Goal: Transaction & Acquisition: Purchase product/service

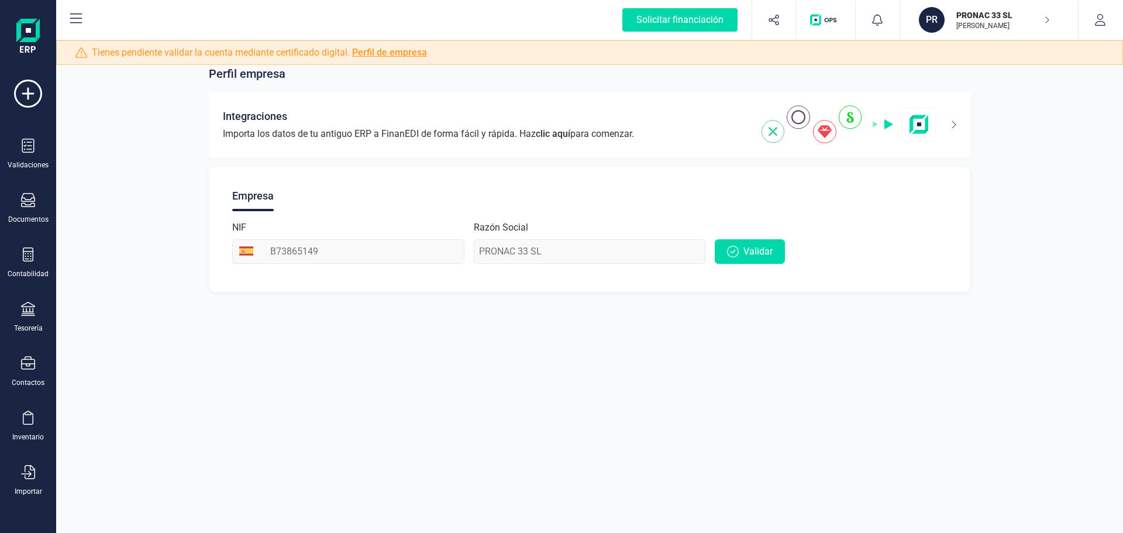
click at [1045, 19] on icon "button" at bounding box center [1047, 19] width 6 height 9
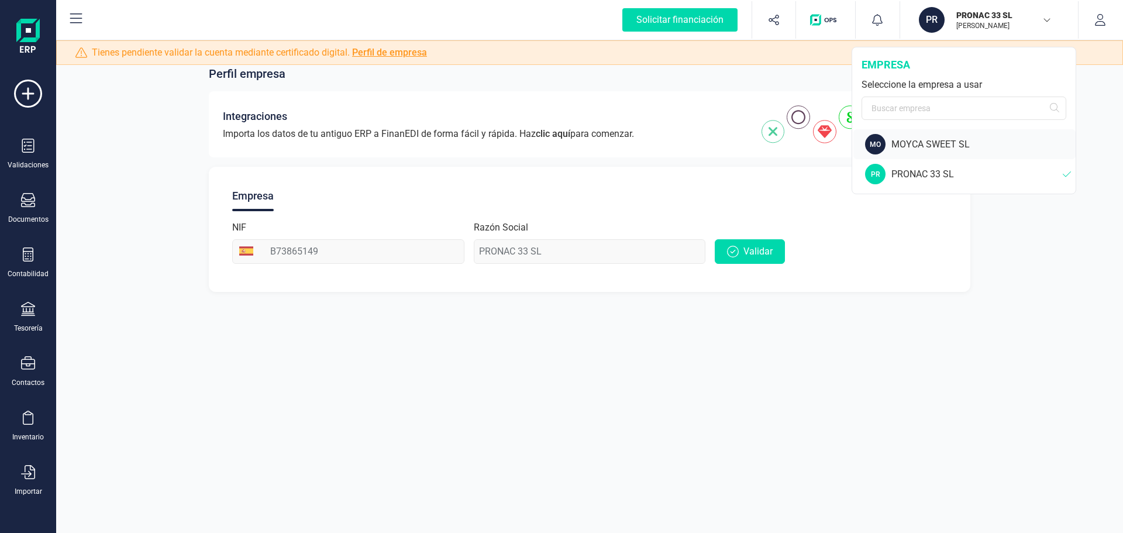
click at [933, 147] on div "MOYCA SWEET SL" at bounding box center [984, 145] width 184 height 14
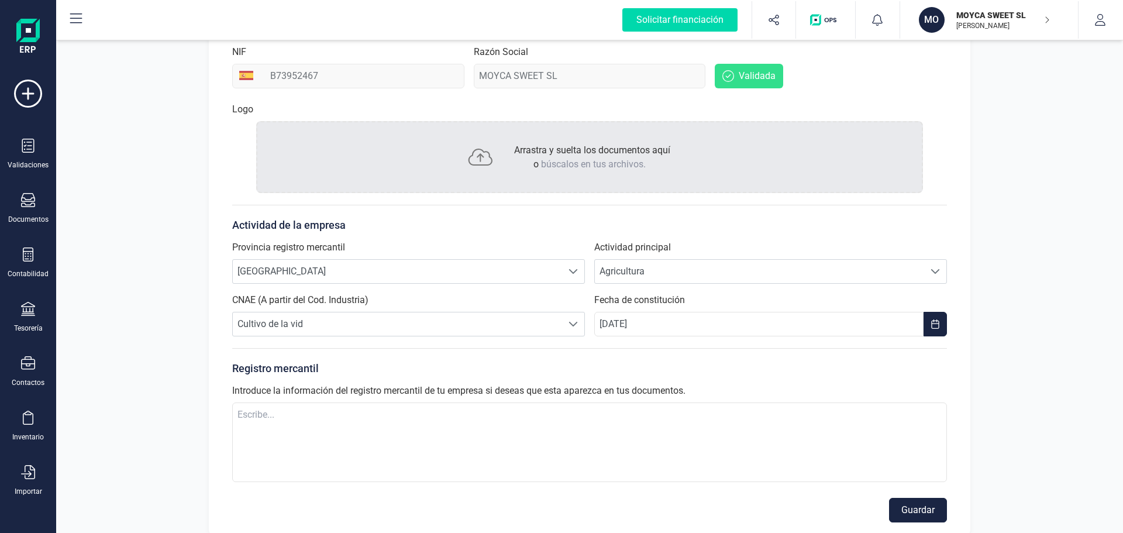
scroll to position [59, 0]
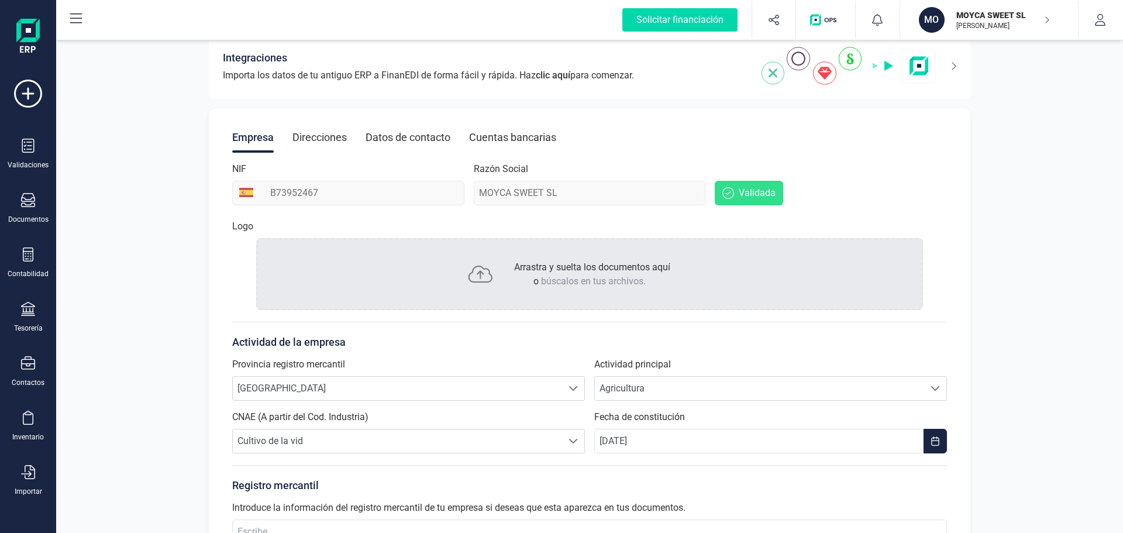
click at [517, 137] on div "Cuentas bancarias" at bounding box center [512, 137] width 87 height 30
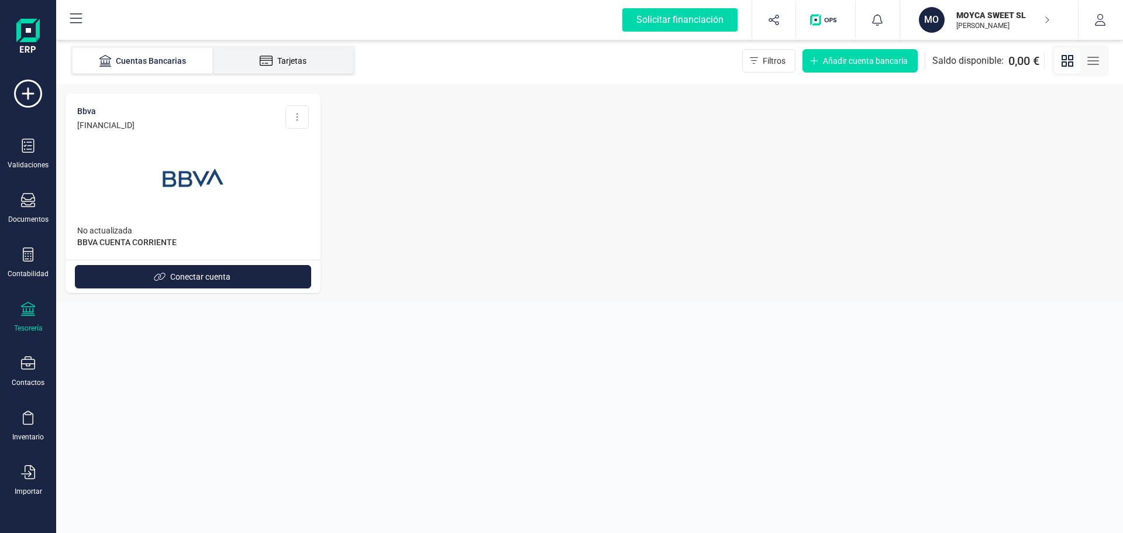
click at [284, 66] on div "Tarjetas" at bounding box center [283, 61] width 94 height 12
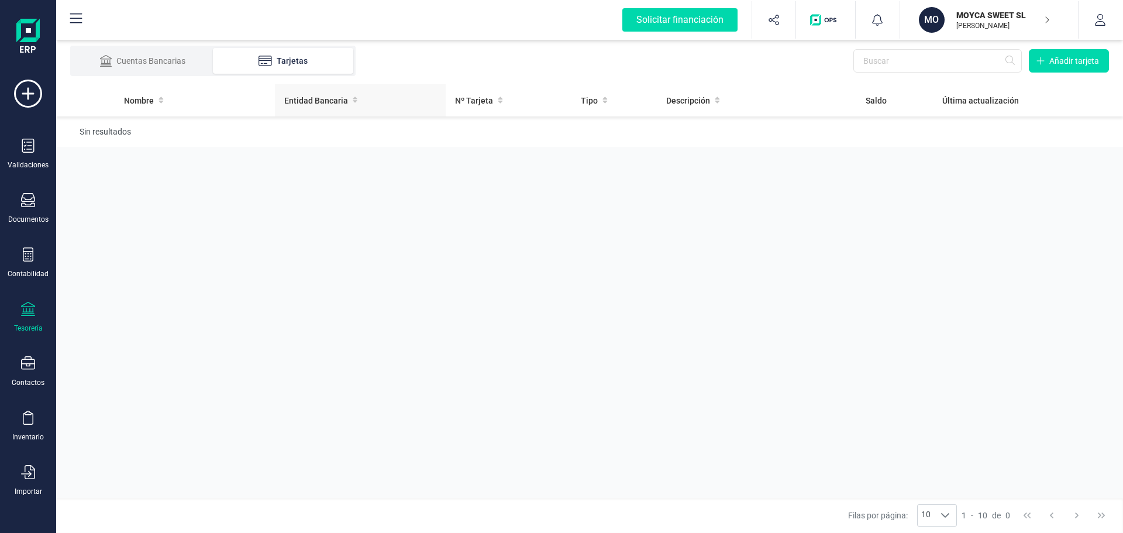
click at [301, 100] on span "Entidad Bancaria" at bounding box center [316, 101] width 64 height 12
click at [27, 91] on icon at bounding box center [28, 94] width 28 height 28
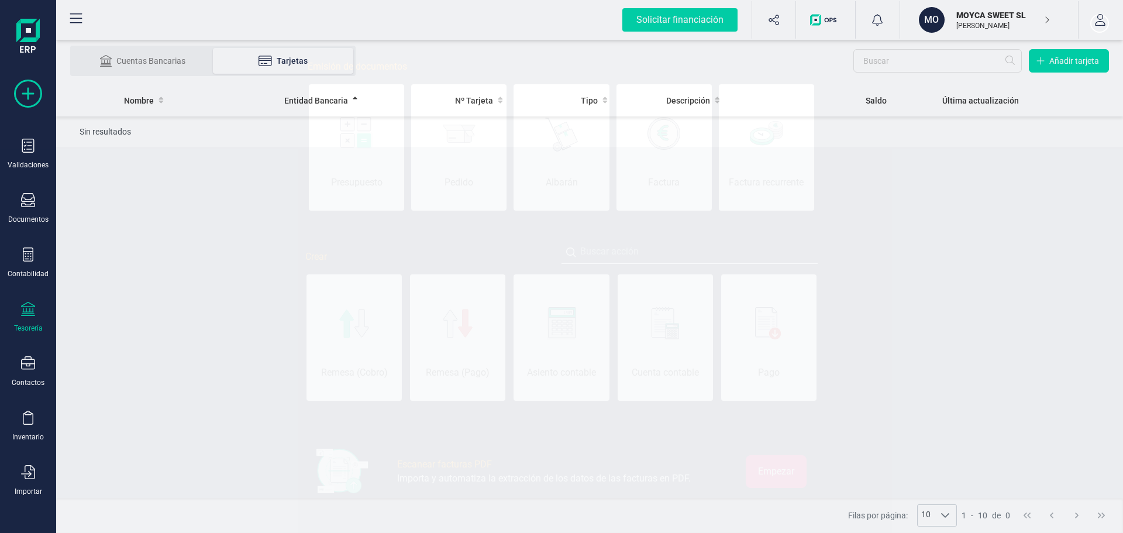
scroll to position [0, 59]
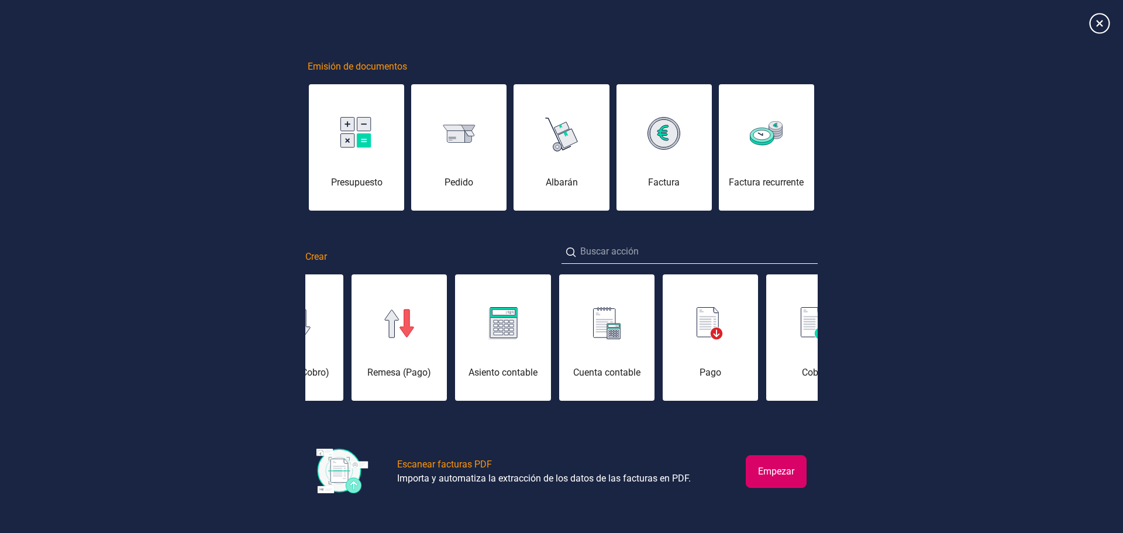
click at [1098, 25] on icon at bounding box center [1100, 23] width 20 height 20
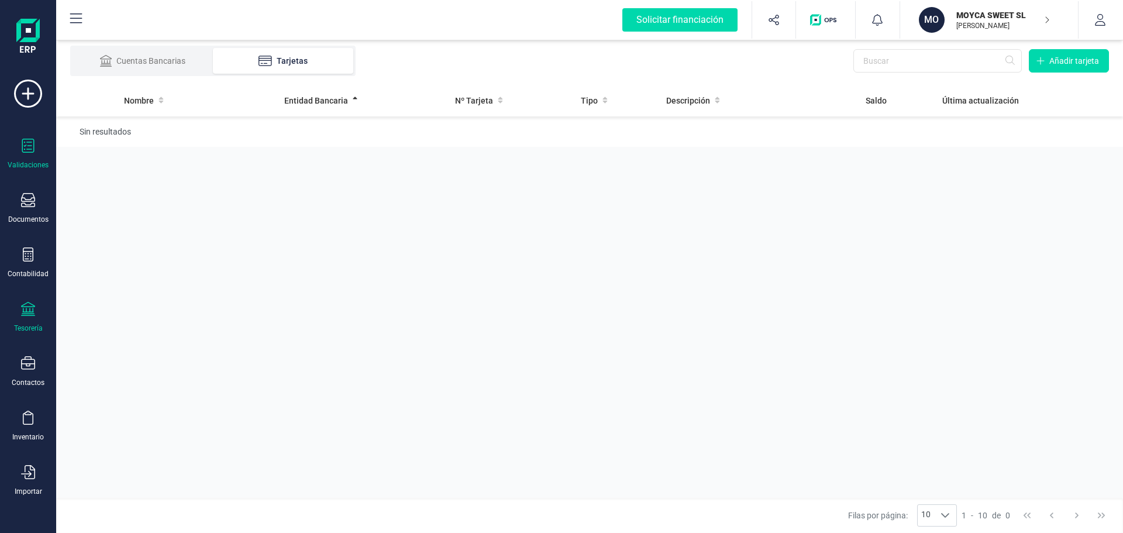
click at [35, 146] on div "Validaciones" at bounding box center [28, 154] width 47 height 31
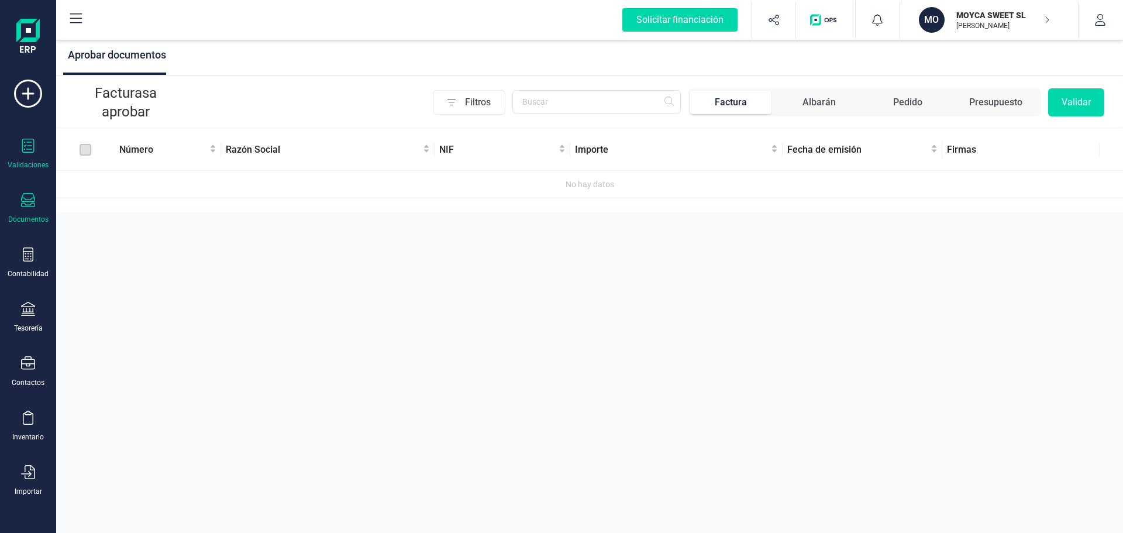
click at [31, 196] on icon at bounding box center [28, 200] width 14 height 14
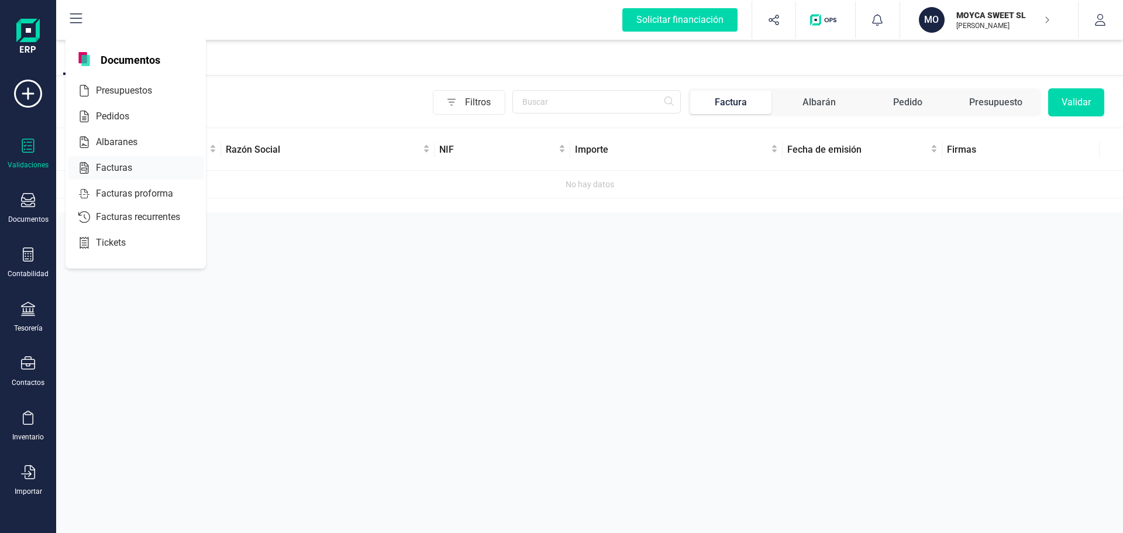
click at [138, 169] on div at bounding box center [139, 168] width 5 height 5
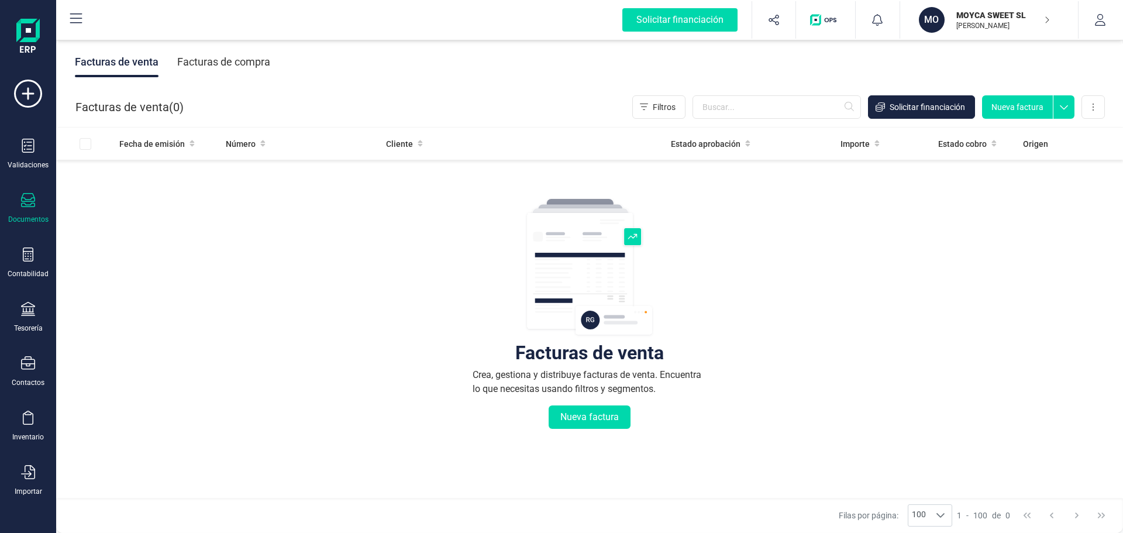
click at [236, 63] on div "Facturas de compra" at bounding box center [223, 62] width 93 height 30
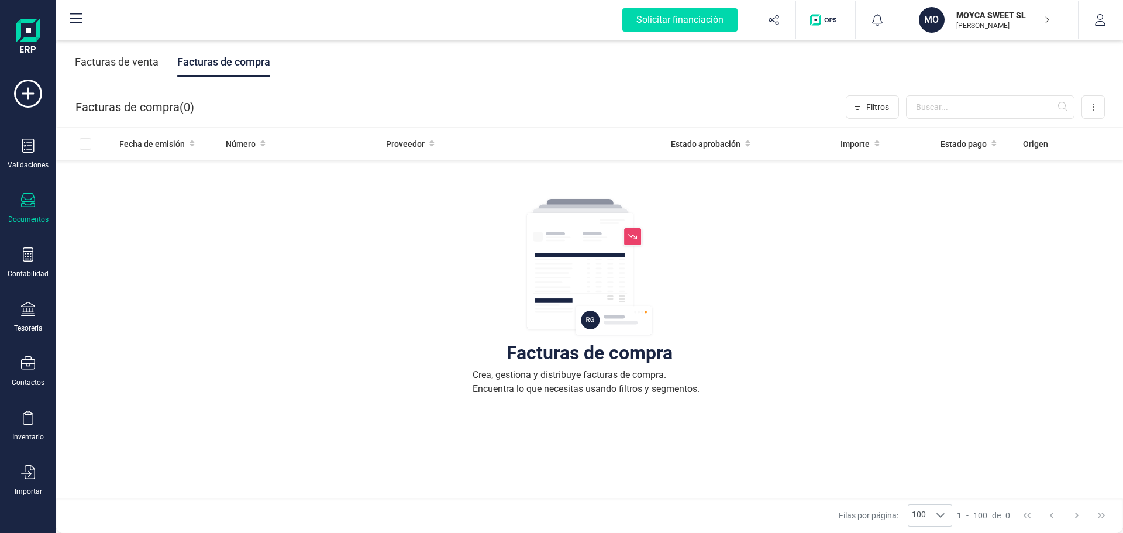
click at [126, 60] on div "Facturas de venta" at bounding box center [117, 62] width 84 height 30
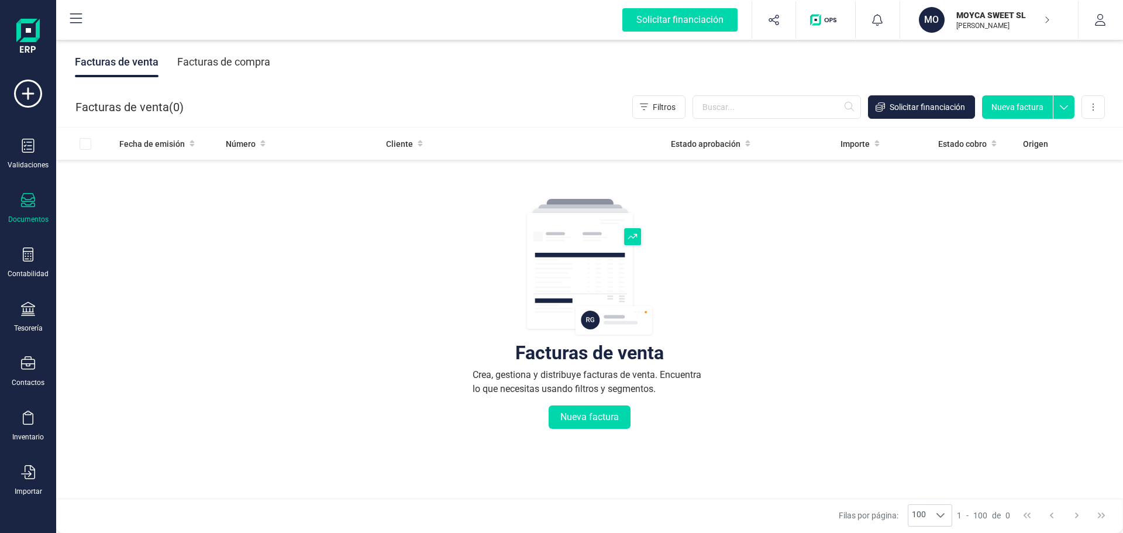
click at [1018, 108] on button "Nueva factura" at bounding box center [1017, 106] width 71 height 23
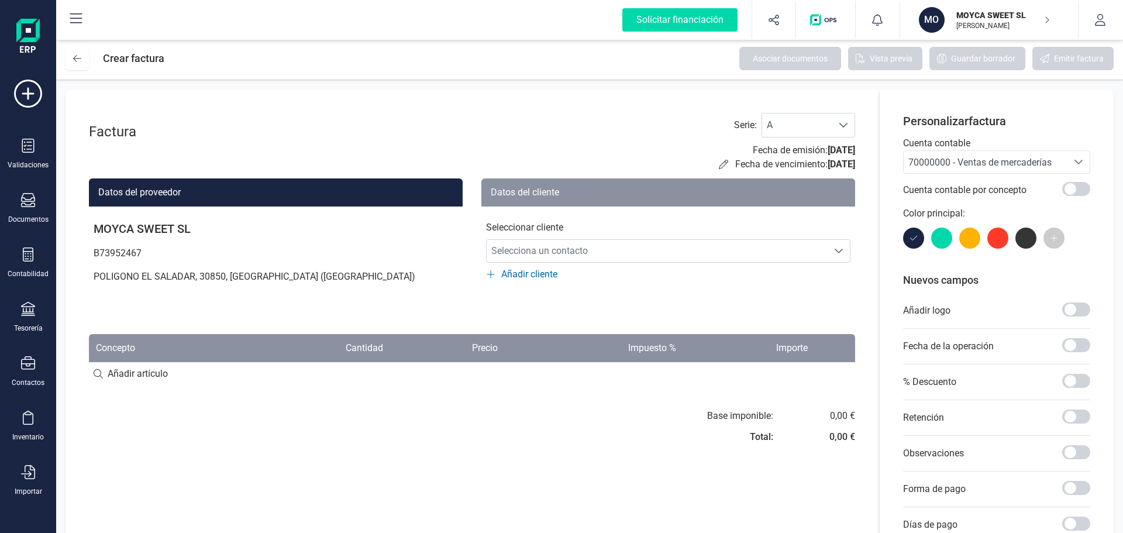
click at [548, 271] on span "Añadir cliente" at bounding box center [529, 274] width 56 height 14
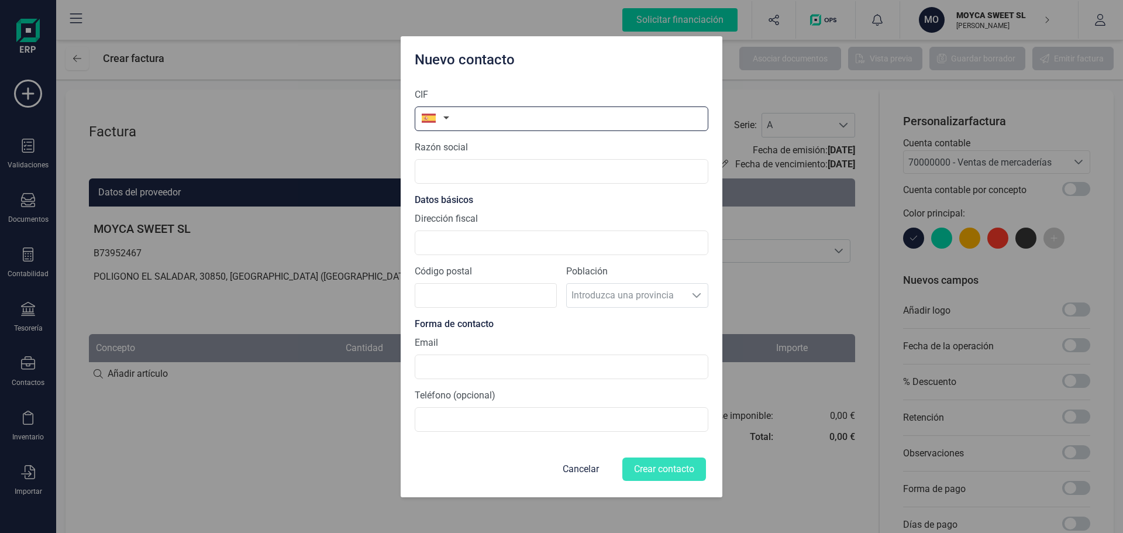
click at [535, 114] on input "text" at bounding box center [562, 118] width 294 height 25
click at [508, 111] on input "text" at bounding box center [562, 118] width 294 height 25
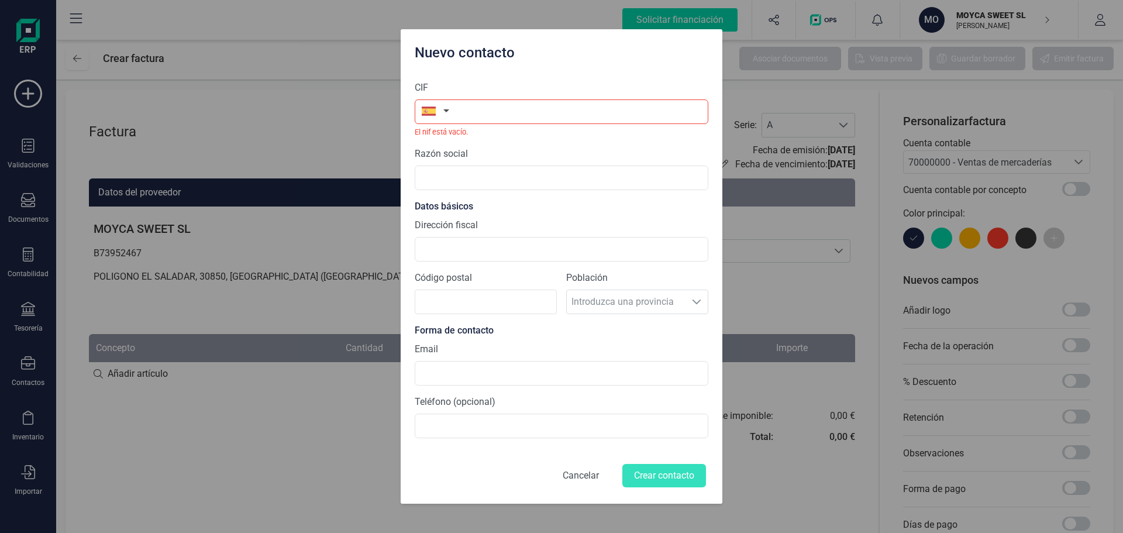
click at [580, 468] on button "Cancelar" at bounding box center [581, 476] width 64 height 28
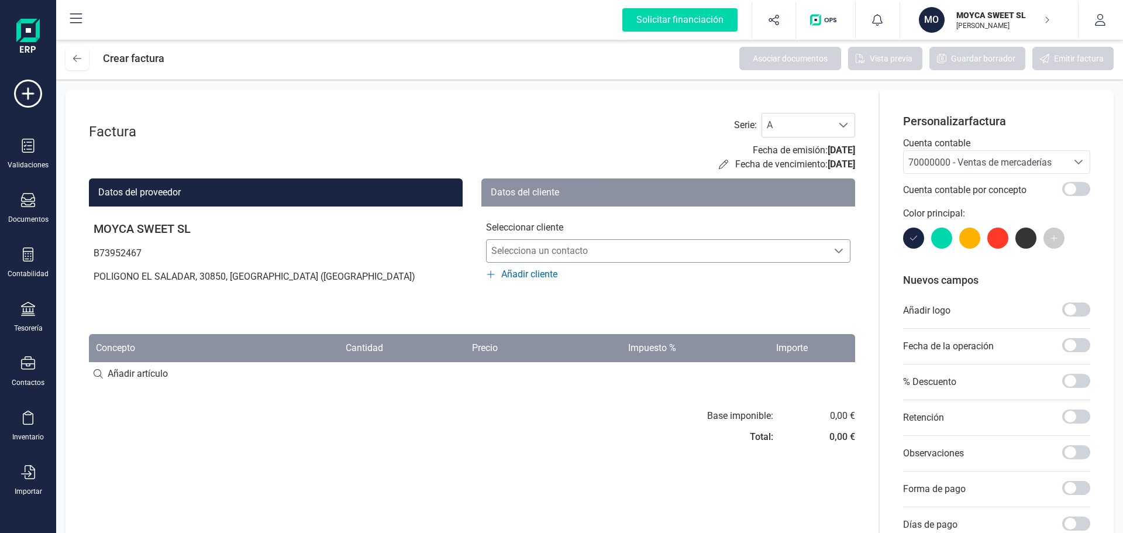
click at [836, 249] on icon "Selecciona un contacto" at bounding box center [838, 250] width 9 height 9
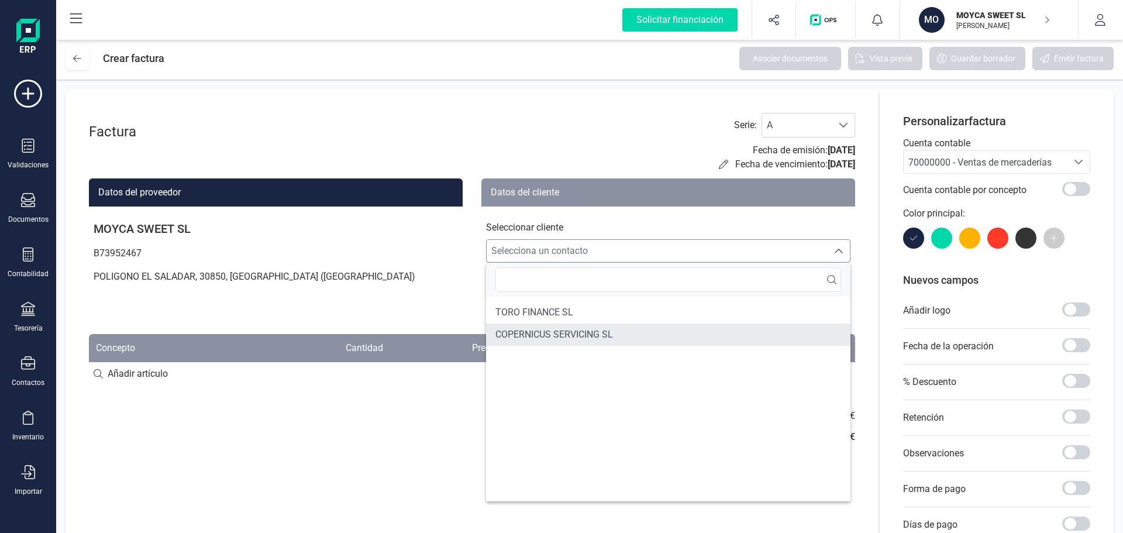
click at [557, 333] on span "COPERNICUS SERVICING SL" at bounding box center [555, 335] width 118 height 14
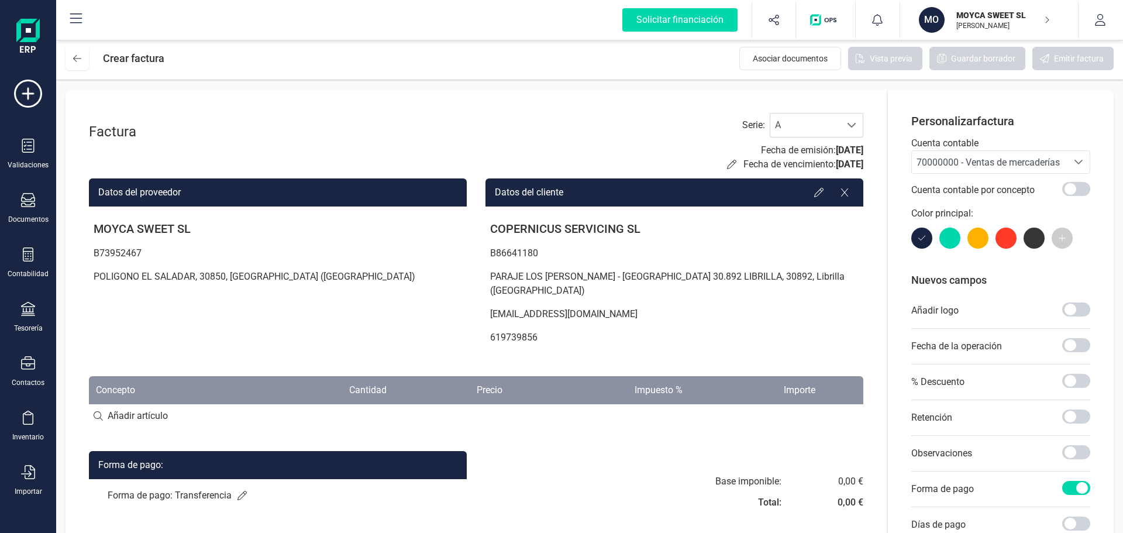
click at [1078, 162] on icon "Seleccione una cuenta" at bounding box center [1078, 161] width 9 height 9
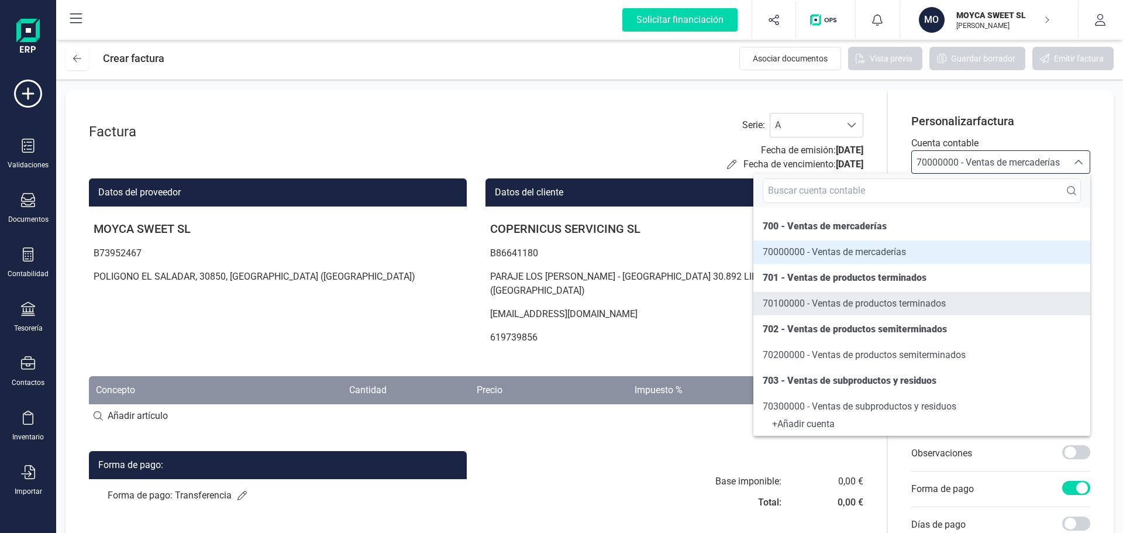
click at [872, 300] on span "70100000 - Ventas de productos terminados" at bounding box center [854, 303] width 183 height 11
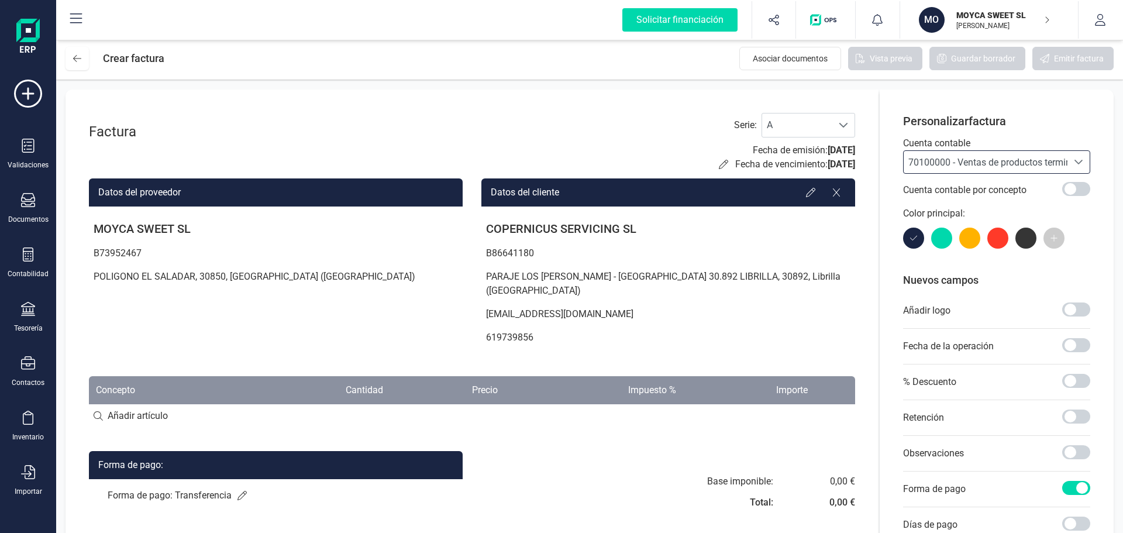
click at [942, 236] on div at bounding box center [942, 238] width 21 height 21
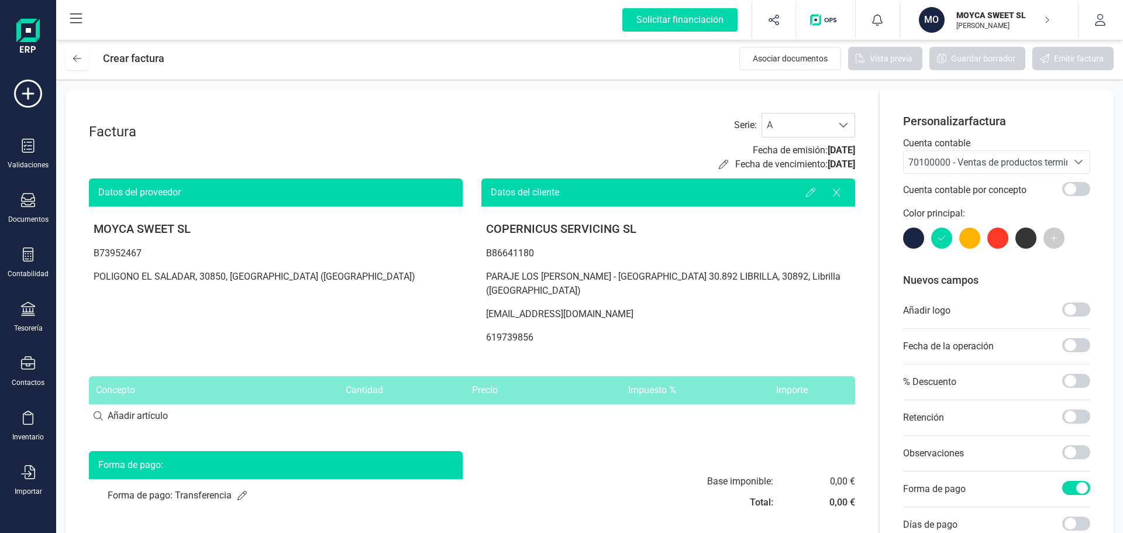
click at [974, 238] on div at bounding box center [970, 238] width 21 height 21
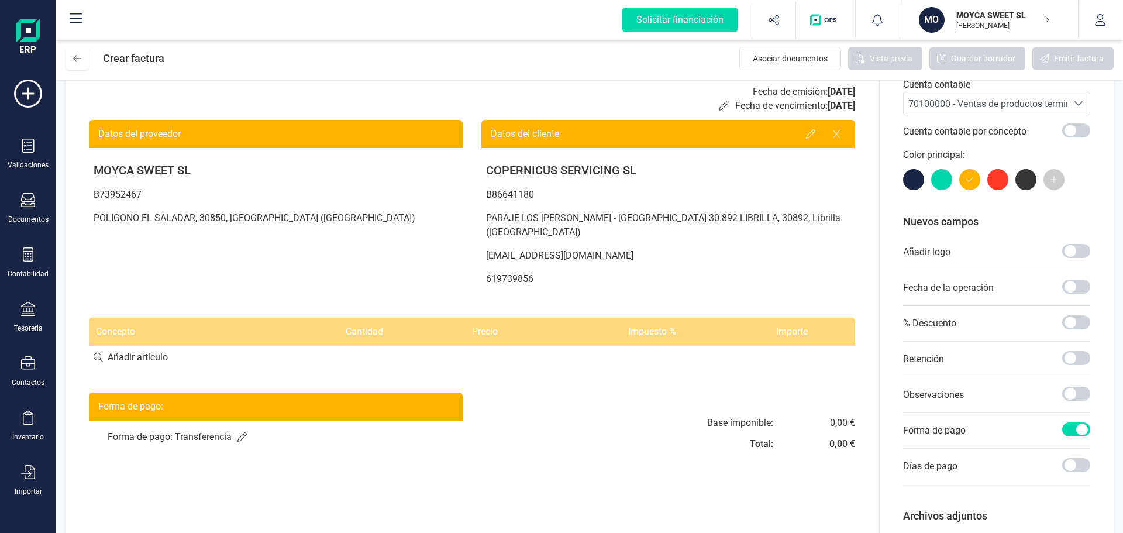
scroll to position [117, 0]
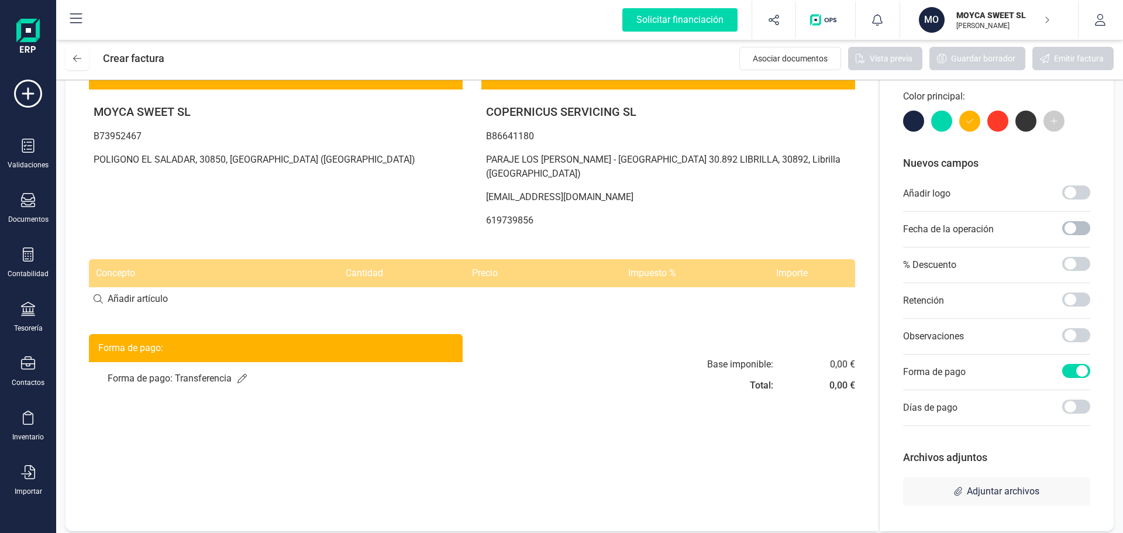
click at [1068, 232] on span at bounding box center [1077, 228] width 28 height 14
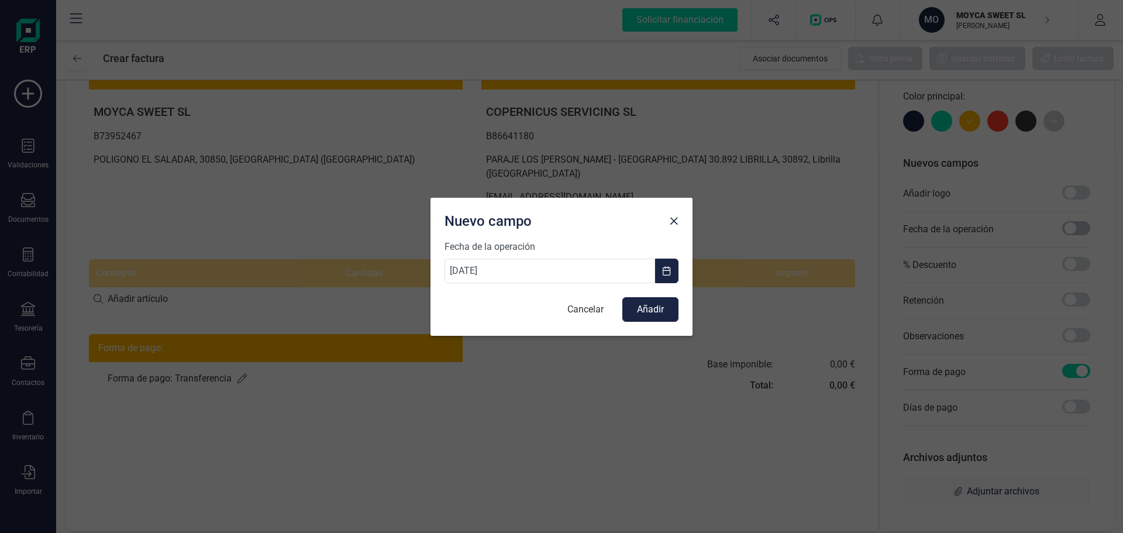
scroll to position [6, 4]
click at [657, 314] on button "Añadir" at bounding box center [651, 309] width 56 height 25
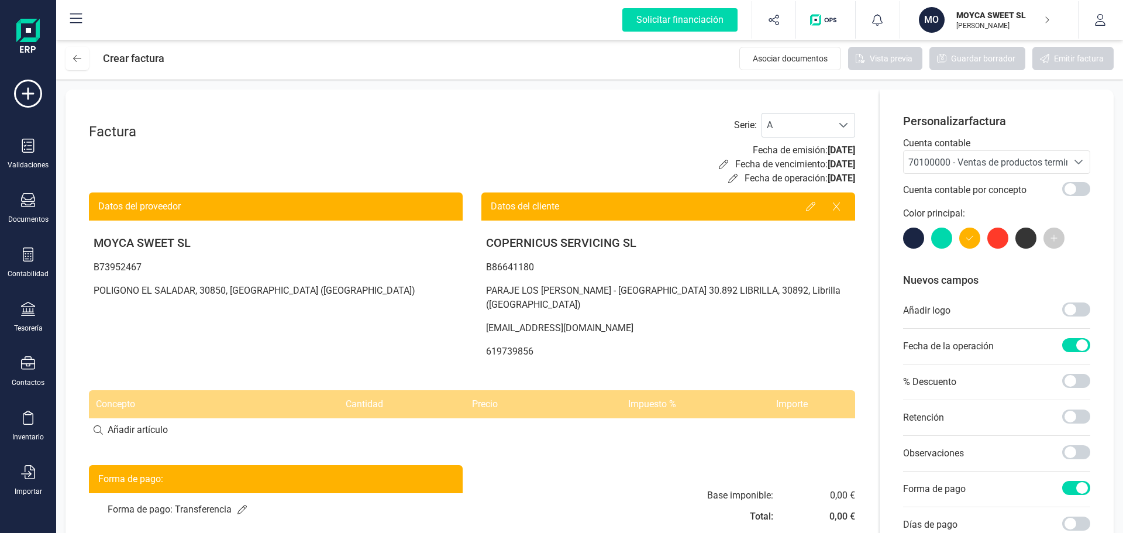
scroll to position [125, 0]
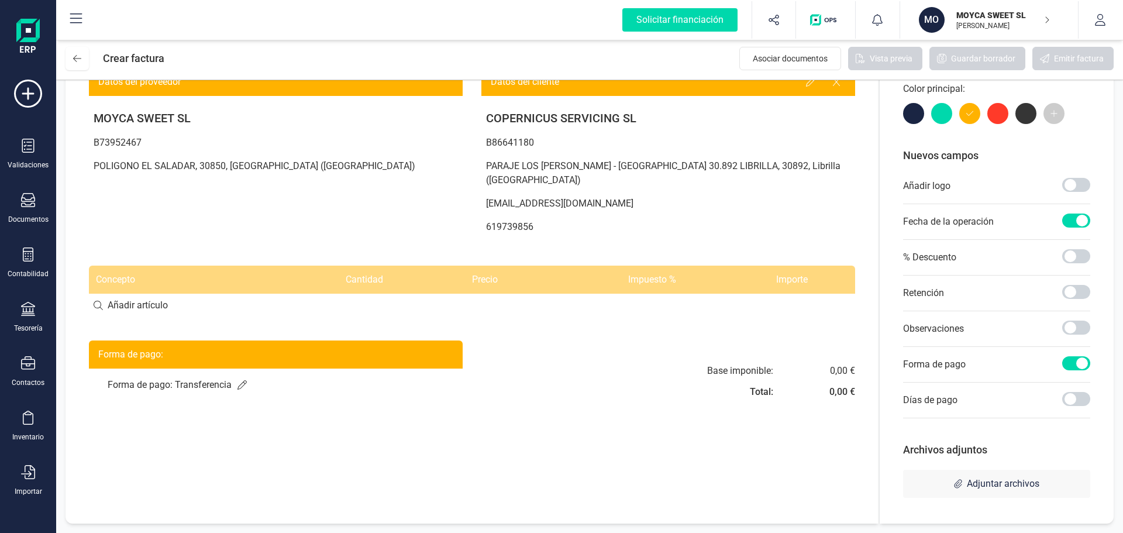
click at [143, 294] on input at bounding box center [472, 305] width 767 height 23
click at [352, 294] on input at bounding box center [472, 305] width 767 height 23
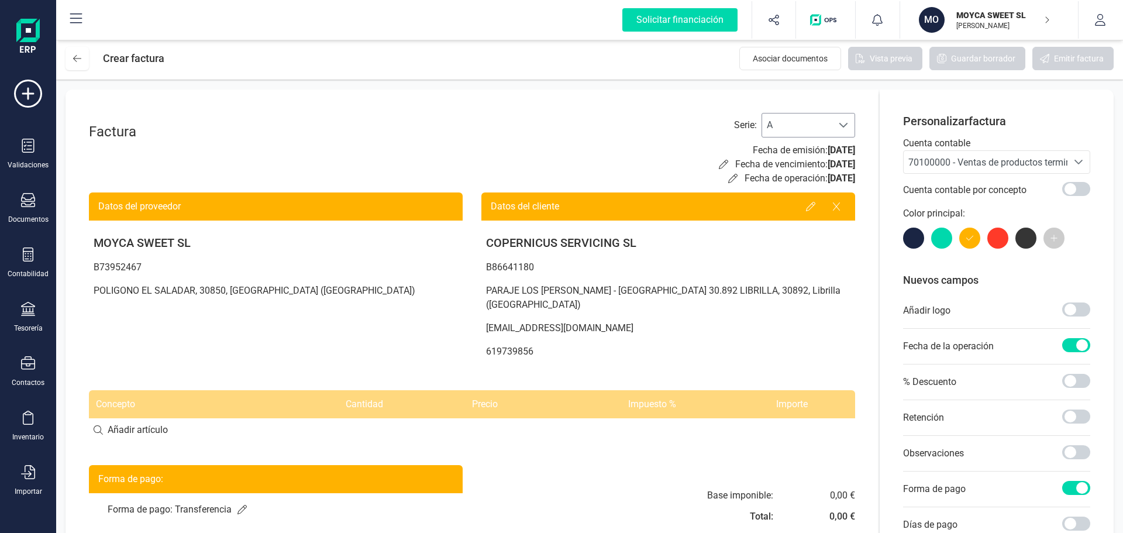
click at [845, 123] on span at bounding box center [843, 125] width 9 height 9
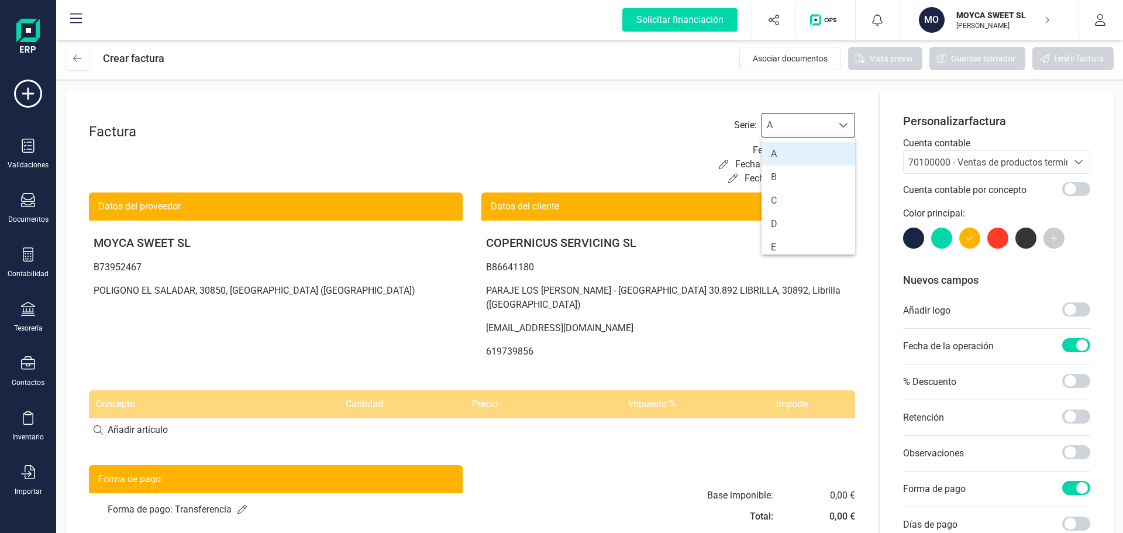
click at [785, 156] on li "A" at bounding box center [809, 153] width 94 height 23
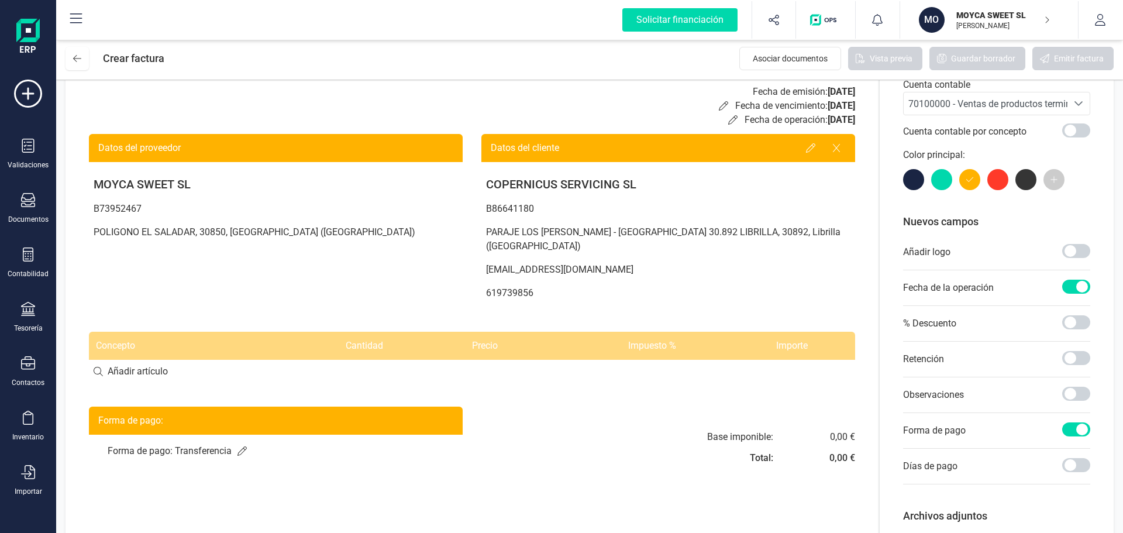
scroll to position [117, 0]
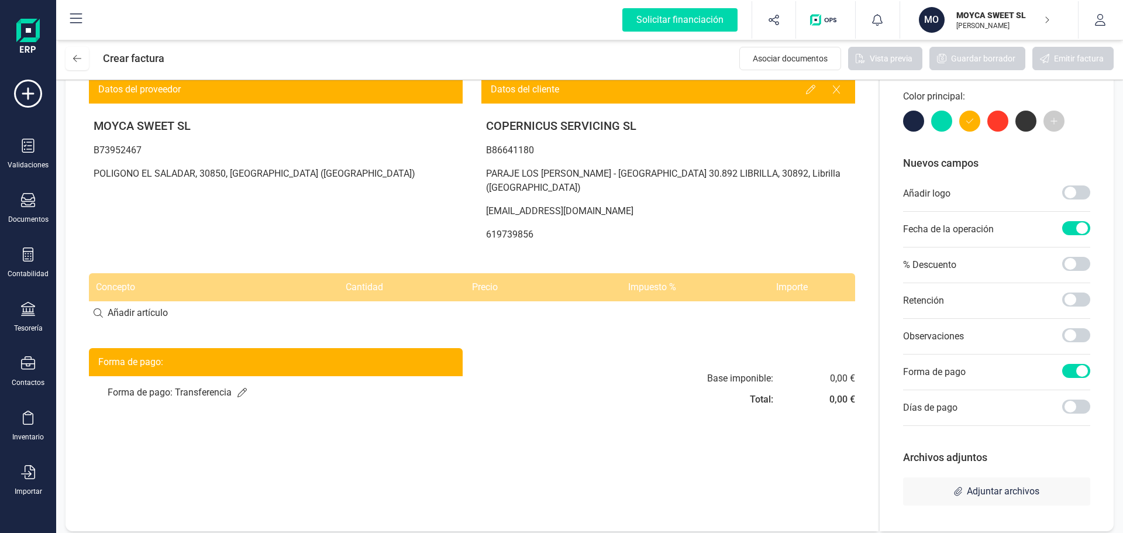
click at [839, 372] on div "0,00 €" at bounding box center [843, 379] width 26 height 14
click at [829, 372] on div "Base imponible: Total: 0,00 € 0,00 €" at bounding box center [781, 393] width 148 height 42
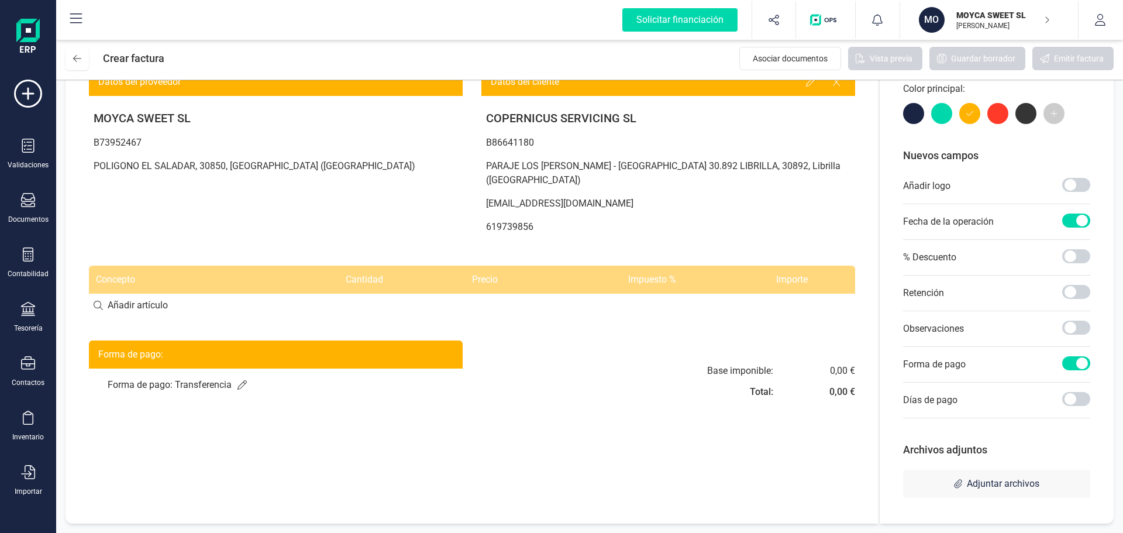
scroll to position [0, 0]
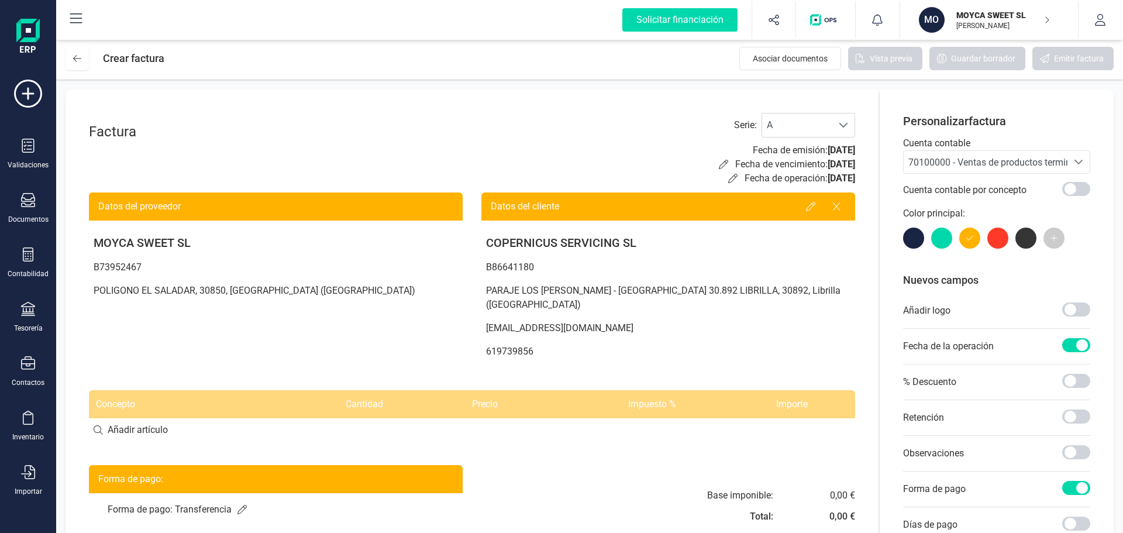
click at [94, 418] on input at bounding box center [472, 429] width 767 height 23
click at [150, 419] on input at bounding box center [472, 429] width 767 height 23
click at [27, 373] on div at bounding box center [28, 364] width 14 height 17
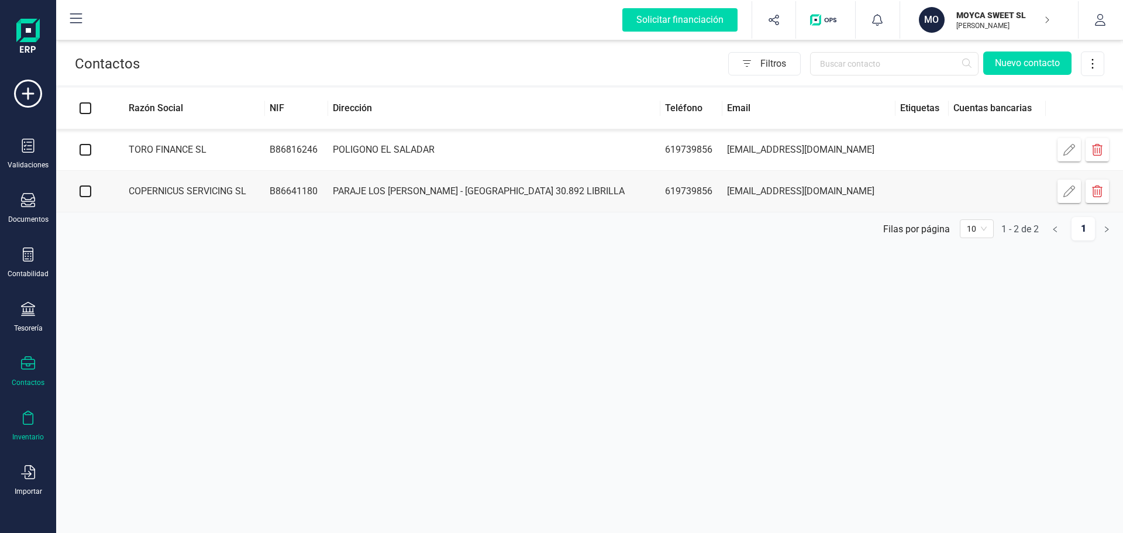
click at [25, 424] on icon at bounding box center [28, 418] width 14 height 14
click at [108, 307] on span "Artículos" at bounding box center [122, 308] width 62 height 14
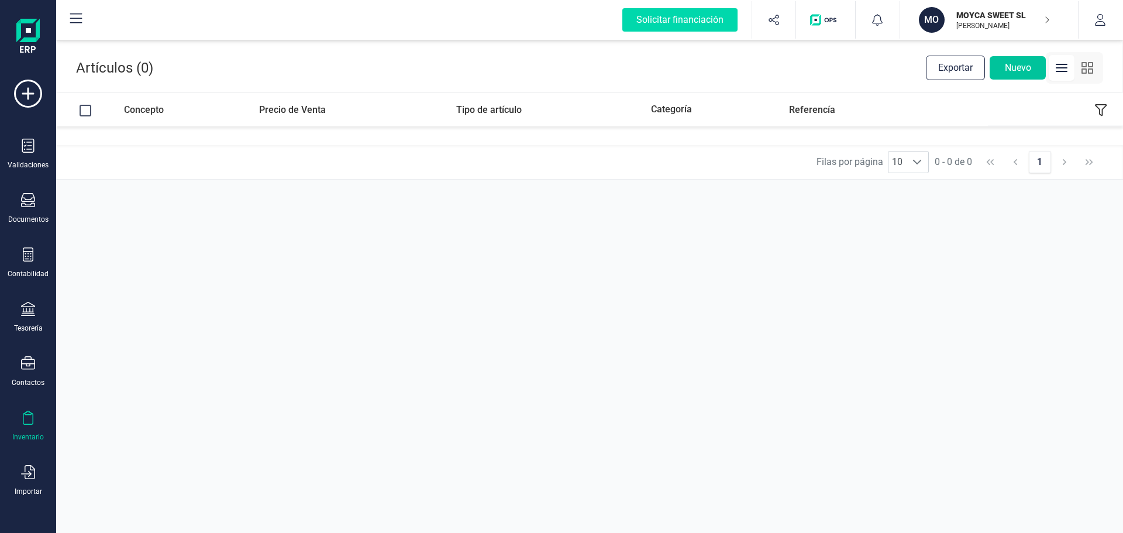
click at [1017, 70] on button "Nuevo" at bounding box center [1018, 67] width 56 height 23
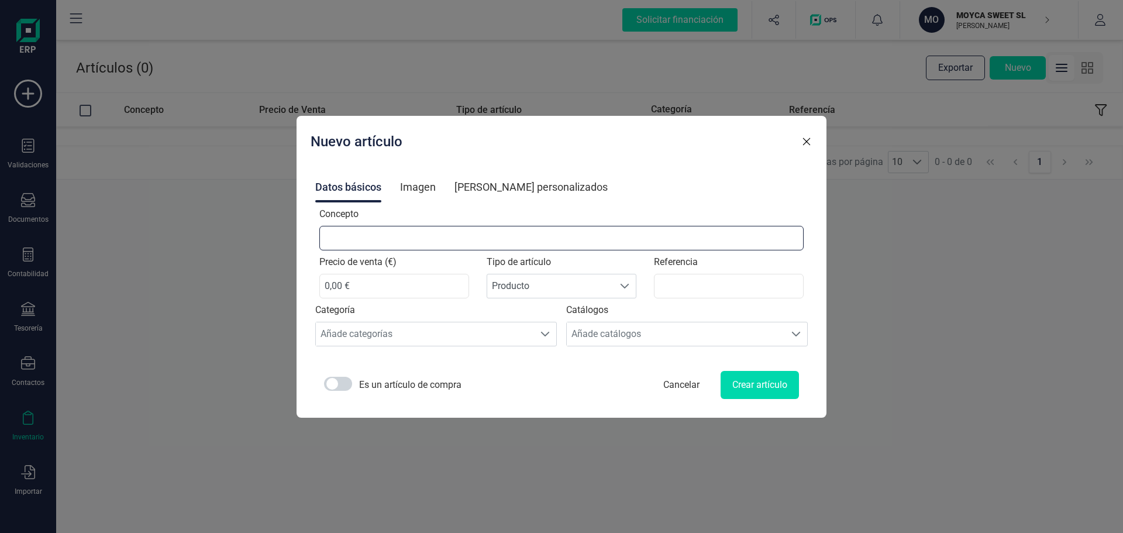
click at [627, 242] on input "Concepto" at bounding box center [561, 238] width 485 height 25
type input "c"
type input "CAPAZOS"
click at [345, 284] on input "0,00 €" at bounding box center [394, 286] width 150 height 25
type input "750,00 €"
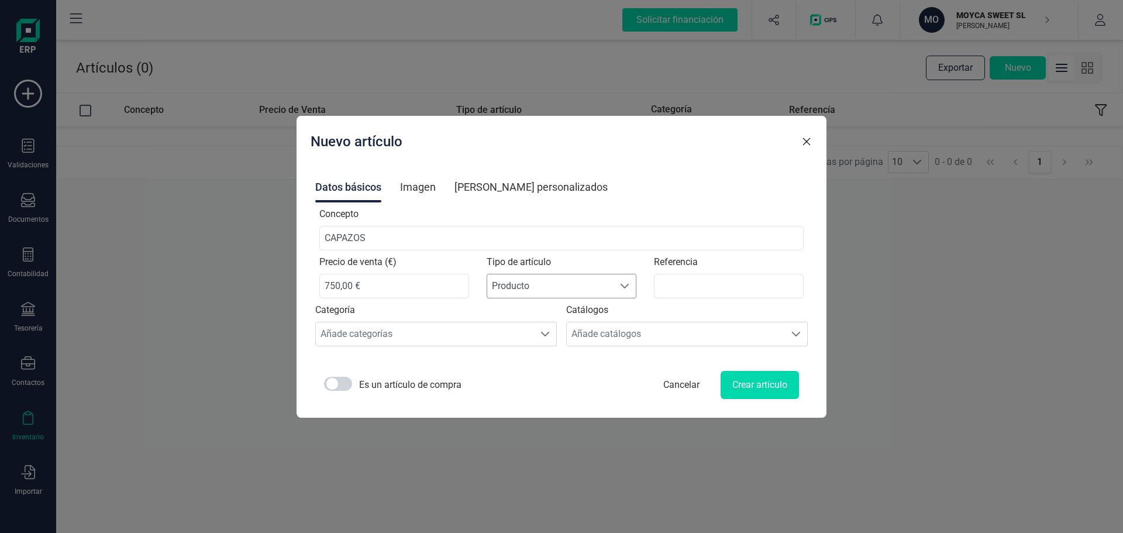
click at [620, 283] on span at bounding box center [624, 285] width 9 height 9
click at [530, 335] on li "Producto" at bounding box center [561, 338] width 139 height 23
click at [550, 332] on span at bounding box center [545, 333] width 9 height 9
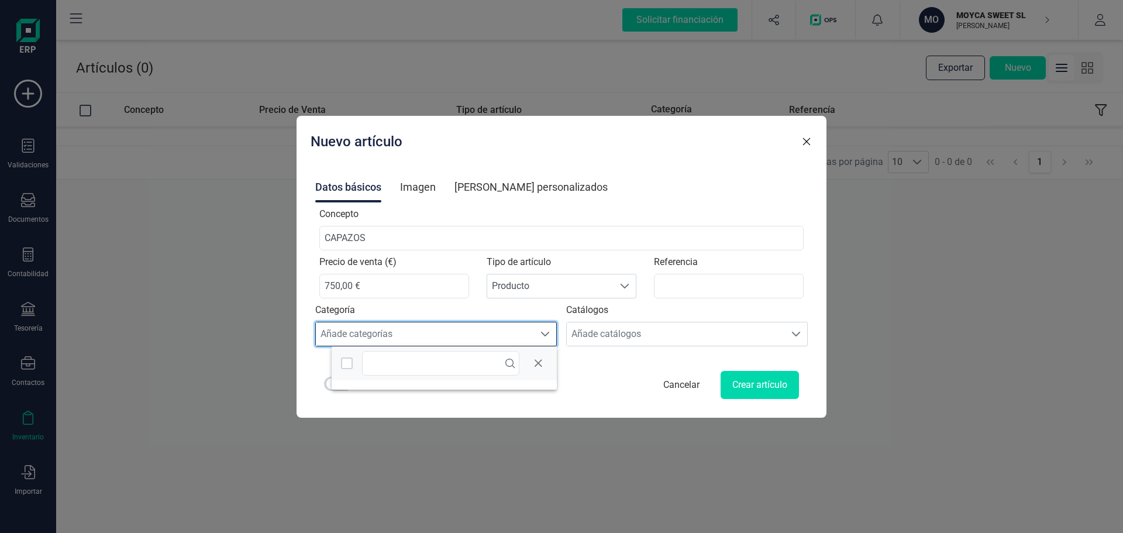
click at [550, 332] on span at bounding box center [545, 333] width 9 height 9
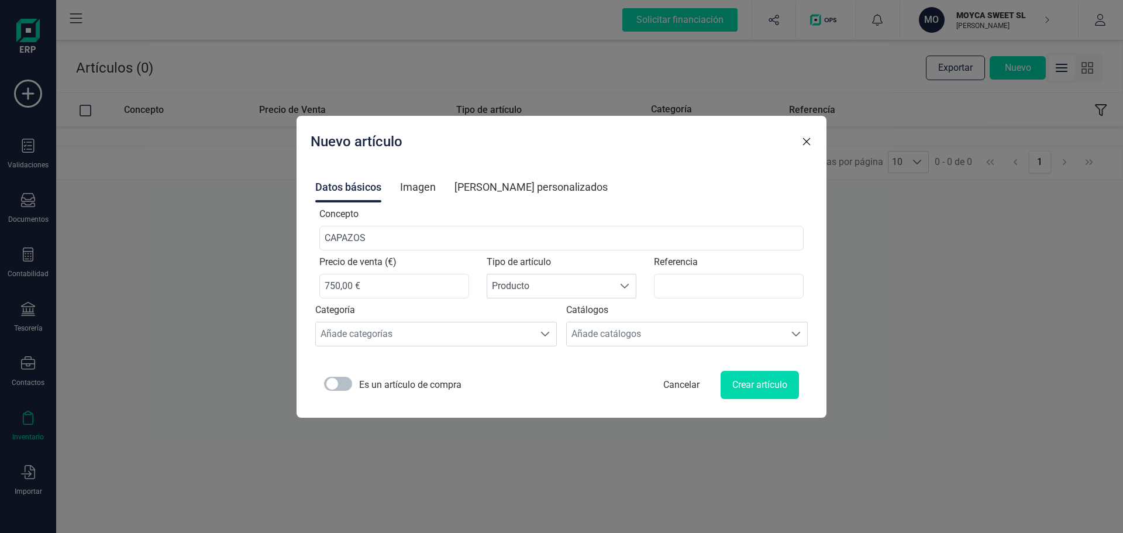
click at [349, 384] on span at bounding box center [338, 384] width 28 height 14
click at [352, 383] on span at bounding box center [338, 384] width 28 height 14
click at [347, 381] on span at bounding box center [338, 384] width 28 height 14
click at [436, 187] on div "Imagen" at bounding box center [418, 187] width 36 height 30
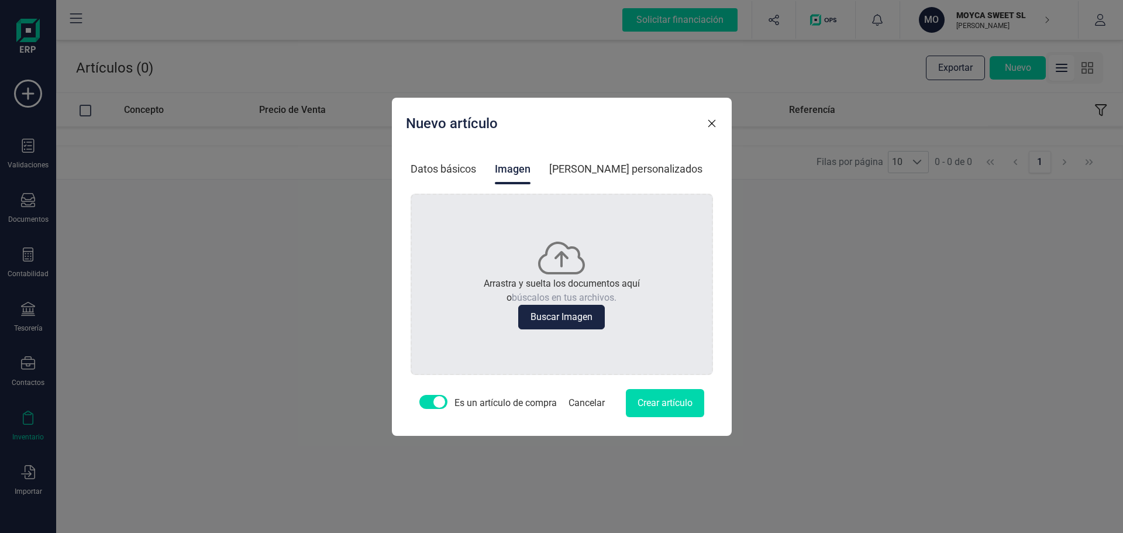
click at [617, 164] on div "[PERSON_NAME] personalizados" at bounding box center [625, 169] width 153 height 30
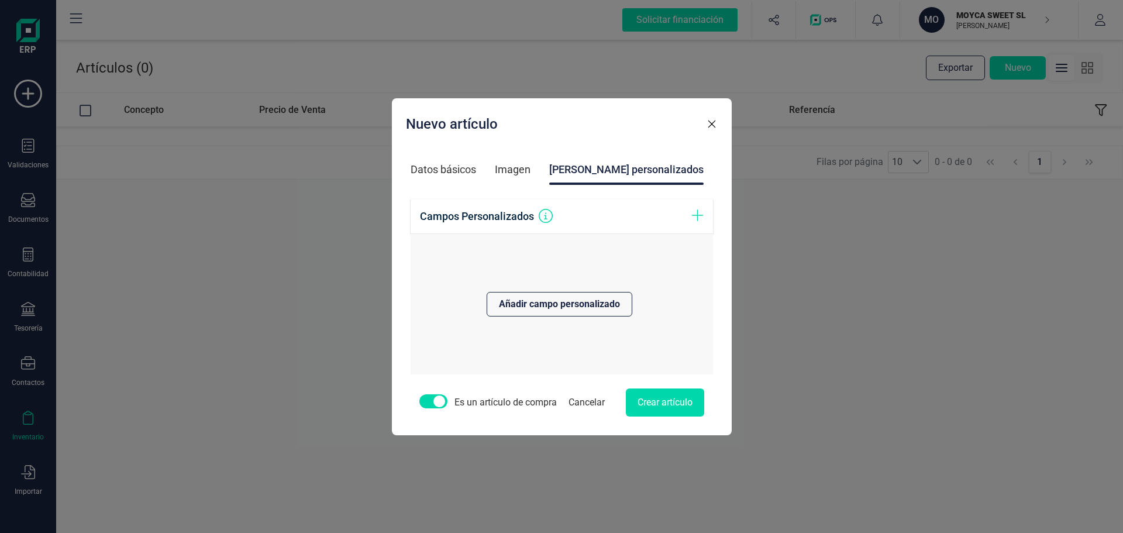
click at [446, 174] on div "Datos básicos" at bounding box center [444, 169] width 66 height 30
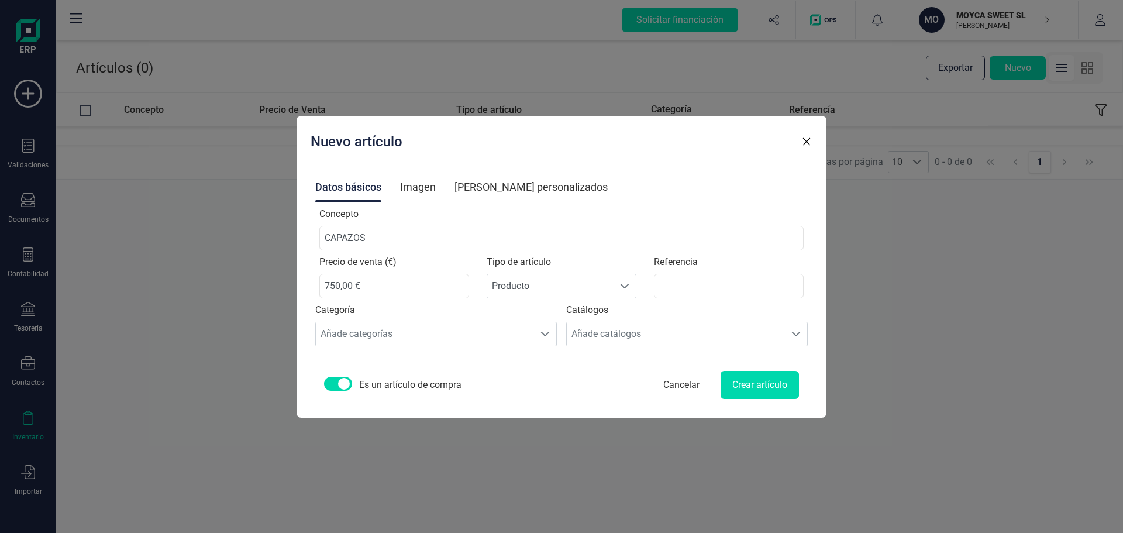
click at [352, 385] on span at bounding box center [338, 384] width 28 height 14
click at [759, 383] on button "Crear artículo" at bounding box center [760, 385] width 78 height 28
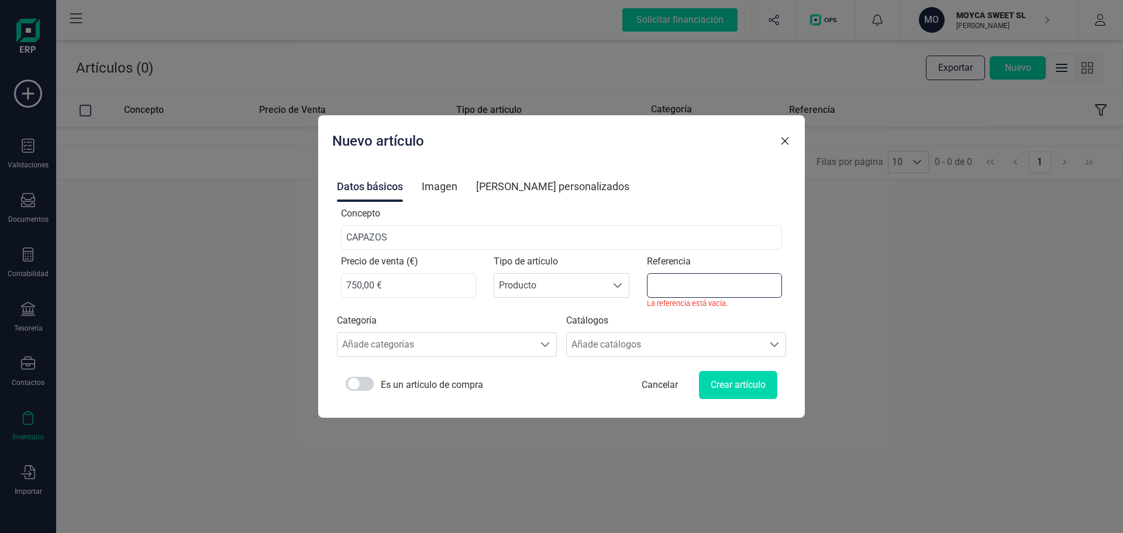
click at [712, 285] on input "Referencia" at bounding box center [714, 285] width 135 height 25
type input "C"
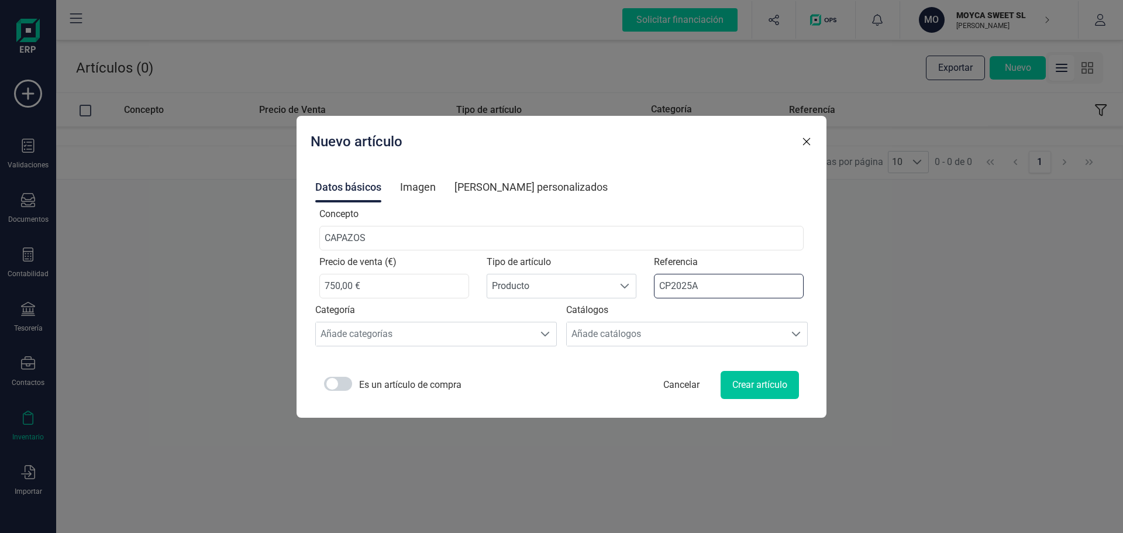
type input "CP2025A"
click at [739, 388] on button "Crear artículo" at bounding box center [760, 385] width 78 height 28
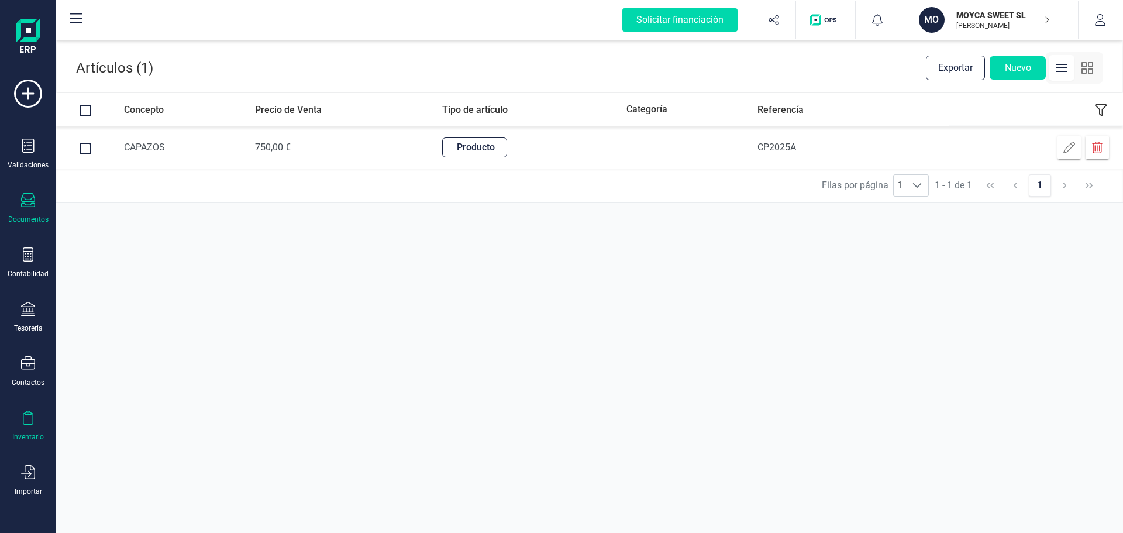
click at [31, 201] on icon at bounding box center [28, 200] width 14 height 14
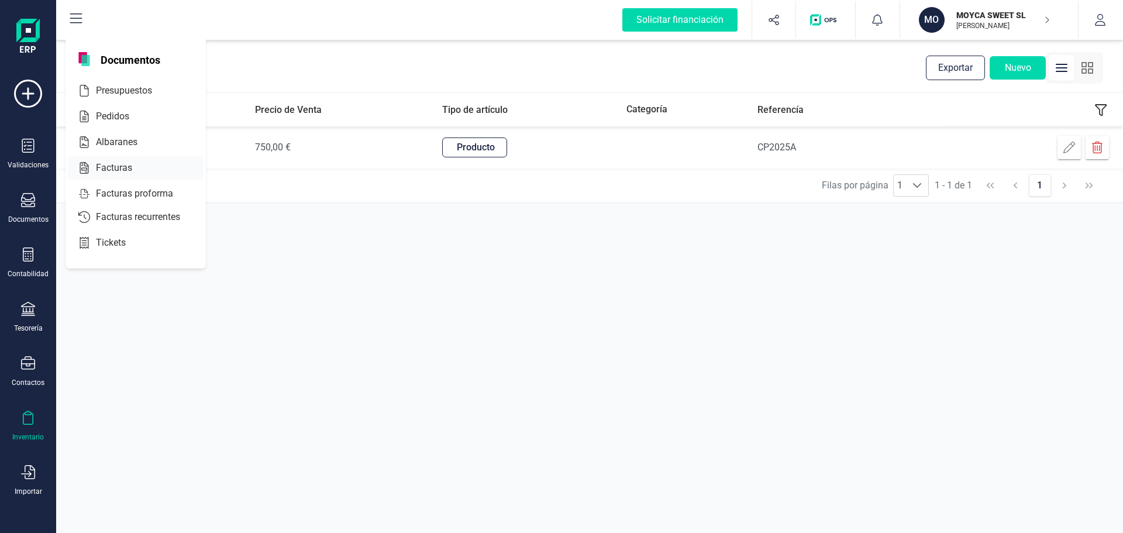
click at [109, 169] on span "Facturas" at bounding box center [122, 168] width 62 height 14
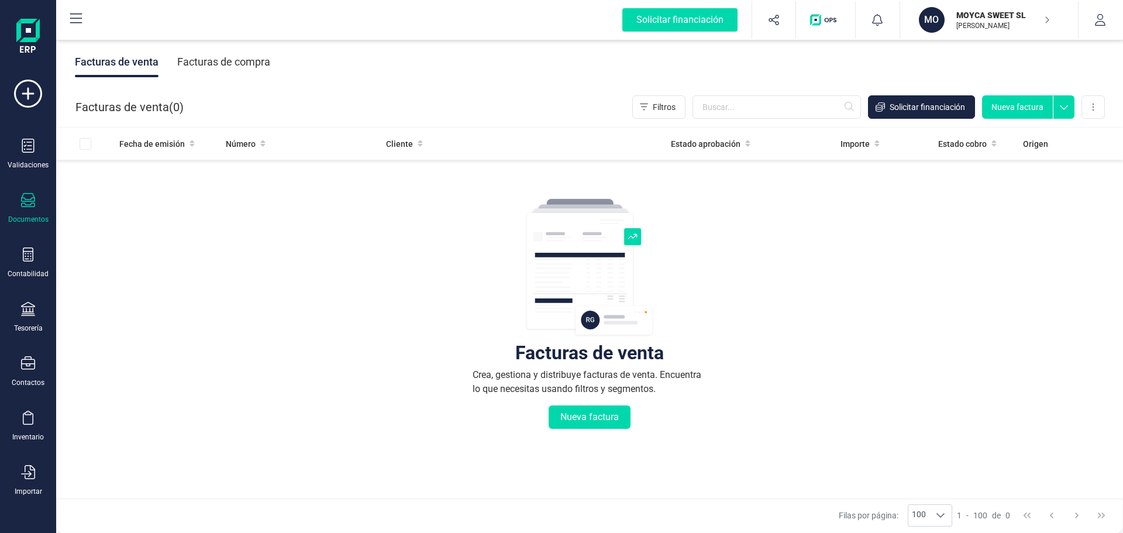
click at [212, 68] on div "Facturas de compra" at bounding box center [223, 62] width 93 height 30
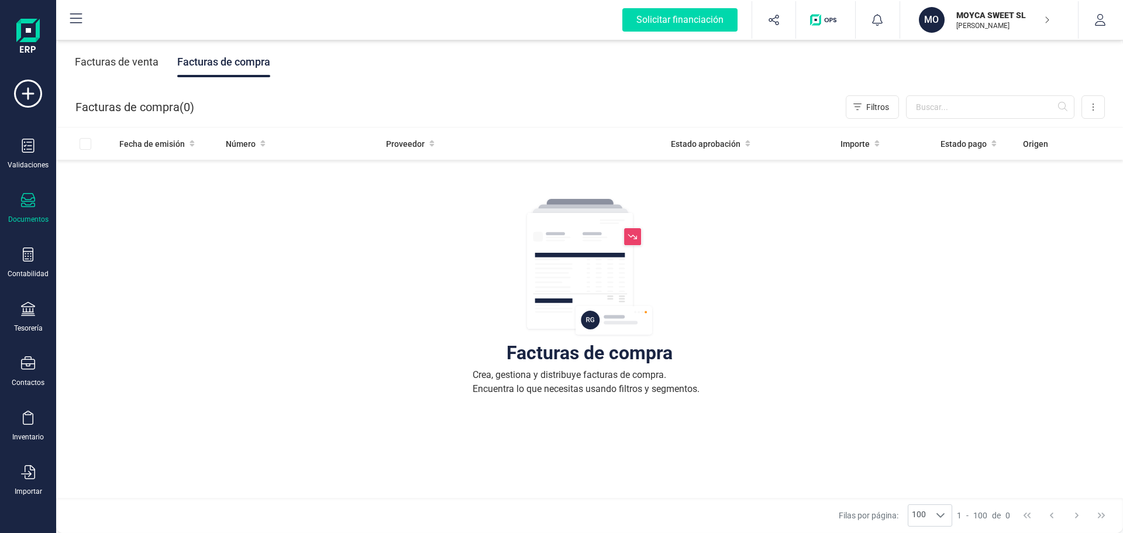
click at [215, 61] on div "Facturas de compra" at bounding box center [223, 62] width 93 height 30
click at [35, 434] on div "Inventario" at bounding box center [28, 436] width 32 height 9
click at [122, 307] on span "Artículos" at bounding box center [122, 308] width 62 height 14
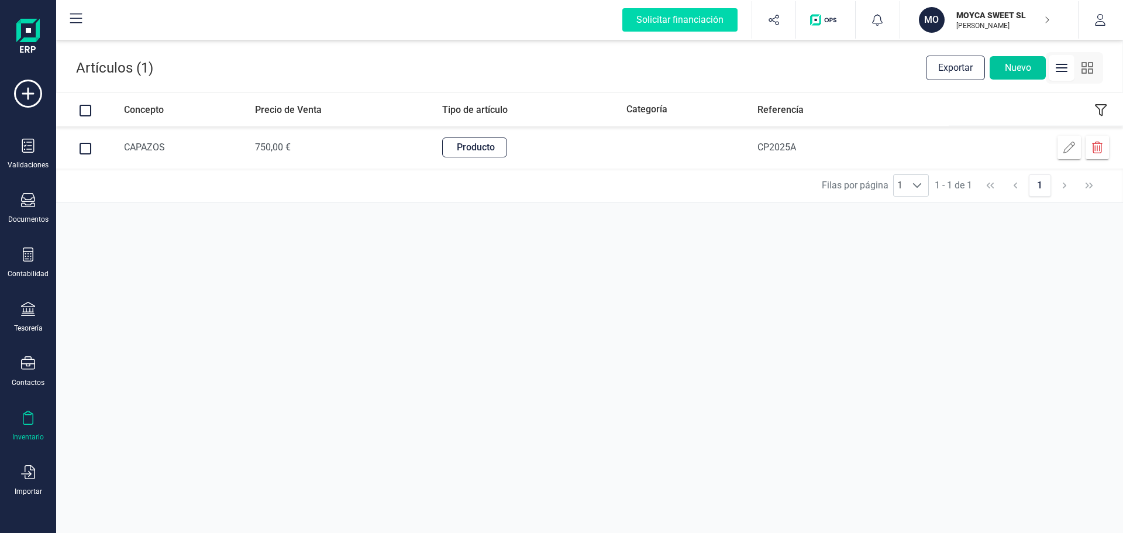
click at [1012, 68] on button "Nuevo" at bounding box center [1018, 67] width 56 height 23
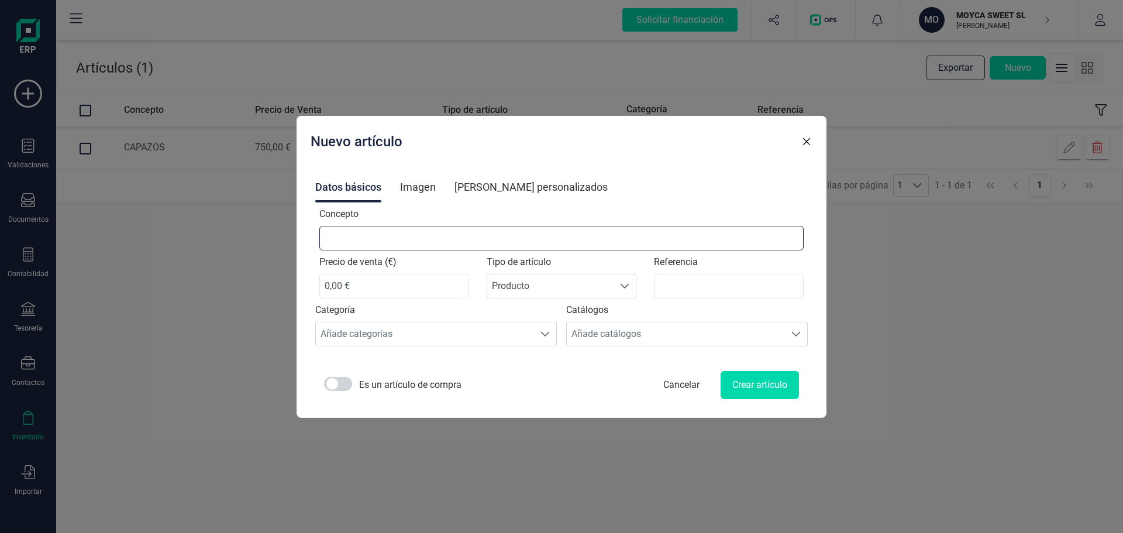
click at [397, 228] on input "Concepto" at bounding box center [561, 238] width 485 height 25
type input "I"
type input "TIJERAS"
click at [337, 288] on input "0,00 €" at bounding box center [394, 286] width 150 height 25
type input "25,00 €"
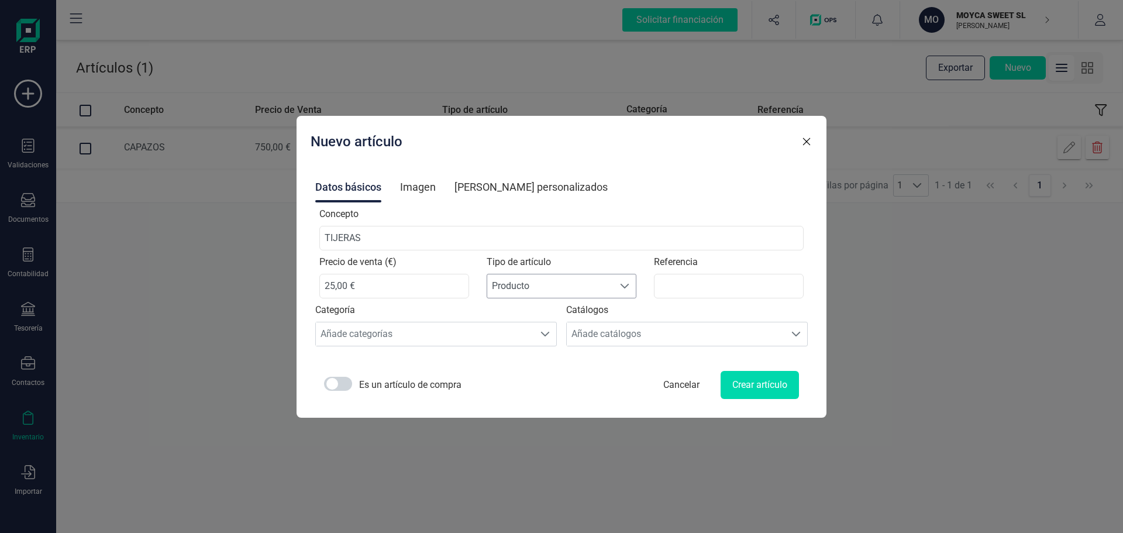
click at [620, 287] on span at bounding box center [624, 285] width 9 height 9
click at [686, 285] on input "Referencia" at bounding box center [729, 286] width 150 height 25
type input "I"
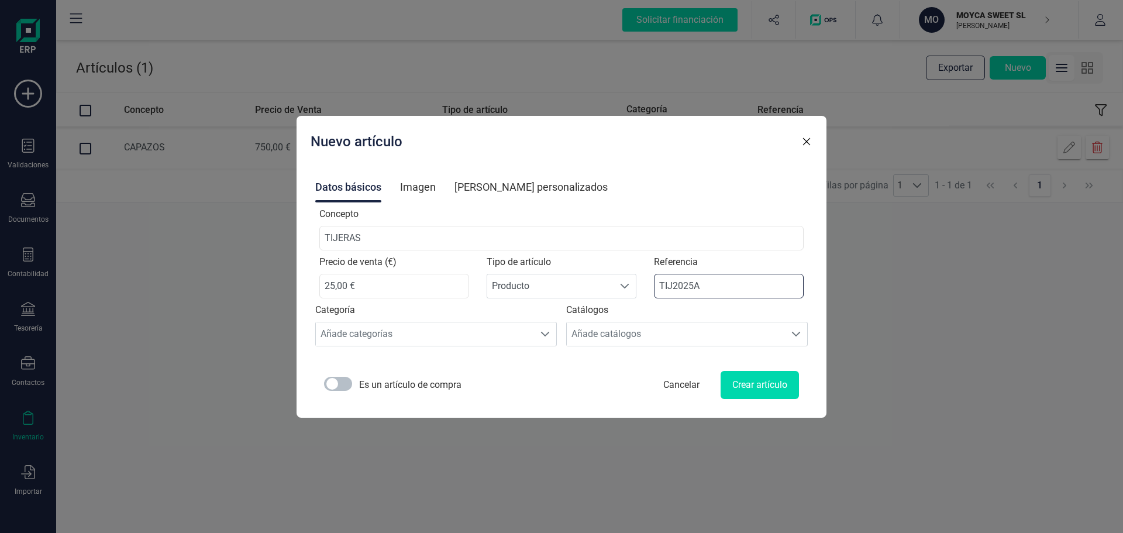
type input "TIJ2025A"
click at [351, 385] on span at bounding box center [338, 384] width 28 height 14
click at [756, 381] on button "Crear artículo" at bounding box center [760, 385] width 78 height 28
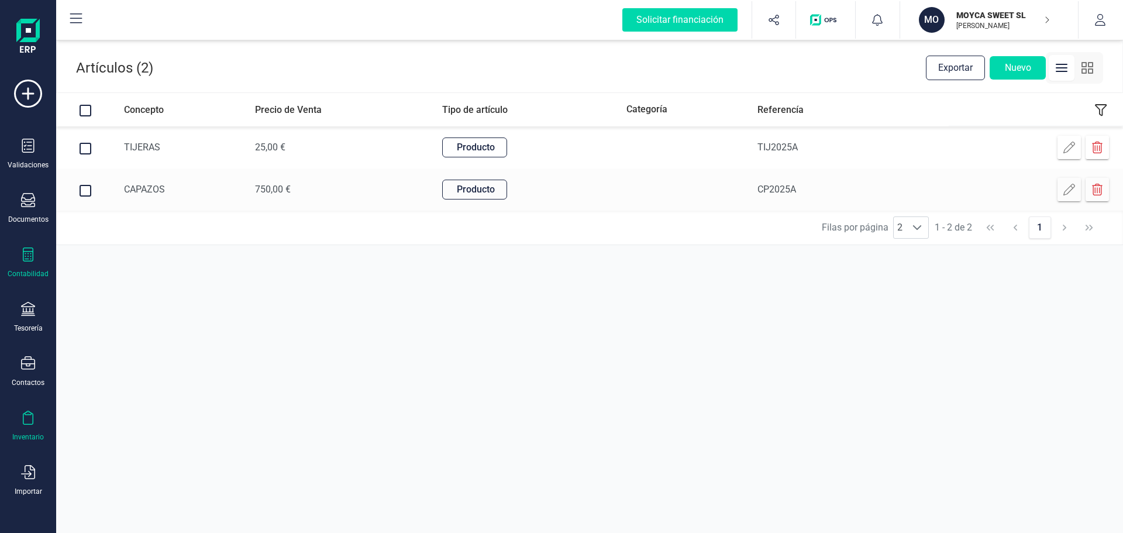
click at [20, 269] on div "Contabilidad" at bounding box center [28, 263] width 47 height 31
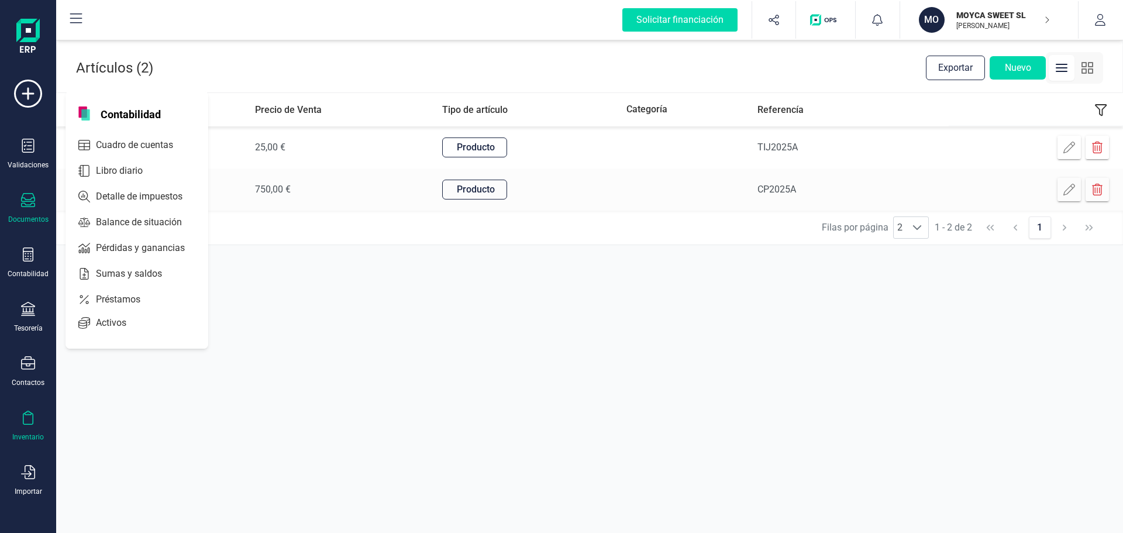
click at [30, 203] on icon at bounding box center [28, 200] width 14 height 14
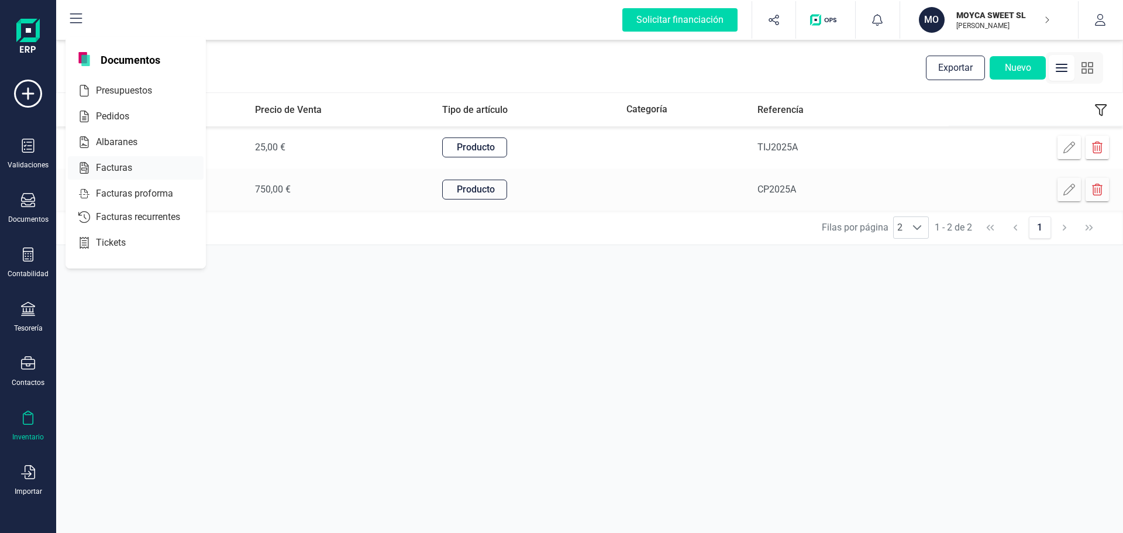
click at [108, 160] on div "Facturas" at bounding box center [136, 167] width 136 height 23
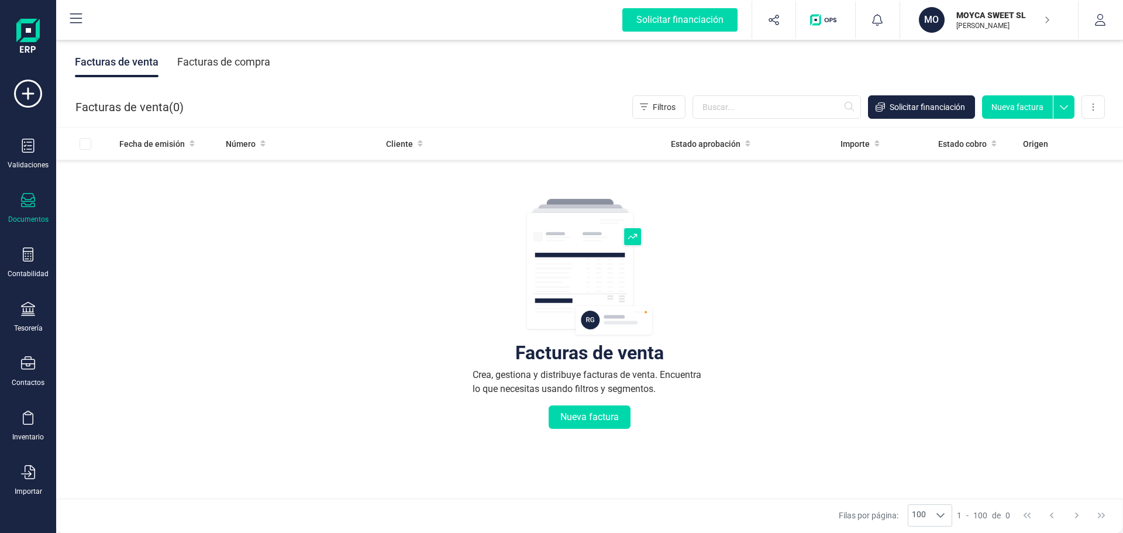
click at [254, 61] on div "Facturas de compra" at bounding box center [223, 62] width 93 height 30
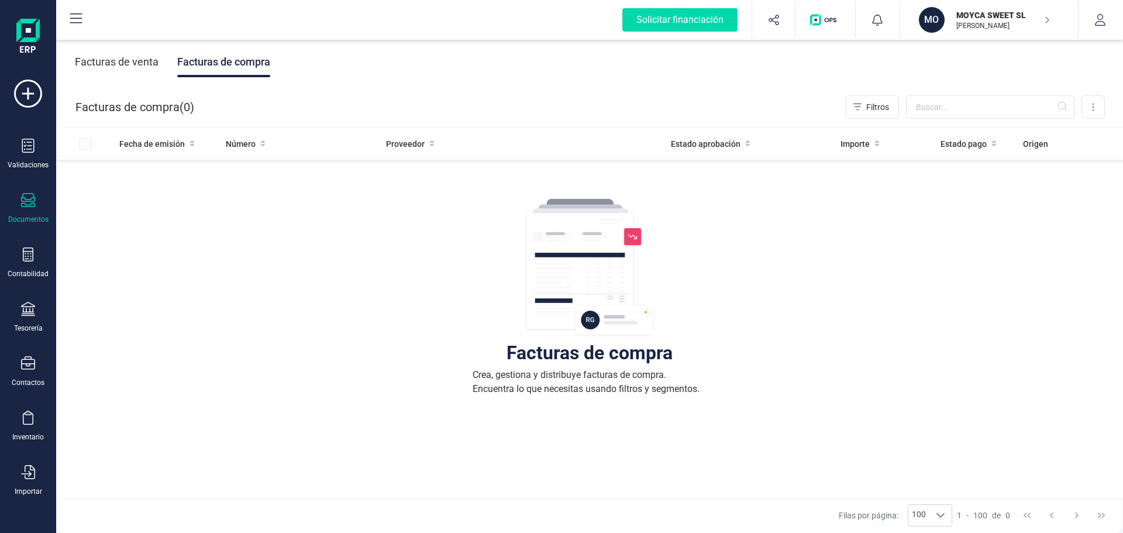
click at [129, 68] on div "Facturas de venta" at bounding box center [117, 62] width 84 height 30
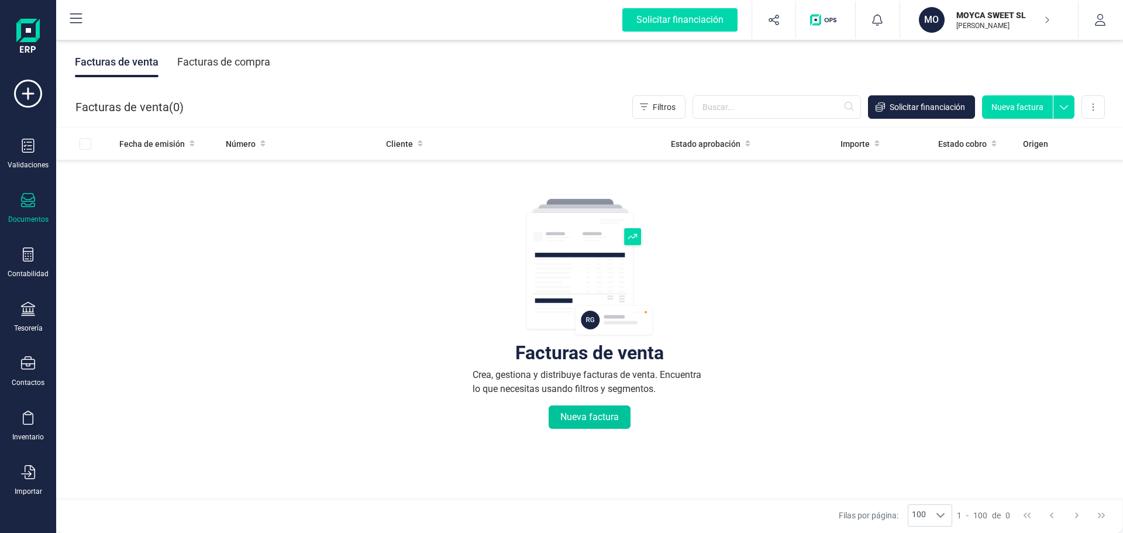
click at [594, 418] on button "Nueva factura" at bounding box center [590, 417] width 82 height 23
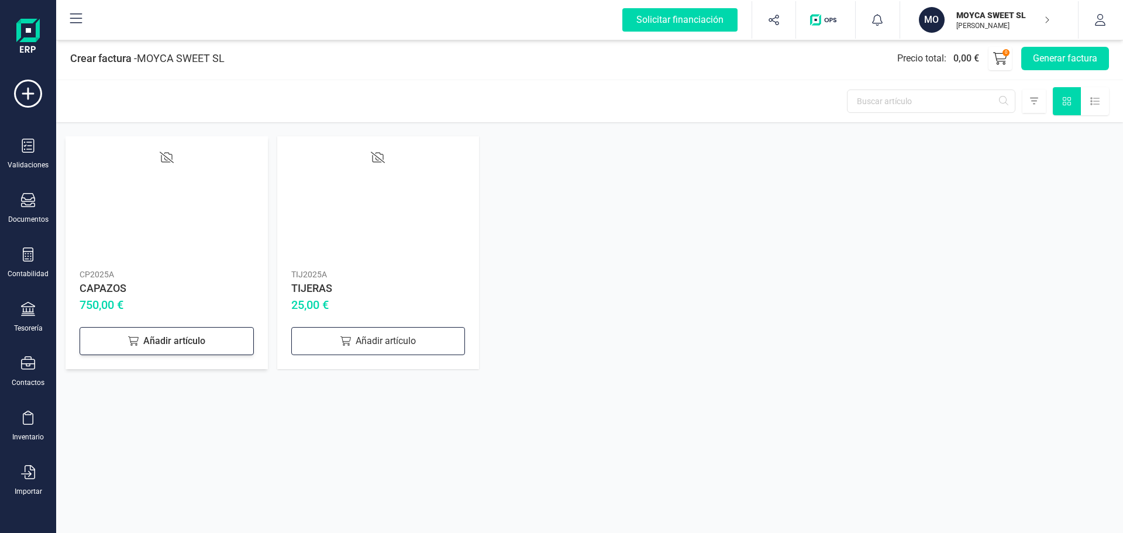
click at [170, 341] on div "Añadir artículo" at bounding box center [167, 341] width 174 height 28
click at [236, 341] on icon at bounding box center [232, 339] width 14 height 14
type input "2"
click at [181, 250] on div at bounding box center [167, 206] width 174 height 112
click at [365, 342] on div "Añadir artículo" at bounding box center [378, 341] width 174 height 28
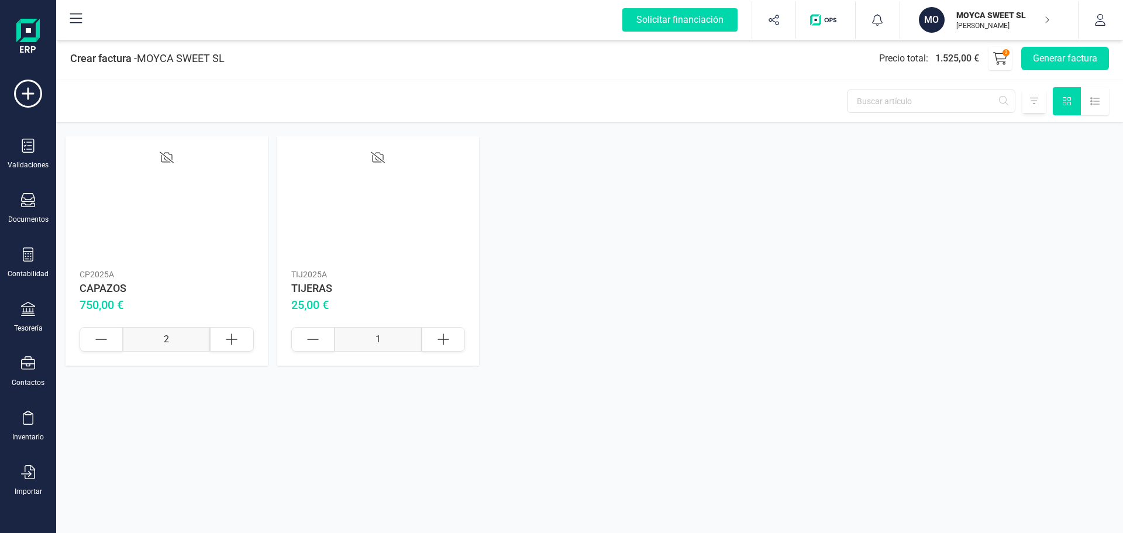
click at [1039, 103] on div at bounding box center [1034, 101] width 23 height 23
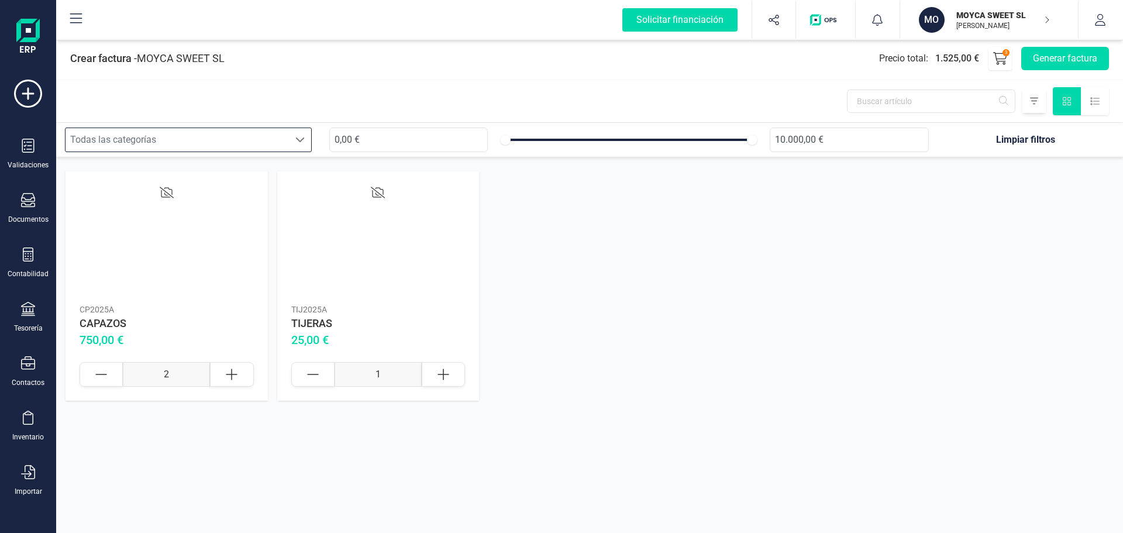
click at [1039, 103] on div at bounding box center [1034, 101] width 23 height 23
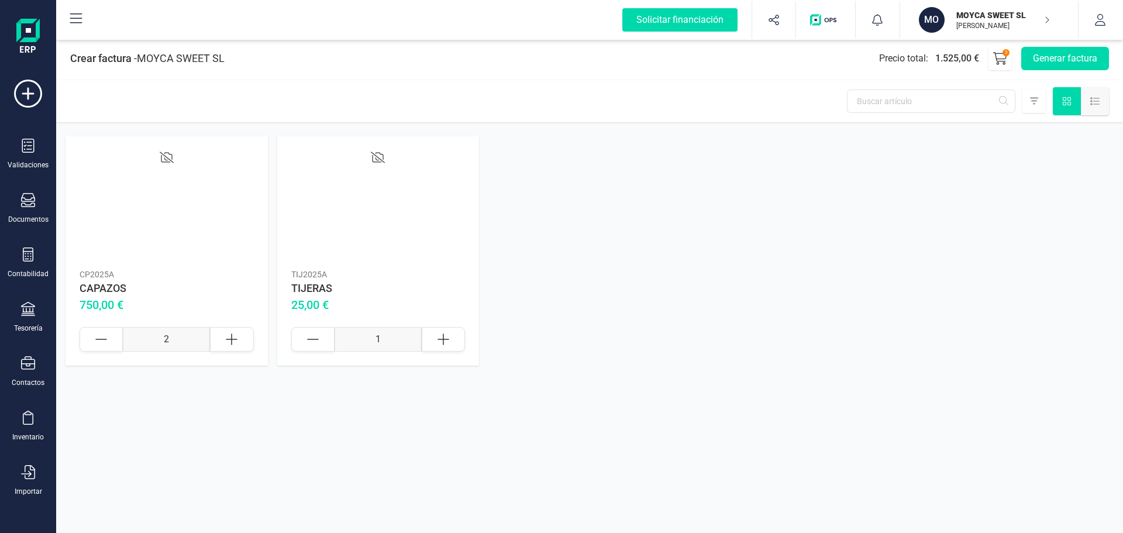
click at [1098, 104] on icon at bounding box center [1095, 101] width 9 height 9
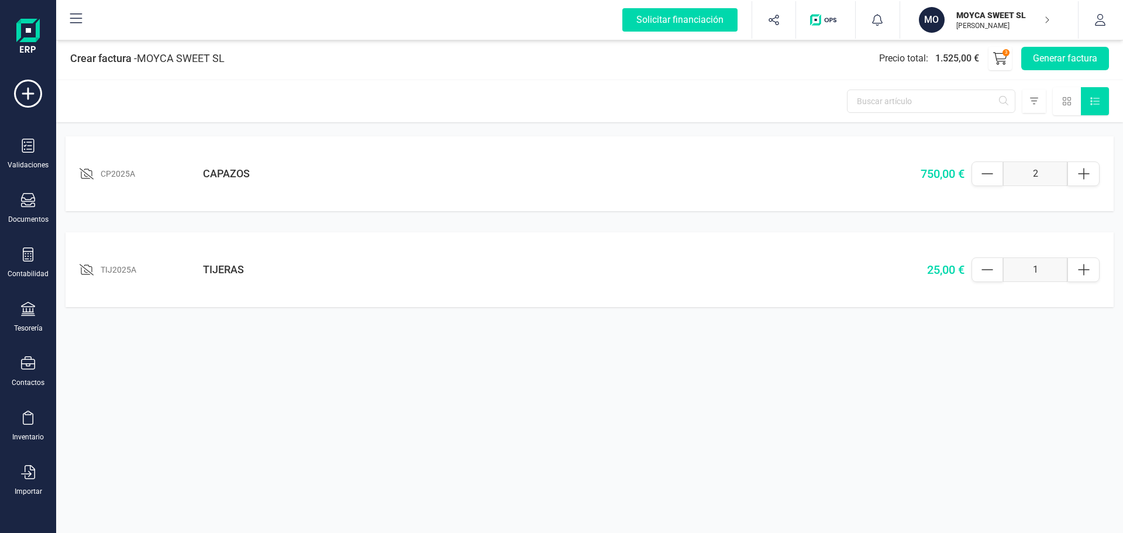
click at [1098, 104] on icon at bounding box center [1095, 101] width 9 height 9
click at [1069, 99] on icon at bounding box center [1067, 101] width 9 height 9
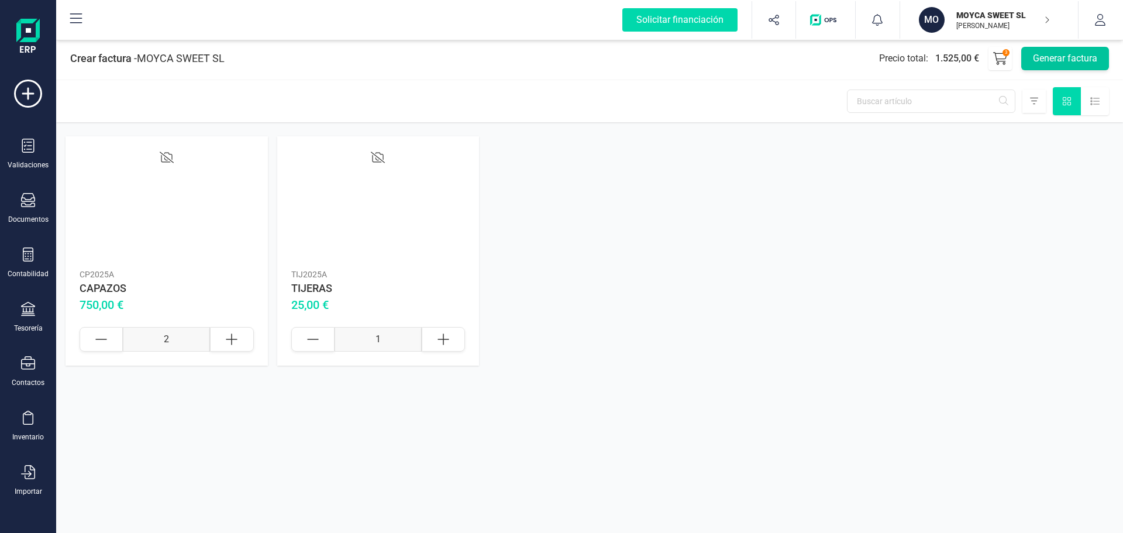
click at [1054, 57] on button "Generar factura" at bounding box center [1066, 58] width 88 height 23
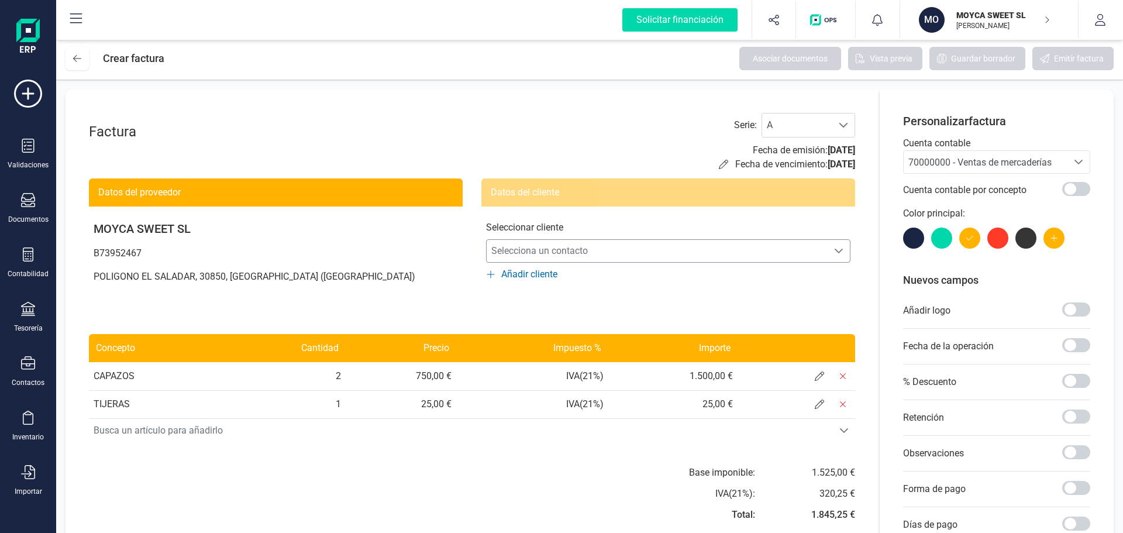
click at [835, 250] on icon "Selecciona un contacto" at bounding box center [838, 250] width 9 height 9
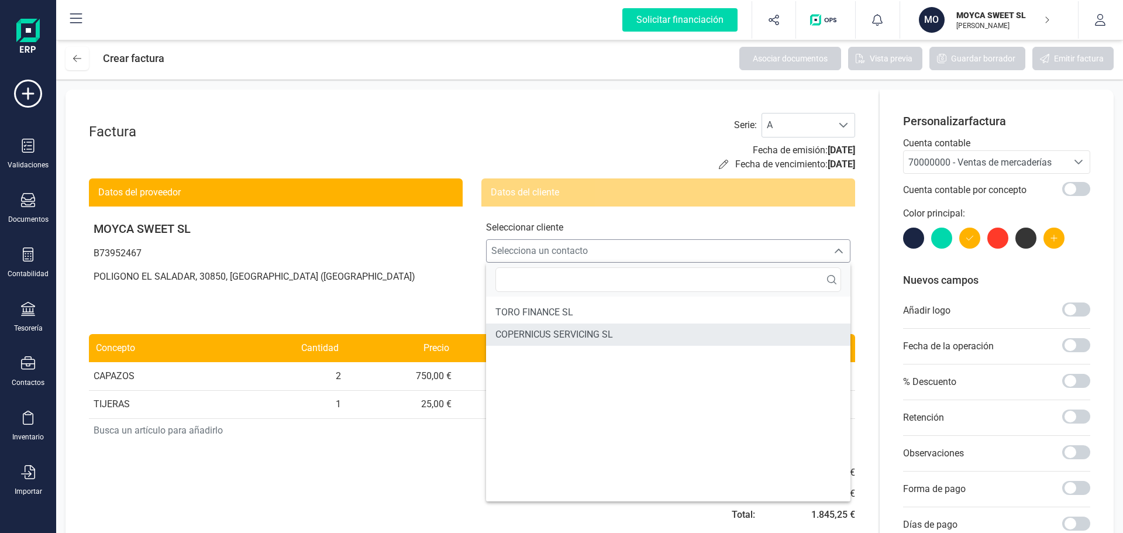
click at [568, 335] on span "COPERNICUS SERVICING SL" at bounding box center [555, 335] width 118 height 14
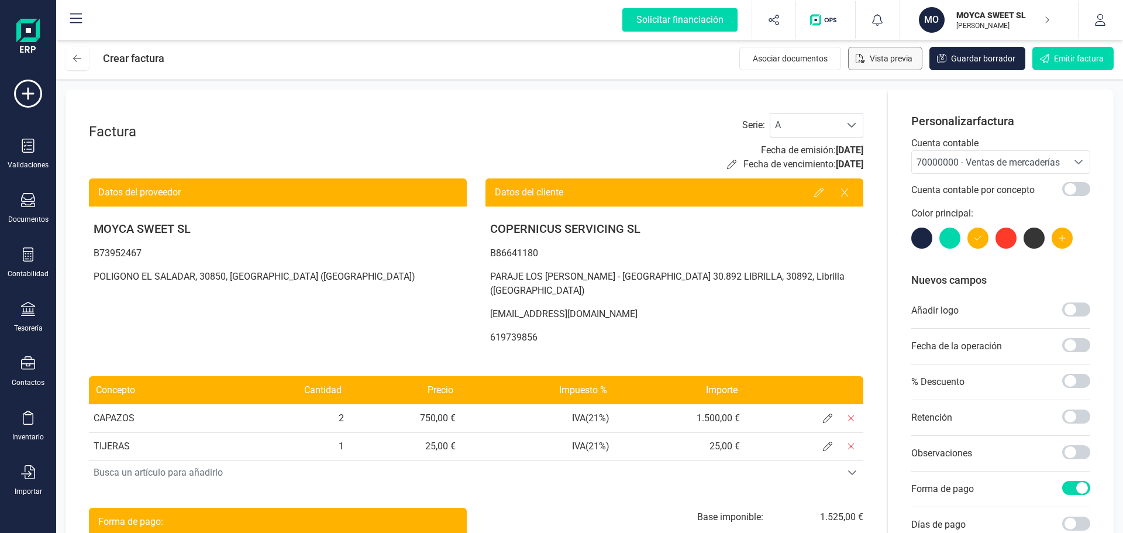
click at [890, 58] on span "Vista previa" at bounding box center [891, 59] width 43 height 12
click at [559, 111] on div "Factura Serie : A A Fecha de emisión: [DATE] Fecha de vencimiento: [DATE] Datos…" at bounding box center [477, 369] width 822 height 559
click at [1073, 61] on span "Emitir factura" at bounding box center [1079, 59] width 50 height 12
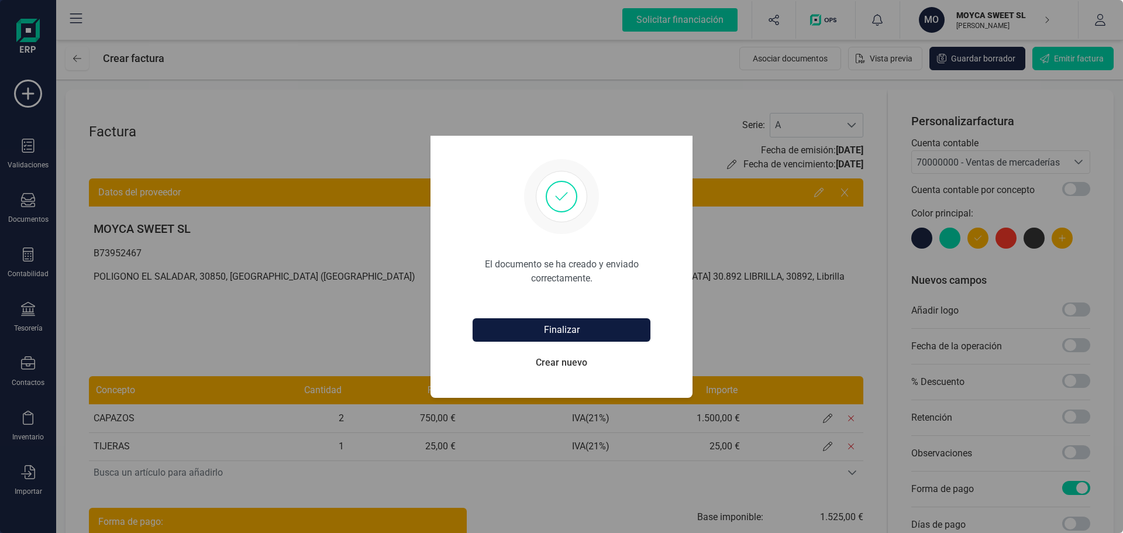
click at [578, 331] on button "Finalizar" at bounding box center [562, 329] width 178 height 23
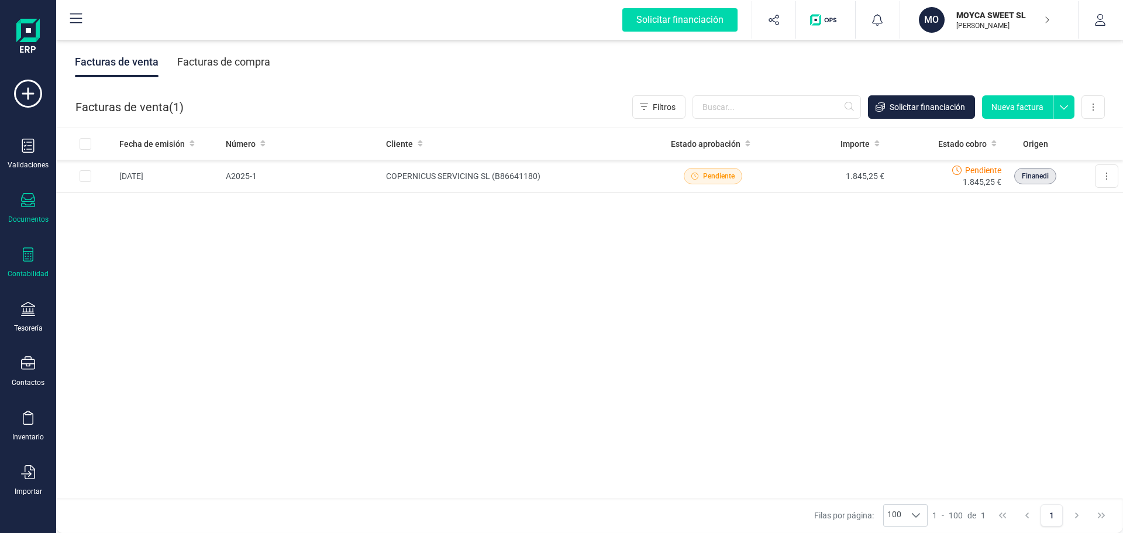
click at [29, 262] on div at bounding box center [28, 256] width 14 height 17
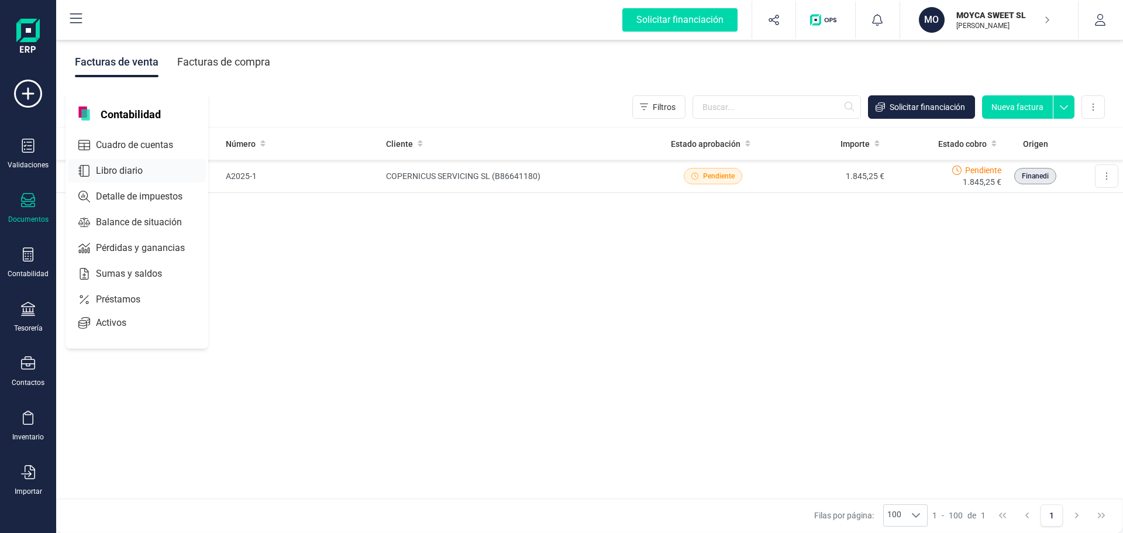
click at [139, 169] on span "Libro diario" at bounding box center [127, 171] width 73 height 14
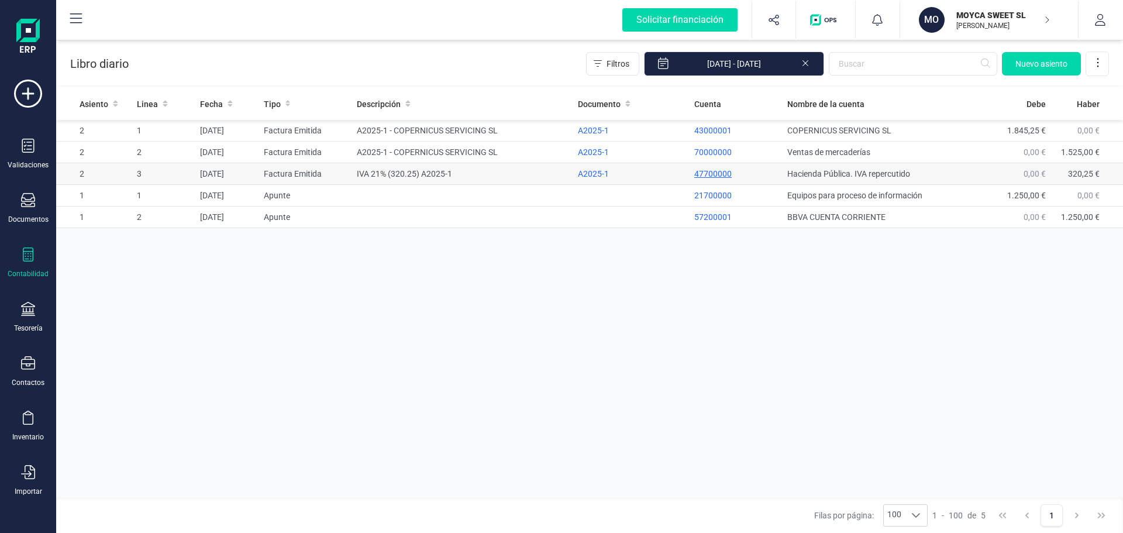
click at [708, 173] on p "47700000" at bounding box center [737, 174] width 84 height 12
click at [699, 155] on p "70000000" at bounding box center [737, 152] width 84 height 12
click at [23, 253] on icon at bounding box center [28, 255] width 11 height 14
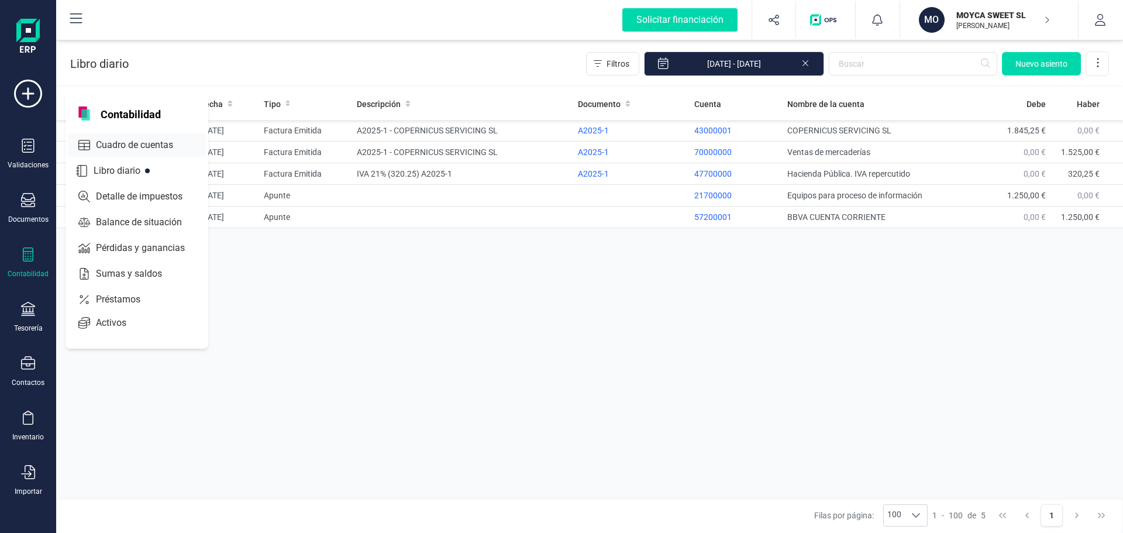
click at [111, 141] on span "Cuadro de cuentas" at bounding box center [142, 145] width 103 height 14
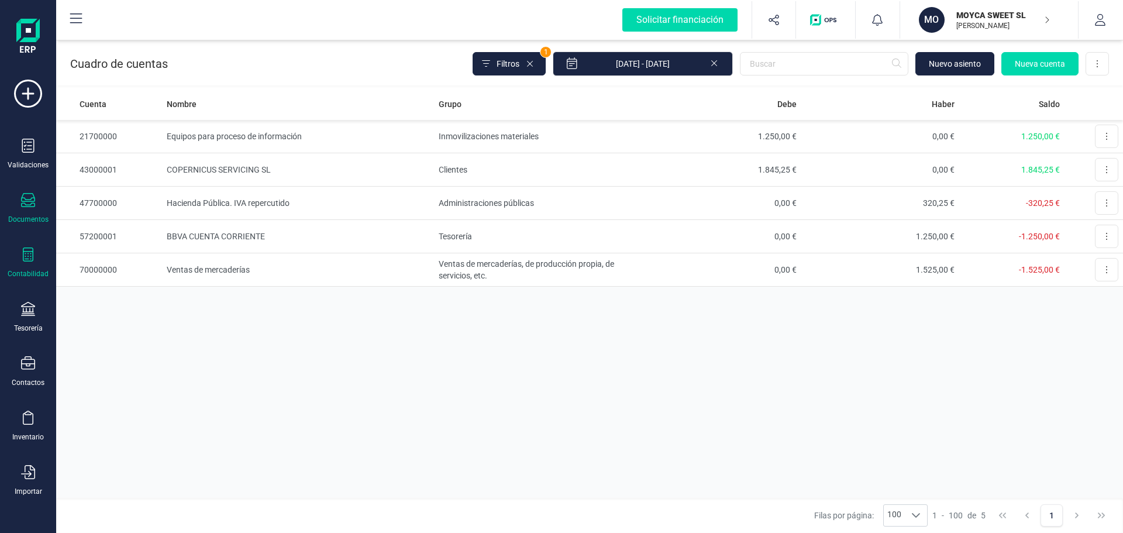
click at [32, 211] on div "Documentos" at bounding box center [28, 208] width 47 height 31
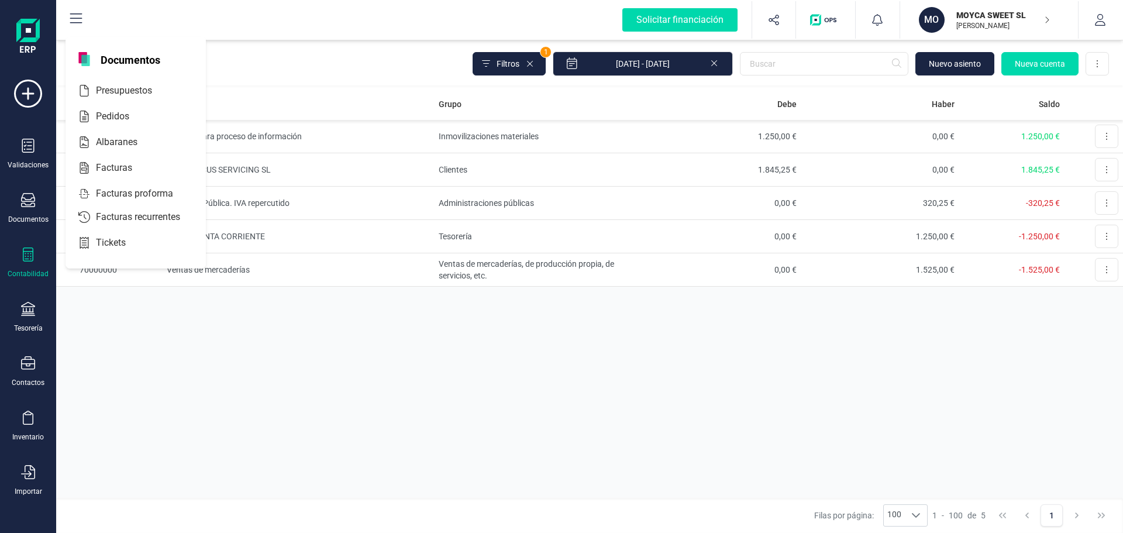
click at [25, 245] on div "Validaciones Documentos Documentos Presupuestos Pedidos Albaranes Facturas Fact…" at bounding box center [28, 320] width 47 height 480
click at [25, 252] on icon at bounding box center [28, 255] width 11 height 14
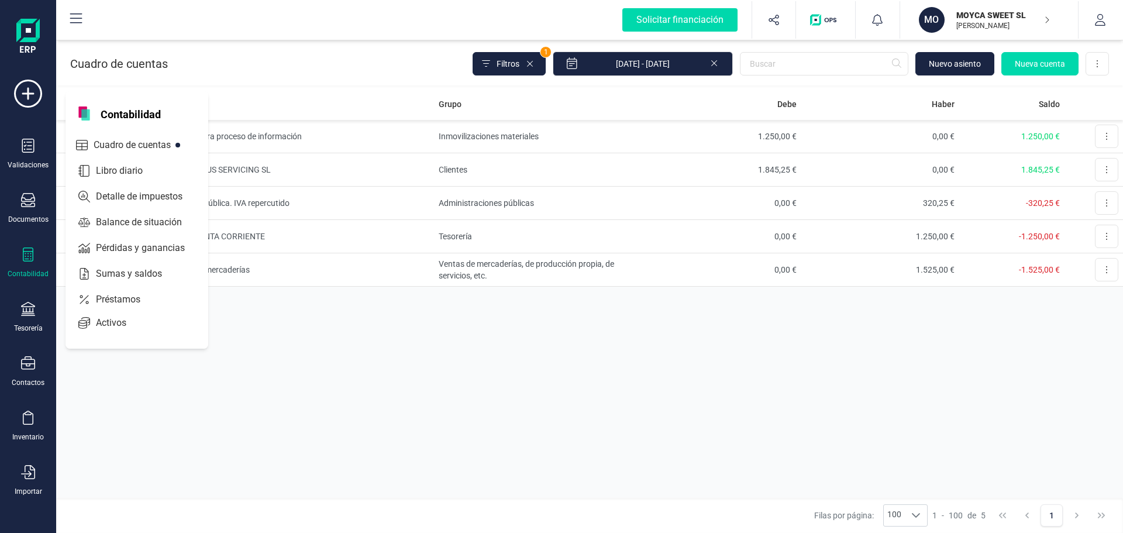
click at [389, 343] on div "Cuenta Nombre Grupo [PERSON_NAME] Saldo 21700000 Equipos para proceso de inform…" at bounding box center [589, 293] width 1067 height 410
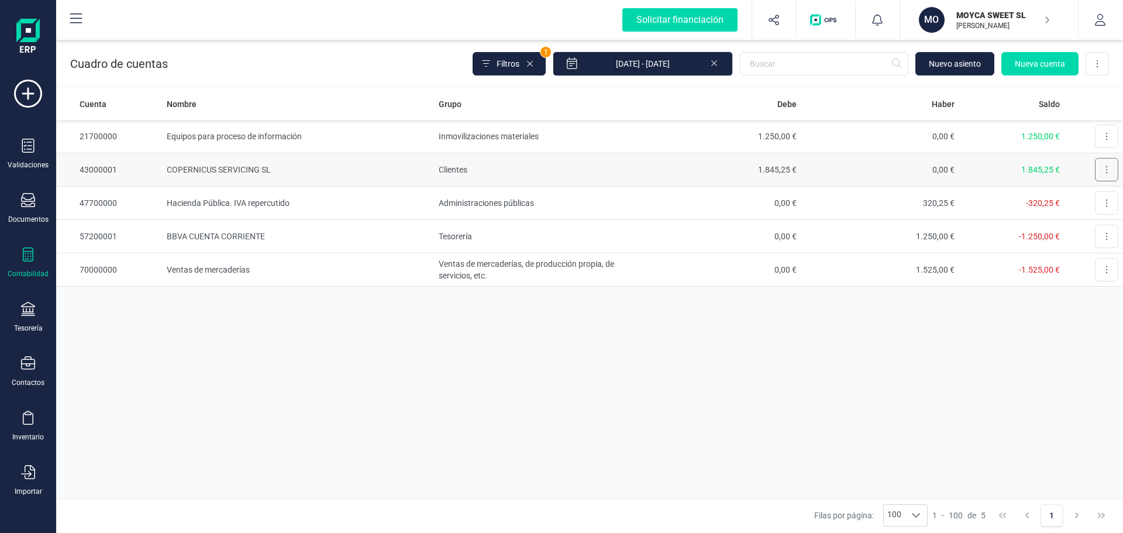
click at [1109, 167] on button at bounding box center [1106, 169] width 23 height 23
click at [821, 335] on div "Cuenta Nombre Grupo [PERSON_NAME] Saldo 21700000 Equipos para proceso de inform…" at bounding box center [589, 293] width 1067 height 410
click at [727, 167] on td "1.845,25 €" at bounding box center [722, 169] width 157 height 33
click at [31, 97] on icon at bounding box center [28, 94] width 28 height 28
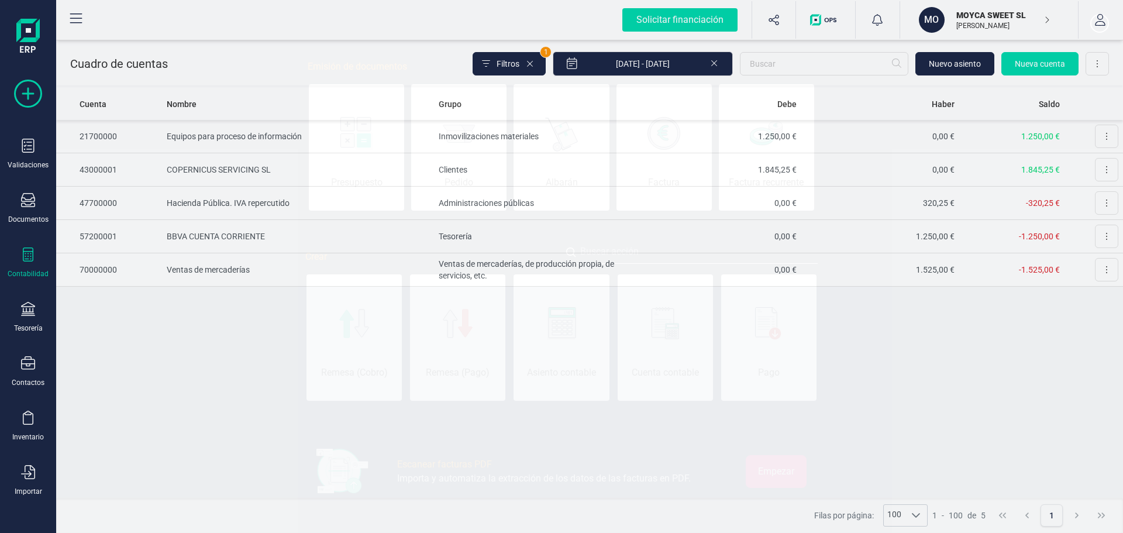
scroll to position [0, 59]
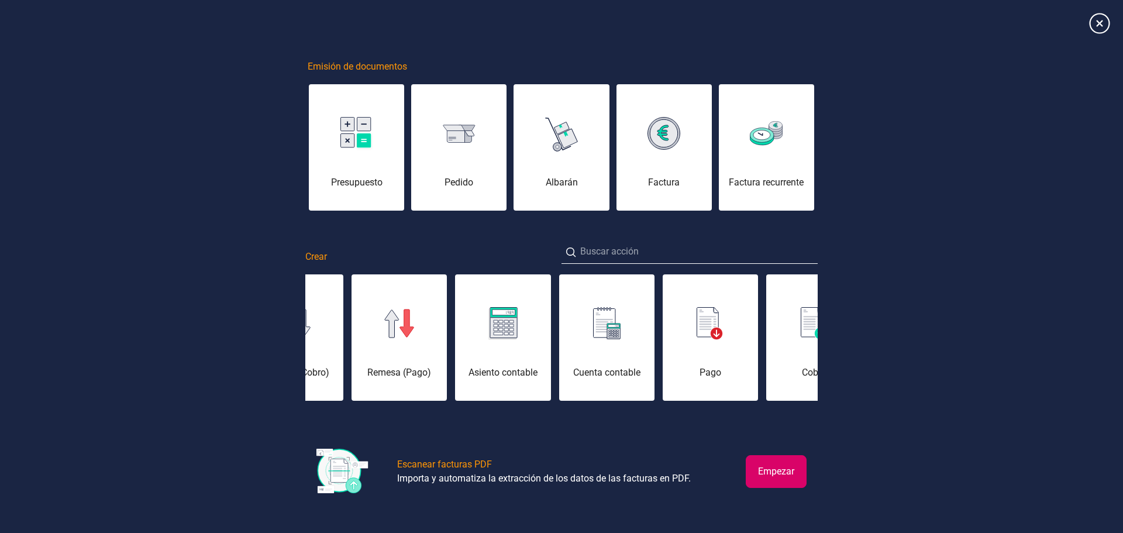
click at [1099, 28] on icon at bounding box center [1100, 23] width 20 height 20
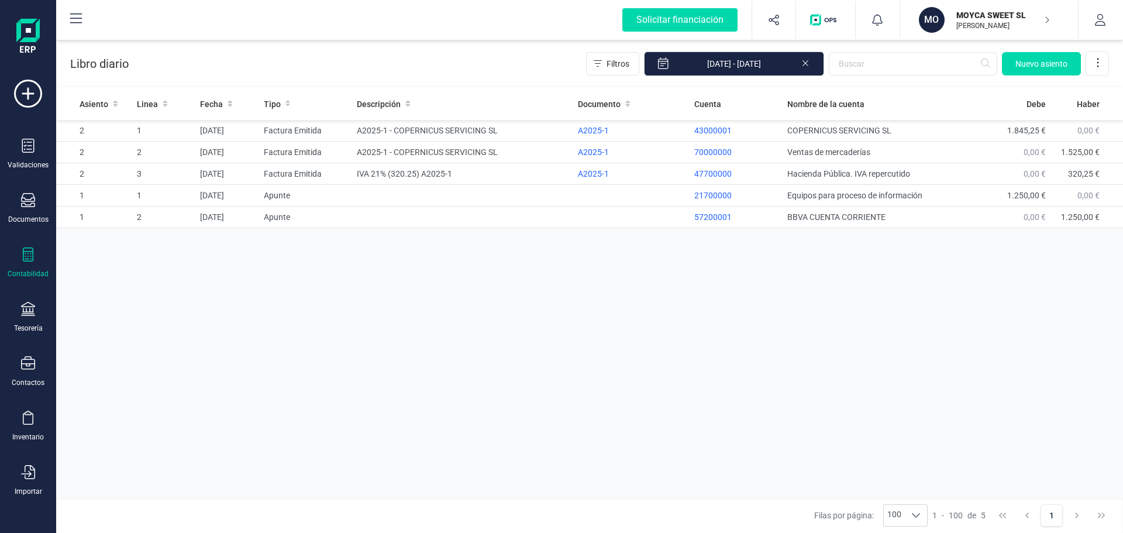
click at [40, 272] on div "Contabilidad" at bounding box center [28, 273] width 41 height 9
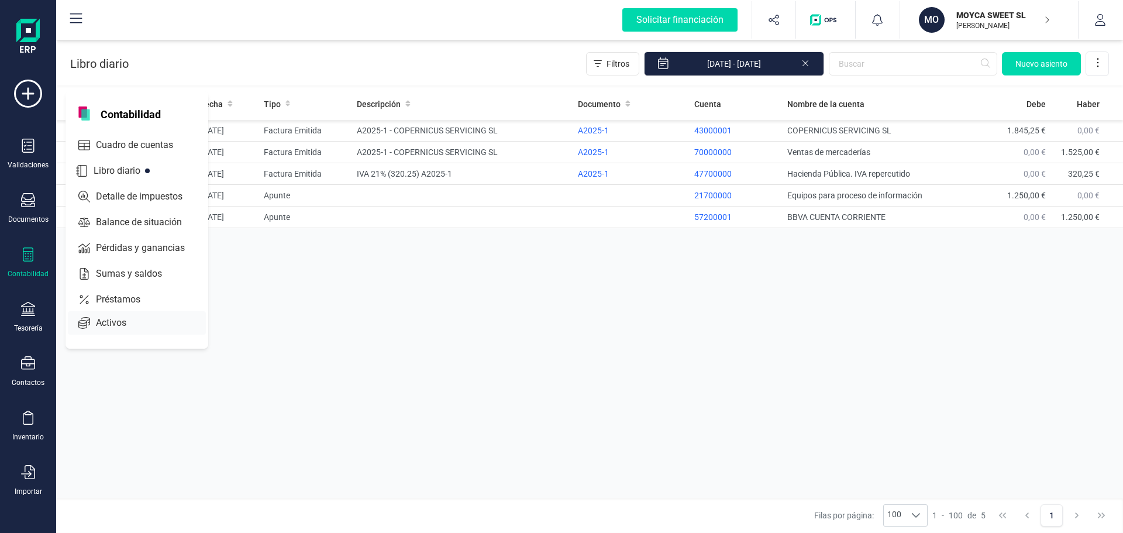
click at [102, 322] on span "Activos" at bounding box center [119, 323] width 56 height 14
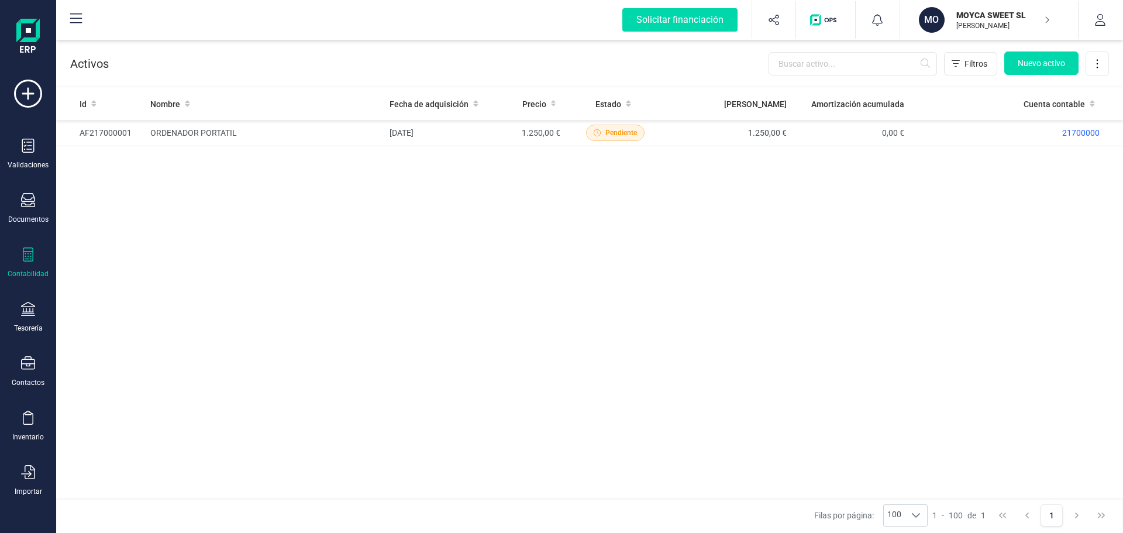
click at [38, 250] on div "Contabilidad" at bounding box center [28, 263] width 47 height 31
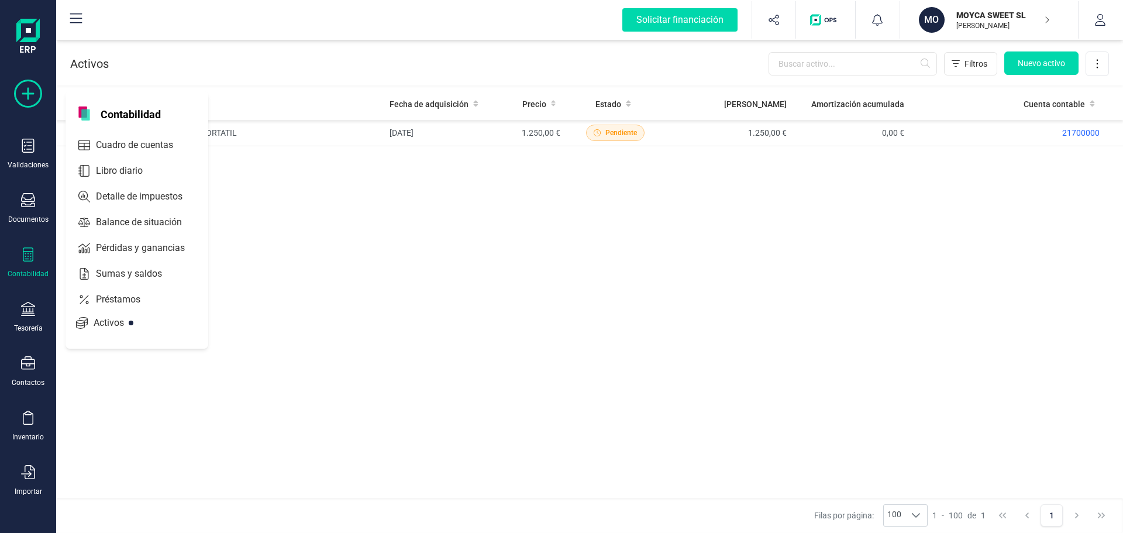
click at [27, 95] on icon at bounding box center [28, 94] width 28 height 28
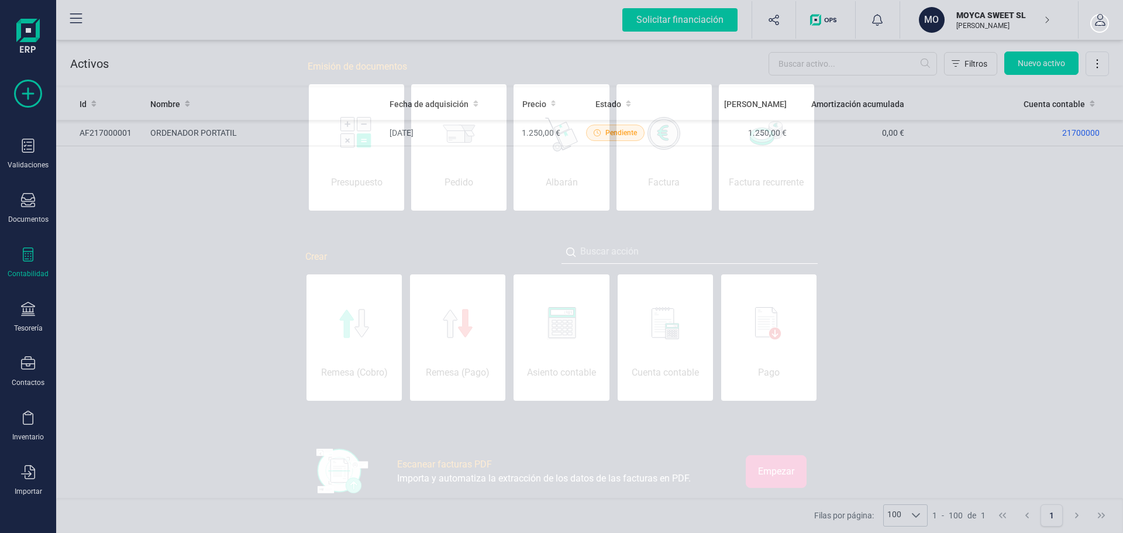
scroll to position [0, 59]
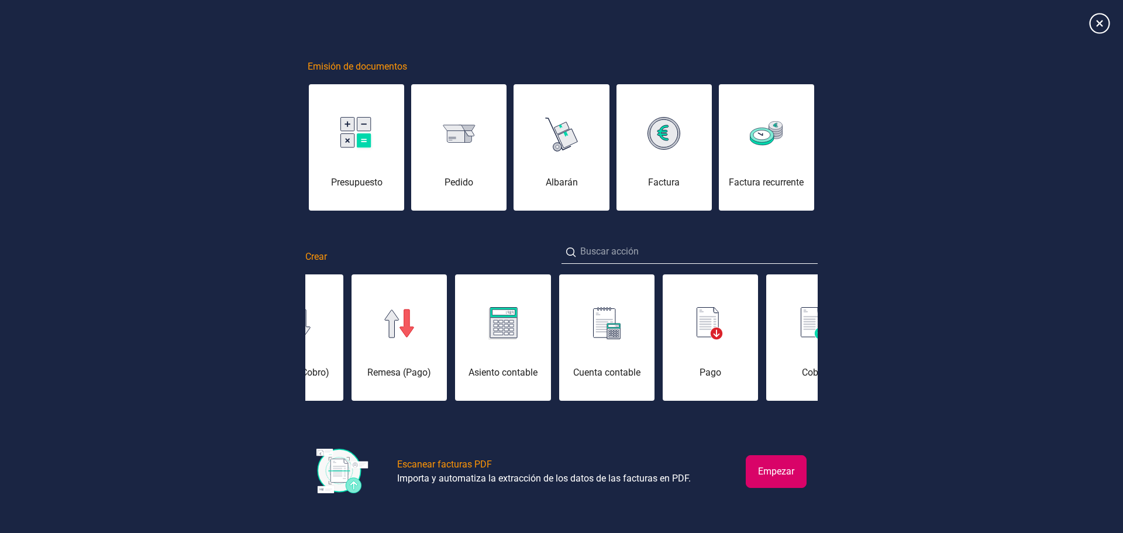
click at [1102, 21] on icon at bounding box center [1100, 23] width 20 height 20
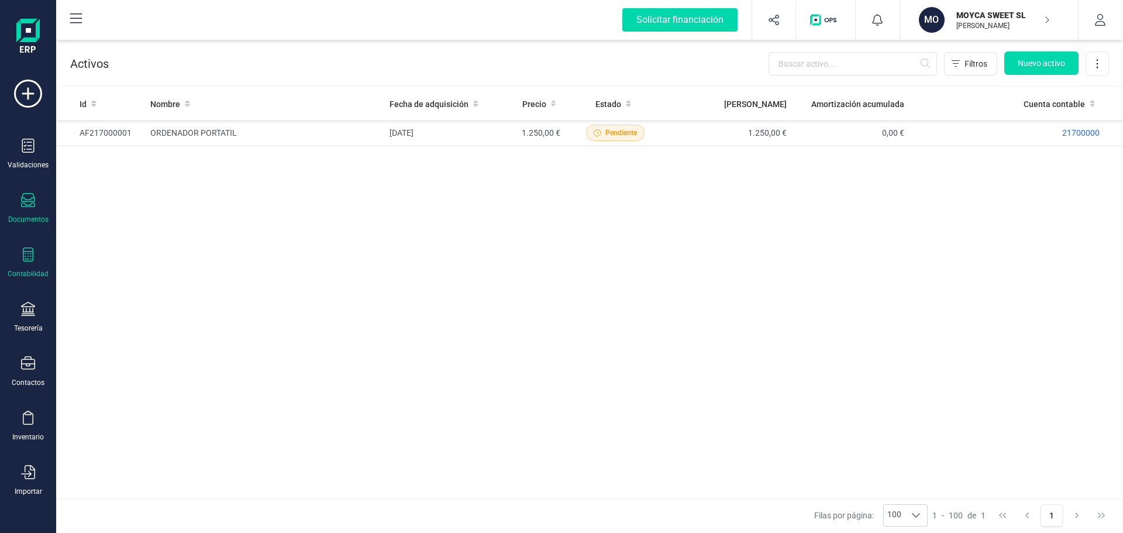
click at [29, 202] on icon at bounding box center [28, 200] width 14 height 14
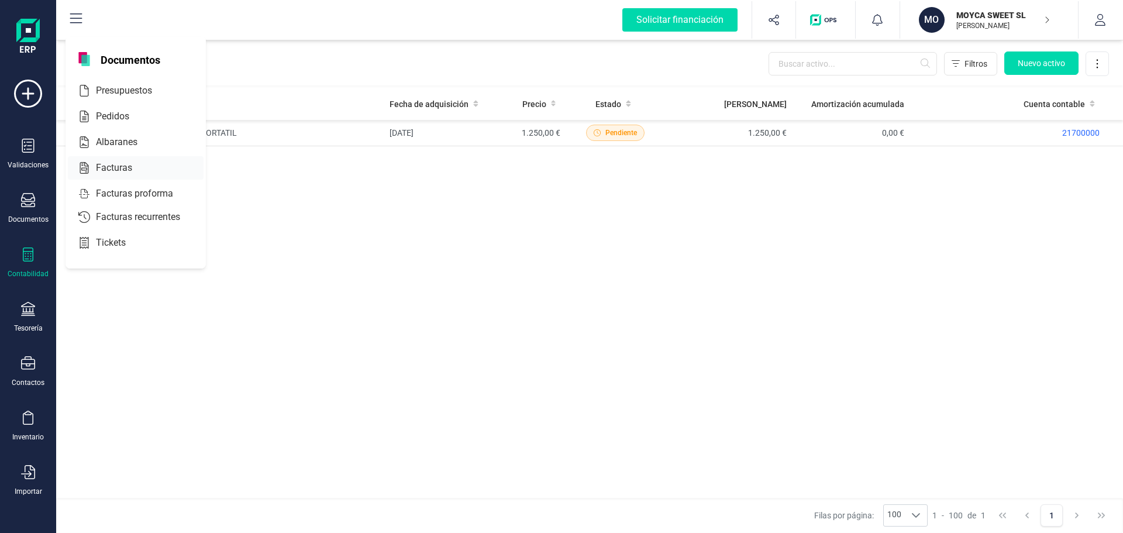
click at [118, 166] on span "Facturas" at bounding box center [122, 168] width 62 height 14
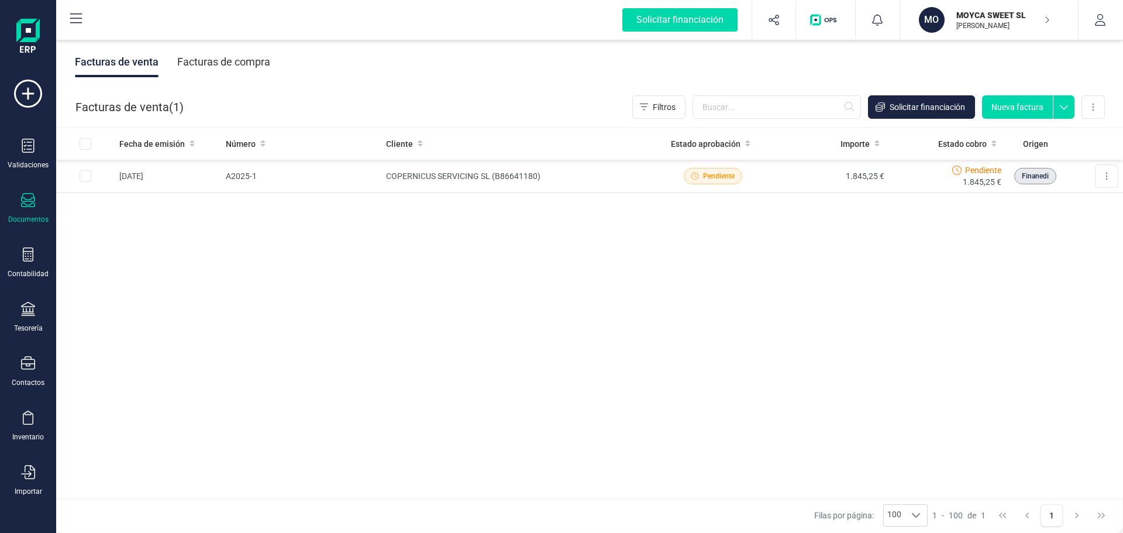
click at [35, 75] on div "Solicitar financiación Validaciones Documentos Documentos Presupuestos Pedidos …" at bounding box center [28, 282] width 47 height 453
click at [30, 86] on icon at bounding box center [28, 94] width 28 height 28
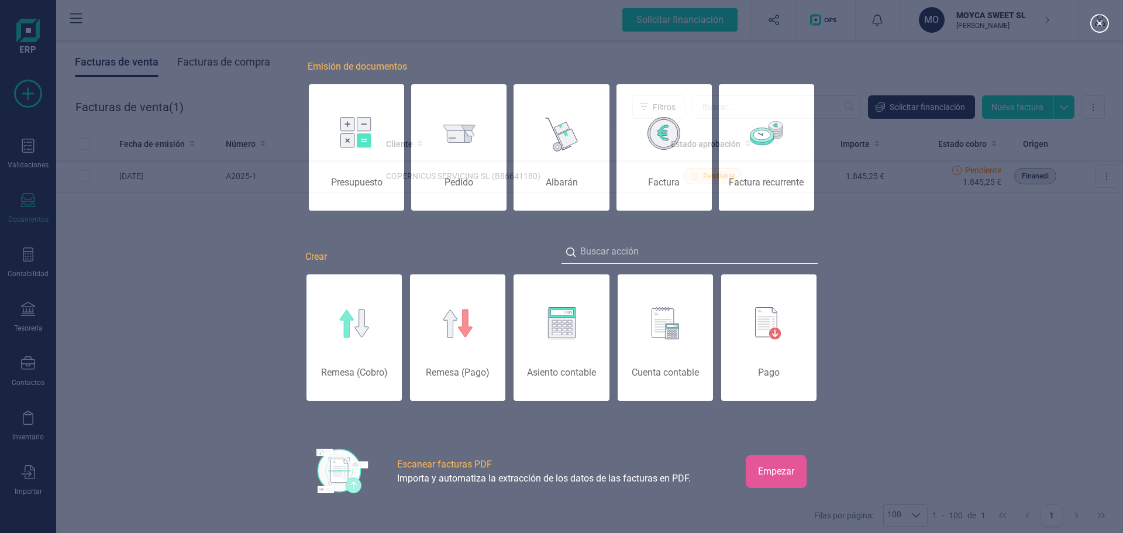
scroll to position [0, 59]
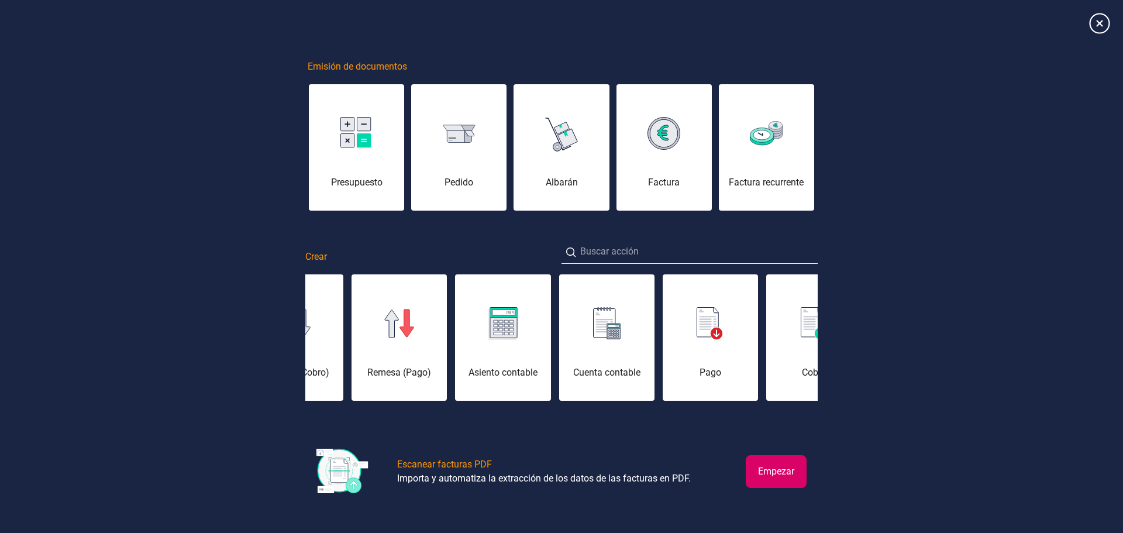
click at [1097, 22] on icon at bounding box center [1100, 23] width 20 height 20
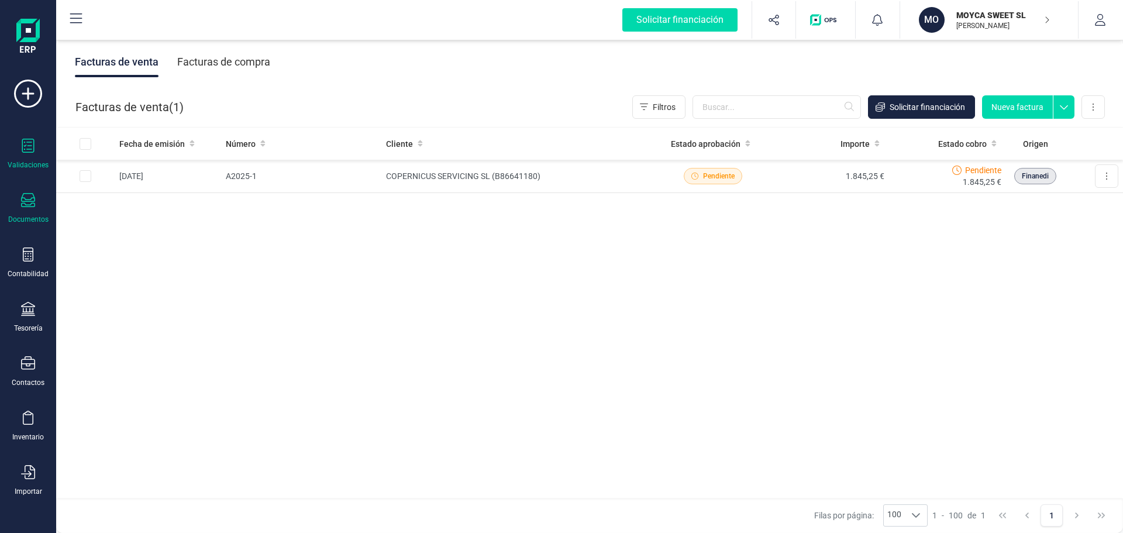
click at [31, 158] on div "Validaciones" at bounding box center [28, 154] width 47 height 31
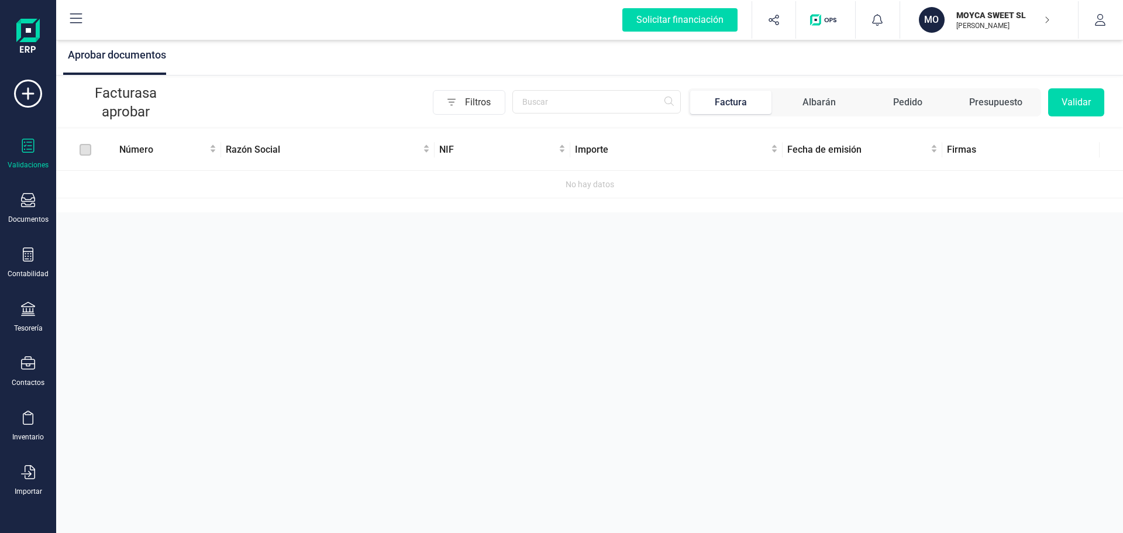
click at [456, 104] on icon "button" at bounding box center [450, 102] width 32 height 19
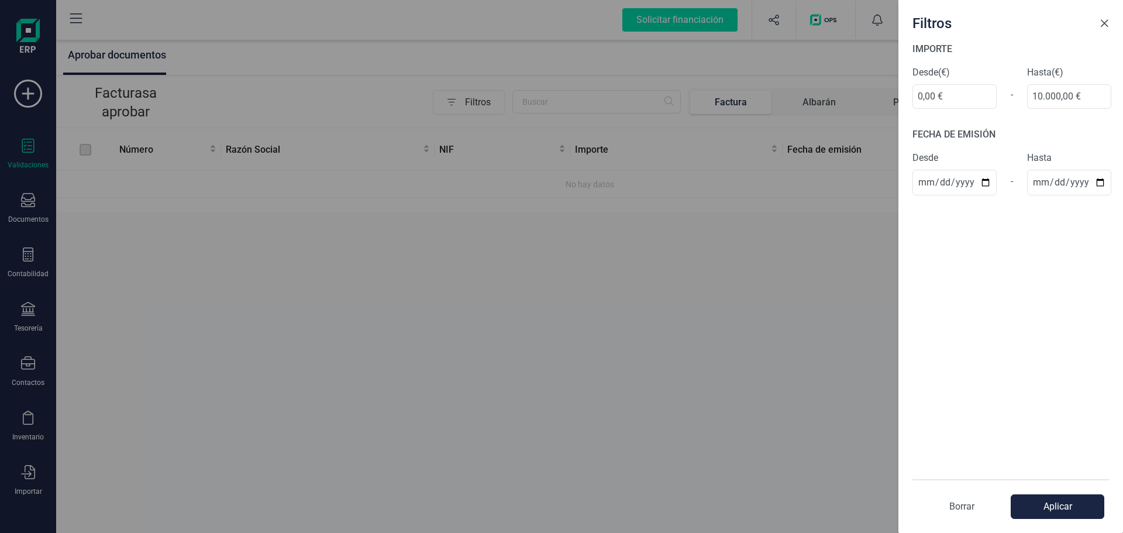
click at [1102, 22] on span "Close" at bounding box center [1104, 23] width 9 height 9
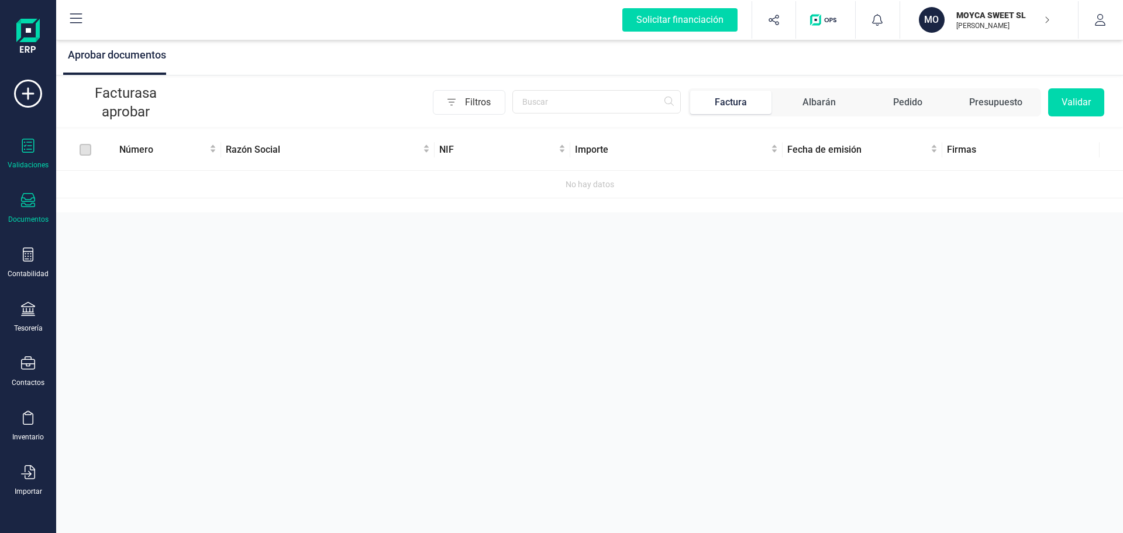
click at [33, 208] on div at bounding box center [28, 201] width 14 height 17
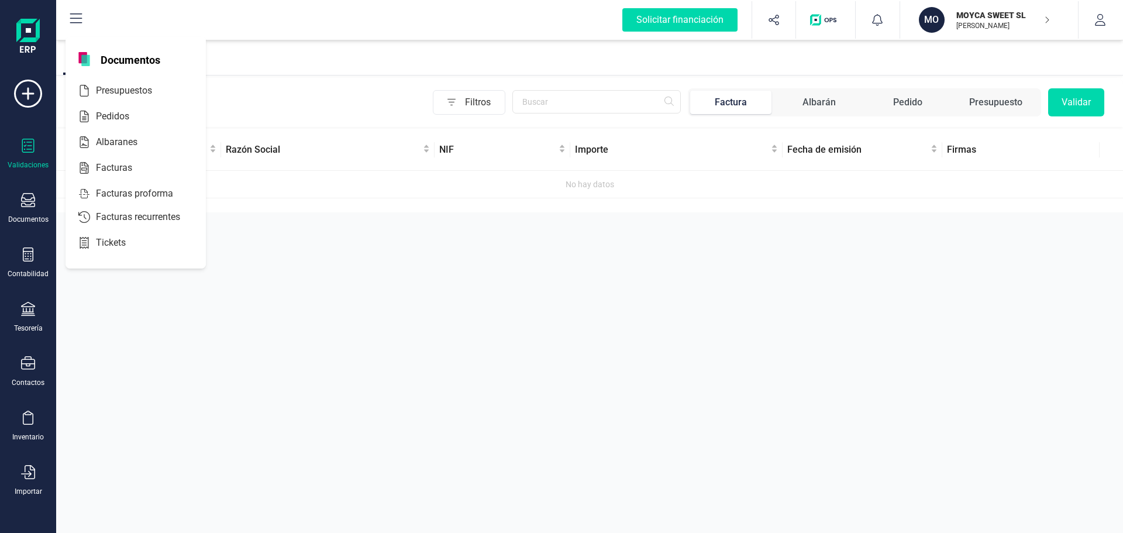
click at [173, 352] on div "Aprobar documentos Facturas a aprobar Filtros Factura Albarán Pedido Presupuest…" at bounding box center [589, 266] width 1067 height 533
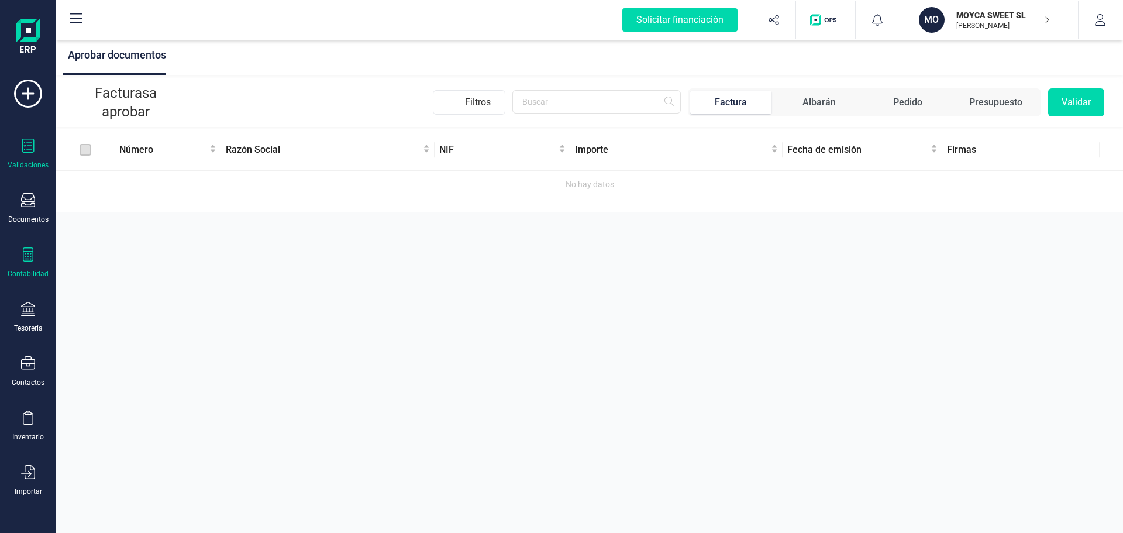
click at [30, 252] on icon at bounding box center [28, 255] width 11 height 14
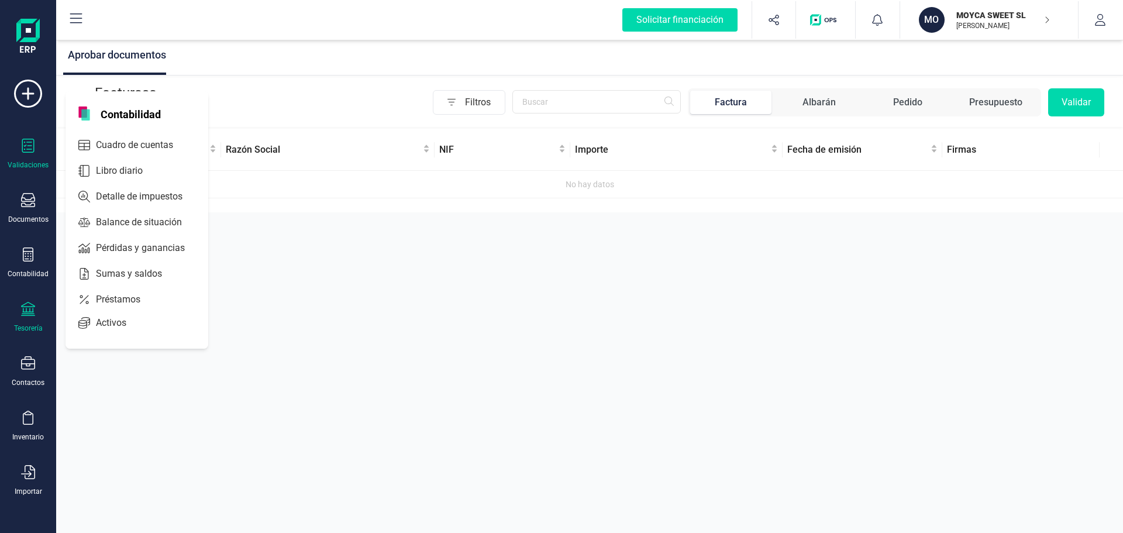
click at [31, 319] on div "Tesorería" at bounding box center [28, 317] width 47 height 31
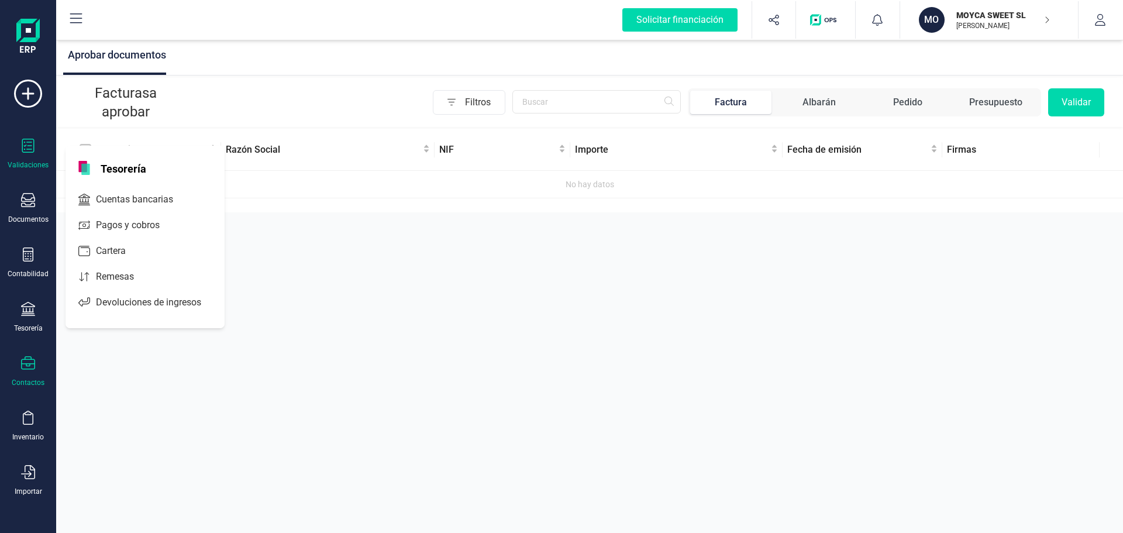
click at [36, 374] on div "Contactos" at bounding box center [28, 371] width 47 height 31
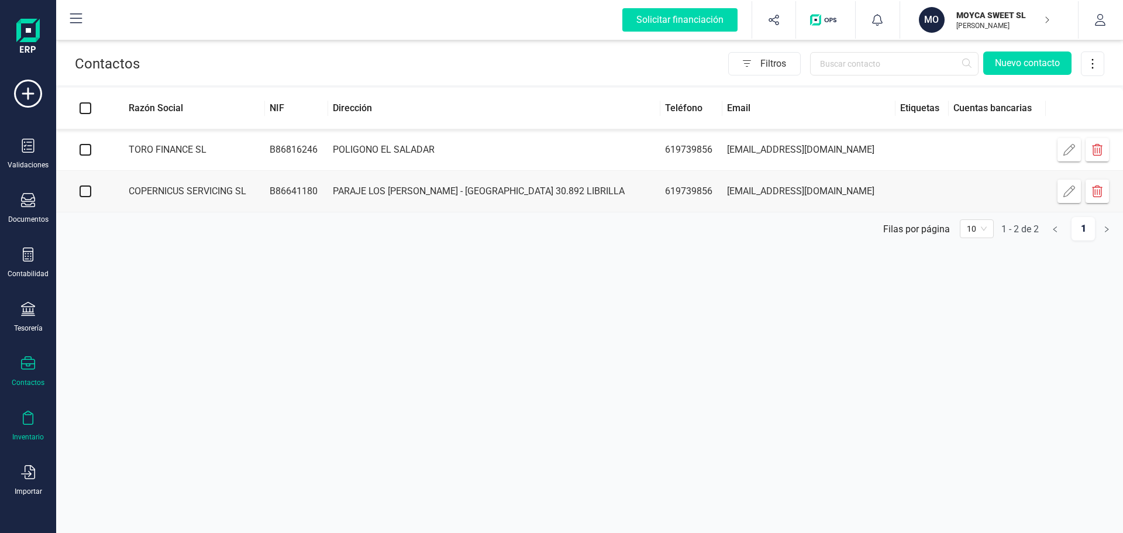
click at [36, 422] on div "Inventario" at bounding box center [28, 426] width 47 height 31
click at [30, 314] on icon at bounding box center [28, 309] width 14 height 14
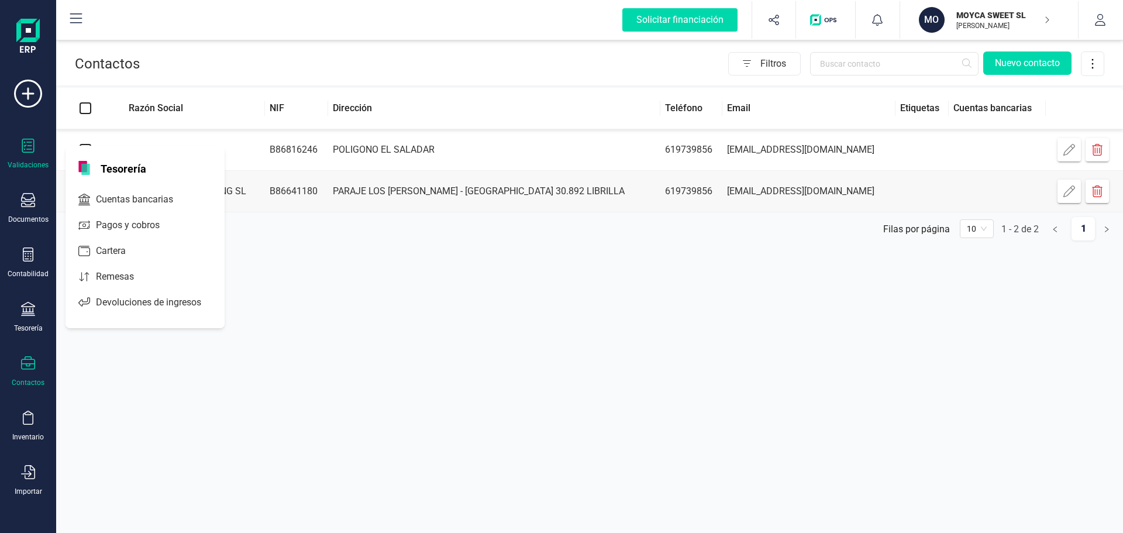
click at [37, 156] on div "Validaciones" at bounding box center [28, 154] width 47 height 31
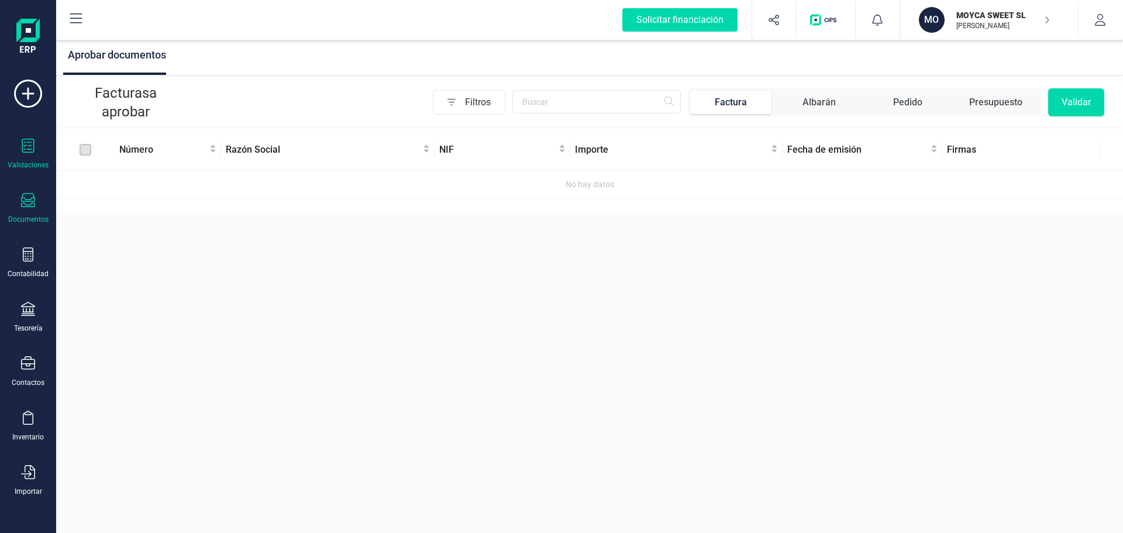
click at [29, 197] on icon at bounding box center [28, 200] width 14 height 14
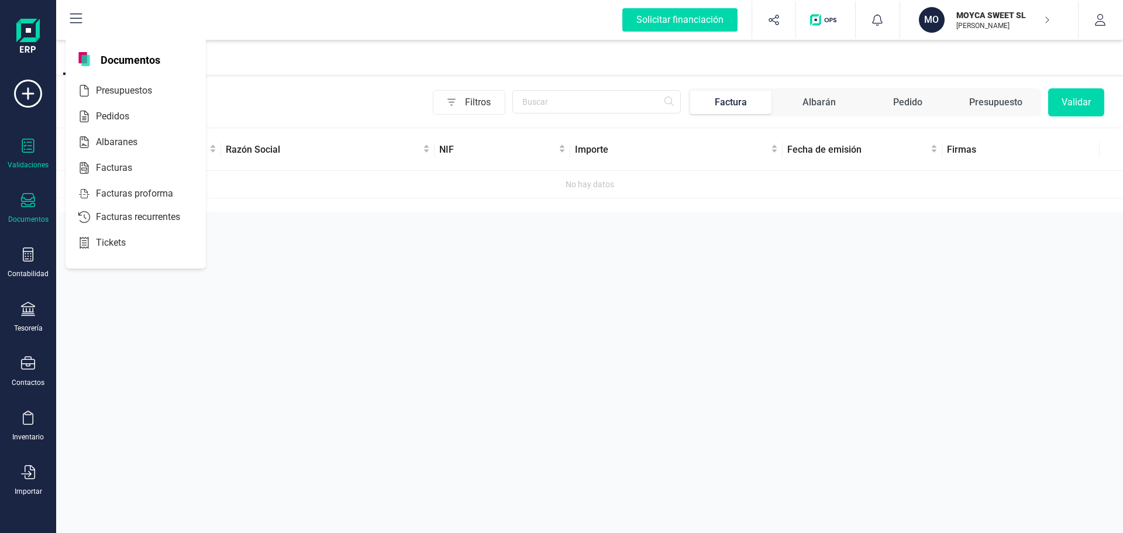
click at [31, 209] on div at bounding box center [28, 201] width 14 height 17
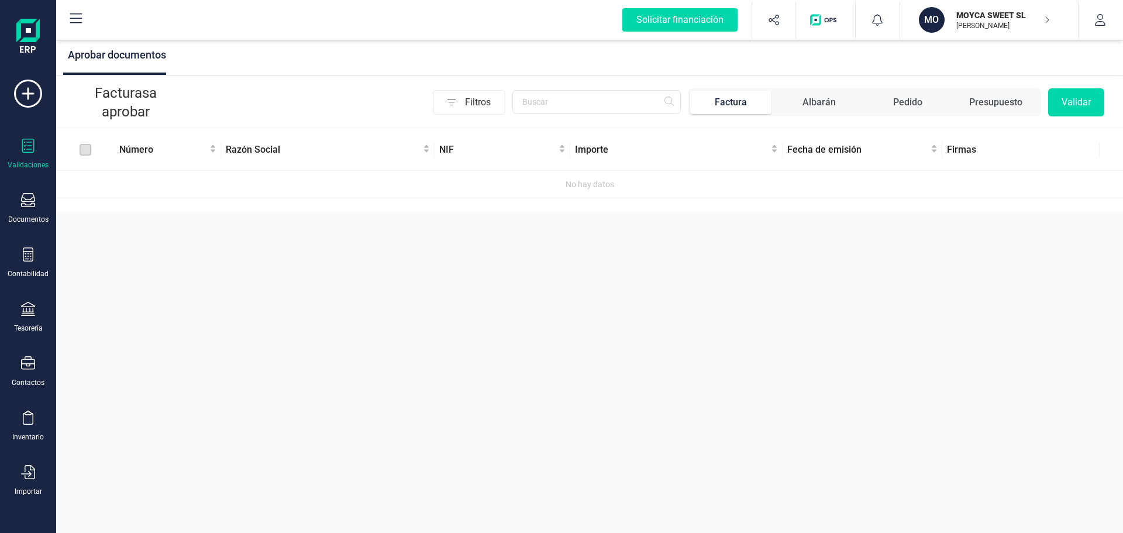
click at [729, 104] on div "Factura" at bounding box center [731, 102] width 32 height 14
click at [33, 202] on icon at bounding box center [28, 200] width 14 height 14
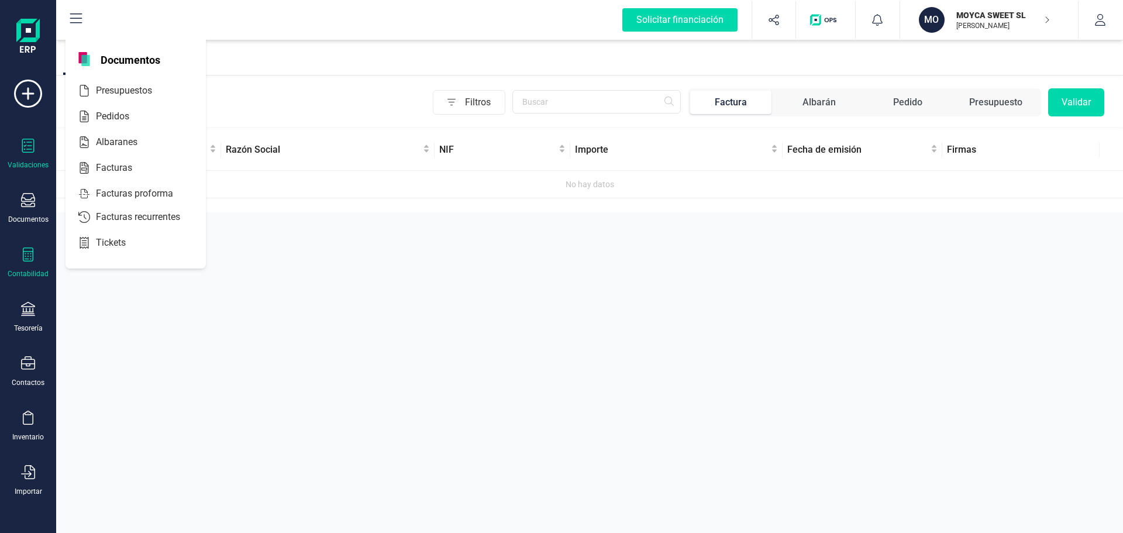
click at [35, 258] on div "Contabilidad" at bounding box center [28, 263] width 47 height 31
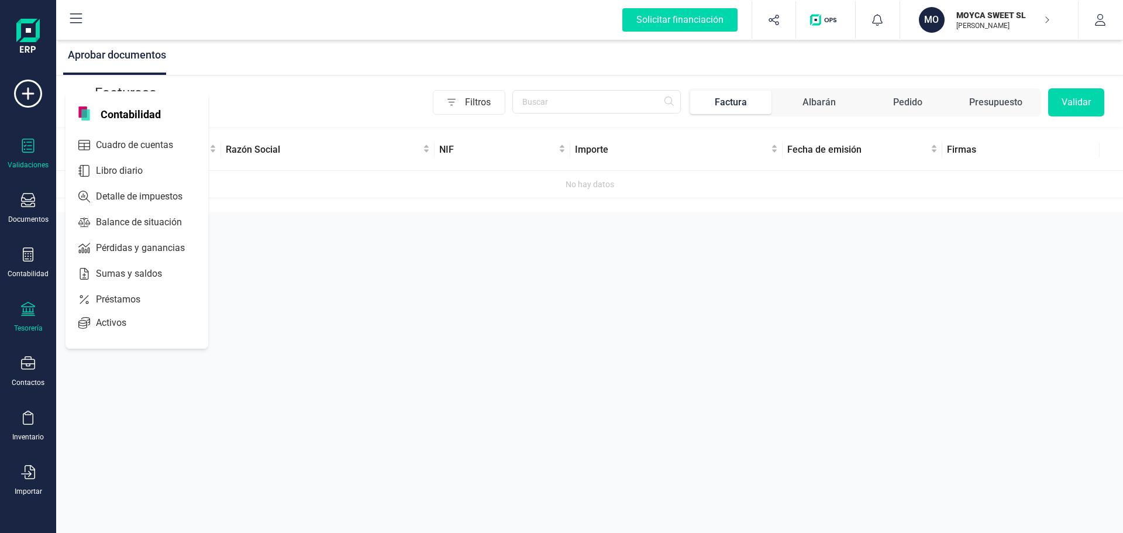
click at [27, 312] on icon at bounding box center [28, 309] width 14 height 14
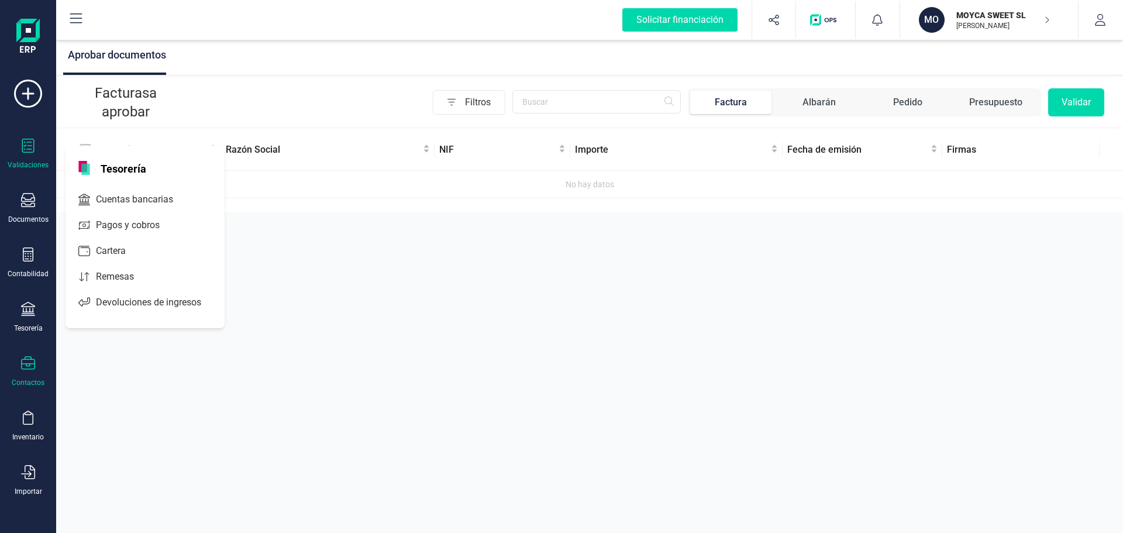
click at [33, 370] on icon at bounding box center [28, 363] width 14 height 14
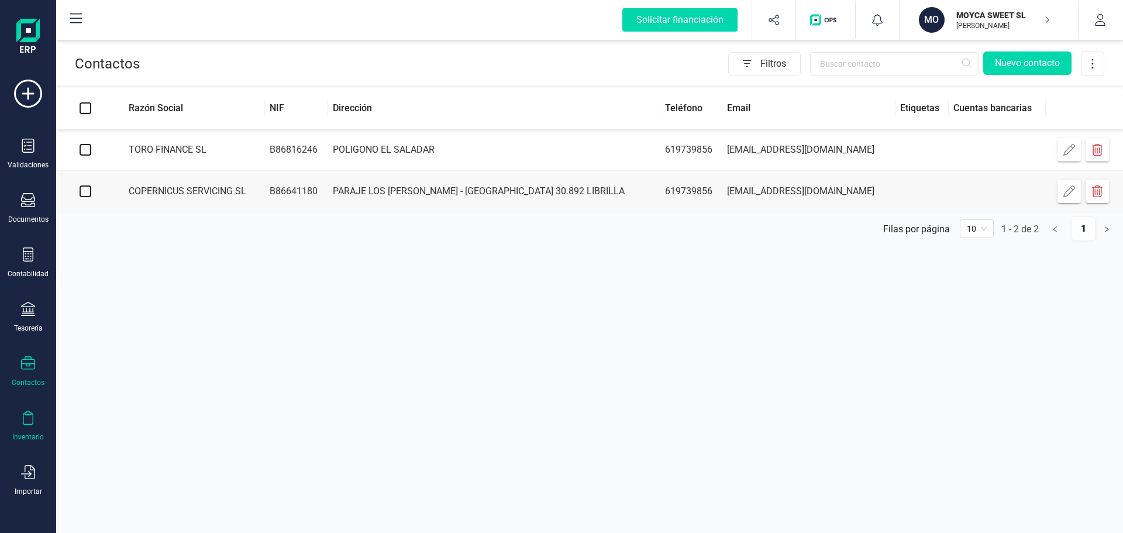
click at [30, 418] on icon at bounding box center [28, 418] width 14 height 14
click at [76, 19] on icon at bounding box center [76, 19] width 14 height 14
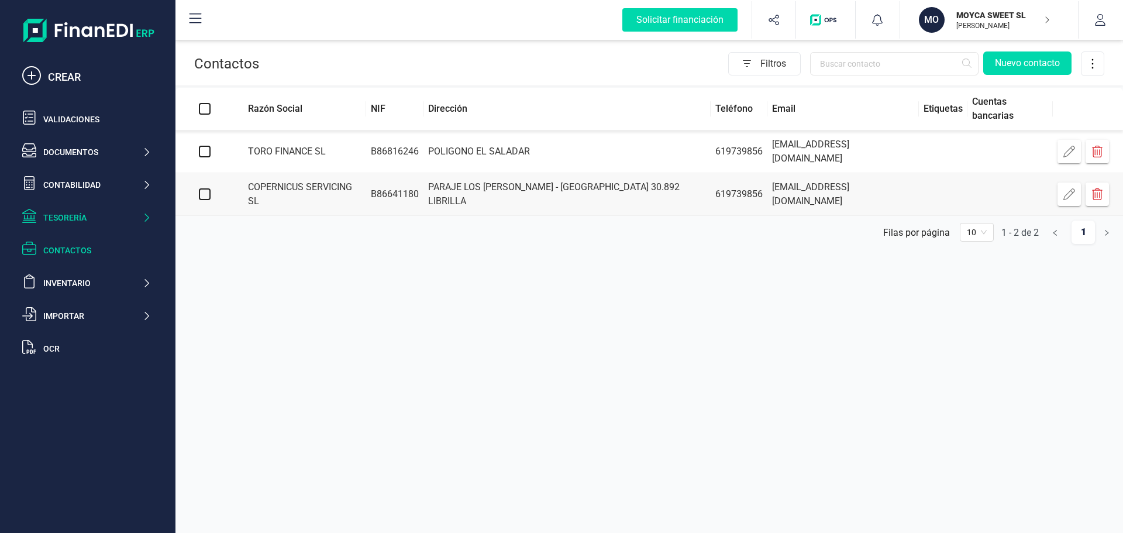
click at [63, 217] on div "Tesorería" at bounding box center [92, 218] width 99 height 12
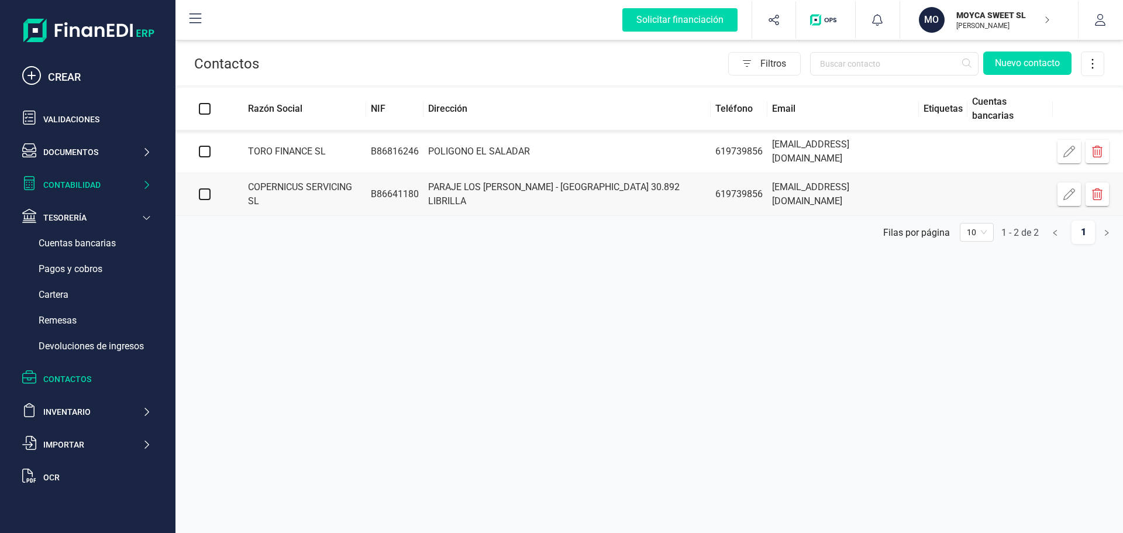
click at [68, 185] on div "Contabilidad" at bounding box center [92, 185] width 99 height 12
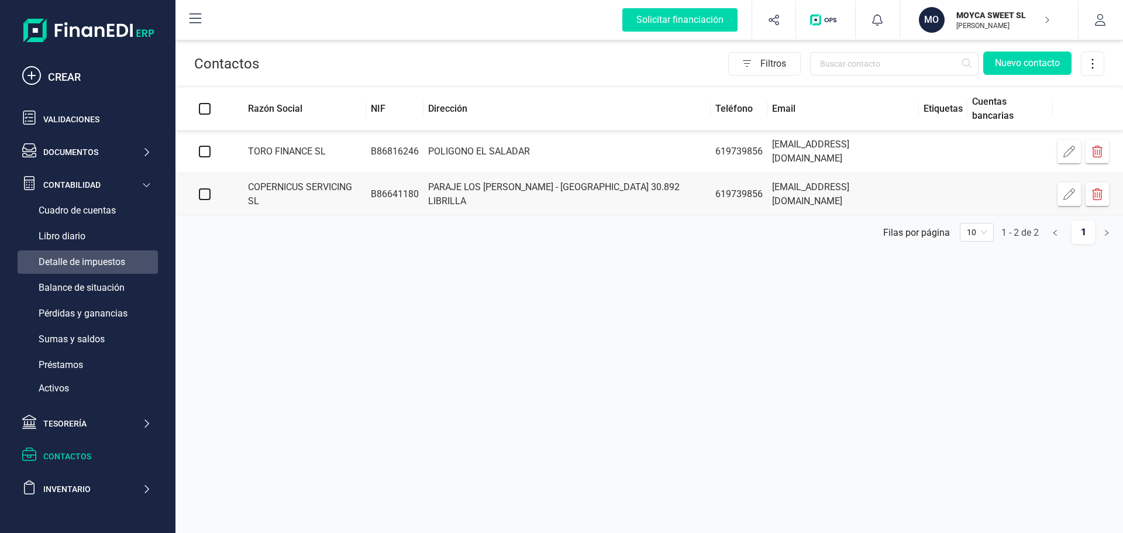
click at [97, 258] on span "Detalle de impuestos" at bounding box center [82, 262] width 87 height 14
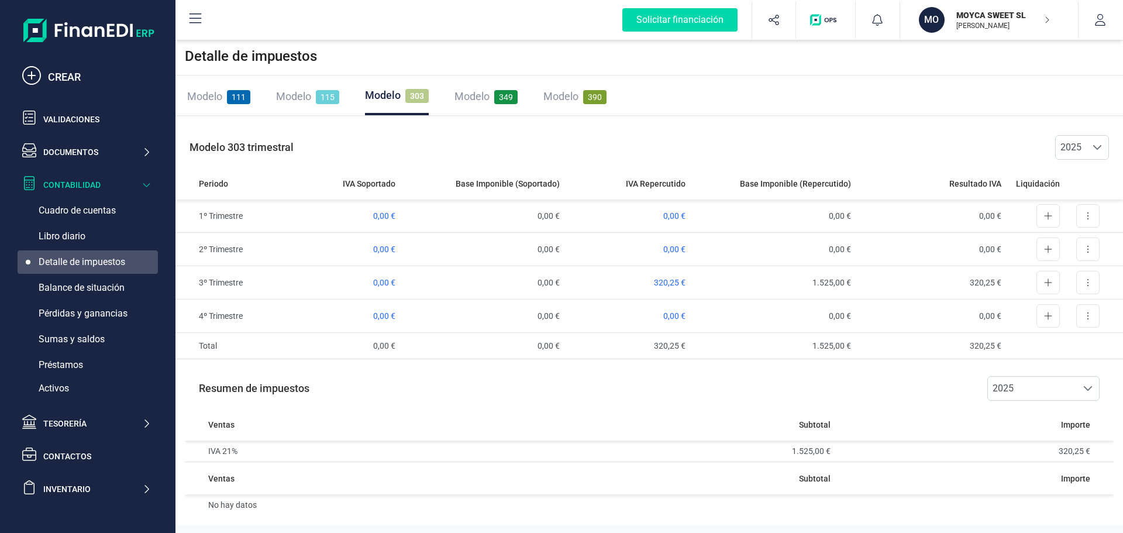
click at [321, 92] on span "115" at bounding box center [327, 97] width 23 height 14
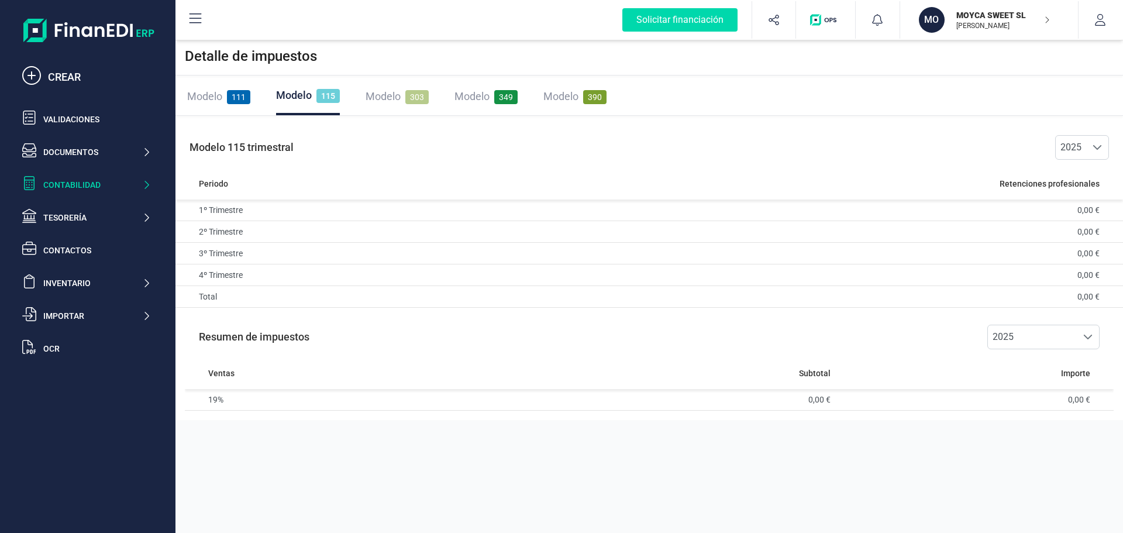
click at [243, 99] on span "111" at bounding box center [238, 97] width 23 height 14
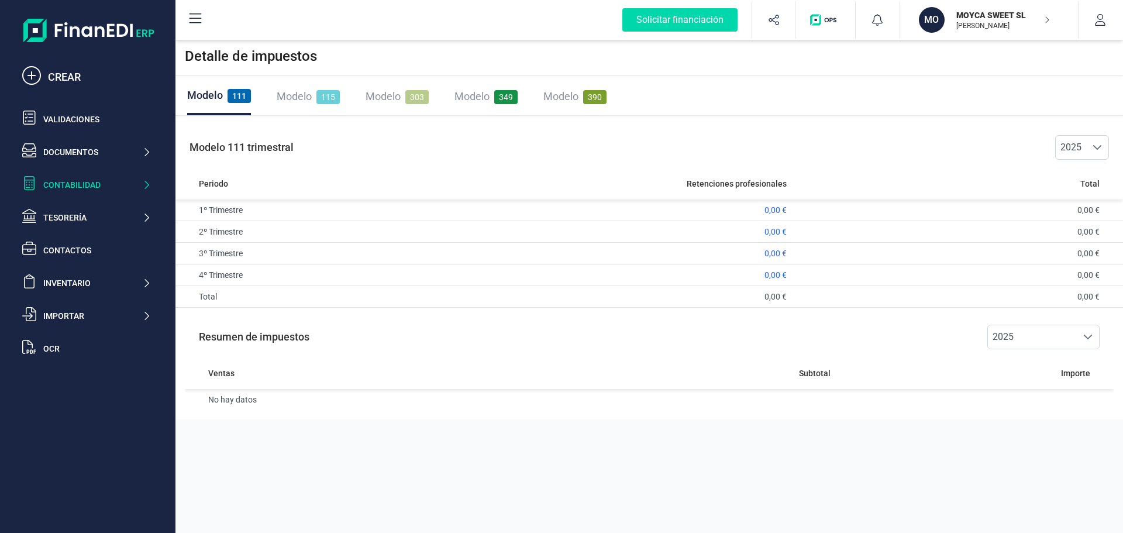
click at [507, 101] on span "349" at bounding box center [505, 97] width 23 height 14
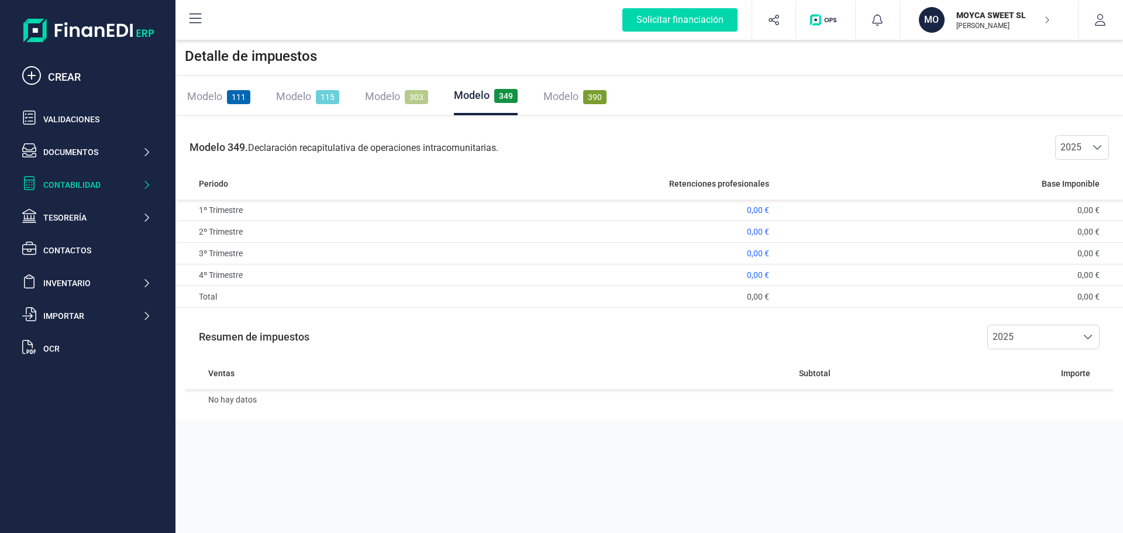
click at [602, 97] on span "390" at bounding box center [594, 97] width 23 height 14
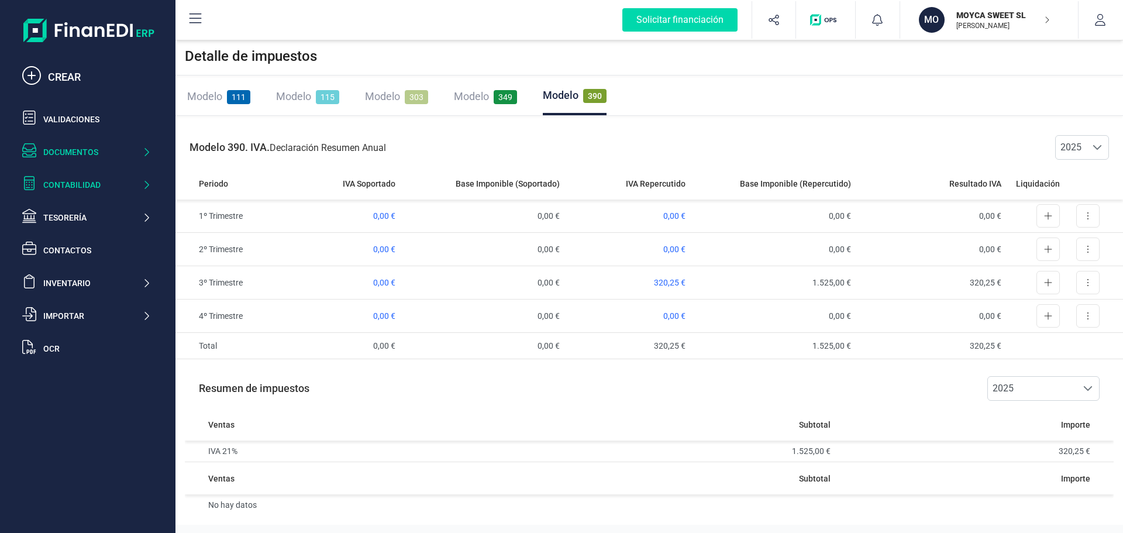
click at [78, 152] on div "Documentos" at bounding box center [92, 152] width 99 height 12
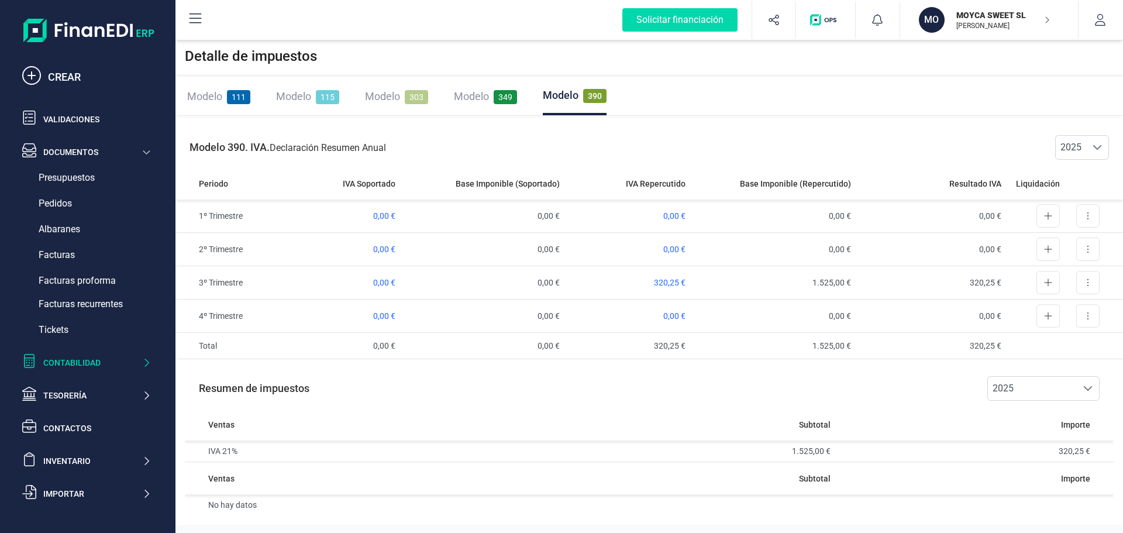
click at [61, 360] on div "Contabilidad" at bounding box center [92, 363] width 99 height 12
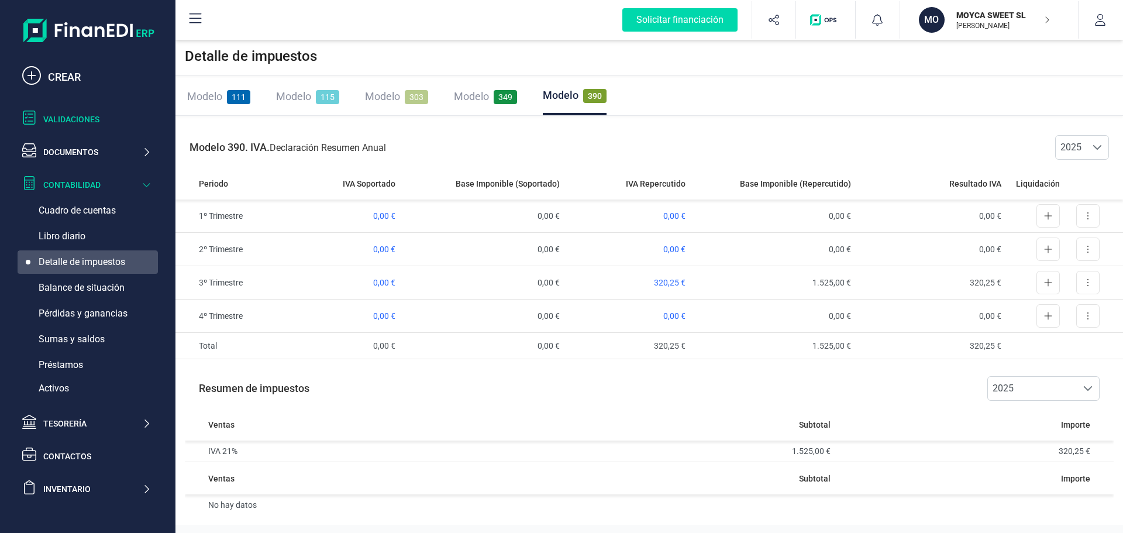
click at [76, 118] on div "Validaciones" at bounding box center [97, 120] width 108 height 12
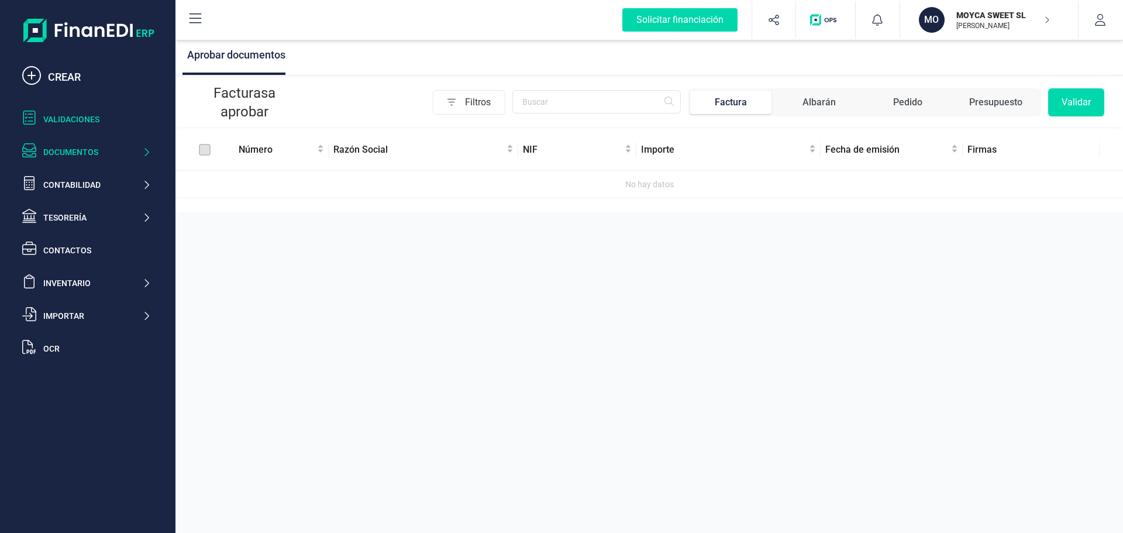
click at [70, 153] on div "Documentos" at bounding box center [92, 152] width 99 height 12
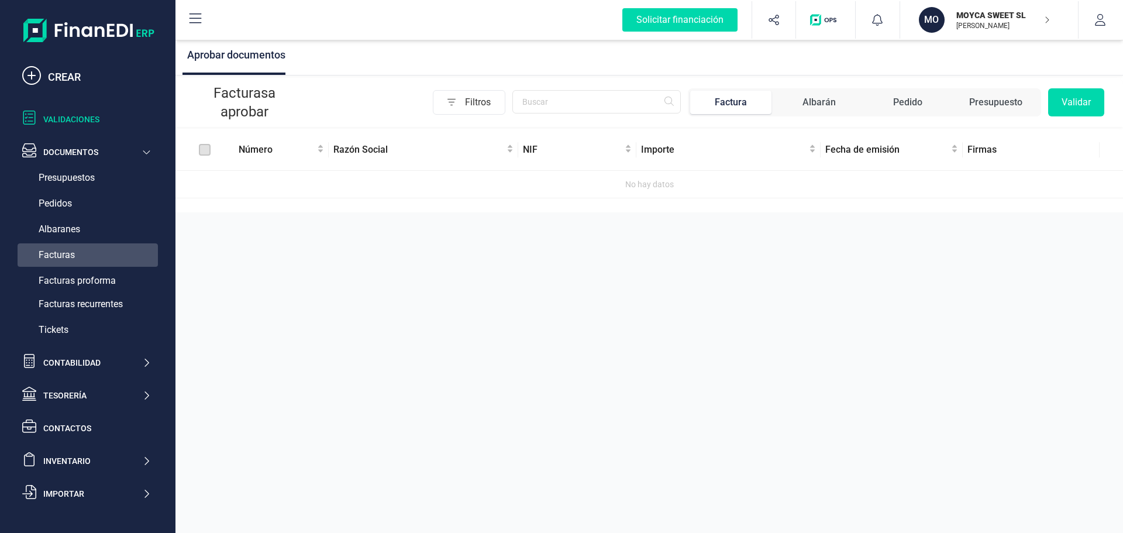
click at [60, 250] on span "Facturas" at bounding box center [57, 255] width 36 height 14
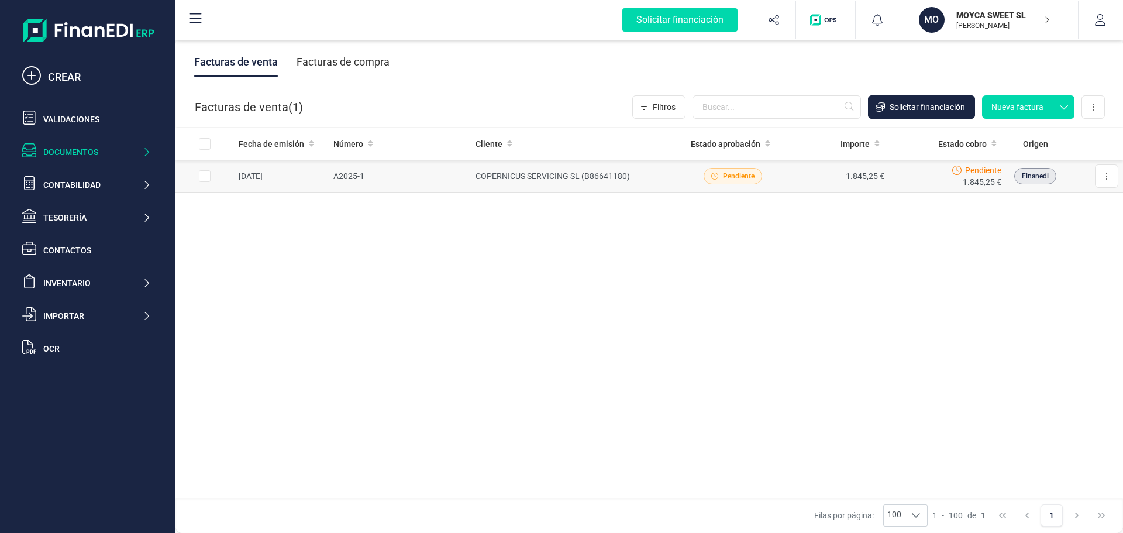
click at [738, 177] on span "Pendiente" at bounding box center [739, 176] width 32 height 11
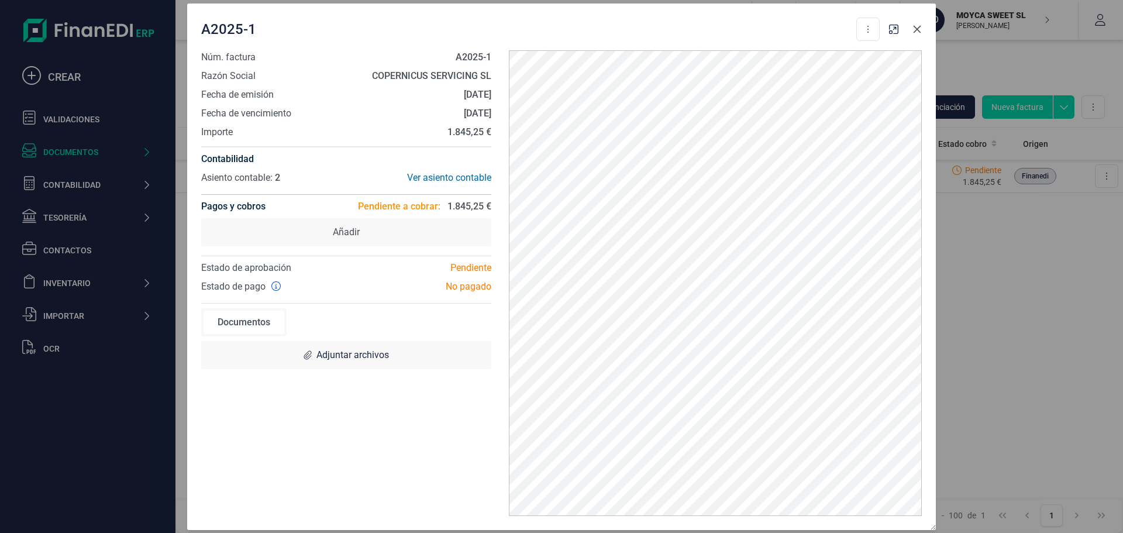
click at [920, 28] on icon "button" at bounding box center [917, 29] width 9 height 9
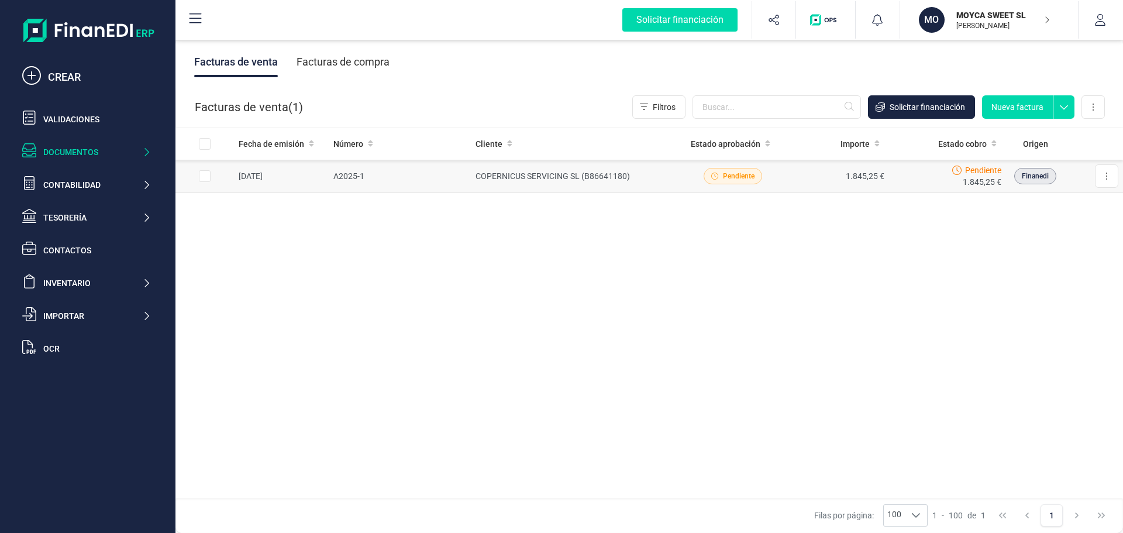
click at [205, 177] on input "Row Selected 8708a118-f92d-45ba-a89d-064b2748c8d1" at bounding box center [205, 176] width 12 height 12
checkbox input "true"
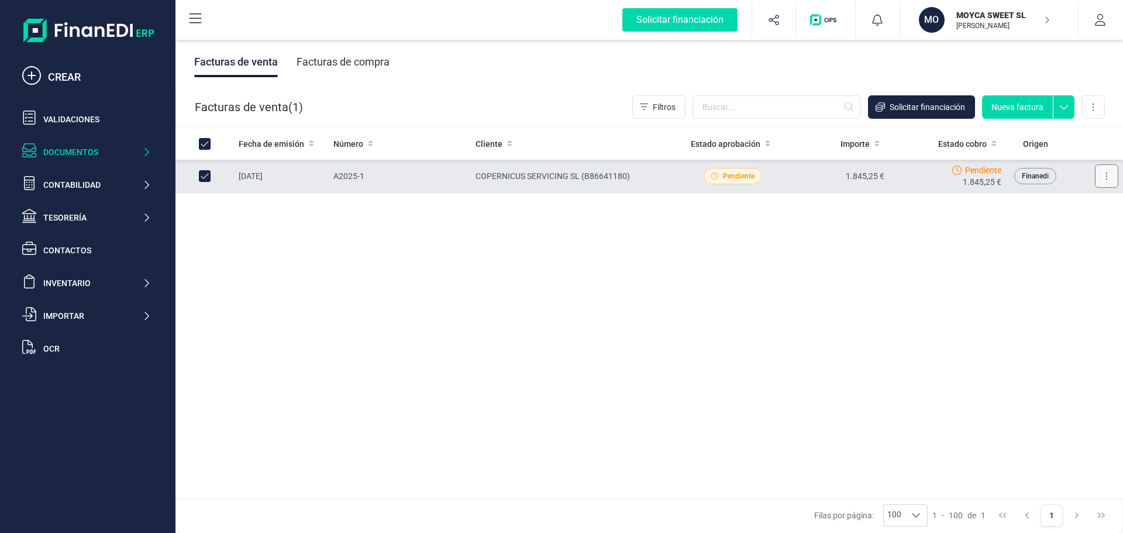
click at [1104, 178] on button at bounding box center [1106, 175] width 23 height 23
click at [829, 230] on div "Fecha de emisión Número Cliente Estado aprobación Importe Estado cobro Origen […" at bounding box center [650, 314] width 948 height 372
click at [51, 120] on div "Validaciones" at bounding box center [97, 120] width 108 height 12
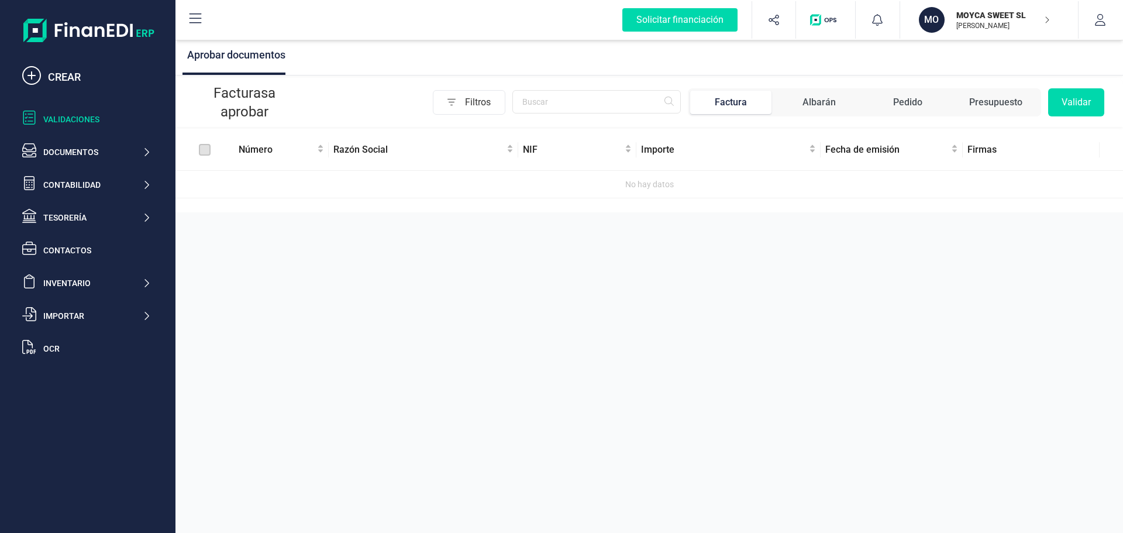
click at [451, 103] on icon "button" at bounding box center [450, 102] width 32 height 19
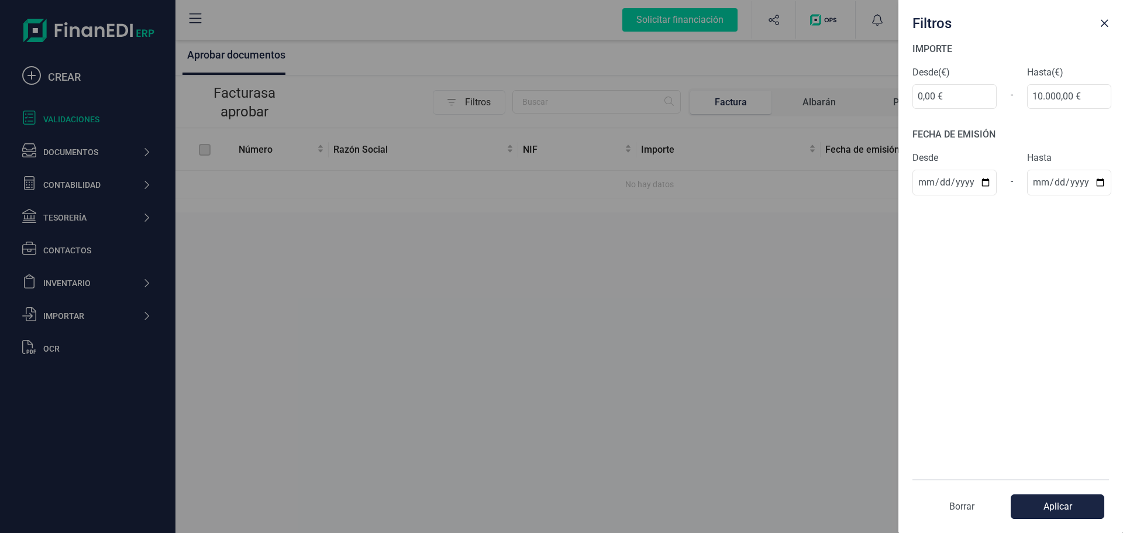
click at [1050, 507] on button "Aplicar" at bounding box center [1058, 506] width 94 height 25
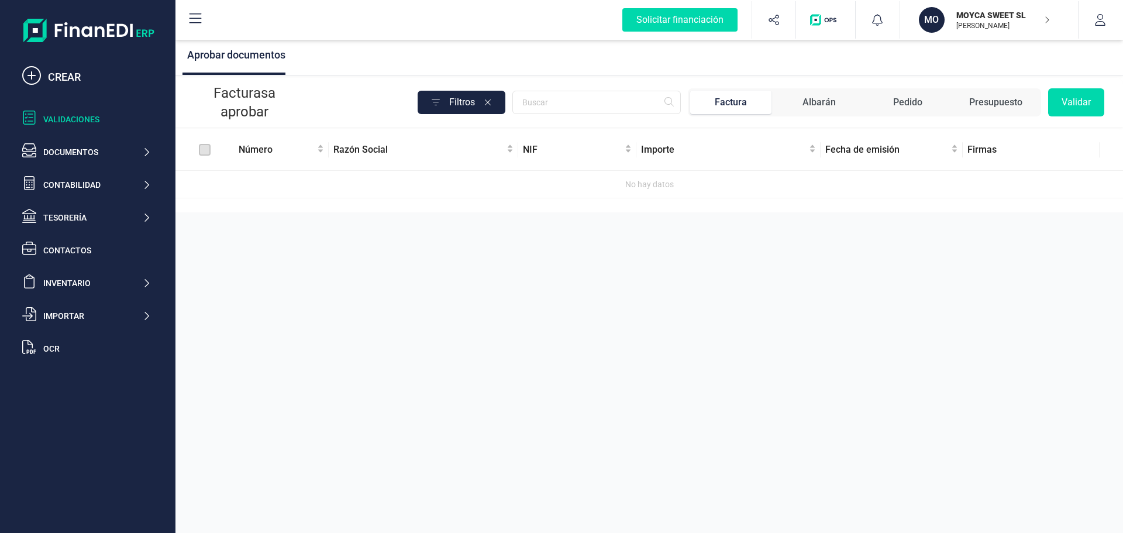
click at [485, 104] on icon "button" at bounding box center [490, 102] width 30 height 19
click at [73, 71] on div "CREAR" at bounding box center [99, 77] width 103 height 16
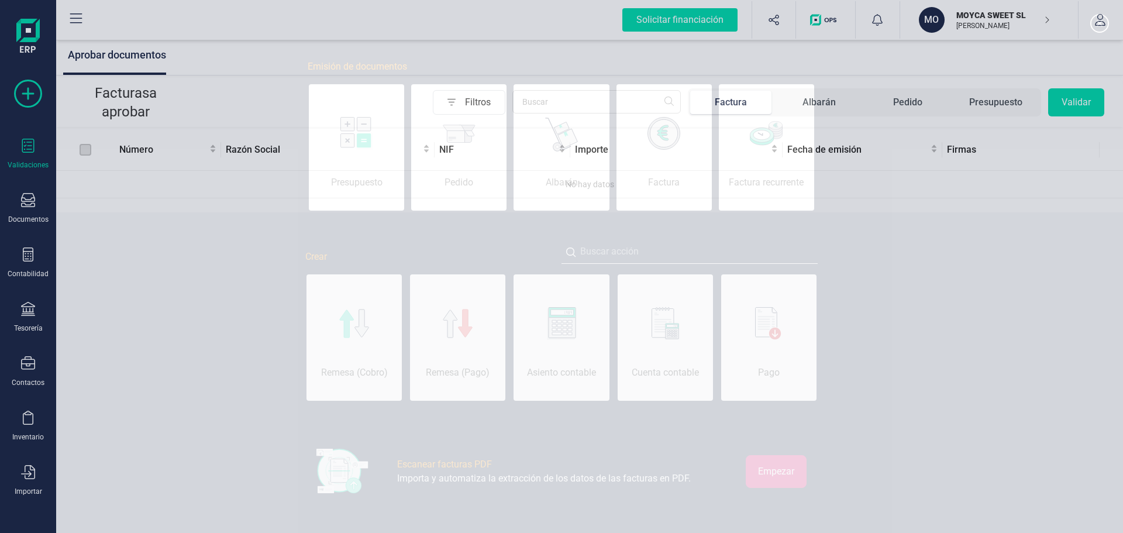
scroll to position [0, 59]
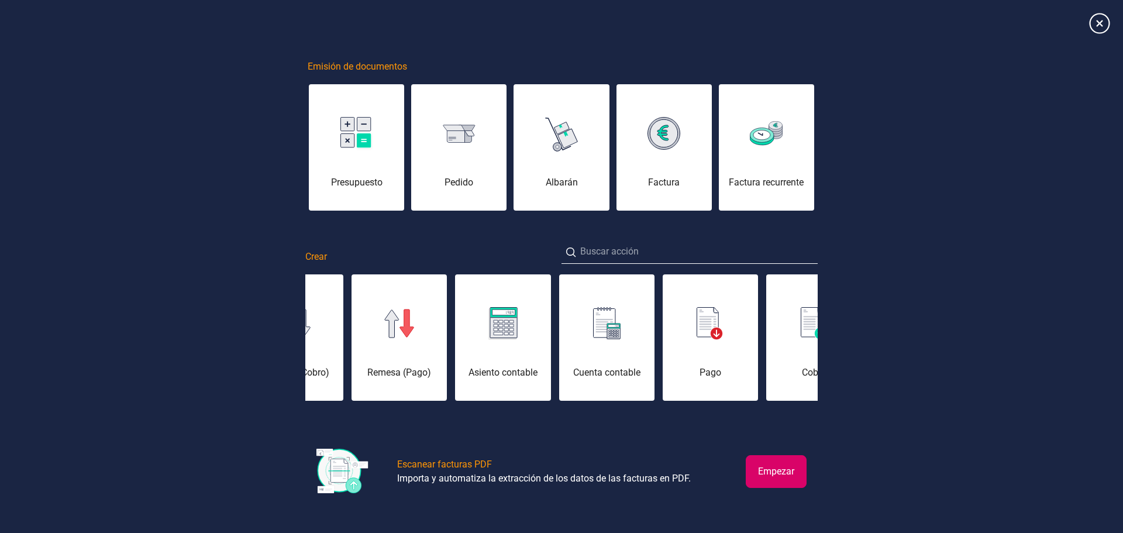
click at [1094, 23] on icon at bounding box center [1100, 23] width 20 height 20
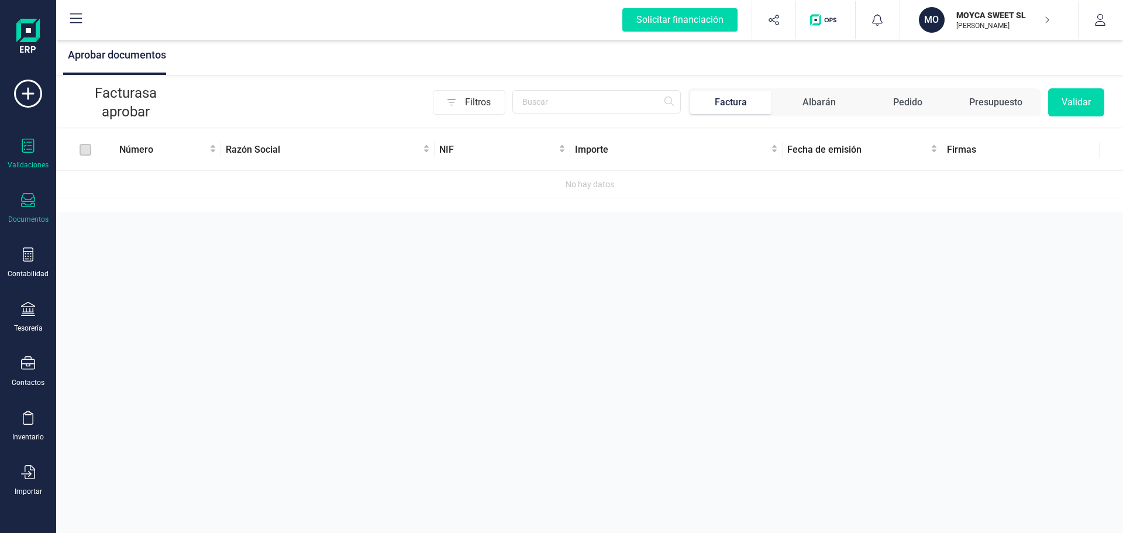
click at [26, 209] on div at bounding box center [28, 201] width 14 height 17
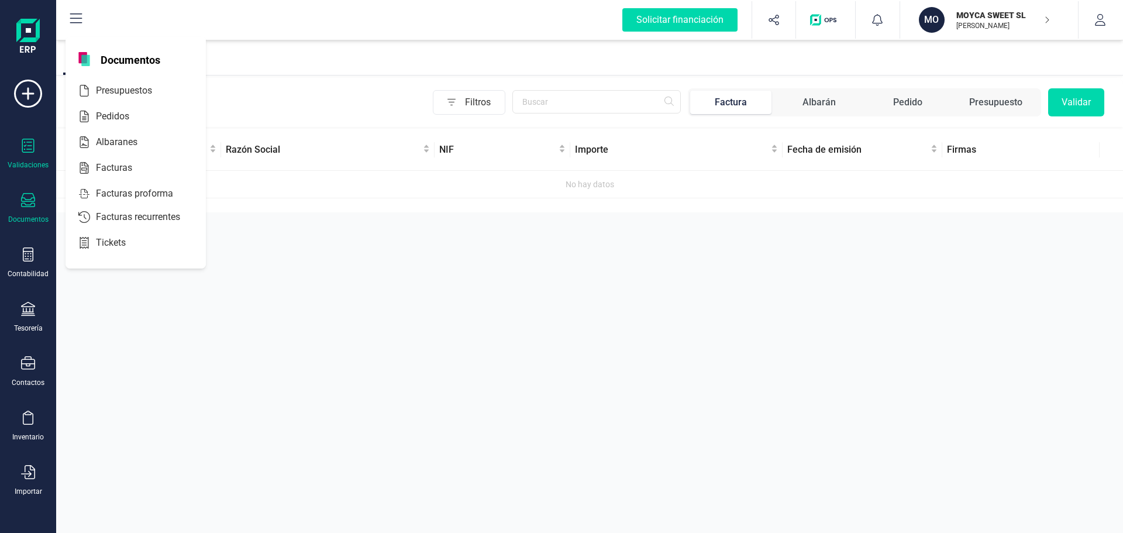
click at [28, 211] on div "Documentos" at bounding box center [28, 208] width 47 height 31
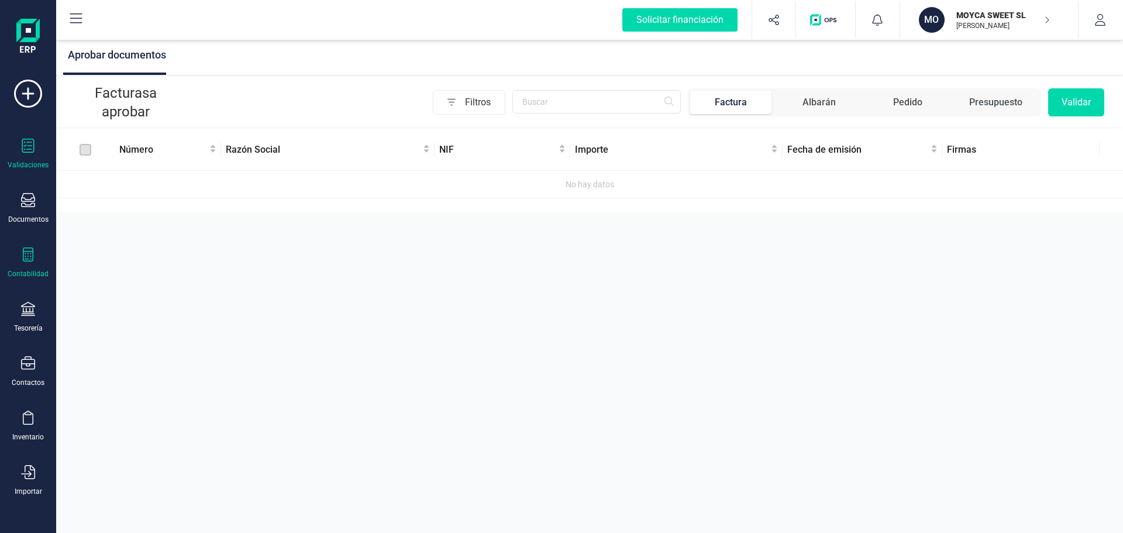
click at [31, 260] on icon at bounding box center [28, 255] width 14 height 14
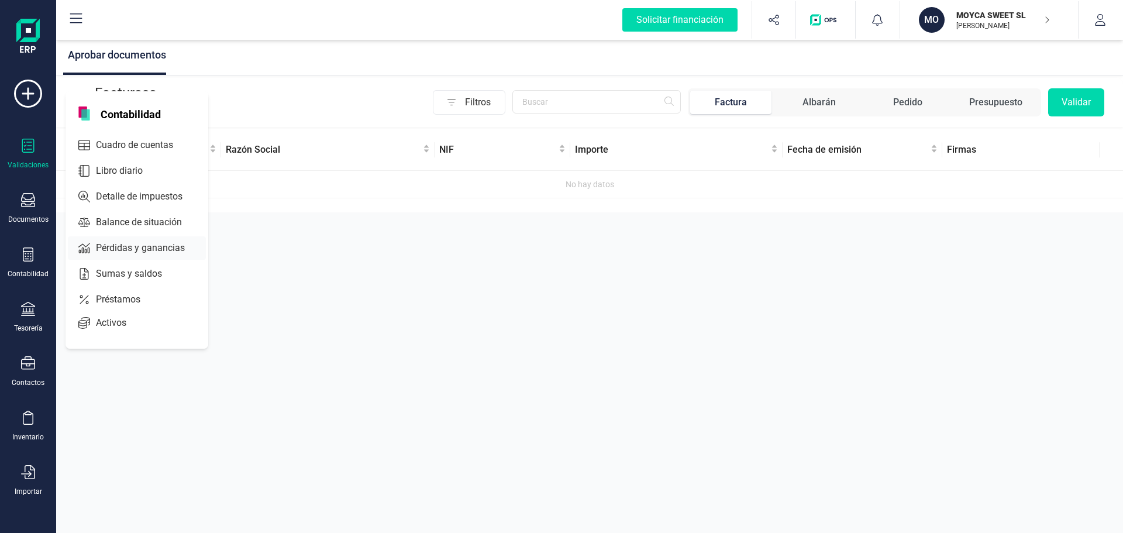
click at [126, 246] on span "Pérdidas y ganancias" at bounding box center [148, 248] width 115 height 14
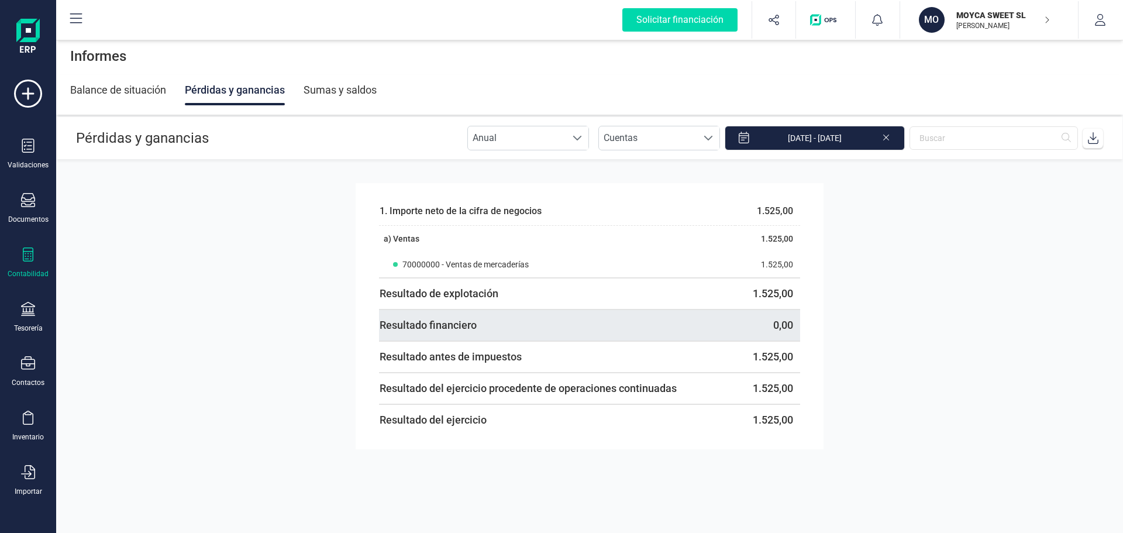
click at [590, 318] on th "Resultado financiero" at bounding box center [557, 326] width 356 height 32
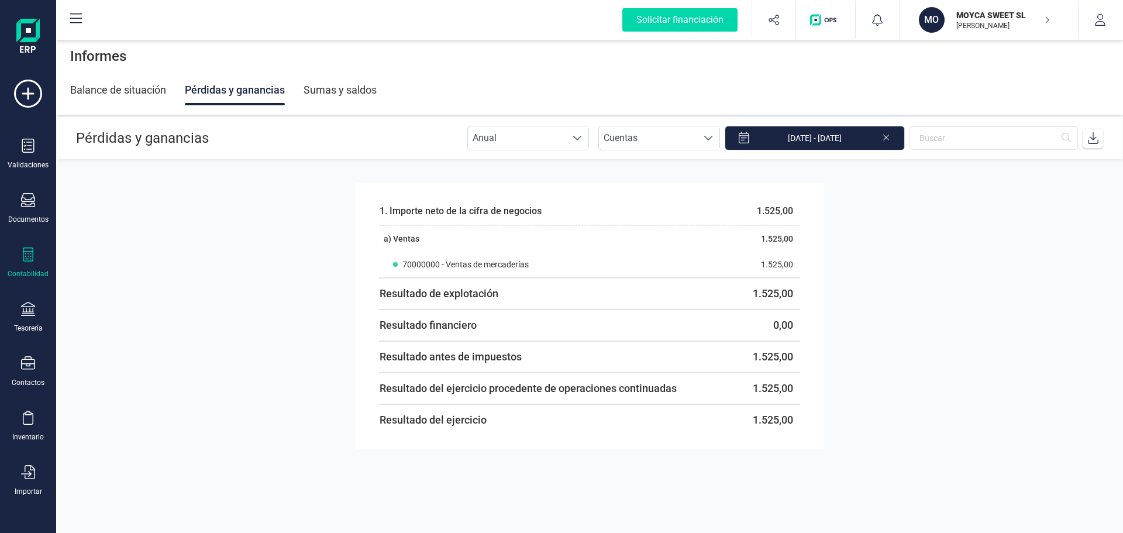
click at [345, 93] on div "Sumas y saldos" at bounding box center [340, 90] width 73 height 30
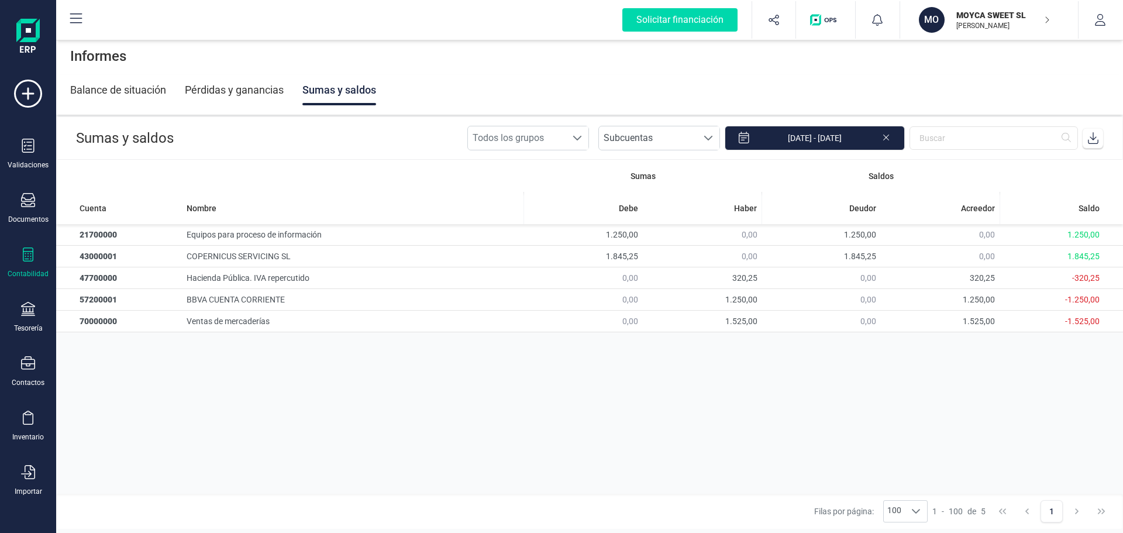
click at [238, 91] on div "Pérdidas y ganancias" at bounding box center [234, 90] width 99 height 30
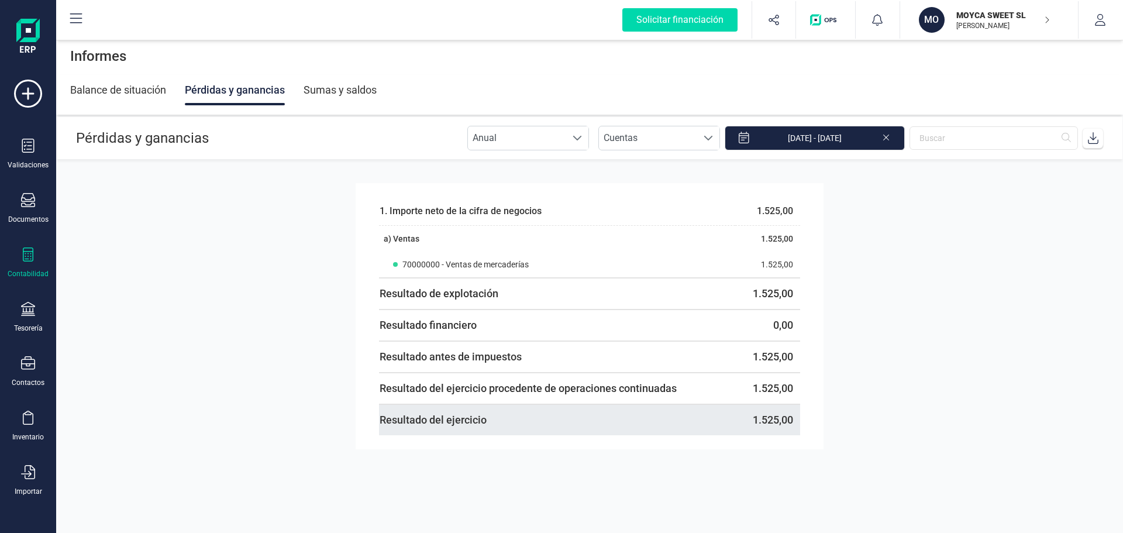
click at [473, 424] on span "Resultado del ejercicio" at bounding box center [433, 420] width 107 height 12
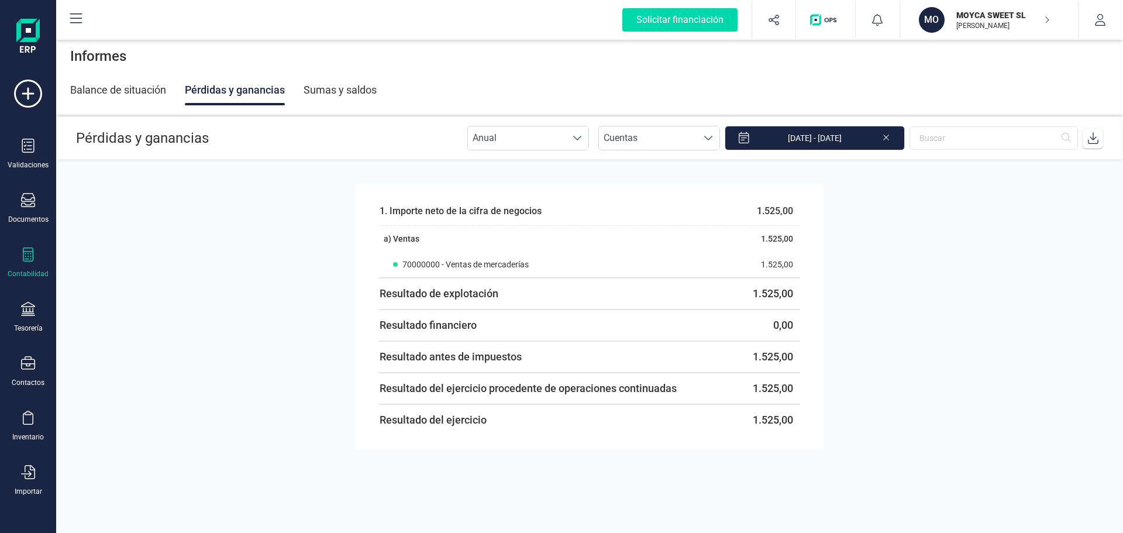
click at [111, 91] on div "Balance de situación" at bounding box center [118, 90] width 96 height 30
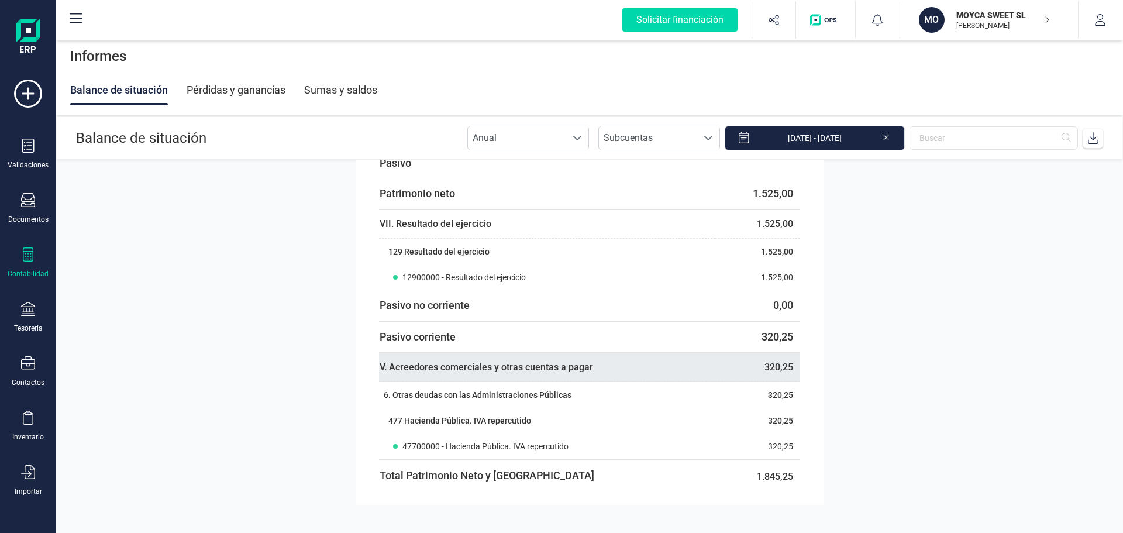
scroll to position [258, 0]
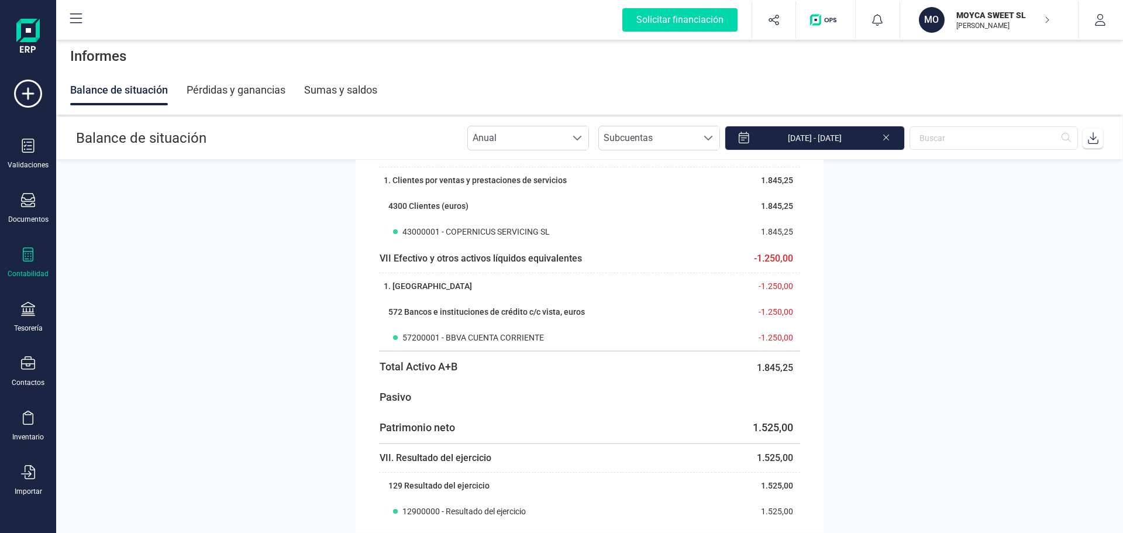
click at [366, 90] on div "Sumas y saldos" at bounding box center [340, 90] width 73 height 30
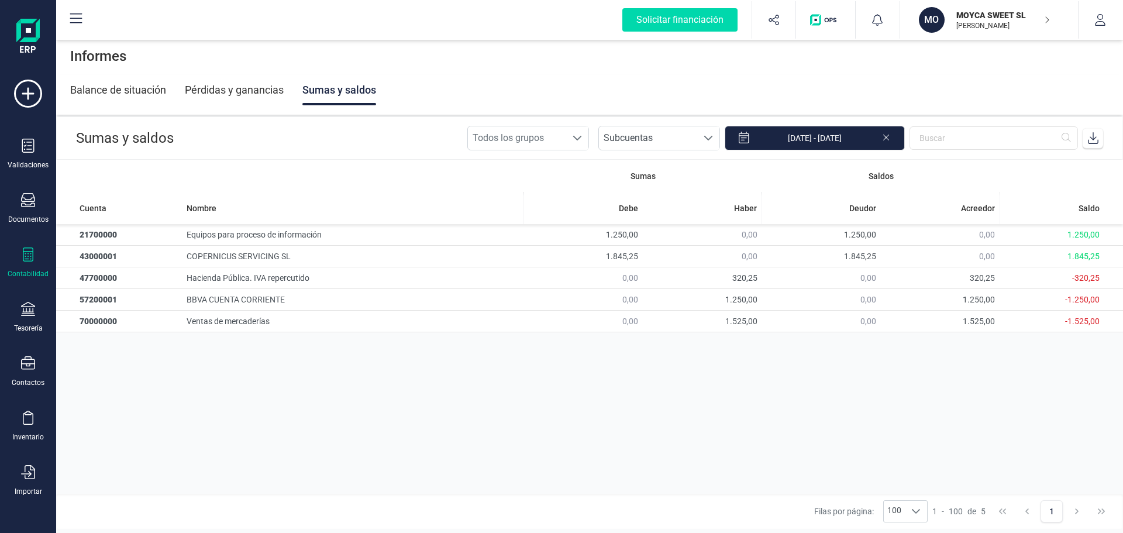
click at [136, 89] on div "Balance de situación" at bounding box center [118, 90] width 96 height 30
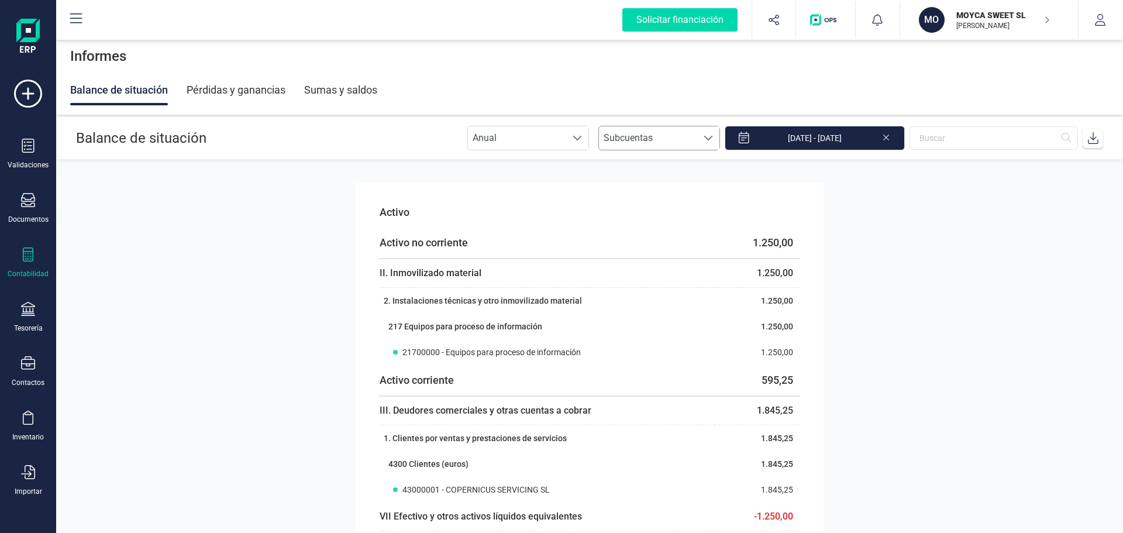
click at [713, 138] on span at bounding box center [708, 137] width 9 height 9
click at [654, 259] on li "Cuentas" at bounding box center [670, 260] width 122 height 23
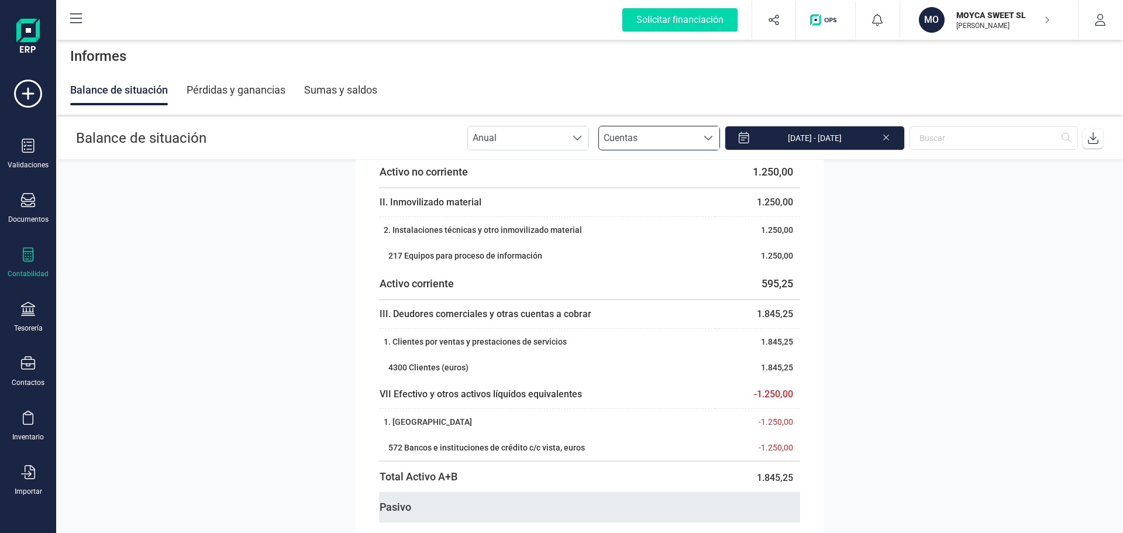
scroll to position [0, 0]
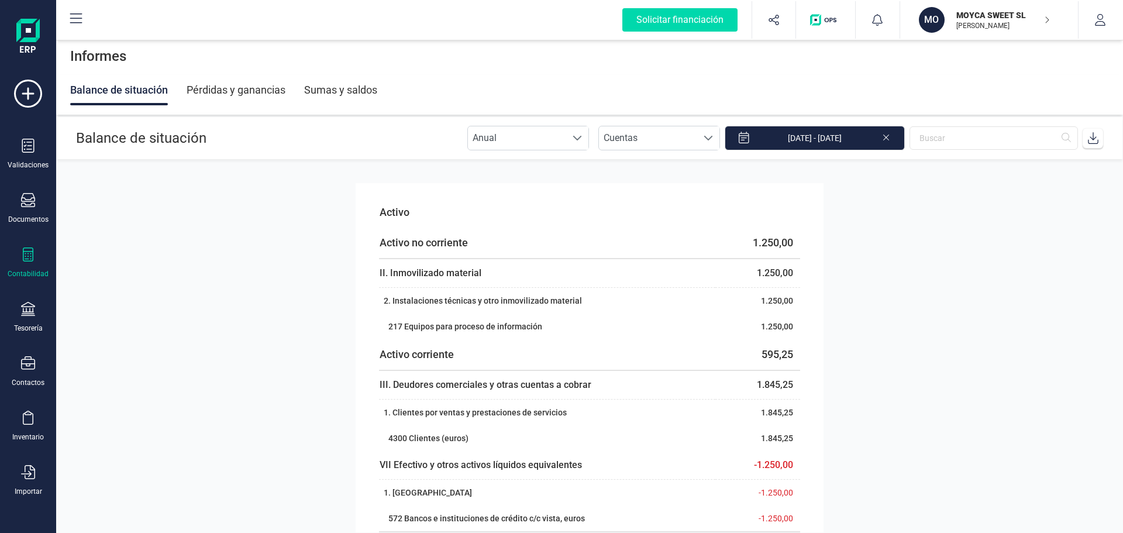
click at [225, 92] on div "Pérdidas y ganancias" at bounding box center [236, 90] width 99 height 30
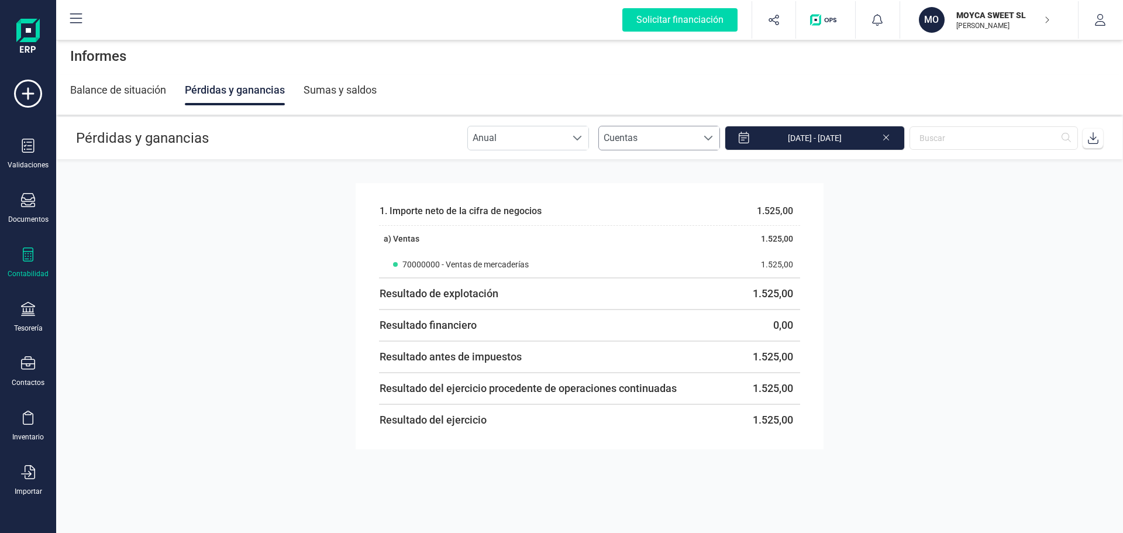
click at [713, 139] on span at bounding box center [708, 137] width 9 height 9
click at [648, 240] on li "Cuentas" at bounding box center [670, 236] width 122 height 23
click at [352, 91] on div "Sumas y saldos" at bounding box center [340, 90] width 73 height 30
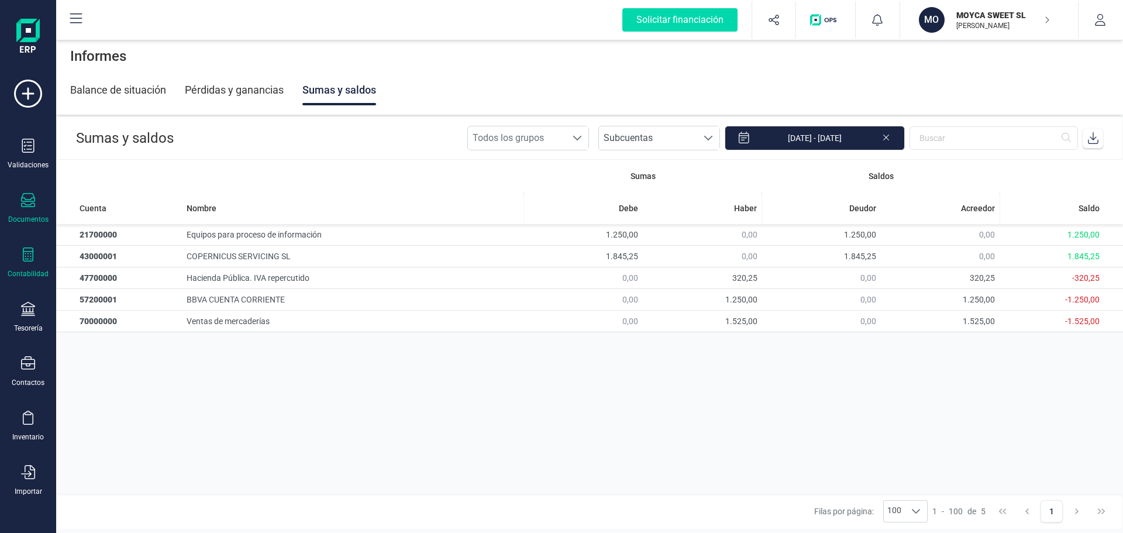
click at [23, 212] on div "Documentos" at bounding box center [28, 208] width 47 height 31
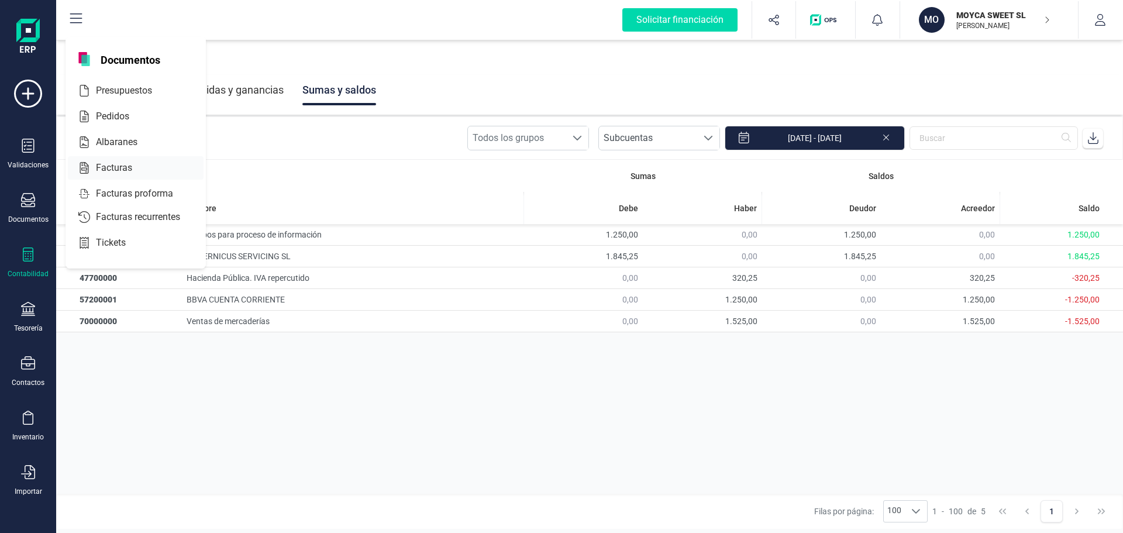
click at [115, 169] on span "Facturas" at bounding box center [122, 168] width 62 height 14
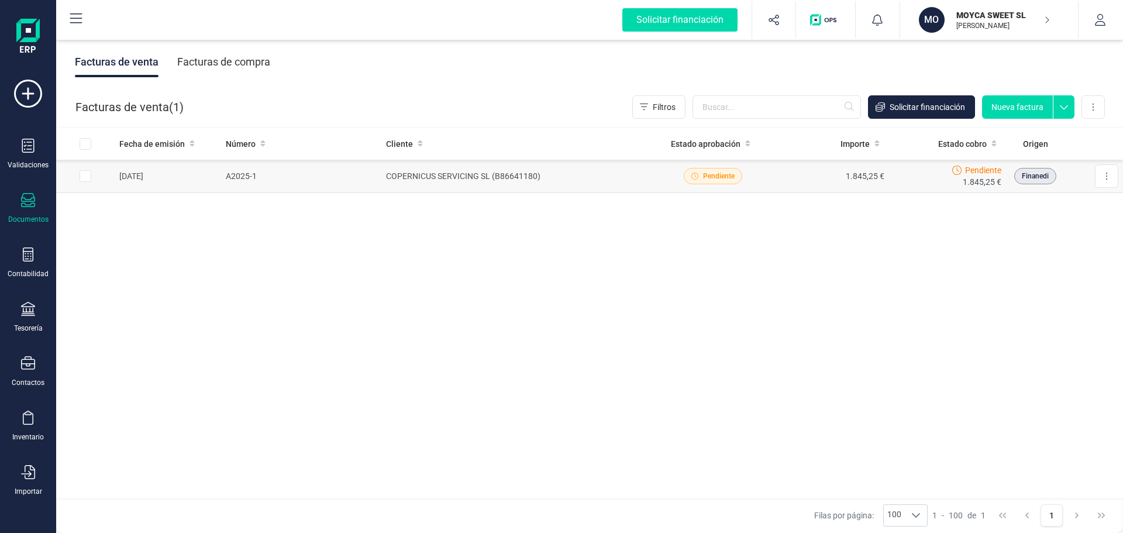
click at [86, 175] on input "Row Selected 8708a118-f92d-45ba-a89d-064b2748c8d1" at bounding box center [86, 176] width 12 height 12
checkbox input "true"
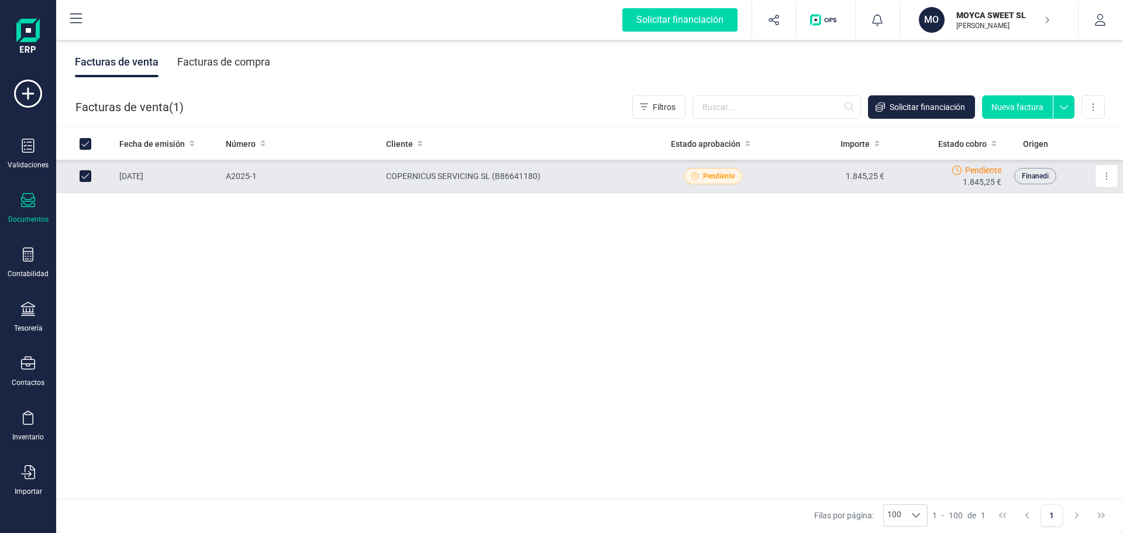
checkbox input "true"
click at [238, 64] on div "Facturas de compra" at bounding box center [223, 62] width 93 height 30
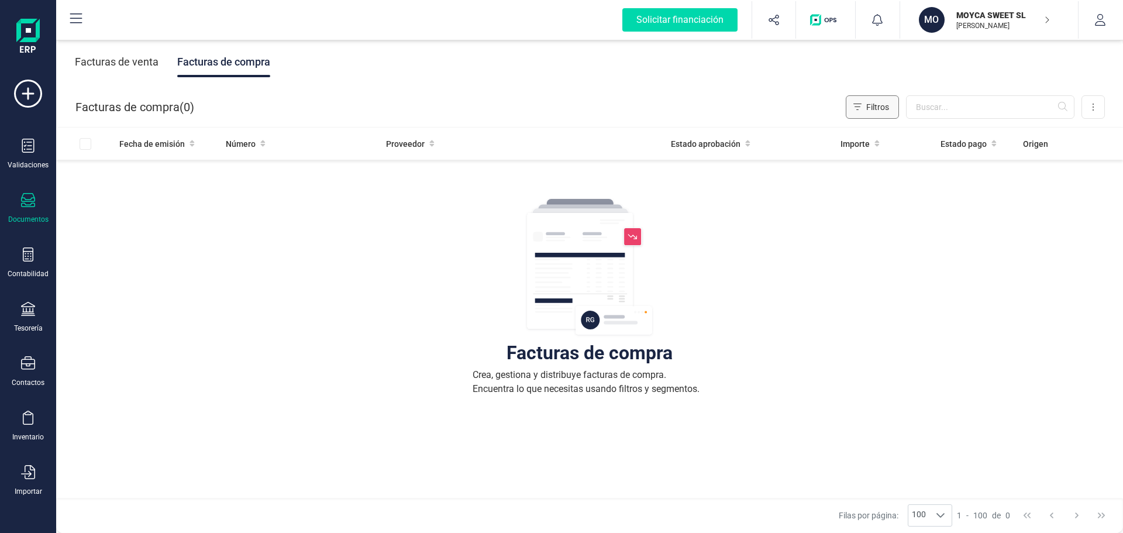
click at [857, 104] on icon "Filtros" at bounding box center [858, 107] width 8 height 6
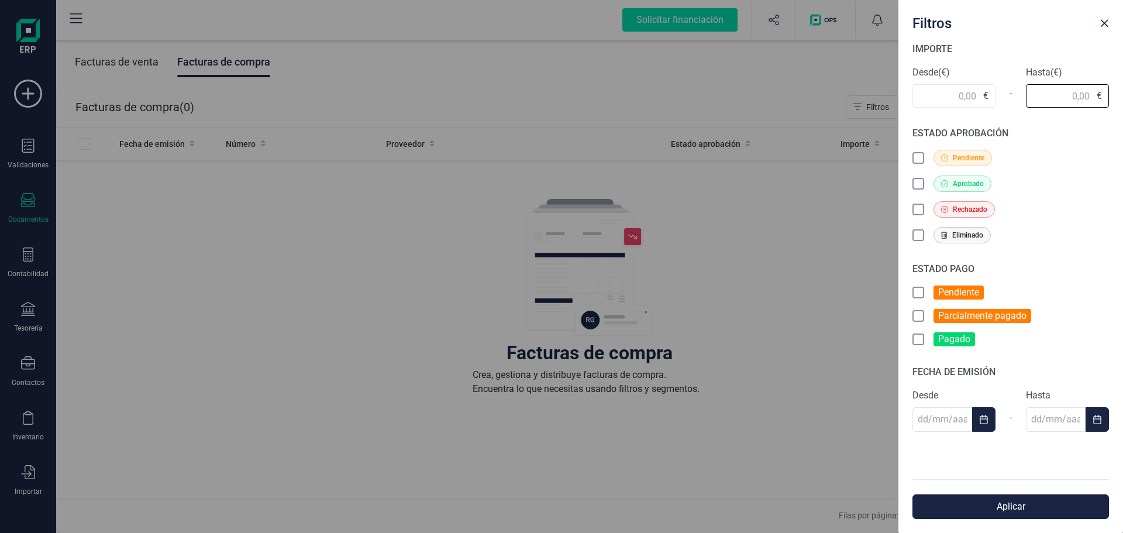
drag, startPoint x: 1063, startPoint y: 99, endPoint x: 1111, endPoint y: 88, distance: 49.3
click at [1111, 88] on div "IMPORTE Desde (€) € - Hasta (€) € ESTADO APROBACIÓN Pendiente Aprobado Rechazad…" at bounding box center [1011, 260] width 225 height 437
type input "1.000.000,00"
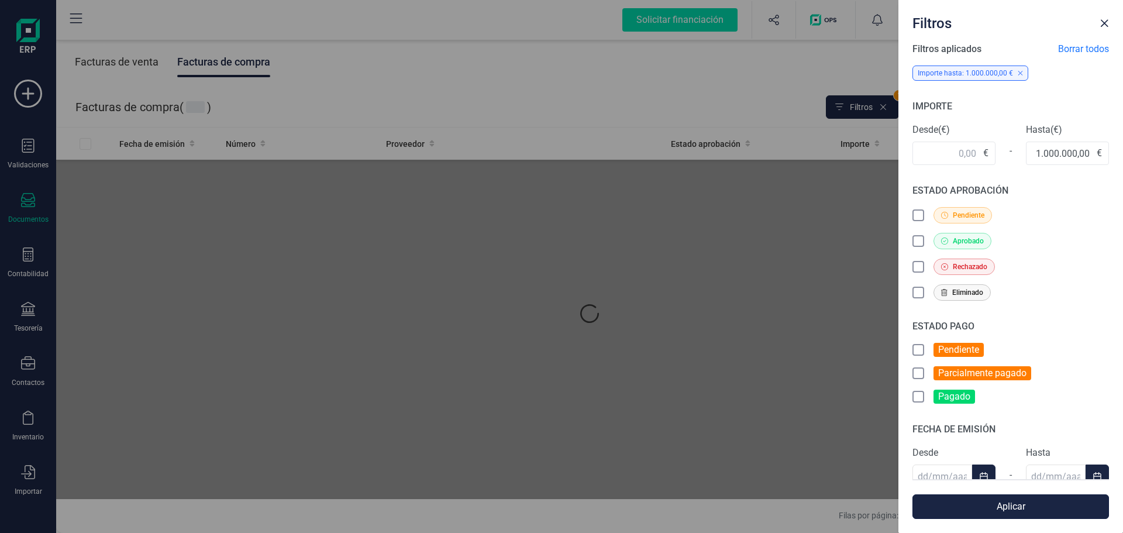
click at [1036, 508] on button "Aplicar" at bounding box center [1011, 506] width 197 height 25
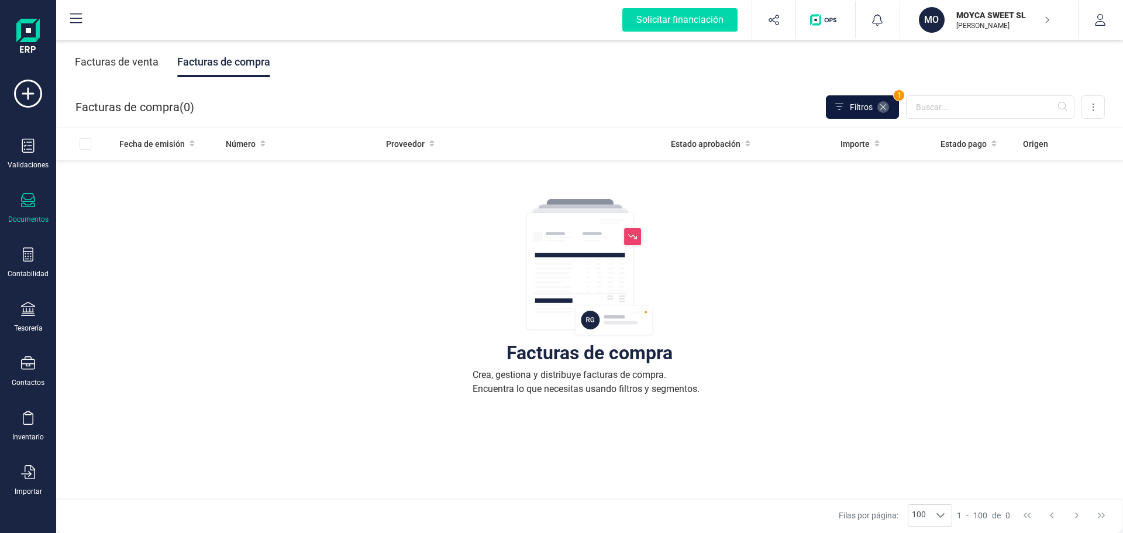
click at [881, 104] on icon at bounding box center [883, 106] width 9 height 9
click at [83, 143] on div at bounding box center [95, 144] width 30 height 12
click at [89, 144] on div at bounding box center [95, 144] width 30 height 12
click at [623, 235] on img at bounding box center [589, 267] width 129 height 140
click at [1096, 114] on button at bounding box center [1093, 106] width 23 height 23
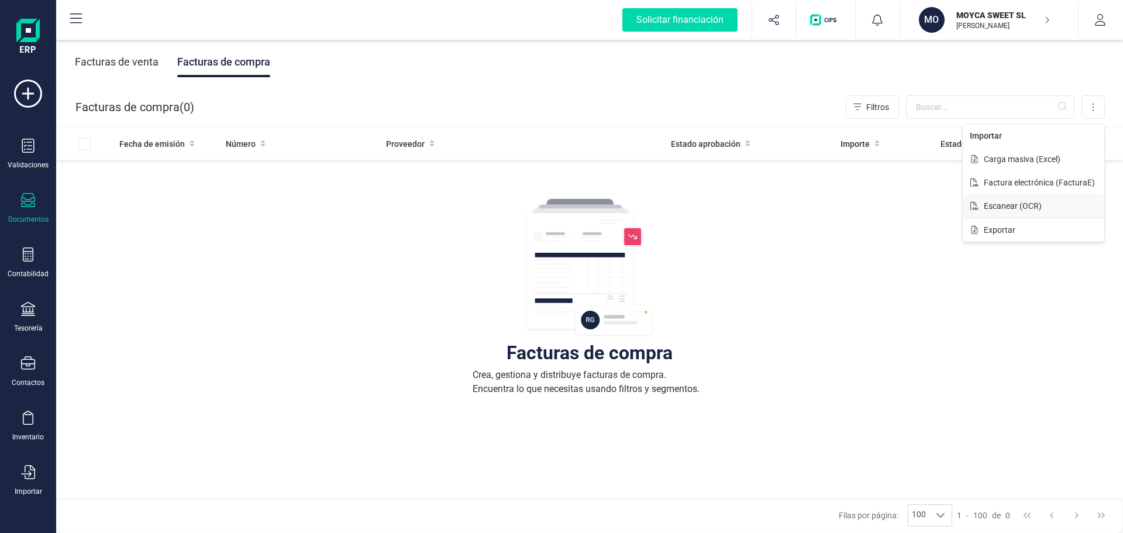
click at [1002, 204] on span "Escanear (OCR)" at bounding box center [1013, 206] width 58 height 12
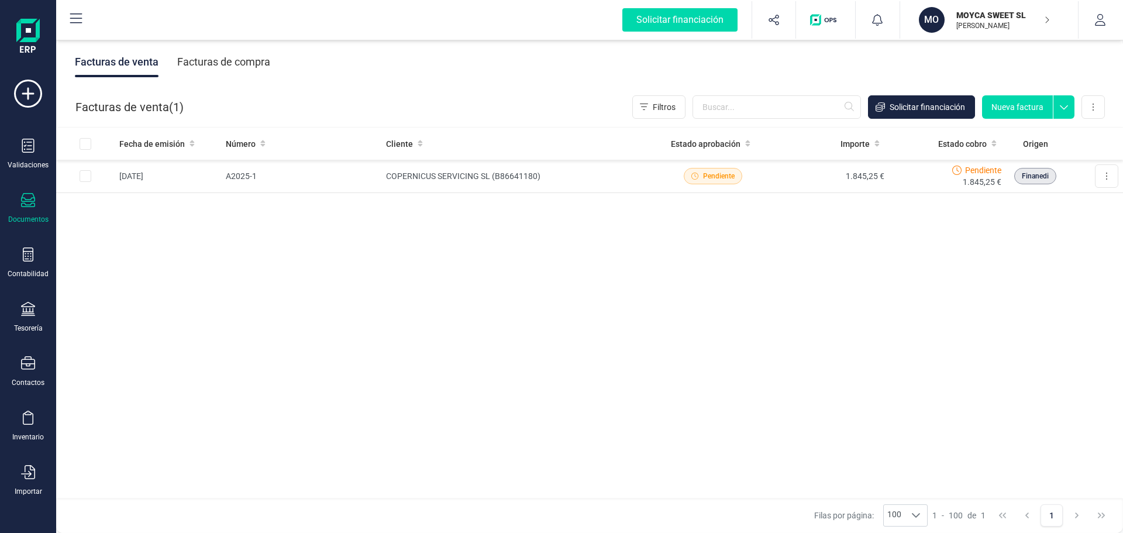
click at [235, 60] on div "Facturas de compra" at bounding box center [223, 62] width 93 height 30
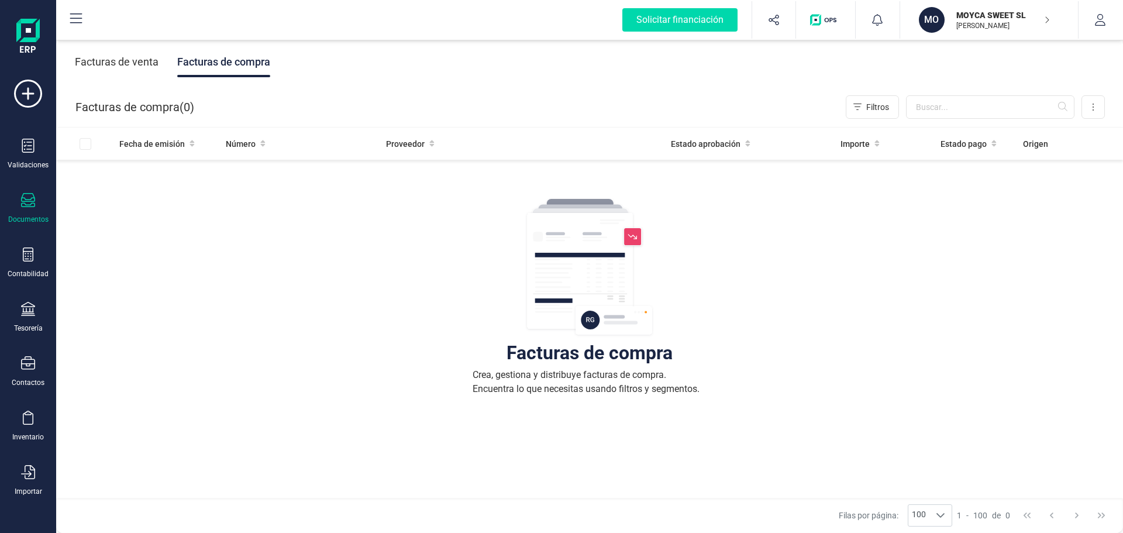
click at [166, 107] on div "Facturas de compra ( 0 )" at bounding box center [134, 106] width 119 height 23
click at [633, 237] on img at bounding box center [589, 267] width 129 height 140
click at [583, 220] on img at bounding box center [589, 267] width 129 height 140
click at [844, 142] on span "Importe" at bounding box center [855, 144] width 29 height 12
click at [1064, 105] on input "text" at bounding box center [990, 106] width 169 height 23
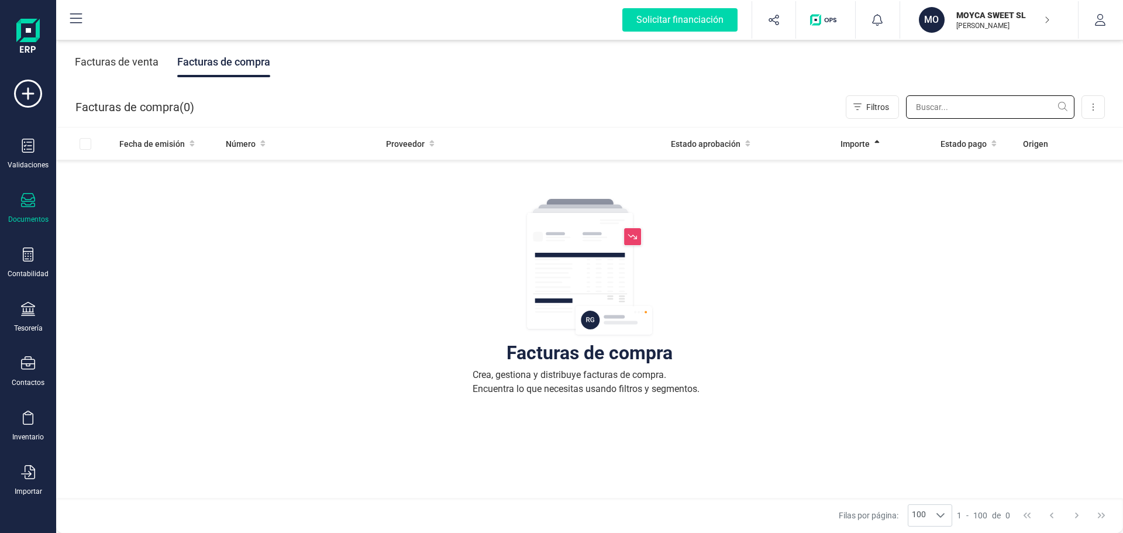
click at [1023, 105] on input "text" at bounding box center [990, 106] width 169 height 23
click at [912, 108] on input "text" at bounding box center [990, 106] width 169 height 23
click at [38, 222] on div "Documentos" at bounding box center [28, 219] width 40 height 9
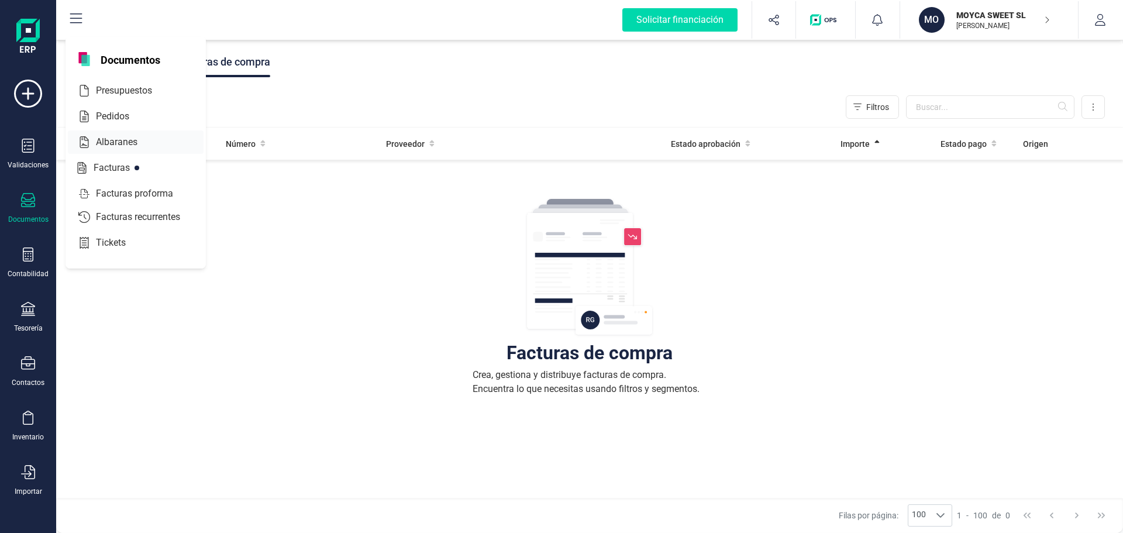
click at [122, 145] on span "Albaranes" at bounding box center [124, 142] width 67 height 14
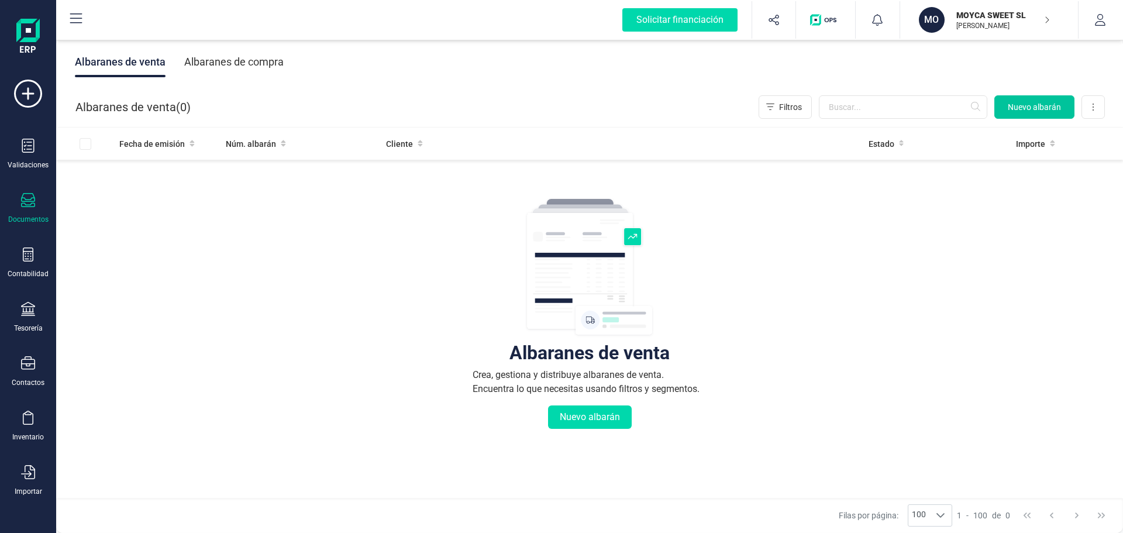
click at [1032, 108] on span "Nuevo albarán" at bounding box center [1034, 107] width 53 height 12
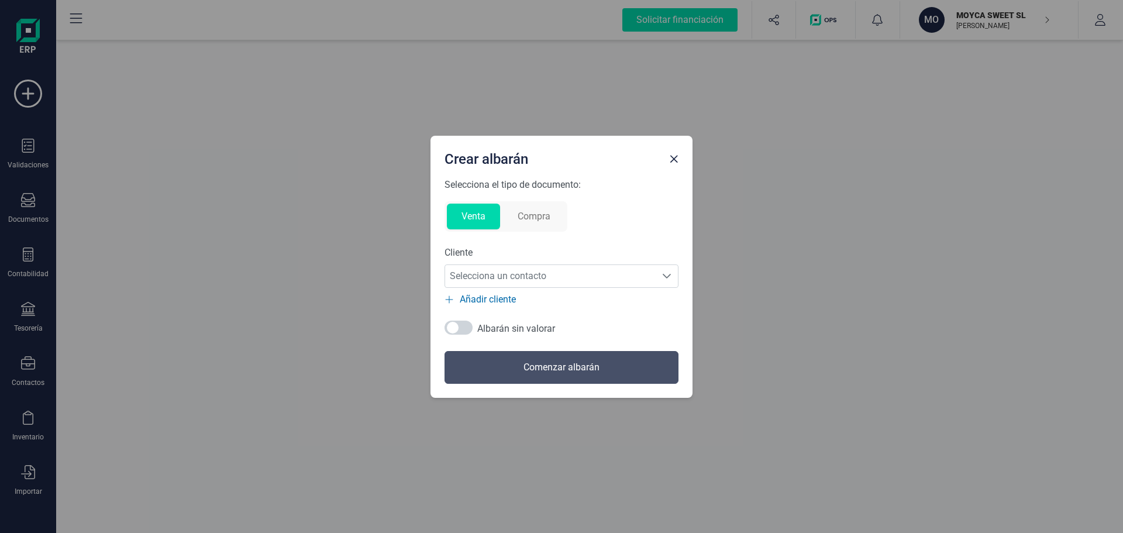
click at [539, 214] on button "Compra" at bounding box center [534, 217] width 62 height 26
click at [664, 277] on icon "Selecciona un contacto" at bounding box center [666, 276] width 9 height 9
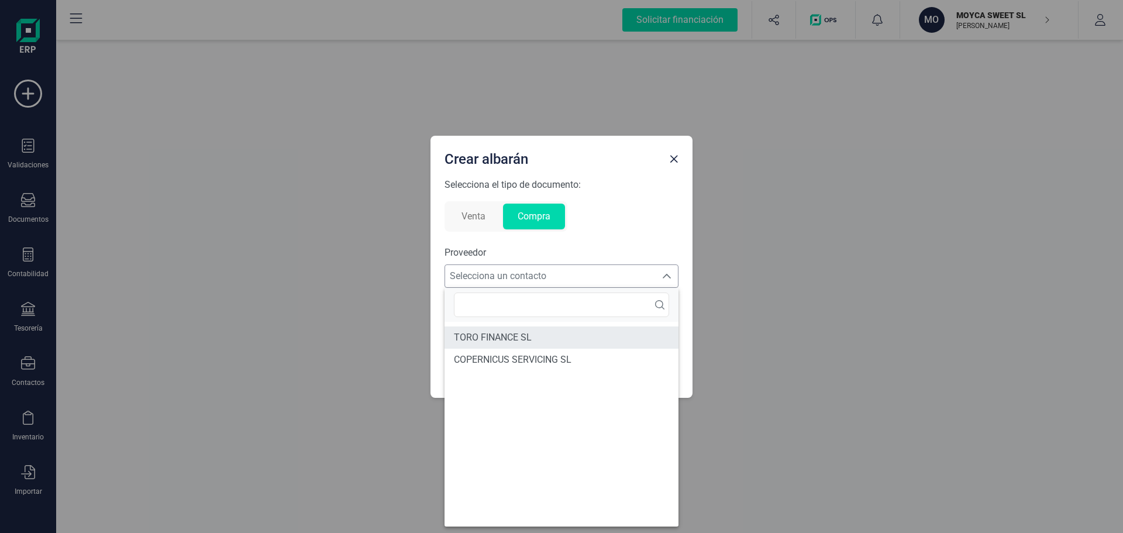
click at [479, 335] on span "TORO FINANCE SL" at bounding box center [493, 338] width 78 height 14
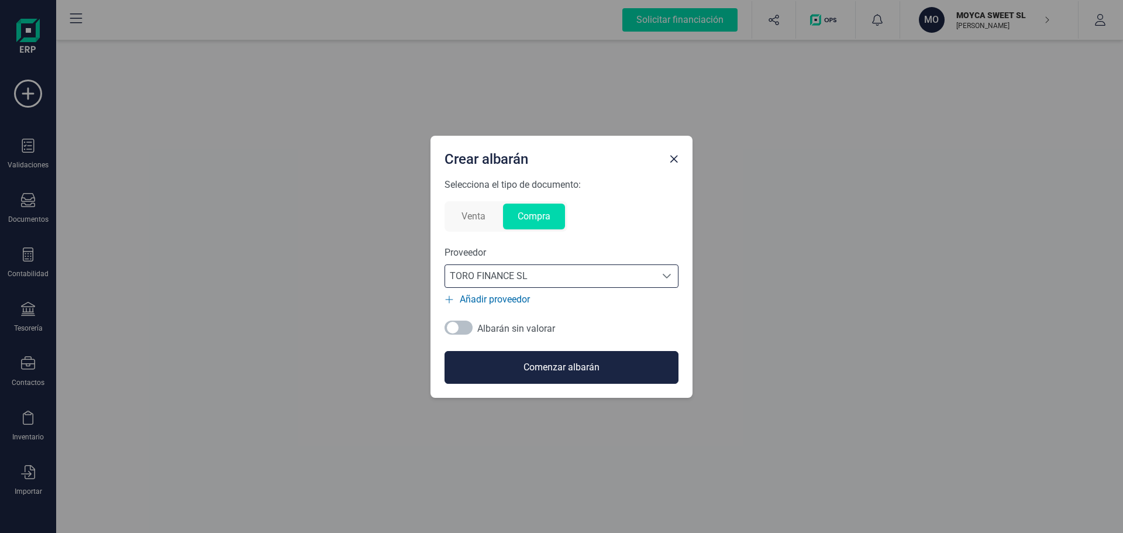
click at [458, 327] on span at bounding box center [459, 328] width 28 height 14
click at [568, 368] on button "Comenzar albarán" at bounding box center [562, 367] width 234 height 33
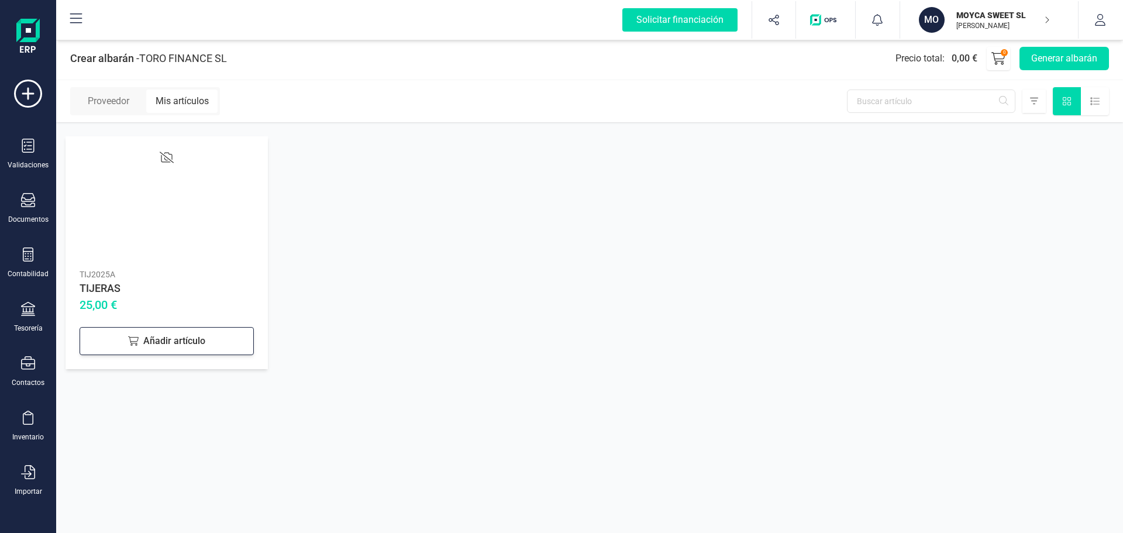
click at [133, 337] on icon at bounding box center [133, 340] width 11 height 9
click at [239, 340] on icon at bounding box center [232, 339] width 14 height 14
type input "3"
click at [1068, 55] on button "Generar albarán" at bounding box center [1065, 58] width 90 height 23
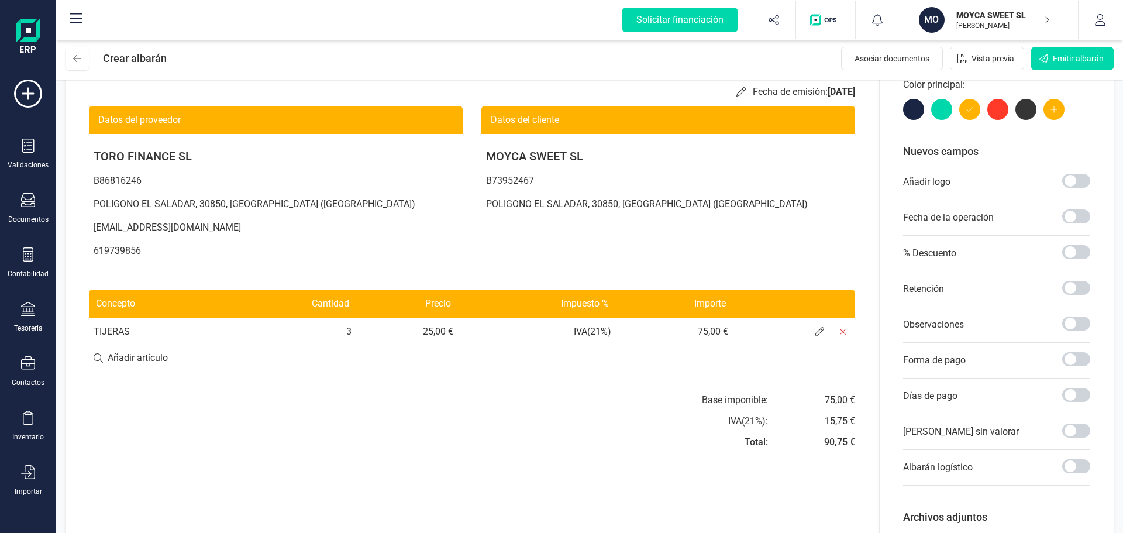
scroll to position [117, 0]
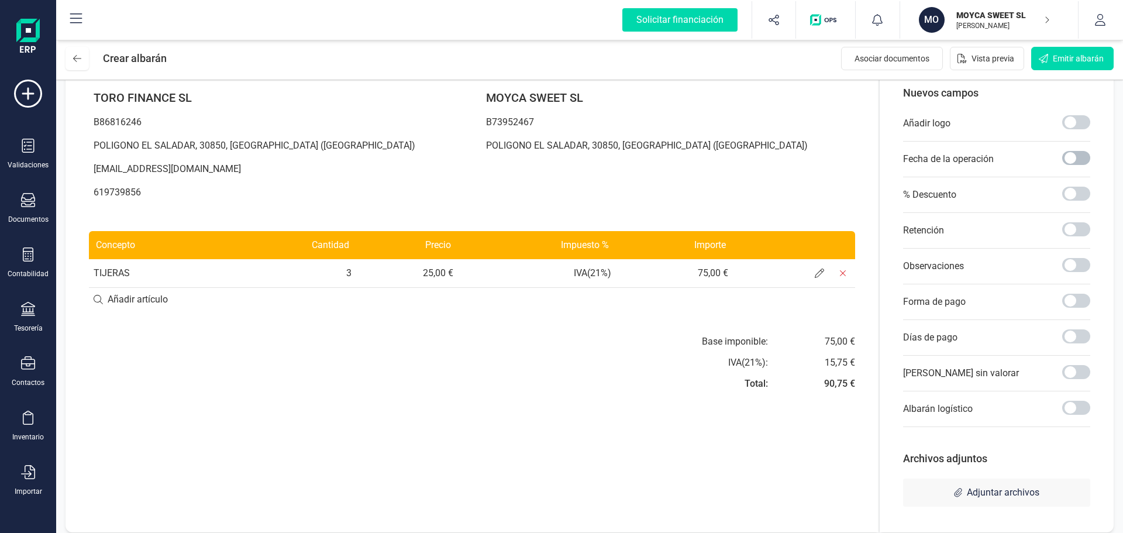
click at [1075, 158] on span at bounding box center [1077, 158] width 28 height 14
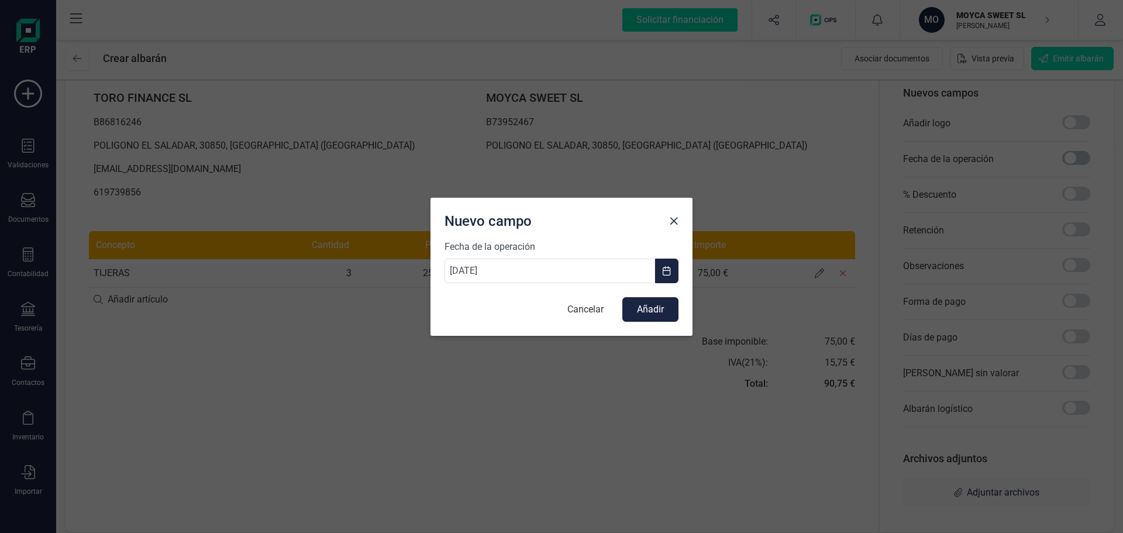
scroll to position [6, 4]
click at [650, 308] on button "Añadir" at bounding box center [651, 309] width 56 height 25
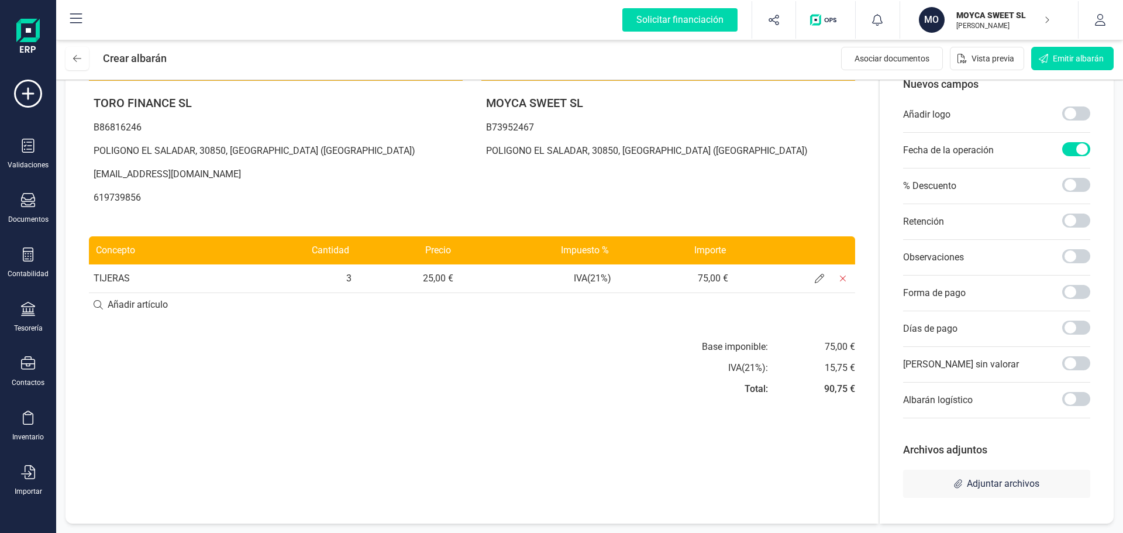
scroll to position [0, 0]
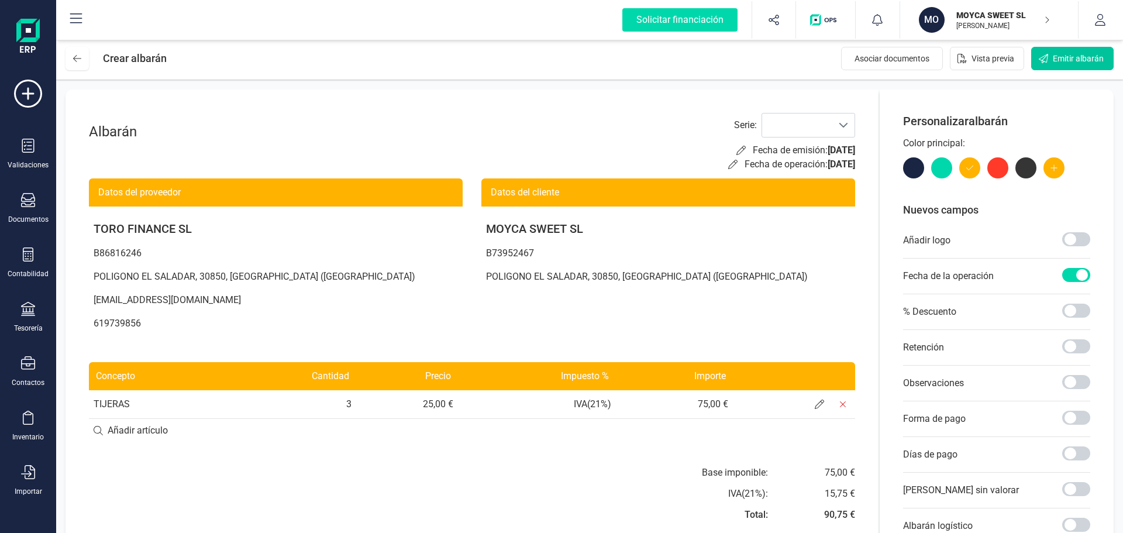
click at [1069, 57] on span "Emitir albarán" at bounding box center [1078, 59] width 51 height 12
click at [844, 126] on span at bounding box center [843, 125] width 9 height 9
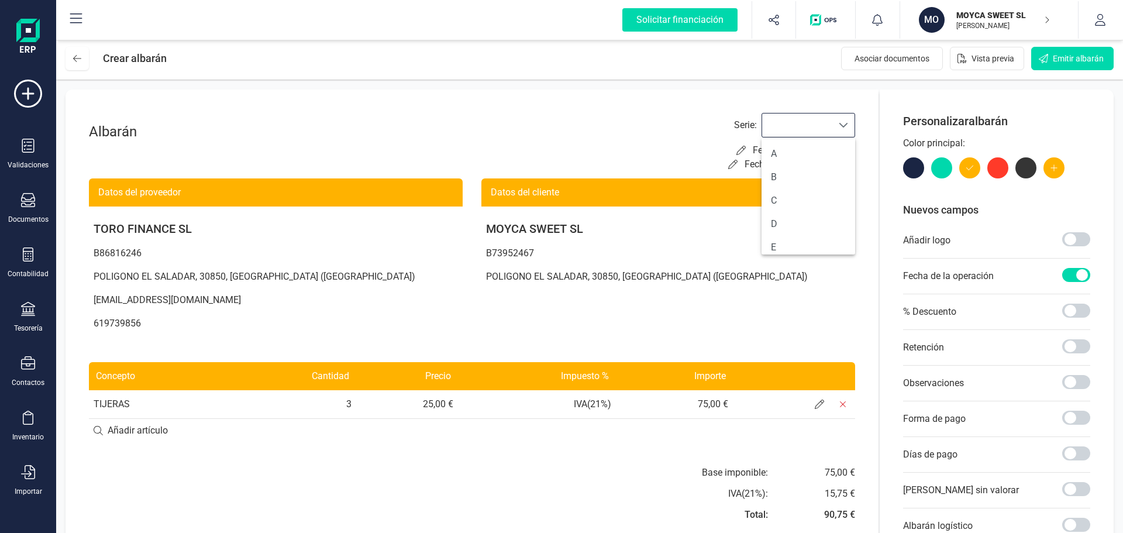
scroll to position [7, 51]
click at [774, 152] on li "A" at bounding box center [809, 153] width 94 height 23
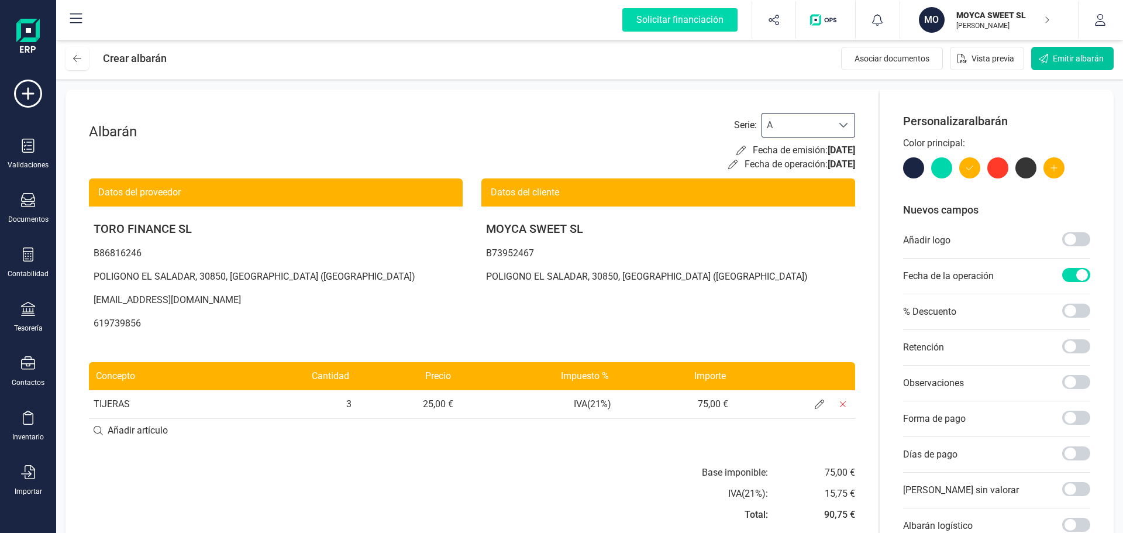
click at [1060, 59] on span "Emitir albarán" at bounding box center [1078, 59] width 51 height 12
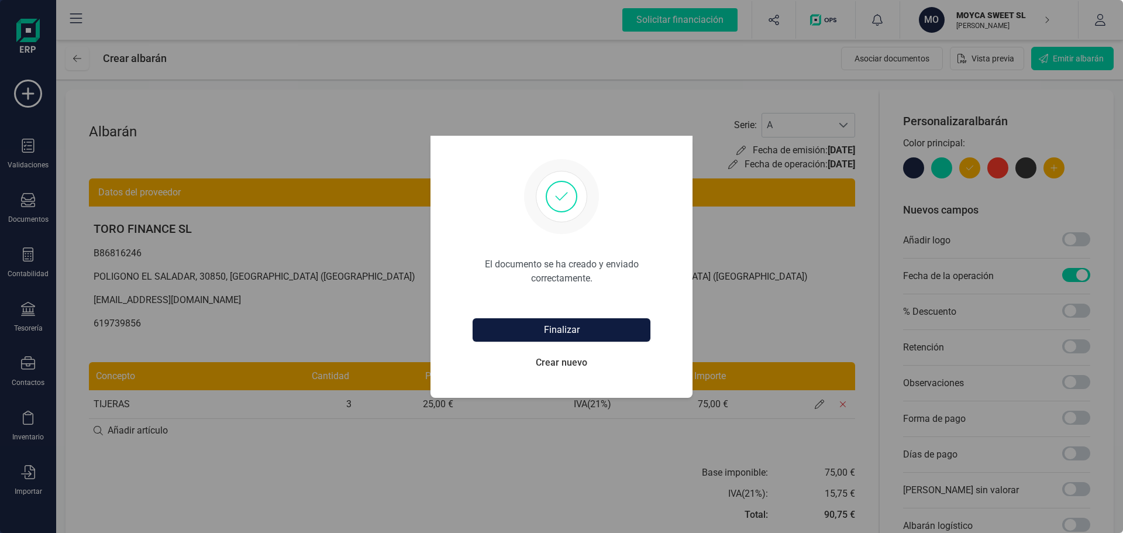
click at [565, 331] on button "Finalizar" at bounding box center [562, 329] width 178 height 23
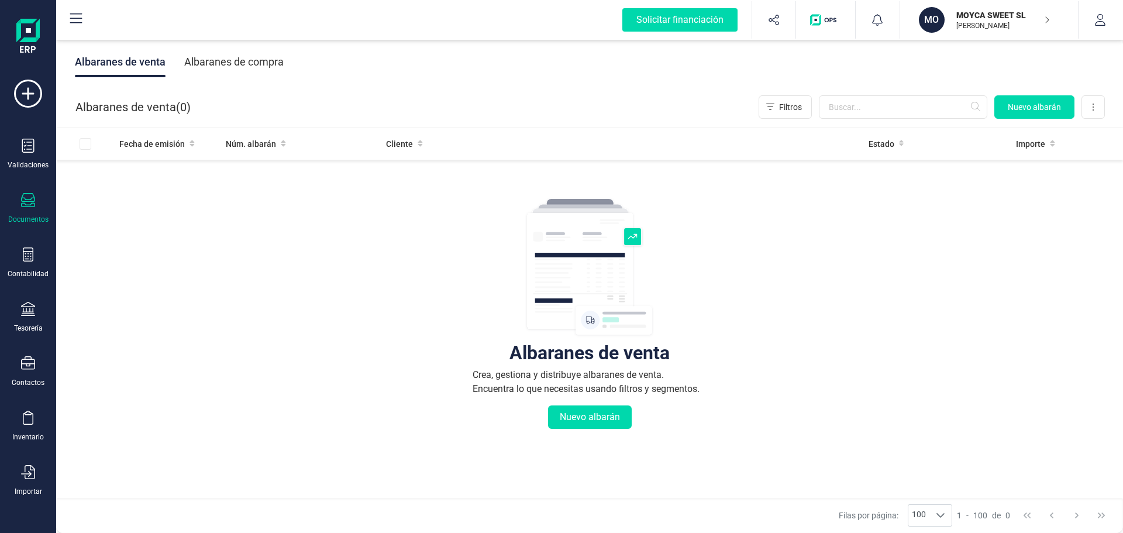
click at [241, 60] on div "Albaranes de compra" at bounding box center [233, 62] width 99 height 30
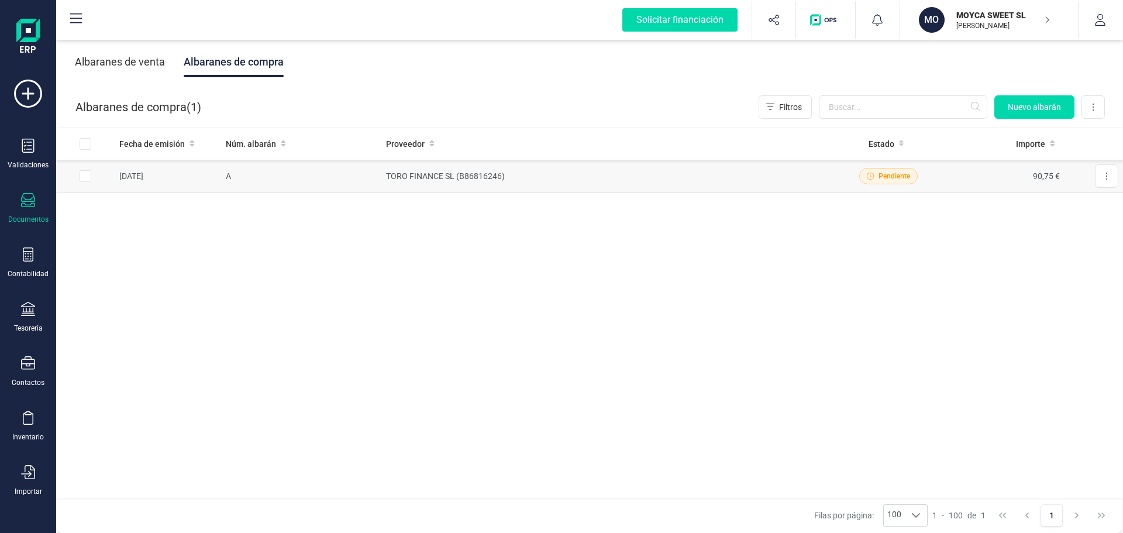
click at [85, 177] on input "Row Selected eab12b2c-3ece-44ec-9355-ca344cde0440" at bounding box center [86, 176] width 12 height 12
checkbox input "true"
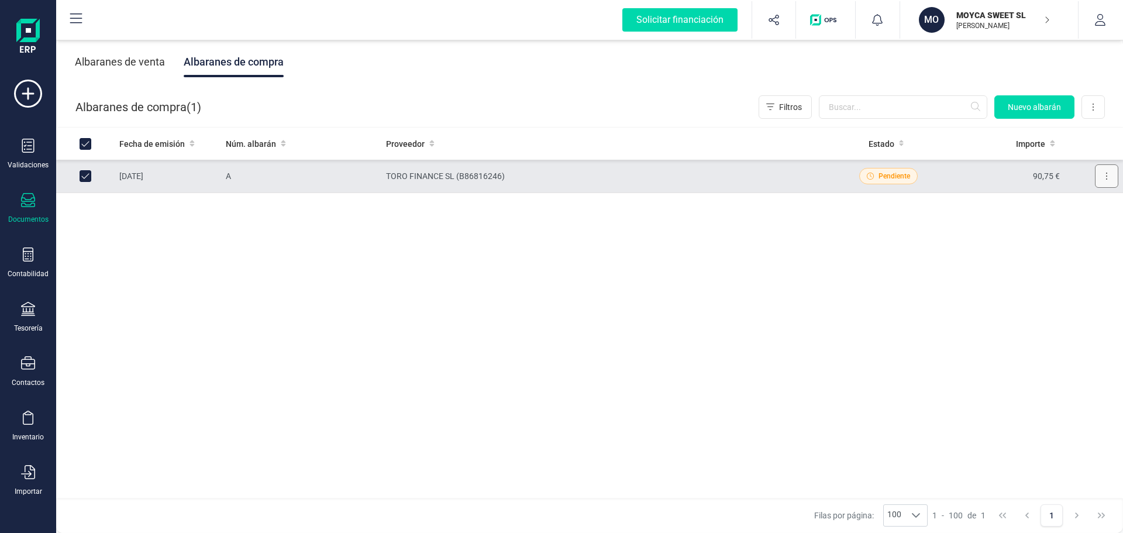
click at [1110, 180] on button at bounding box center [1106, 175] width 23 height 23
click at [648, 273] on div "Fecha de emisión Núm. [PERSON_NAME] Proveedor Estado Importe [DATE] A TORO FINA…" at bounding box center [589, 314] width 1067 height 372
click at [39, 212] on div "Documentos" at bounding box center [28, 208] width 47 height 31
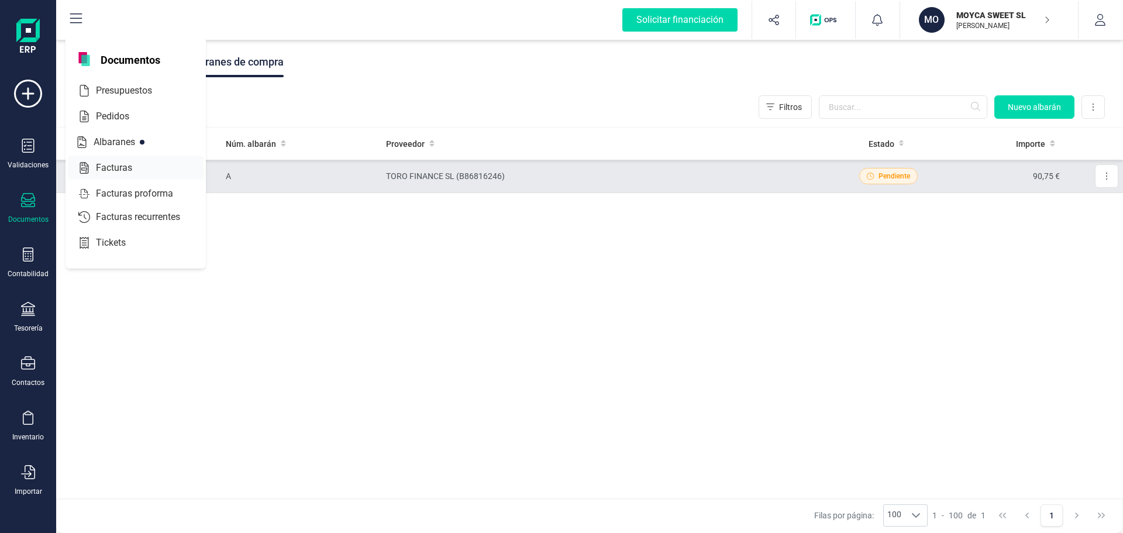
click at [119, 170] on span "Facturas" at bounding box center [122, 168] width 62 height 14
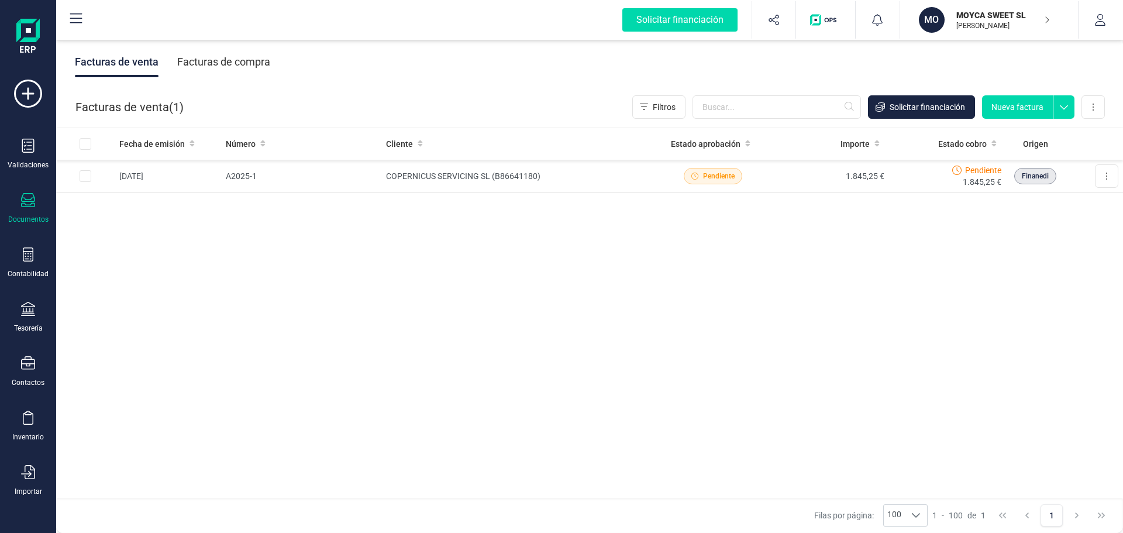
click at [234, 57] on div "Facturas de compra" at bounding box center [223, 62] width 93 height 30
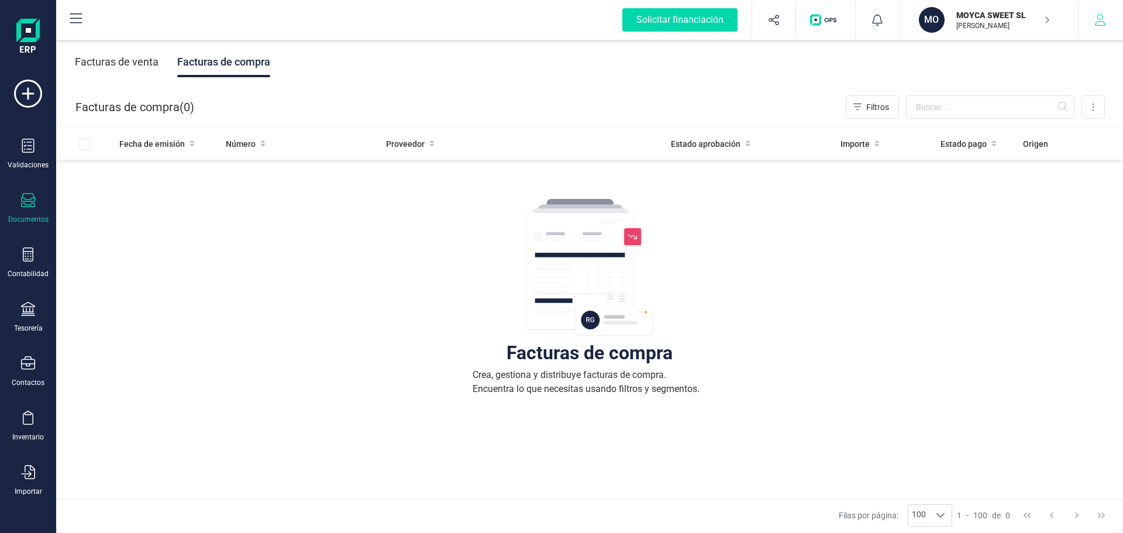
click at [1106, 24] on icon "button" at bounding box center [1101, 20] width 12 height 12
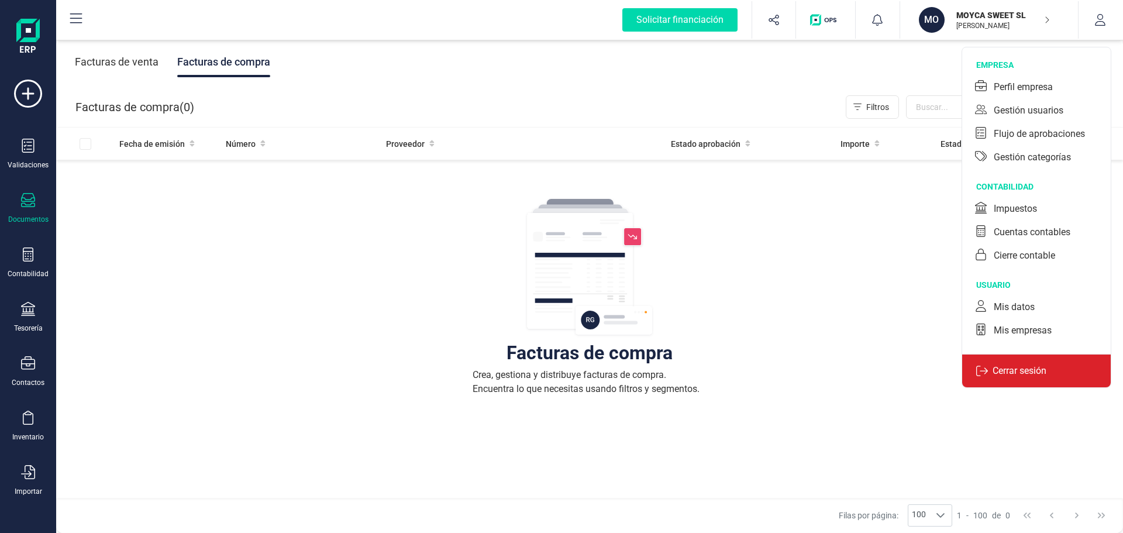
click at [1023, 369] on p "Cerrar sesión" at bounding box center [1019, 371] width 63 height 14
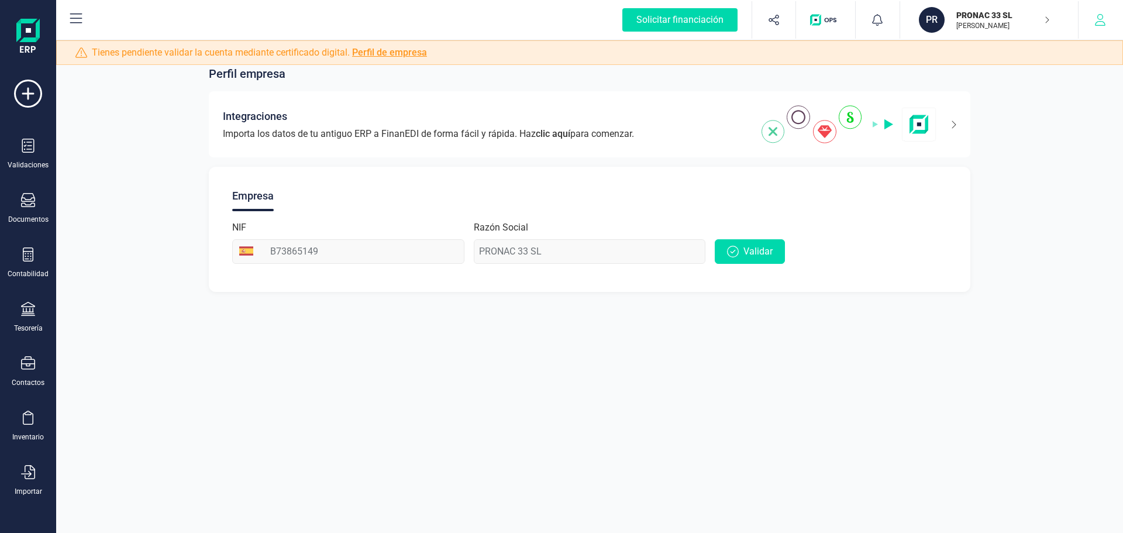
click at [1103, 25] on icon "button" at bounding box center [1100, 20] width 11 height 12
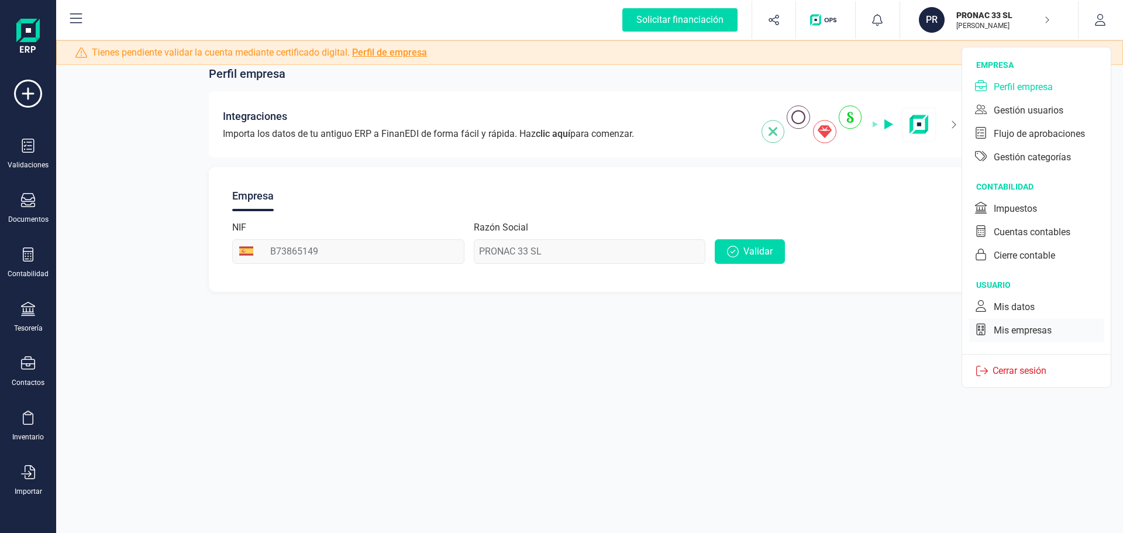
click at [1002, 333] on div "Mis empresas" at bounding box center [1023, 331] width 58 height 14
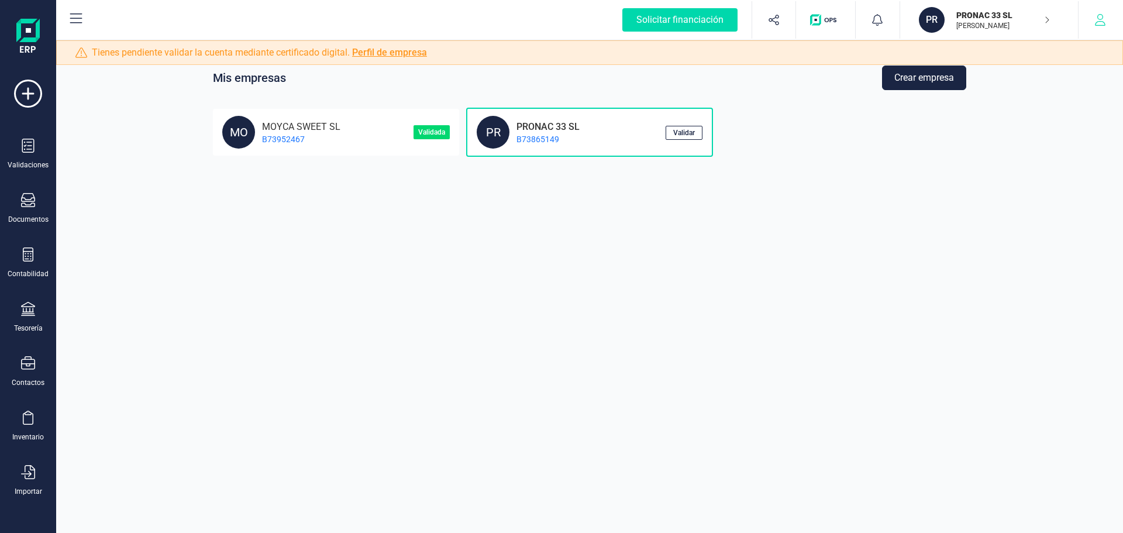
click at [1104, 23] on icon "button" at bounding box center [1101, 20] width 12 height 12
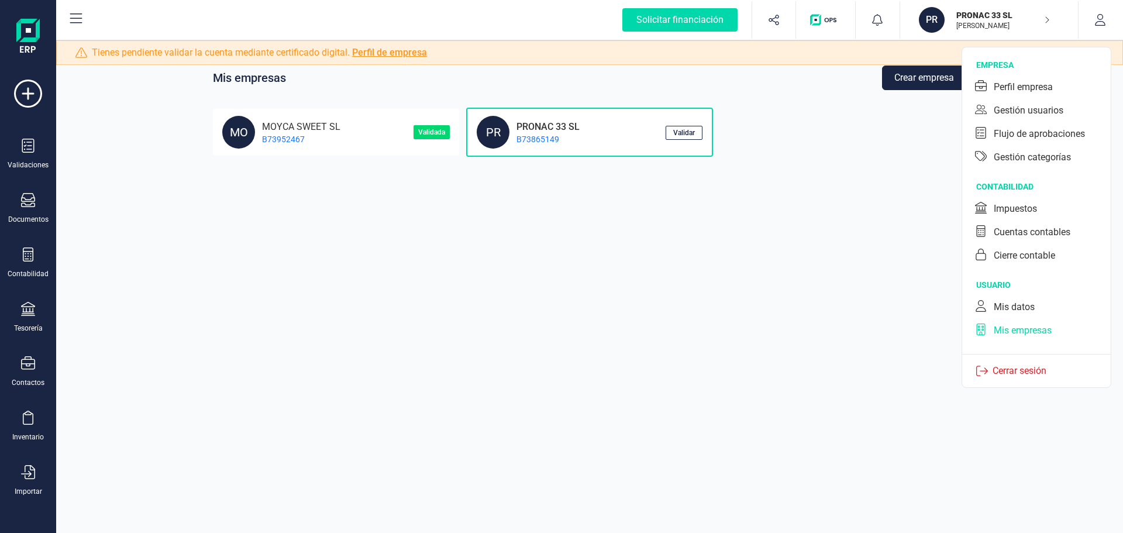
click at [999, 331] on div "Mis empresas" at bounding box center [1023, 331] width 58 height 14
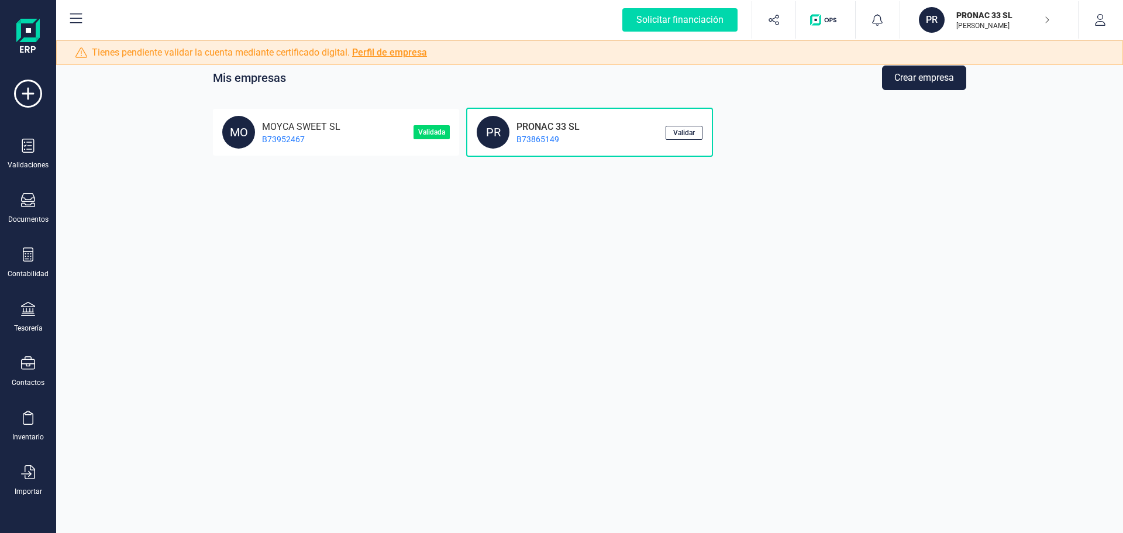
drag, startPoint x: 613, startPoint y: 136, endPoint x: 541, endPoint y: 197, distance: 93.8
click at [541, 197] on div "Mis empresas Crear empresa MO MOYCA SWEET SL B73952467 Validada PR PRONAC 33 SL…" at bounding box center [589, 266] width 1067 height 533
click at [385, 140] on div "MO MOYCA SWEET SL B73952467" at bounding box center [317, 132] width 191 height 33
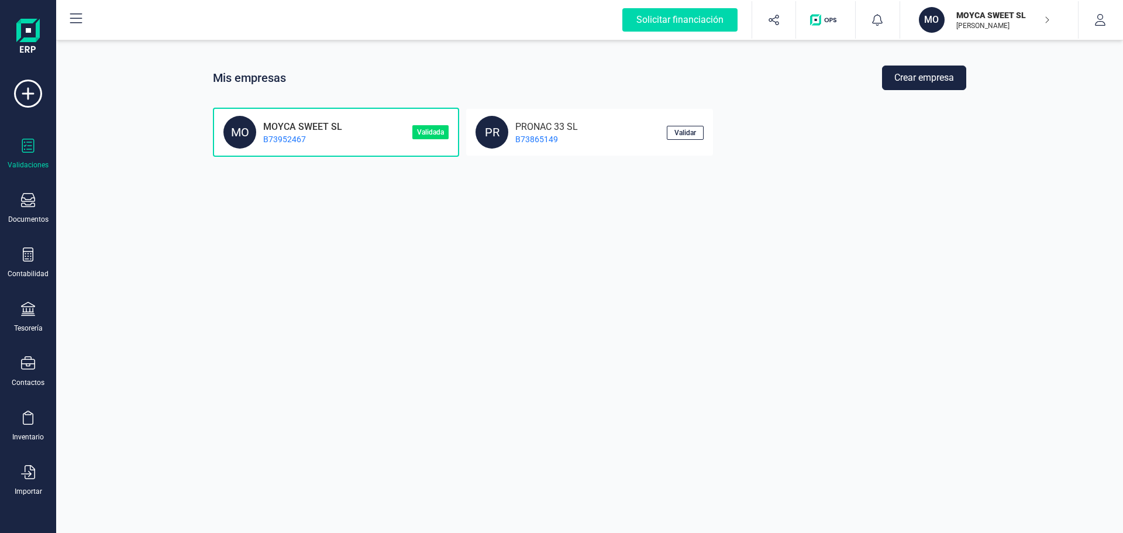
click at [31, 153] on div at bounding box center [28, 147] width 14 height 17
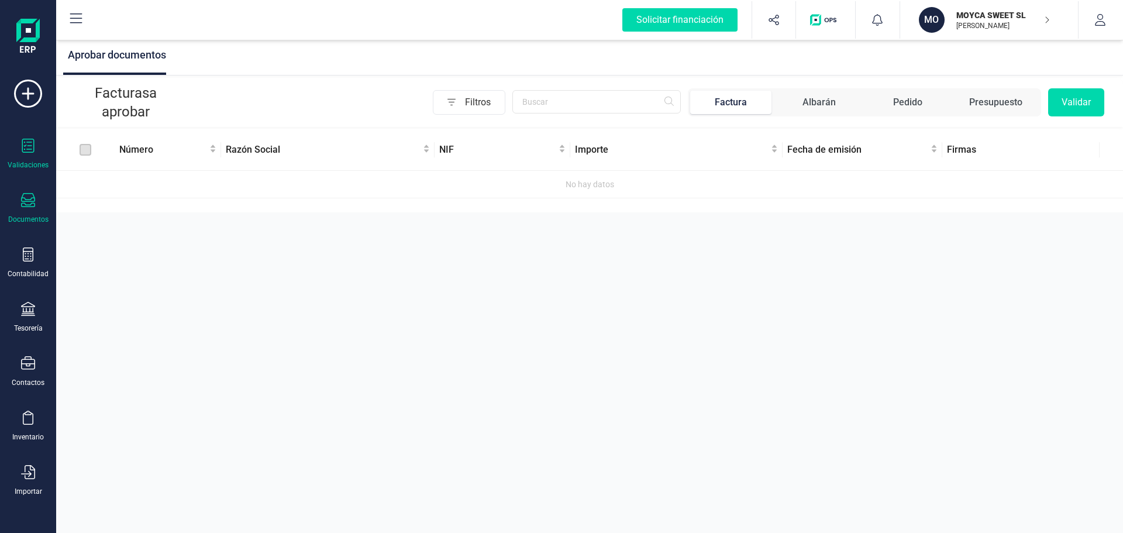
click at [24, 204] on icon at bounding box center [28, 200] width 14 height 14
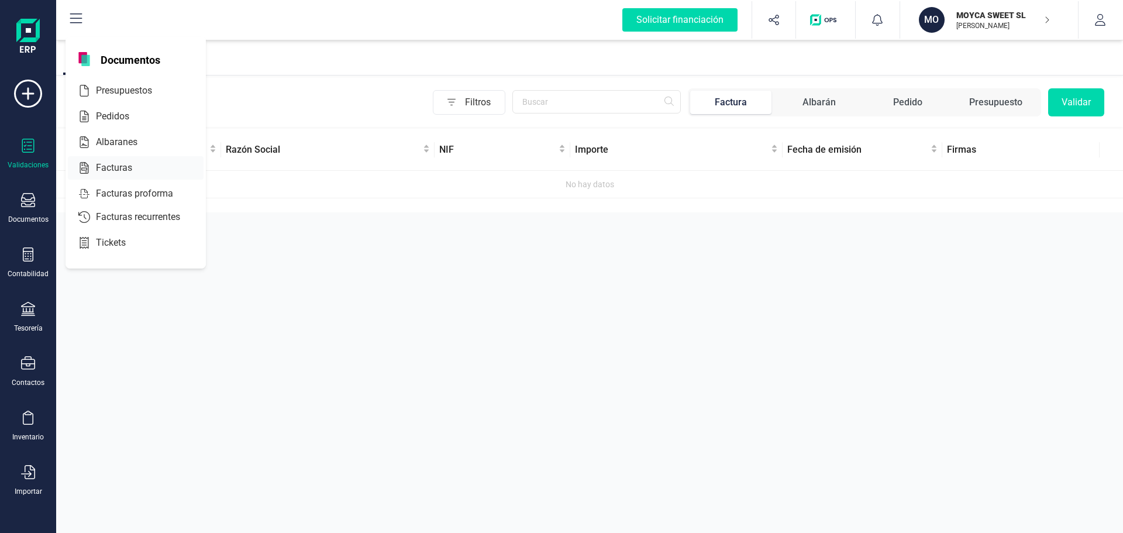
click at [111, 163] on span "Facturas" at bounding box center [122, 168] width 62 height 14
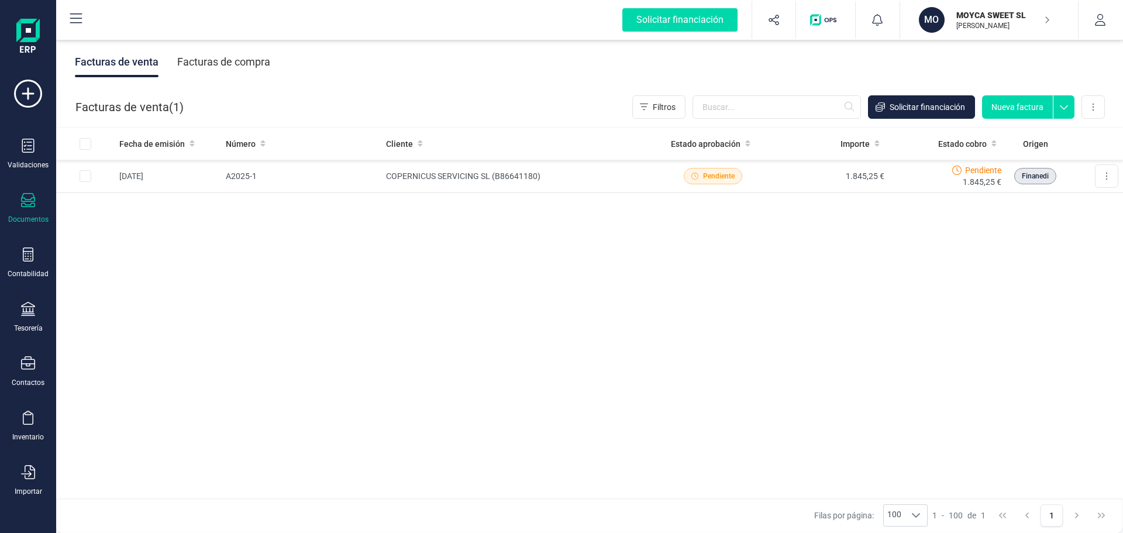
click at [252, 61] on div "Facturas de compra" at bounding box center [223, 62] width 93 height 30
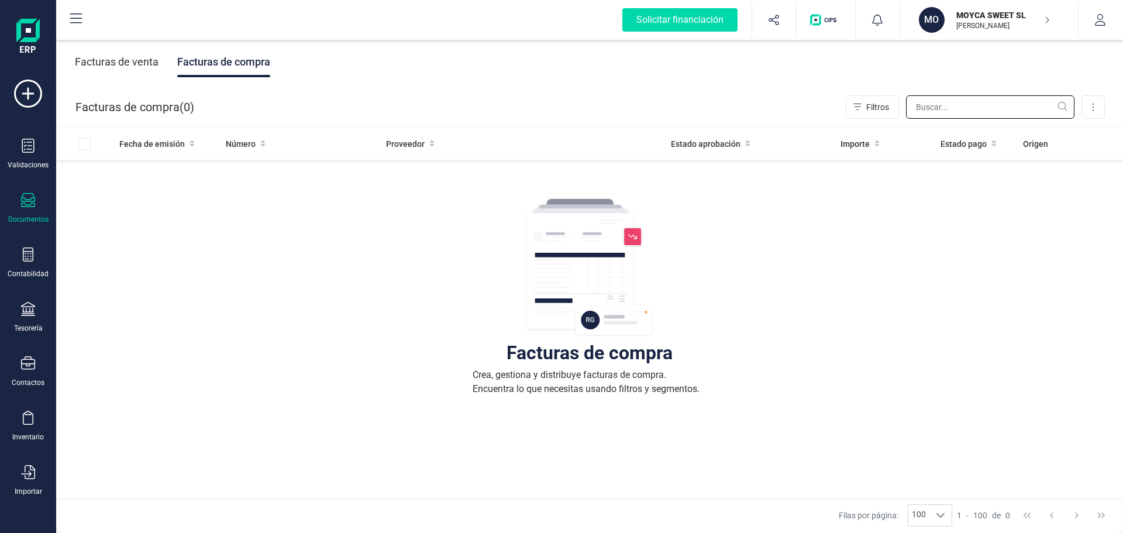
click at [1033, 108] on input "text" at bounding box center [990, 106] width 169 height 23
click at [1094, 110] on icon at bounding box center [1093, 107] width 1 height 7
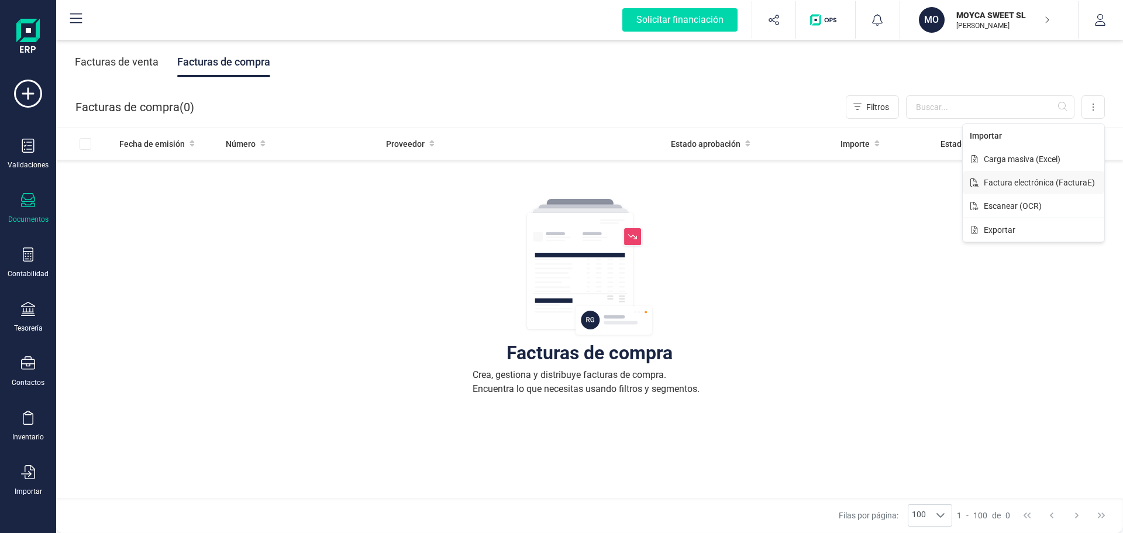
click at [1013, 184] on span "Factura electrónica (FacturaE)" at bounding box center [1039, 183] width 111 height 12
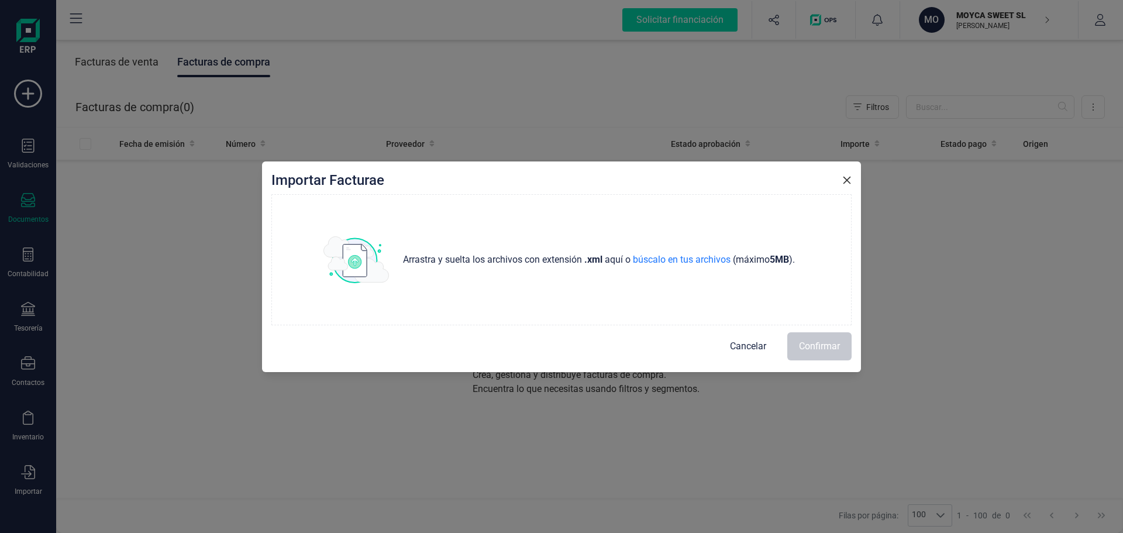
click at [846, 178] on icon "button" at bounding box center [848, 180] width 8 height 8
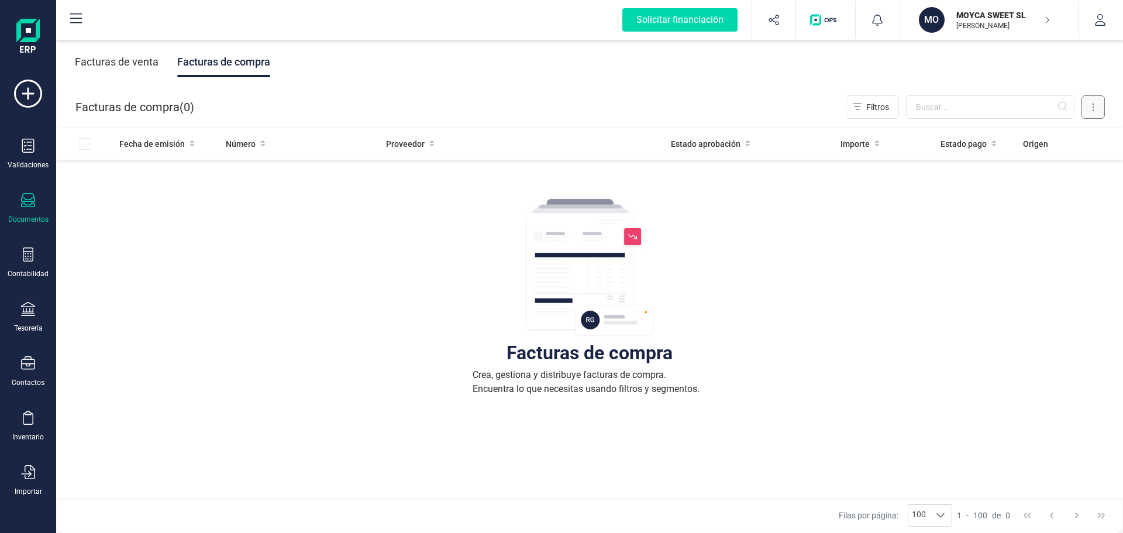
click at [1091, 106] on button at bounding box center [1093, 106] width 23 height 23
click at [1040, 205] on span "Escanear (OCR)" at bounding box center [1013, 206] width 58 height 12
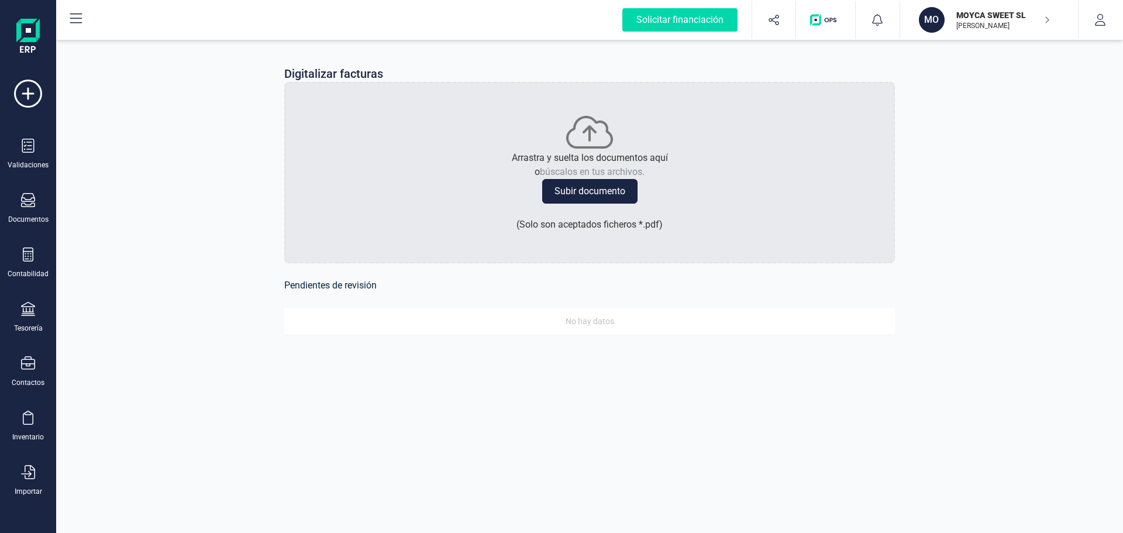
click at [594, 190] on button "Subir documento" at bounding box center [589, 191] width 95 height 25
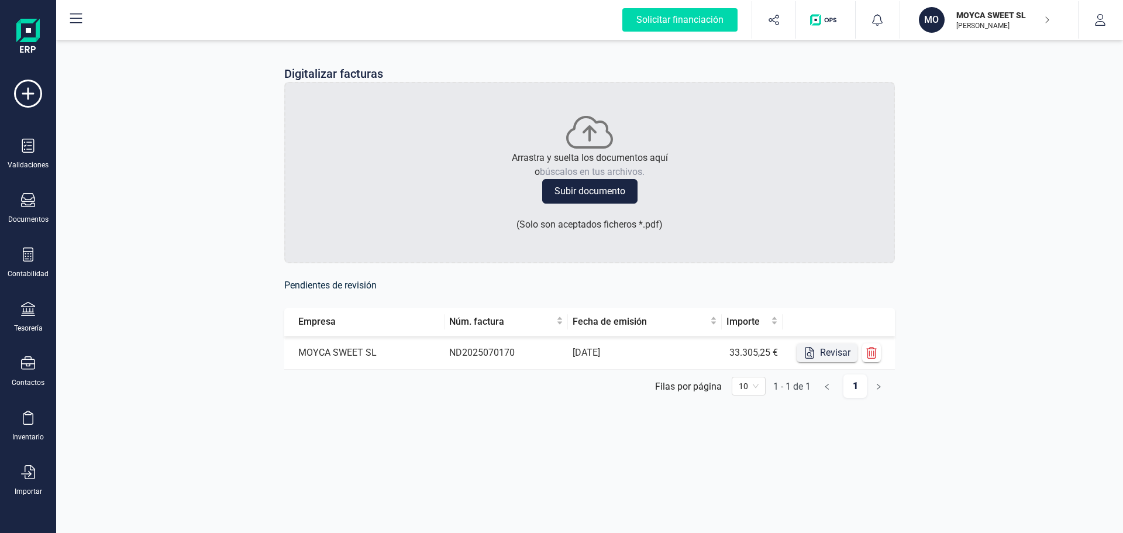
click at [827, 353] on button "Revisar" at bounding box center [827, 352] width 61 height 19
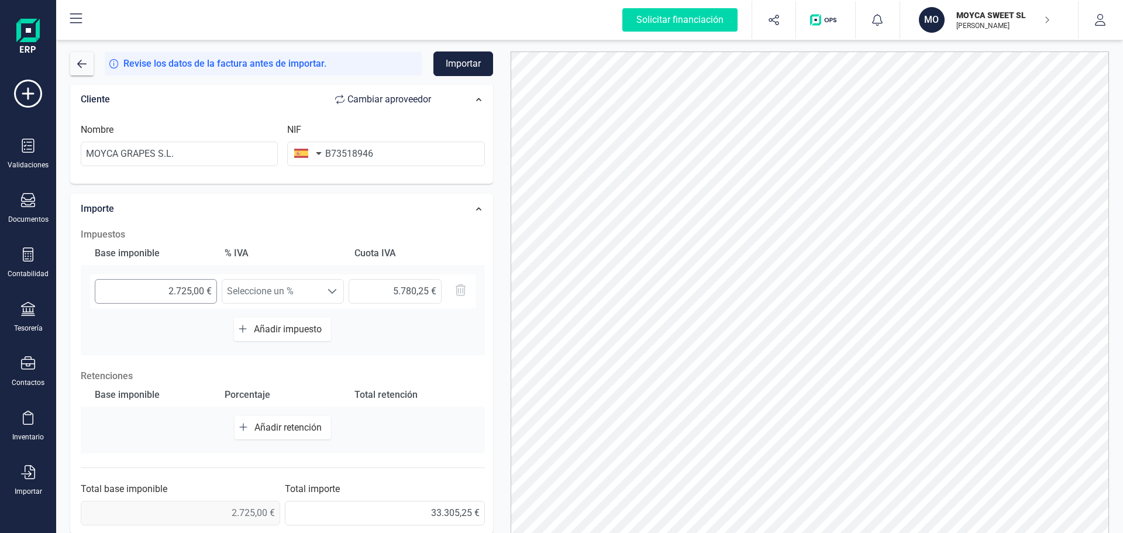
scroll to position [241, 0]
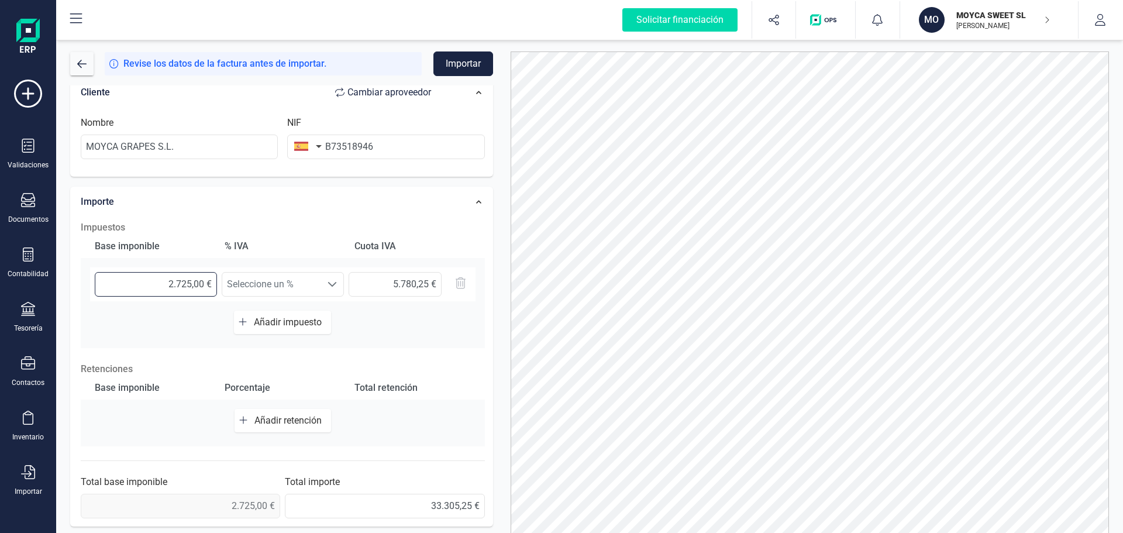
click at [192, 280] on input "2.725,00 €" at bounding box center [156, 284] width 122 height 25
type input "27.250,00 €"
click at [414, 339] on div "Base imponible % IVA Cuota IVA 27.250,00 € Seleccione un % Seleccione un % 0,00…" at bounding box center [283, 292] width 404 height 114
click at [404, 349] on div "Impuestos Base imponible % IVA Cuota IVA 27.250,00 € Seleccione un % Seleccione…" at bounding box center [283, 370] width 416 height 310
click at [334, 281] on span at bounding box center [332, 284] width 9 height 9
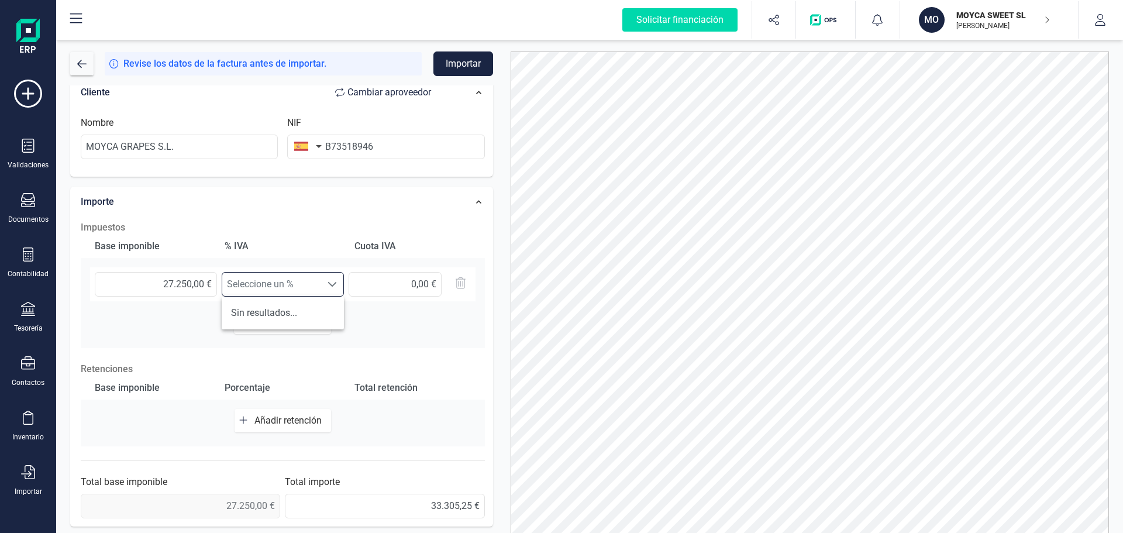
scroll to position [7, 51]
click at [389, 322] on div "Base imponible % IVA Cuota IVA 27.250,00 € Seleccione un % Seleccione un % 0,00…" at bounding box center [283, 292] width 404 height 114
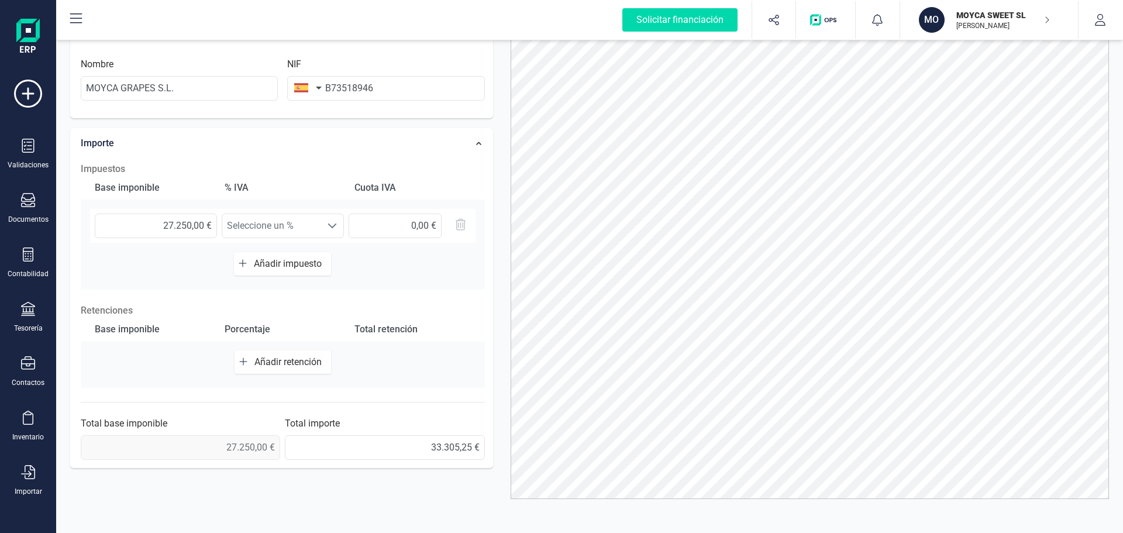
scroll to position [183, 0]
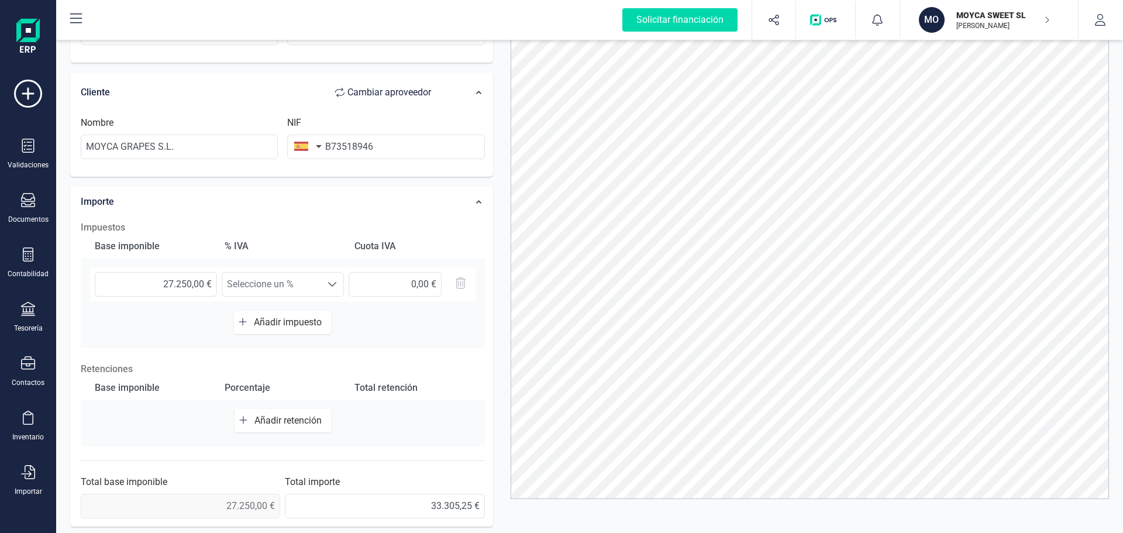
click at [284, 319] on span "Añadir impuesto" at bounding box center [290, 322] width 73 height 11
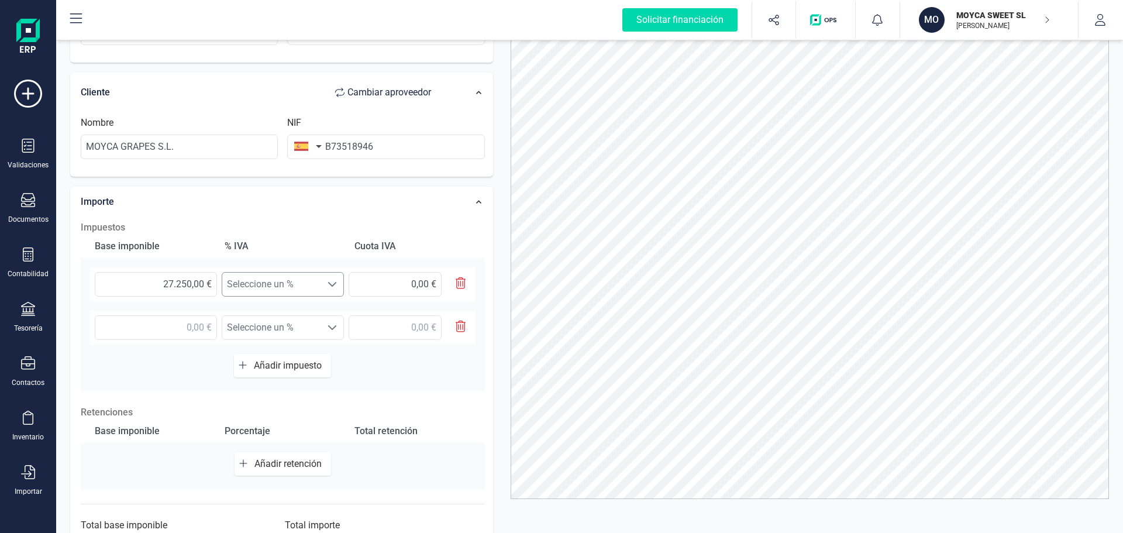
click at [332, 284] on span at bounding box center [332, 284] width 9 height 9
click at [278, 315] on li "Sin resultados..." at bounding box center [283, 312] width 122 height 23
click at [453, 229] on h2 "Impuestos" at bounding box center [283, 228] width 404 height 14
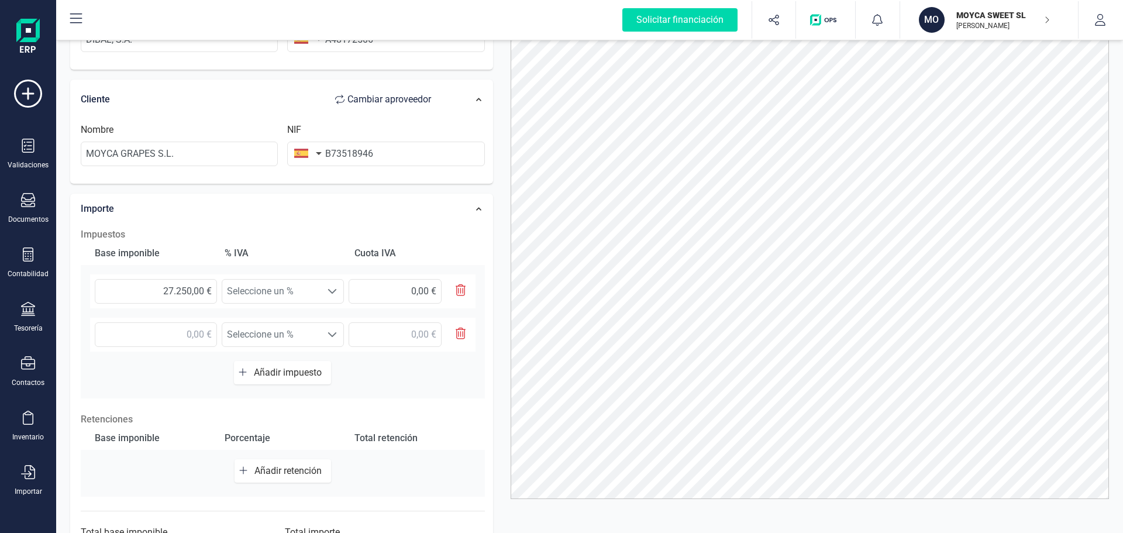
scroll to position [234, 0]
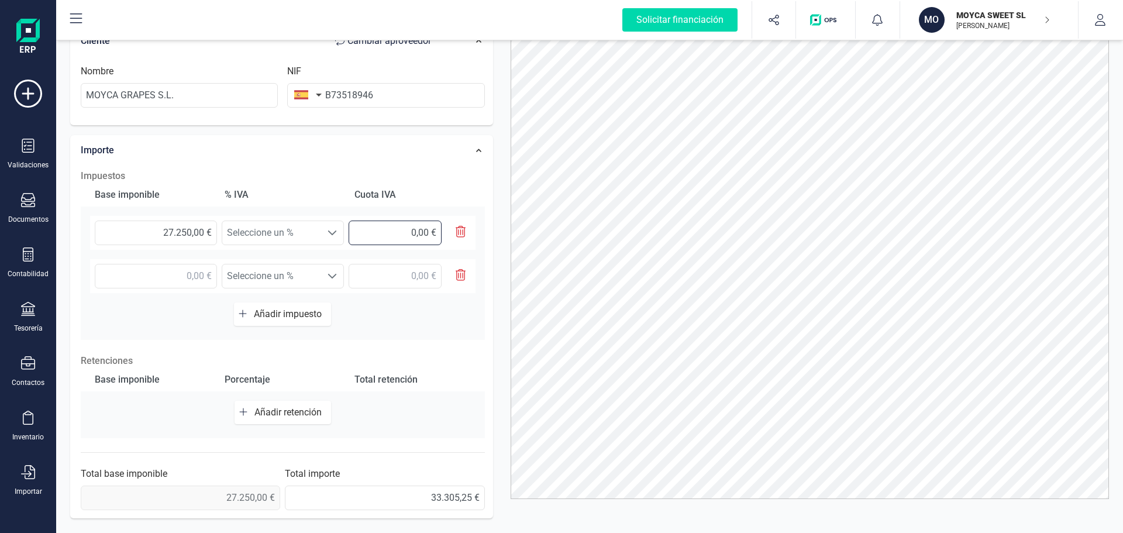
drag, startPoint x: 415, startPoint y: 223, endPoint x: 449, endPoint y: 222, distance: 34.0
click at [449, 222] on div "0,00 €" at bounding box center [410, 233] width 122 height 25
type input "5.780,25 €"
click at [420, 311] on div "Base imponible % IVA Cuota IVA 27.250,00 € Seleccione un % Seleccione un % 5.78…" at bounding box center [283, 261] width 404 height 157
click at [282, 181] on h2 "Impuestos" at bounding box center [283, 176] width 404 height 14
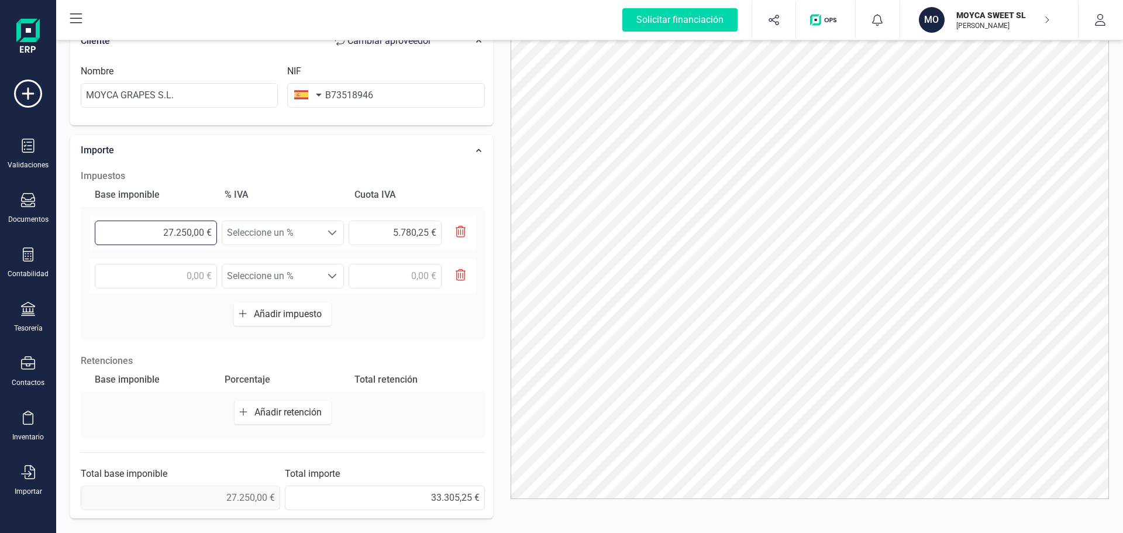
click at [191, 229] on input "27.250,00 €" at bounding box center [156, 233] width 122 height 25
type input "2.725,00 €"
type input "0,00 €"
type input "27.525,00 €"
click at [156, 324] on div "Base imponible % IVA Cuota IVA 27.525,00 € Seleccione un % Seleccione un % 0,00…" at bounding box center [283, 261] width 404 height 157
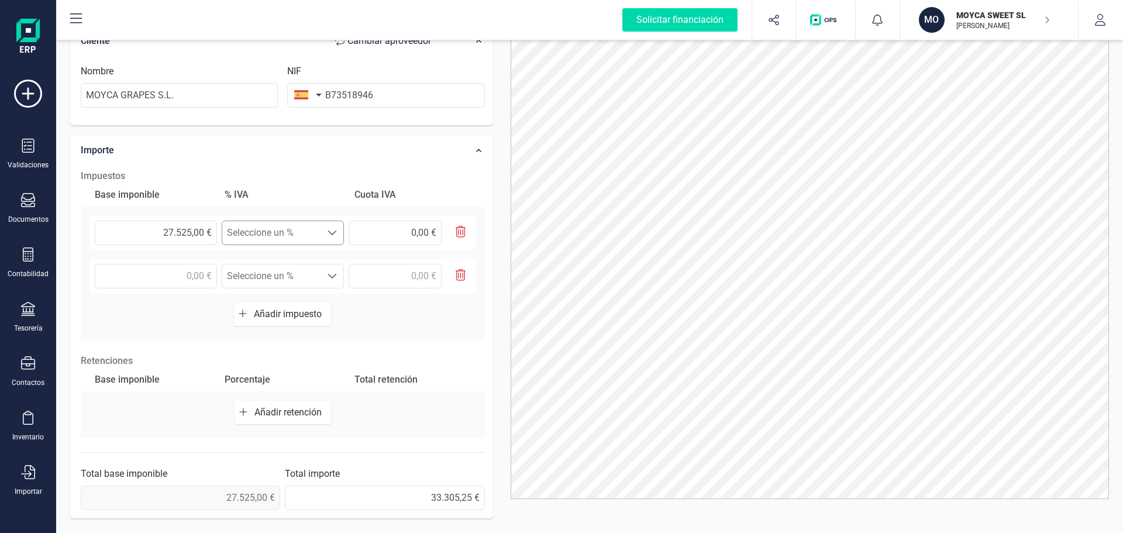
click at [330, 235] on span at bounding box center [332, 232] width 9 height 9
drag, startPoint x: 407, startPoint y: 231, endPoint x: 440, endPoint y: 221, distance: 34.2
click at [440, 221] on input "0,00 €" at bounding box center [395, 233] width 93 height 25
click at [427, 227] on input "5.780,00 €" at bounding box center [395, 233] width 93 height 25
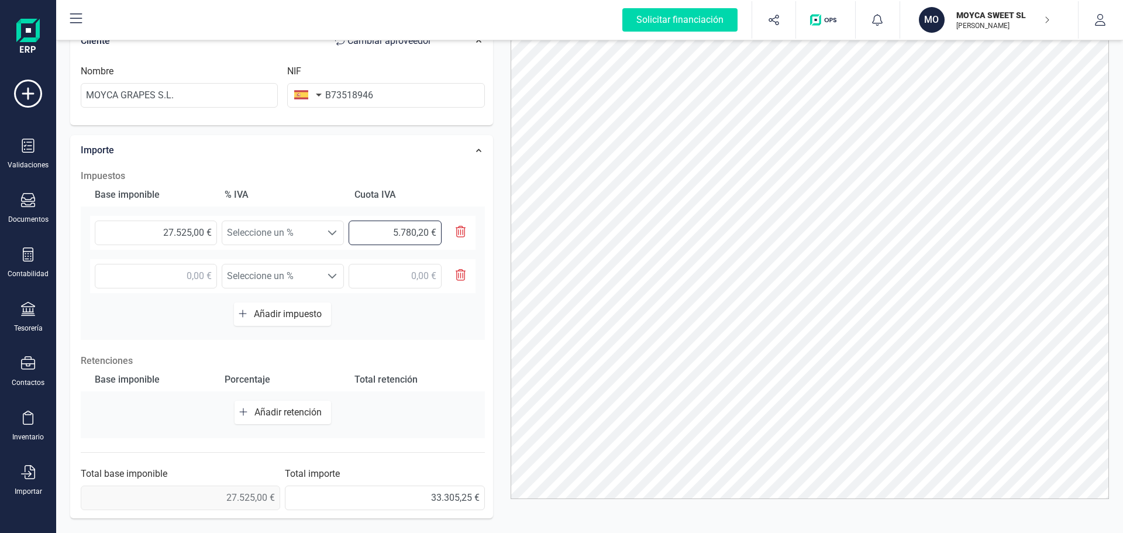
type input "5.780,25 €"
click at [427, 328] on div "Base imponible % IVA Cuota IVA 27.525,00 € Seleccione un % Seleccione un % 5.78…" at bounding box center [283, 261] width 404 height 157
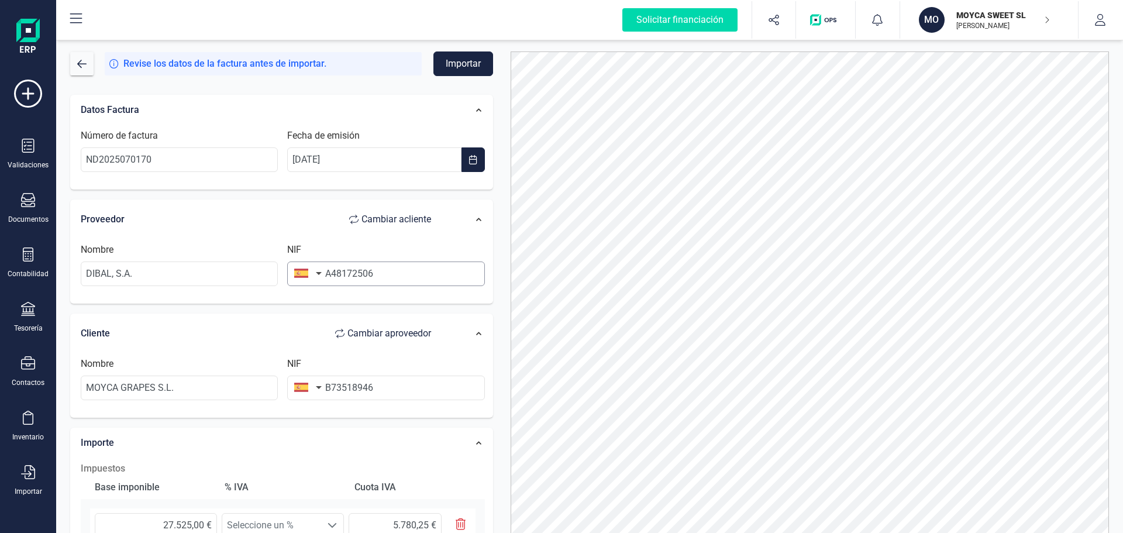
scroll to position [59, 0]
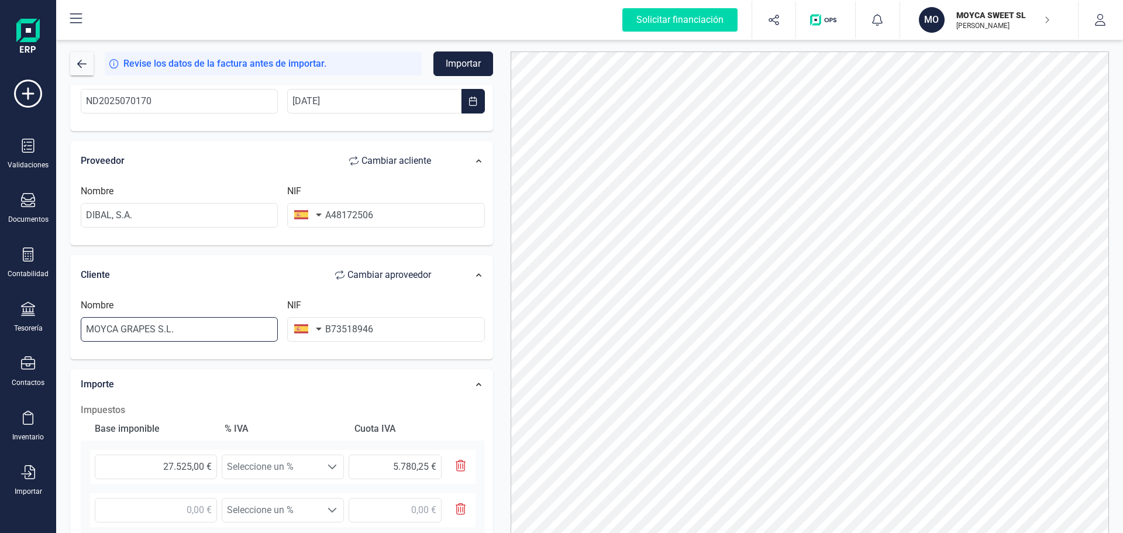
click at [155, 328] on input "MOYCA GRAPES S.L." at bounding box center [179, 329] width 197 height 25
type input "MOYCA SWEET S.L."
click at [404, 323] on input "B73518946" at bounding box center [385, 329] width 197 height 25
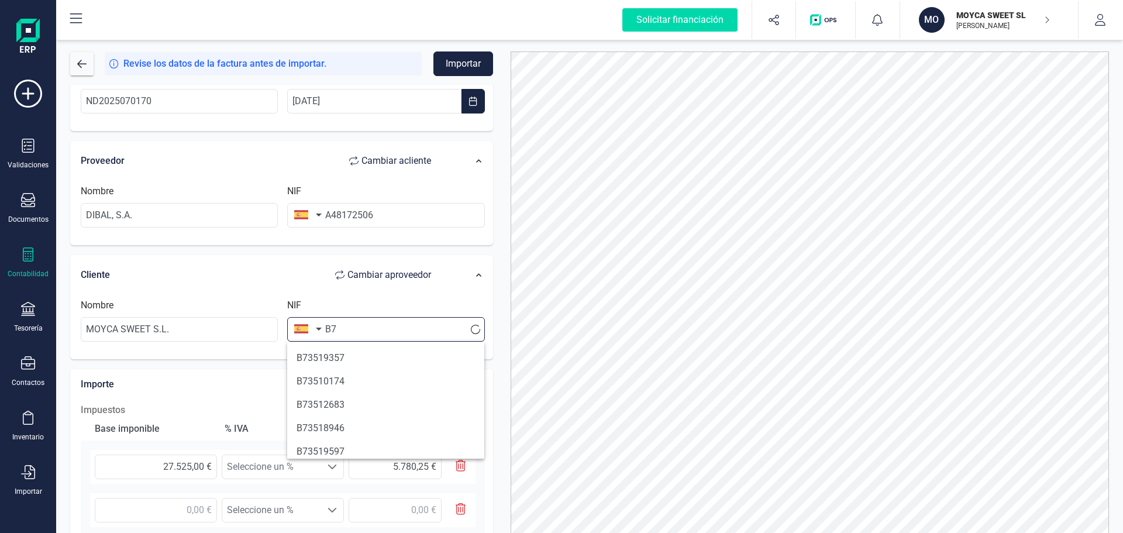
type input "B"
click at [315, 379] on li "B86816246" at bounding box center [385, 381] width 197 height 23
type input "TORO FINANCE SL"
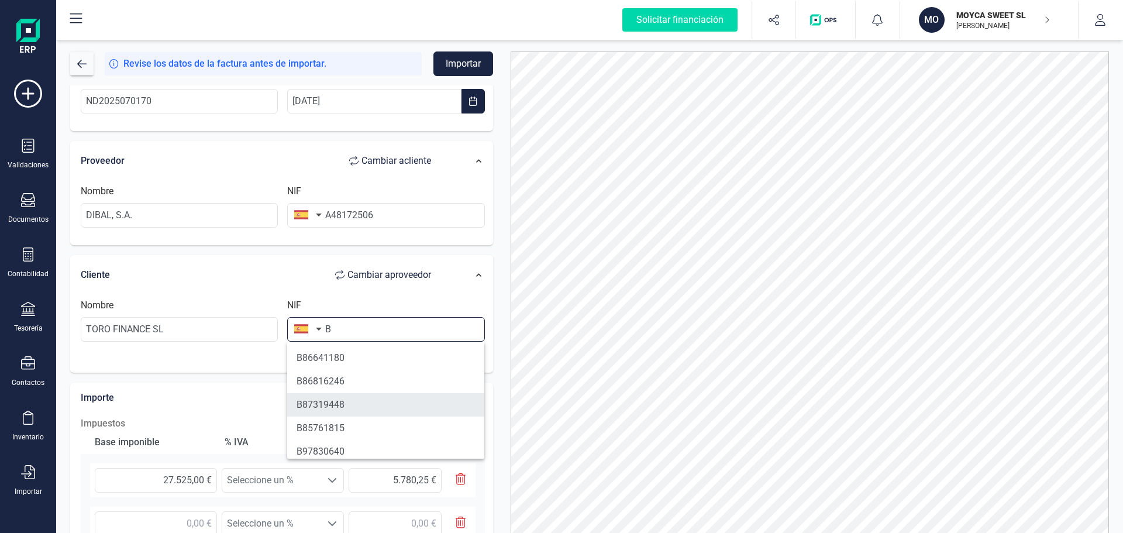
scroll to position [59, 0]
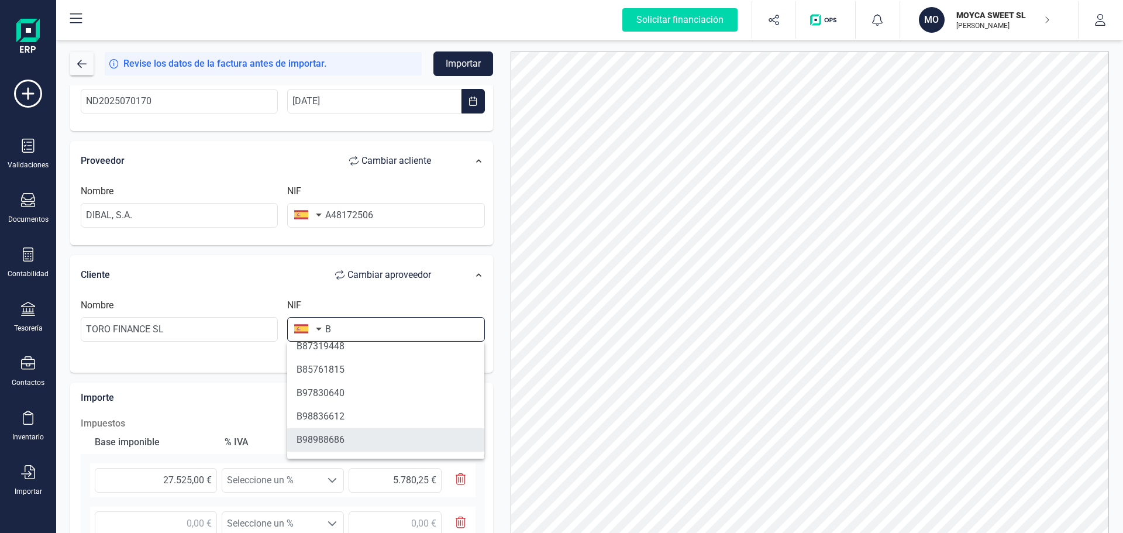
type input "B"
click at [329, 435] on li "B98988686" at bounding box center [385, 439] width 197 height 23
type input "BRAVO RENTING SL"
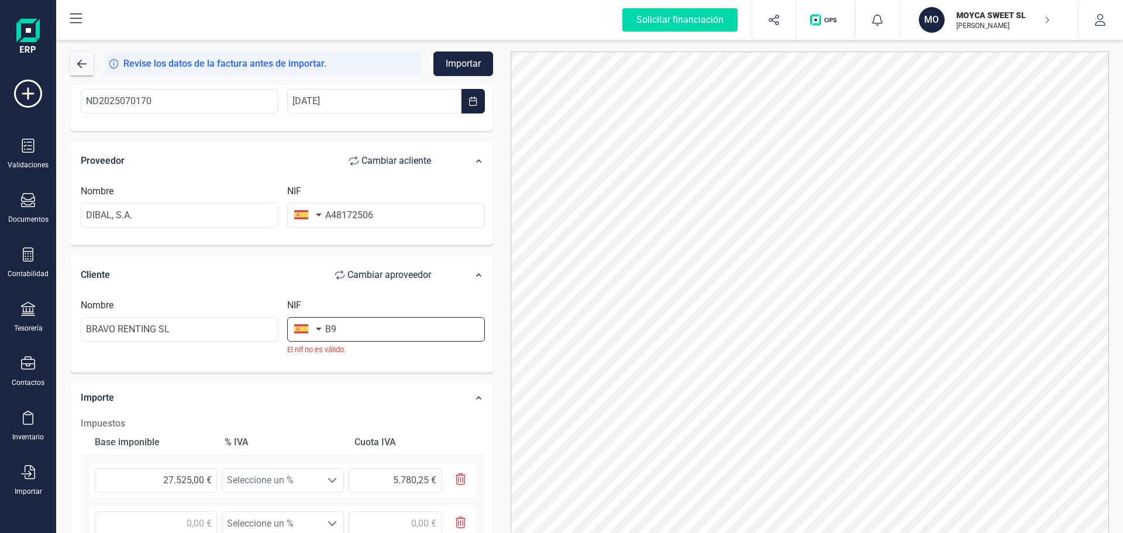
type input "B"
click at [1049, 20] on icon "button" at bounding box center [1048, 20] width 4 height 6
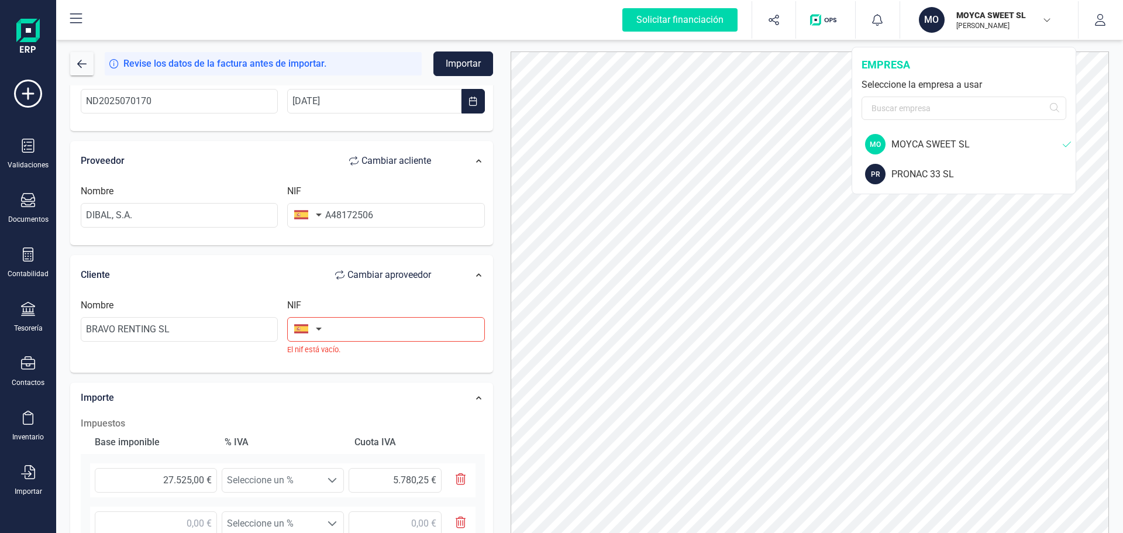
click at [963, 146] on div "MOYCA SWEET SL" at bounding box center [977, 145] width 171 height 14
click at [1055, 70] on div "empresa" at bounding box center [964, 65] width 205 height 16
click at [385, 318] on input "text" at bounding box center [385, 329] width 197 height 25
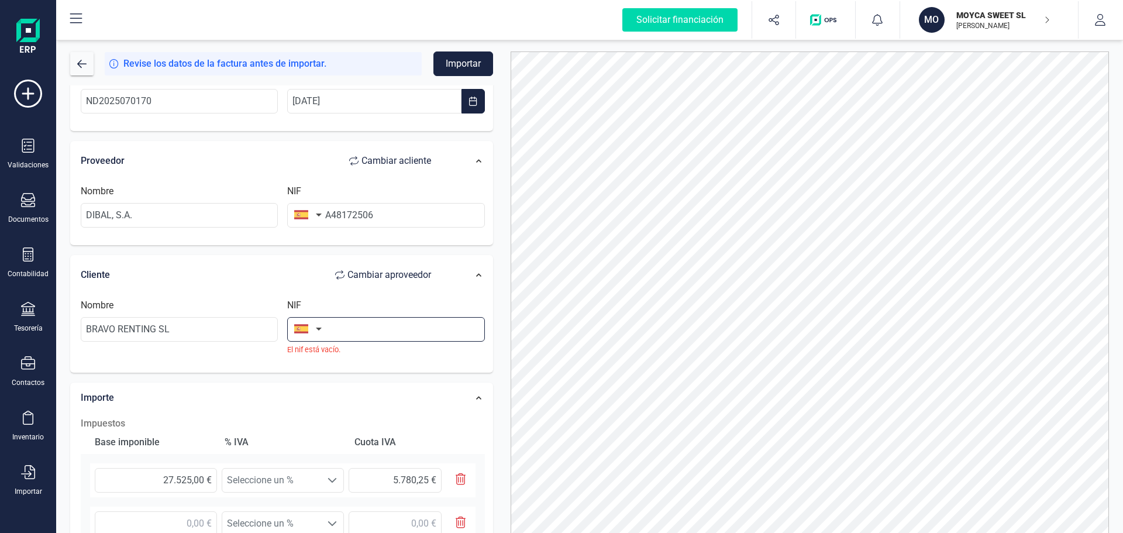
paste input "B73952467"
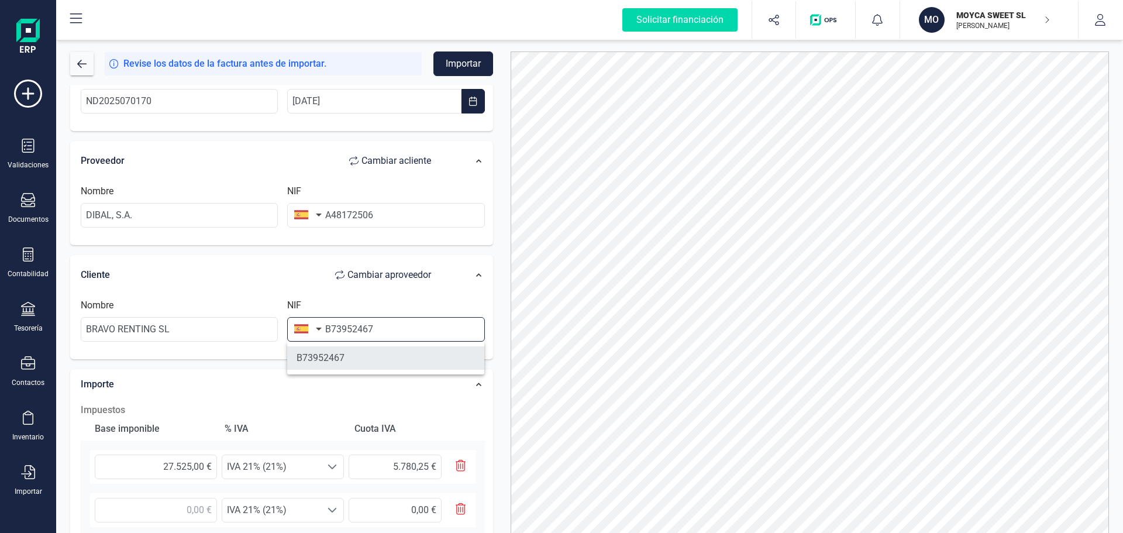
type input "B73952467"
click at [332, 356] on li "B73952467" at bounding box center [385, 357] width 197 height 23
type input "MOYCA SWEET SL"
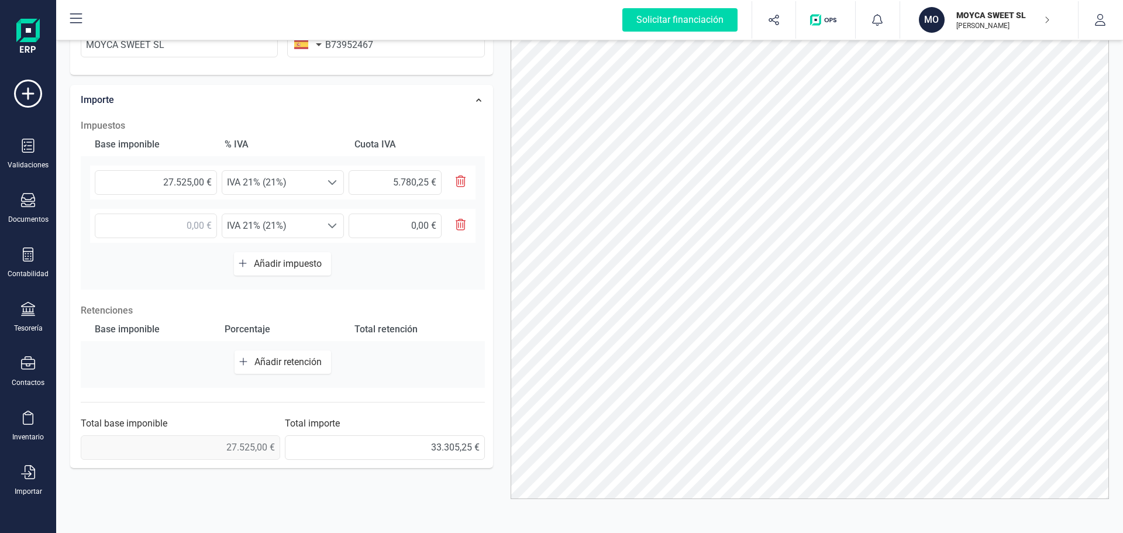
scroll to position [0, 0]
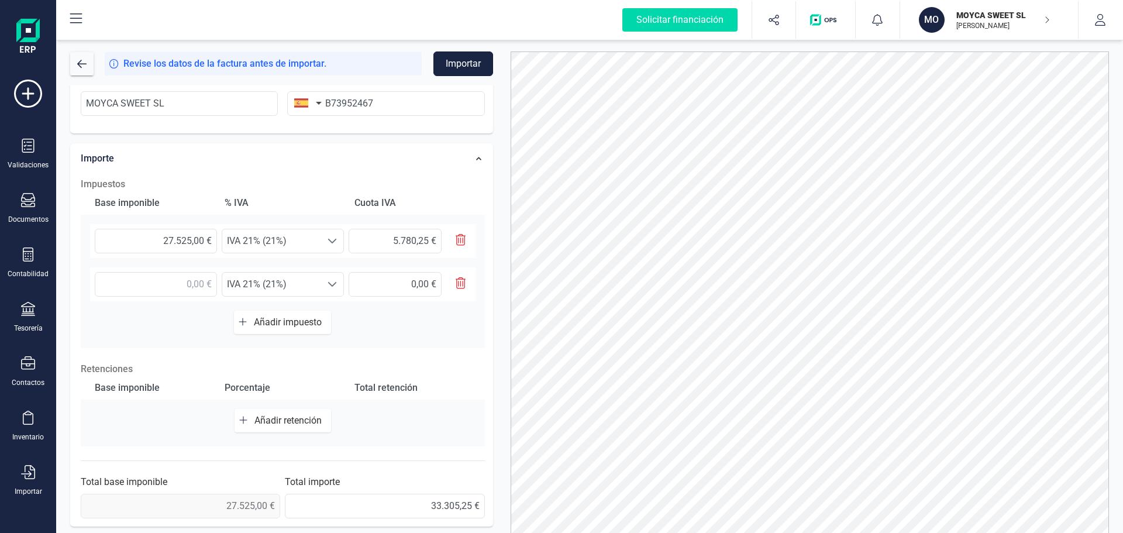
click at [472, 65] on button "Importar" at bounding box center [464, 63] width 60 height 25
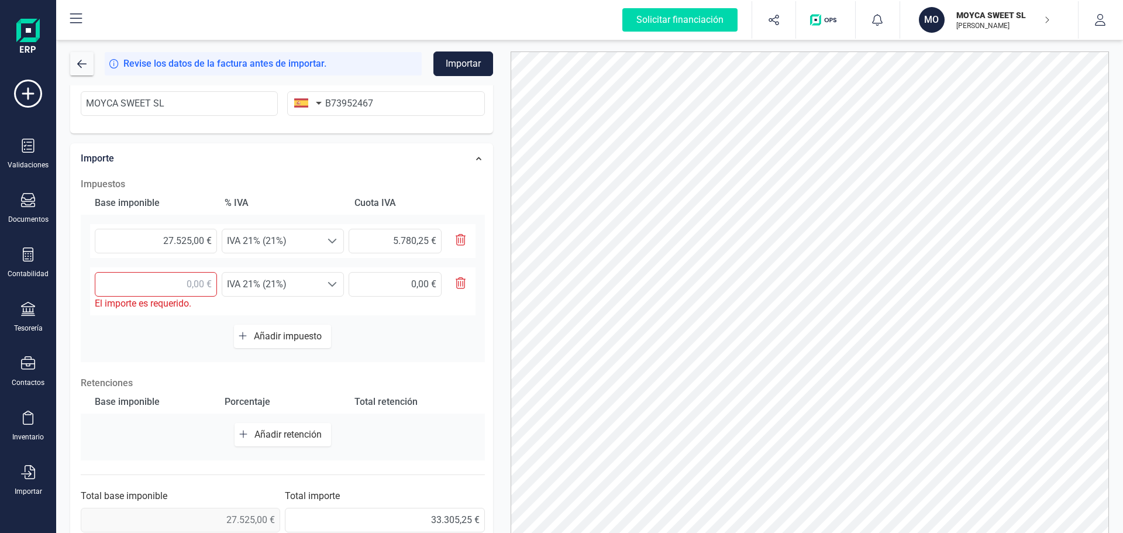
click at [462, 285] on icon "button" at bounding box center [461, 283] width 11 height 12
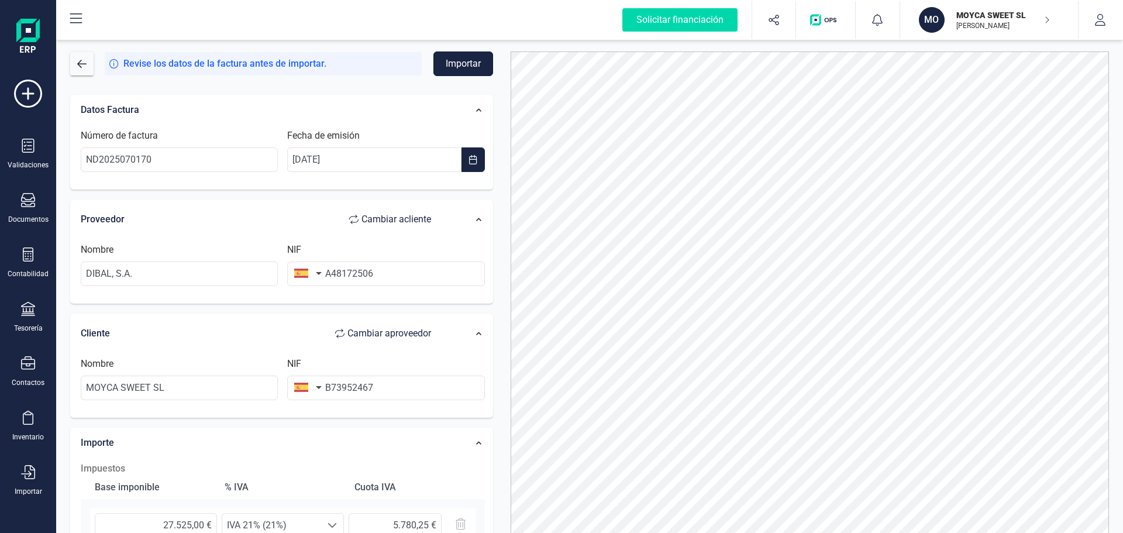
click at [452, 63] on button "Importar" at bounding box center [464, 63] width 60 height 25
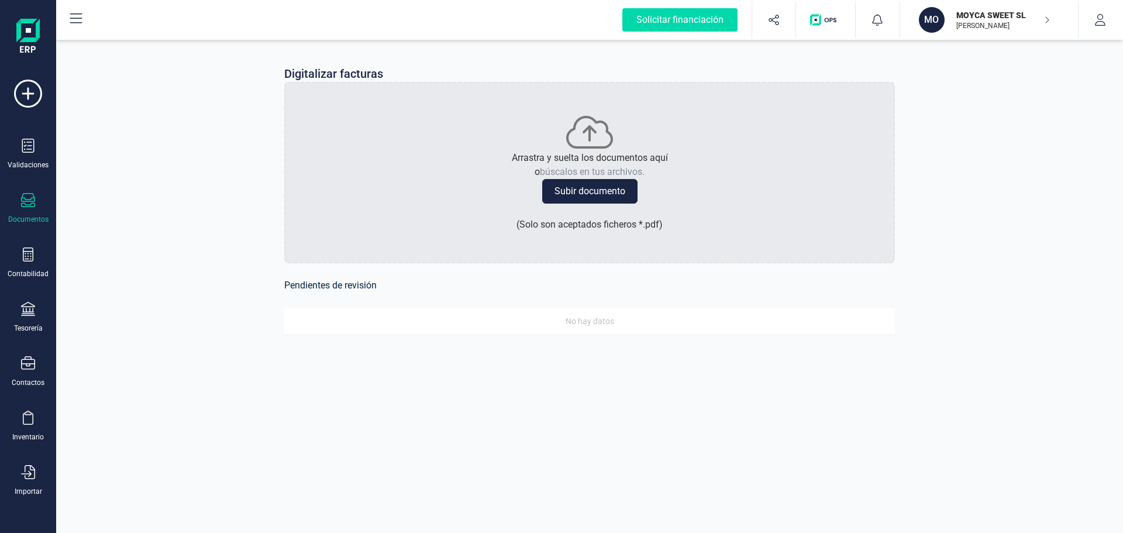
click at [31, 213] on div "Documentos" at bounding box center [28, 208] width 47 height 31
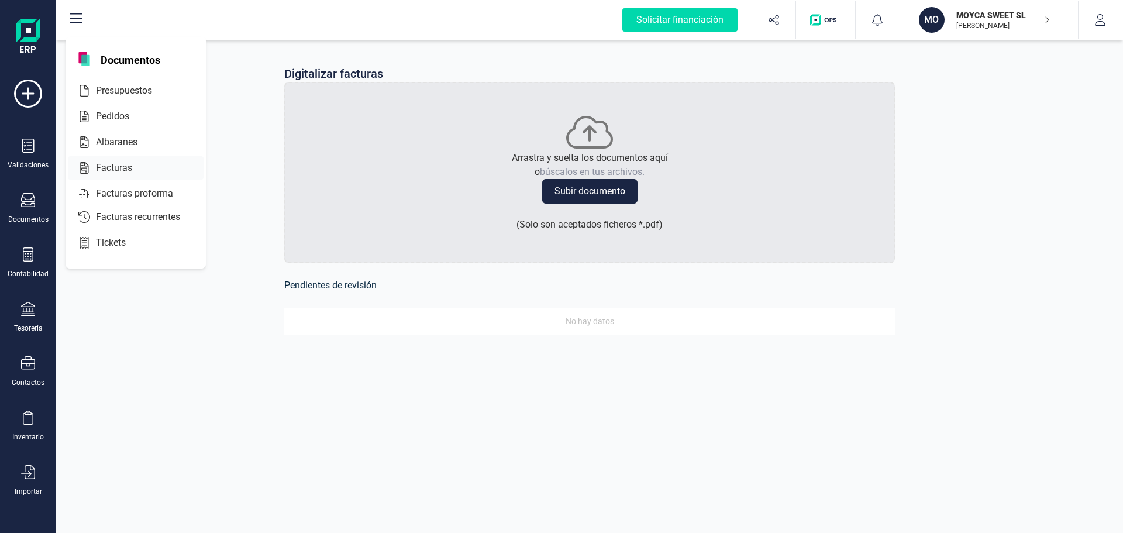
click at [101, 167] on span "Facturas" at bounding box center [122, 168] width 62 height 14
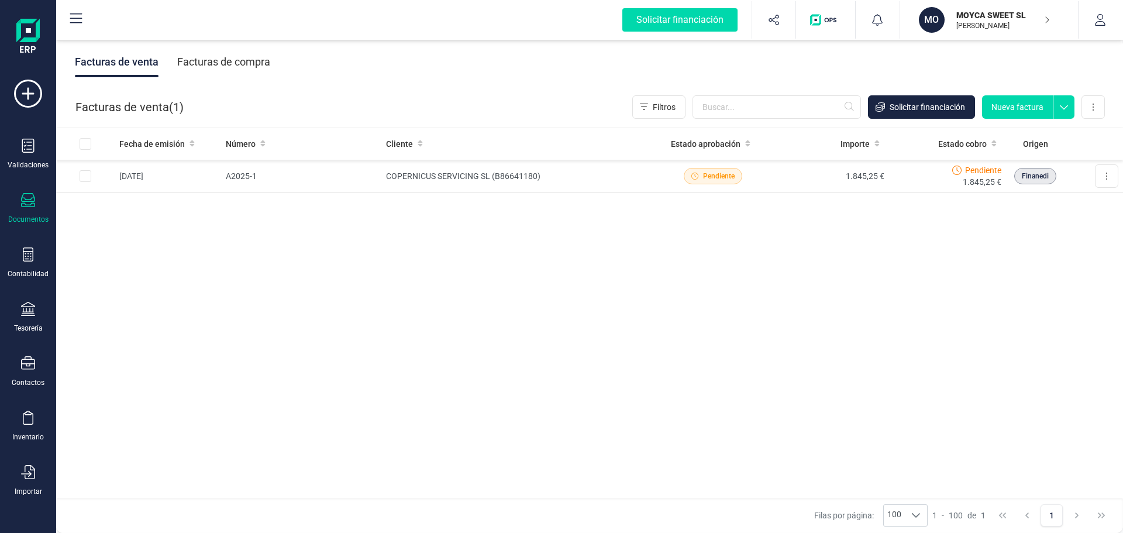
click at [228, 66] on div "Facturas de compra" at bounding box center [223, 62] width 93 height 30
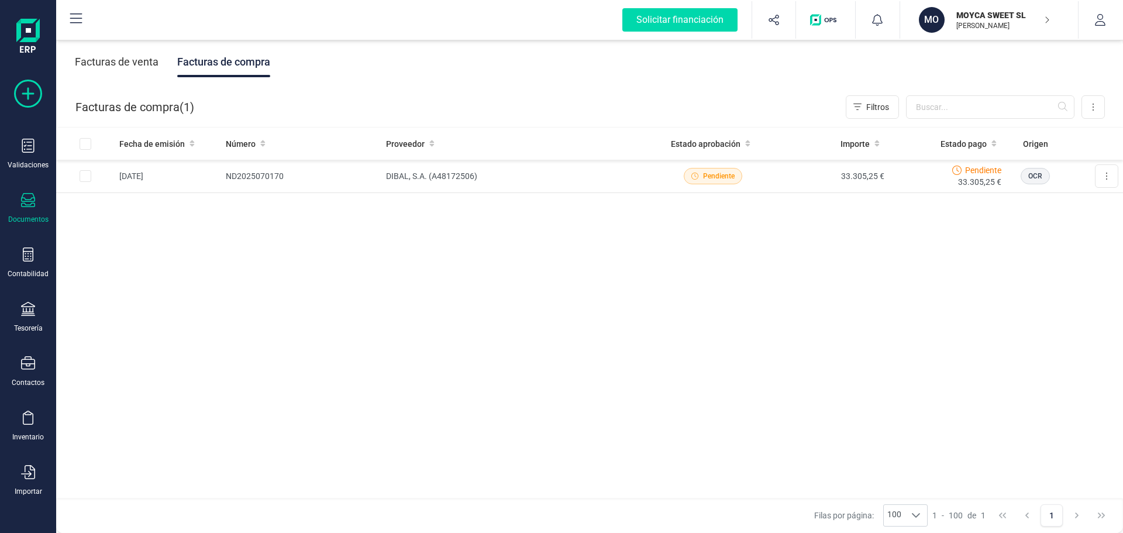
click at [36, 96] on icon at bounding box center [28, 94] width 28 height 28
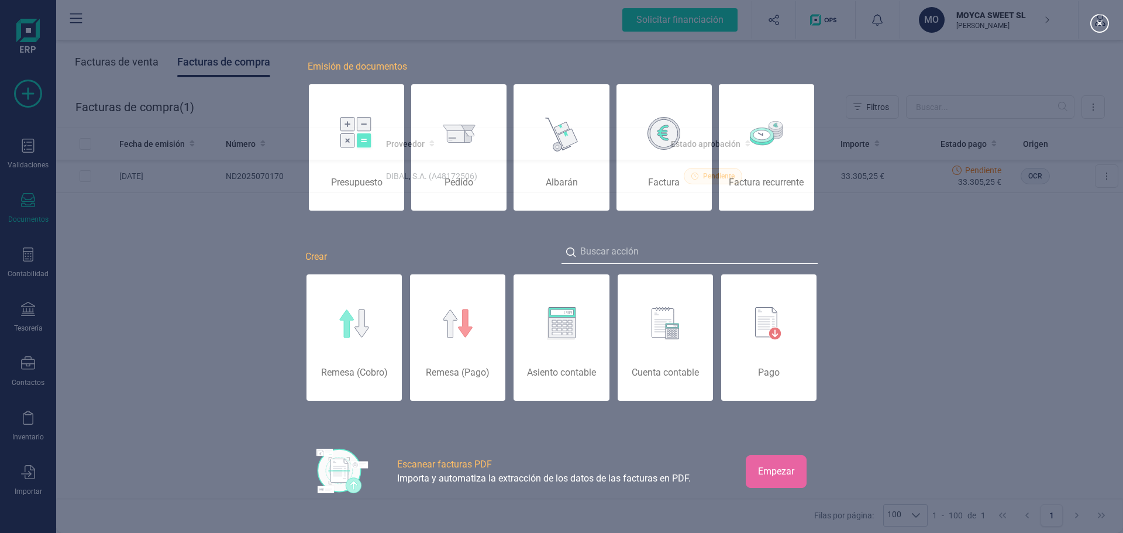
scroll to position [0, 59]
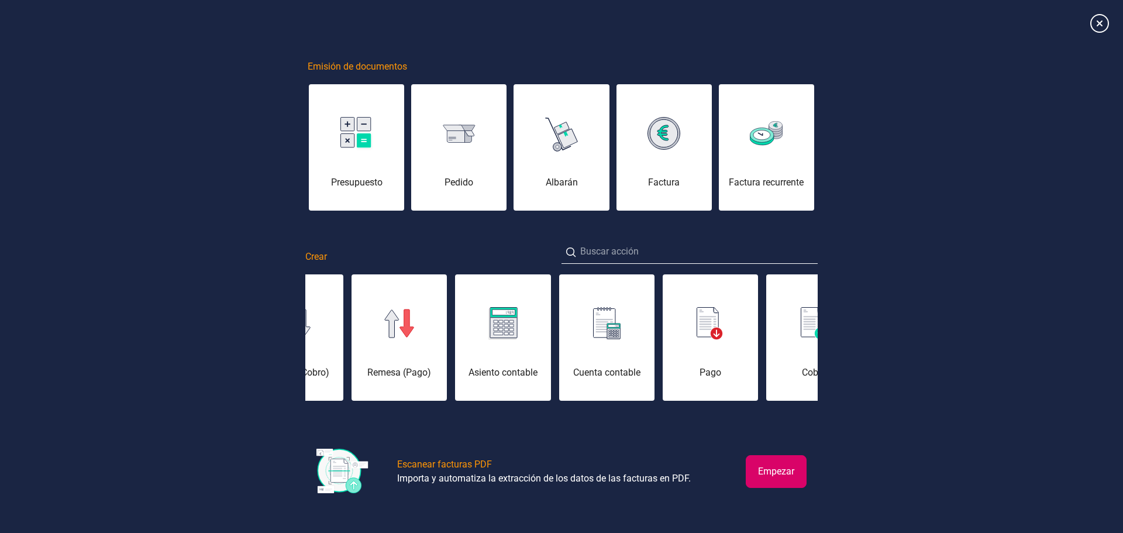
drag, startPoint x: 1101, startPoint y: 20, endPoint x: 952, endPoint y: 23, distance: 148.7
click at [1099, 20] on icon at bounding box center [1100, 23] width 19 height 19
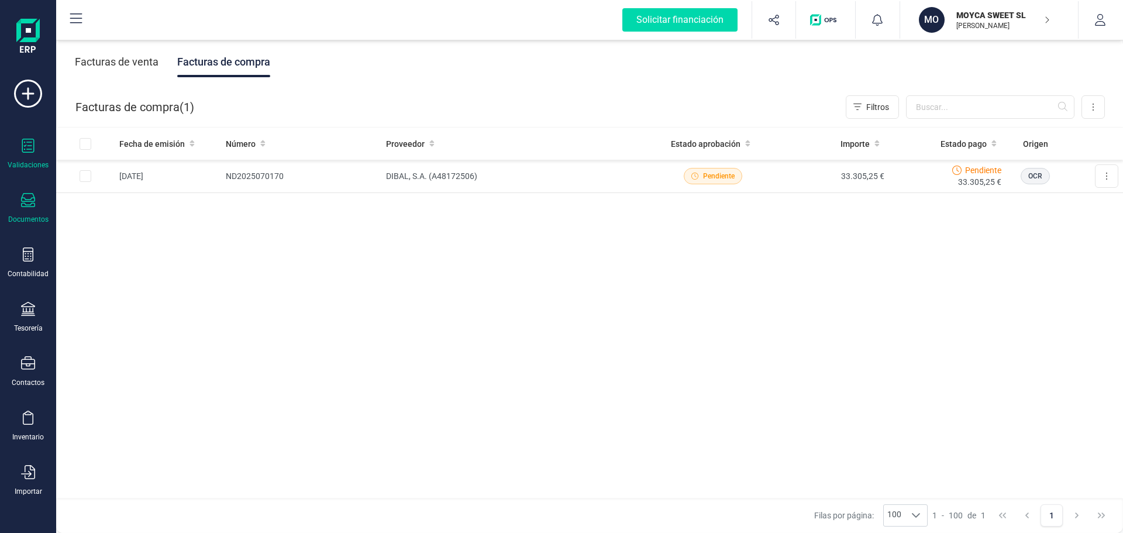
click at [32, 157] on div "Validaciones" at bounding box center [28, 154] width 47 height 31
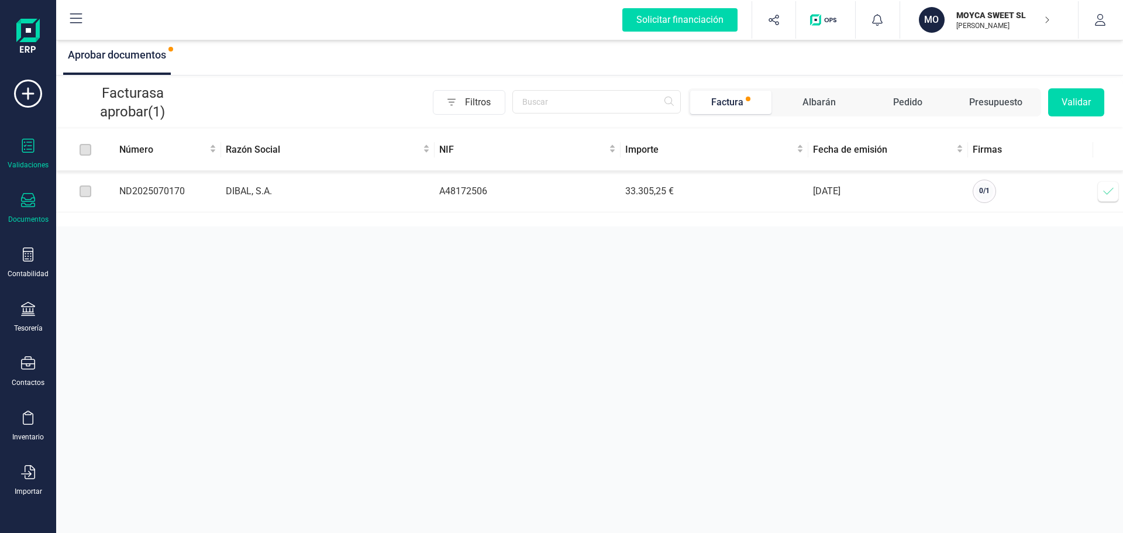
click at [32, 202] on icon at bounding box center [28, 200] width 14 height 14
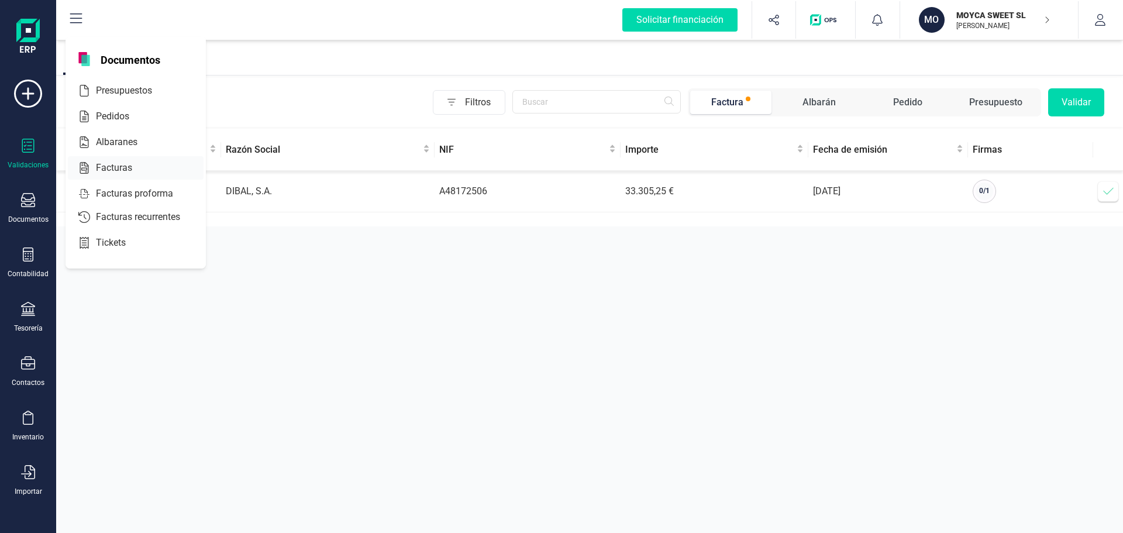
click at [101, 164] on span "Facturas" at bounding box center [122, 168] width 62 height 14
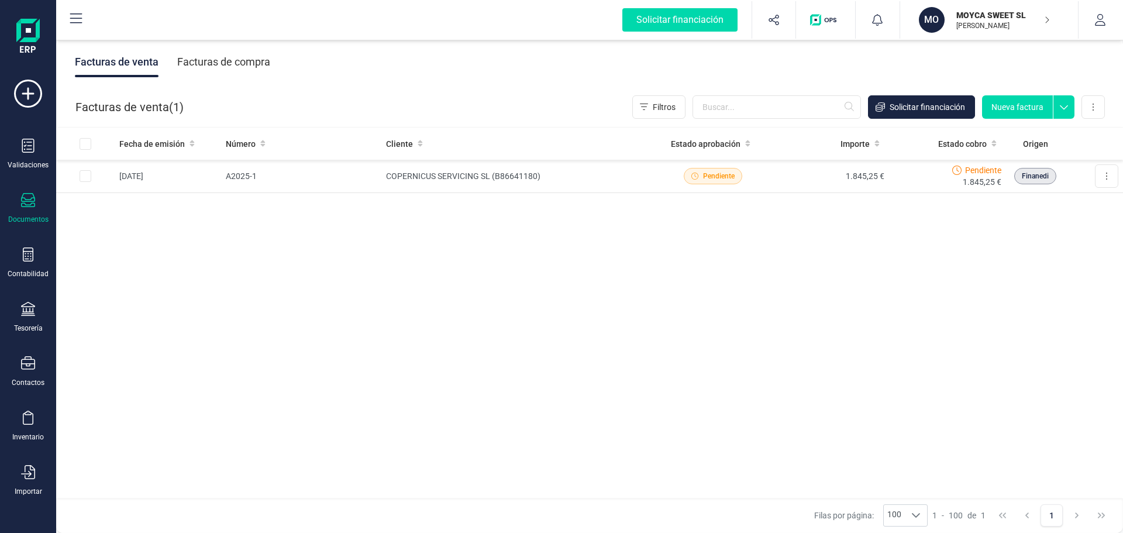
click at [234, 64] on div "Facturas de compra" at bounding box center [223, 62] width 93 height 30
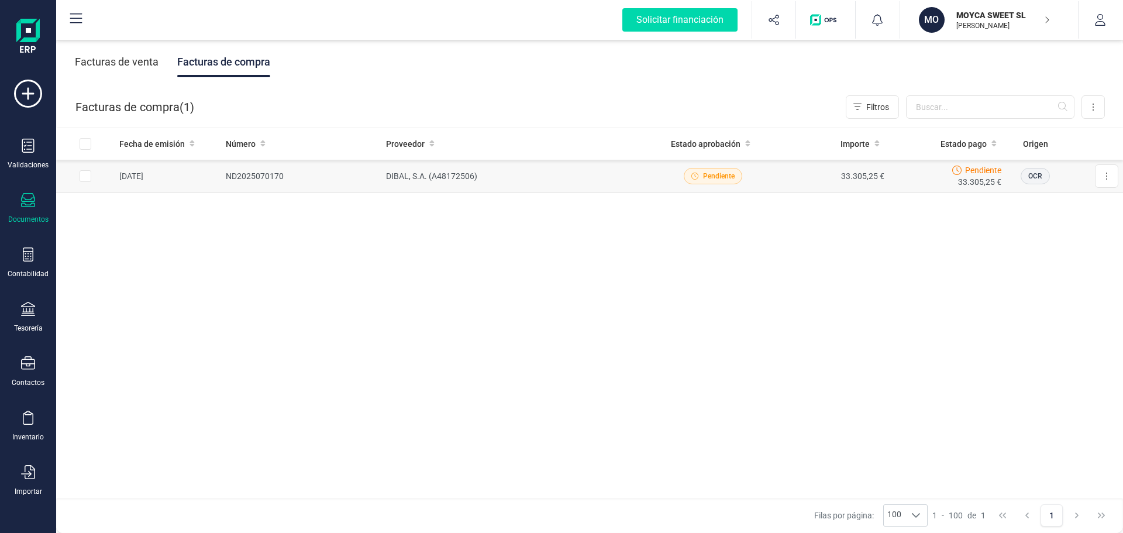
click at [83, 177] on input "Row Selected 8cf0bf13-1cd7-4465-b803-1e1dd5abaaed" at bounding box center [86, 176] width 12 height 12
checkbox input "true"
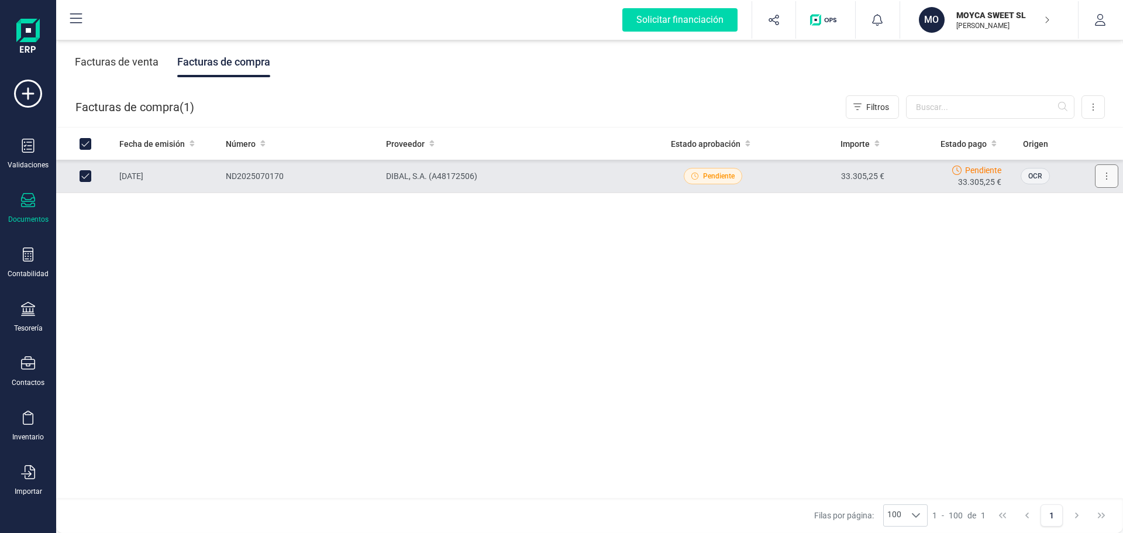
click at [1099, 172] on button at bounding box center [1106, 175] width 23 height 23
click at [483, 176] on td "DIBAL, S.A. (A48172506)" at bounding box center [518, 176] width 273 height 33
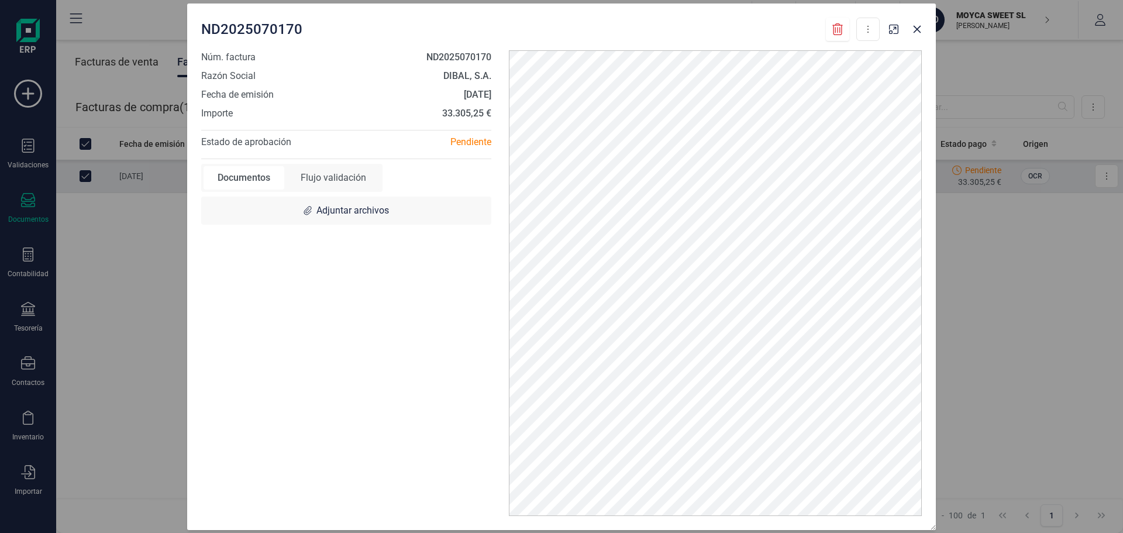
click at [336, 177] on div "Flujo validación" at bounding box center [334, 177] width 94 height 23
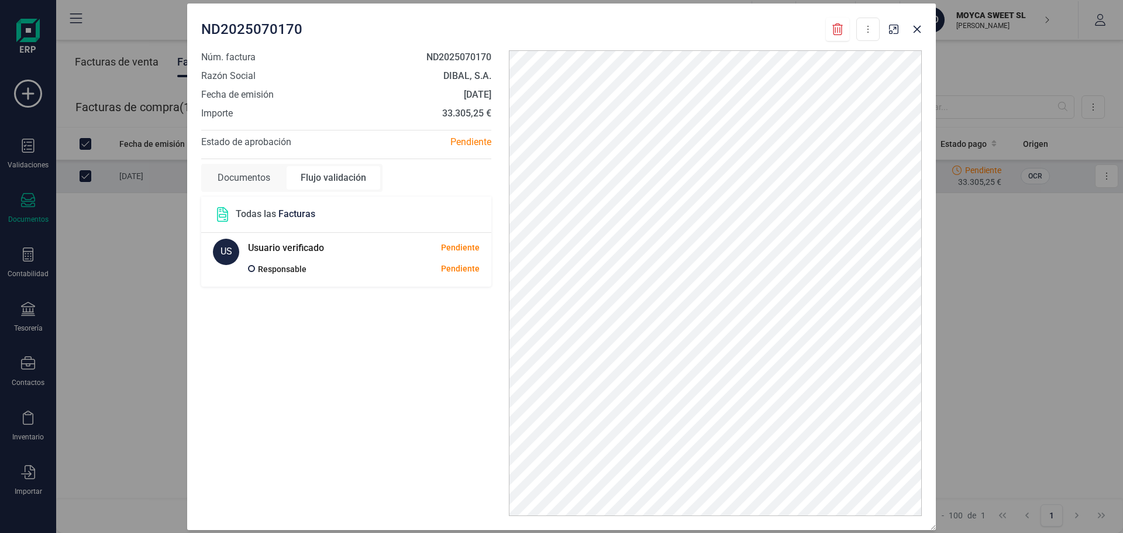
click at [246, 174] on div "Documentos" at bounding box center [244, 177] width 81 height 23
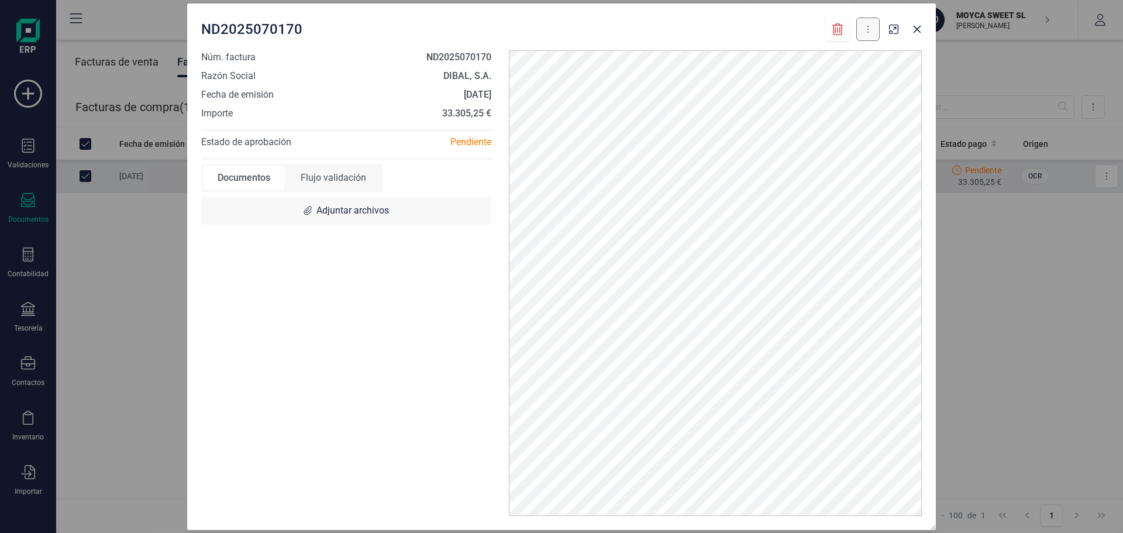
click at [873, 27] on button at bounding box center [868, 29] width 23 height 23
click at [917, 29] on icon "button" at bounding box center [918, 29] width 8 height 8
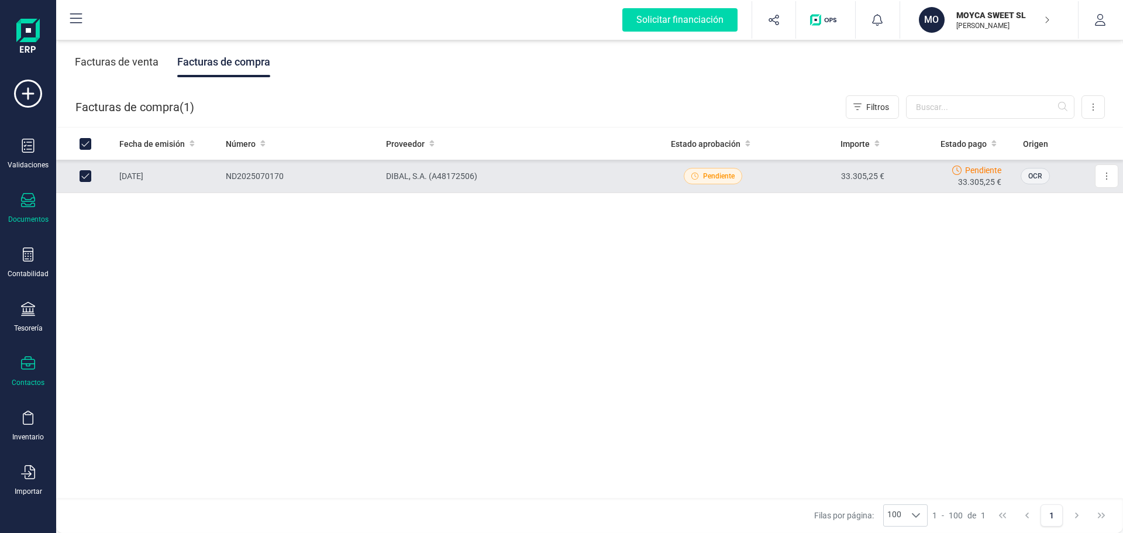
click at [30, 368] on icon at bounding box center [28, 363] width 14 height 14
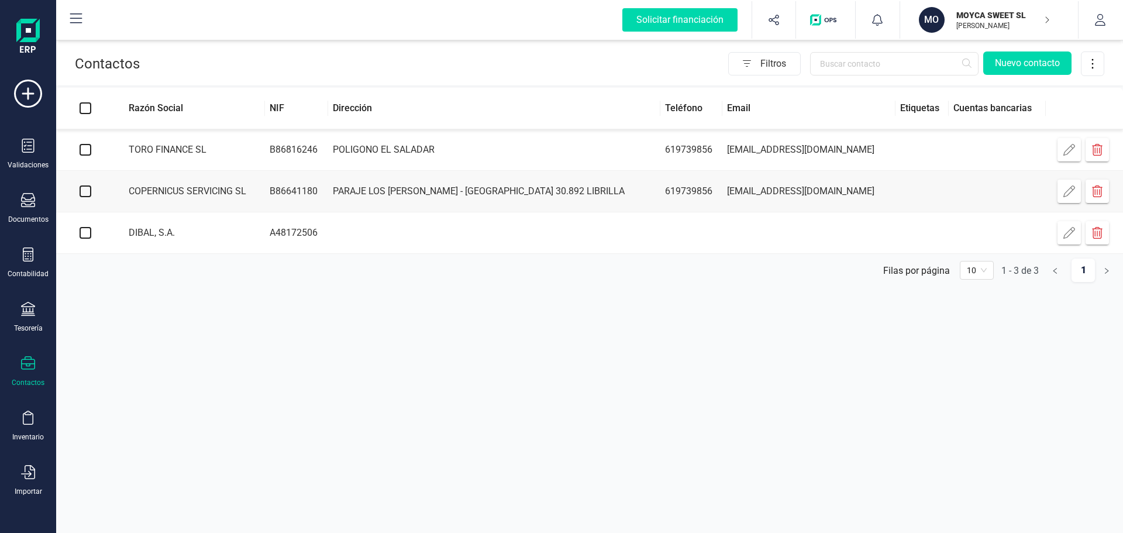
click at [1064, 235] on icon "button" at bounding box center [1070, 233] width 12 height 12
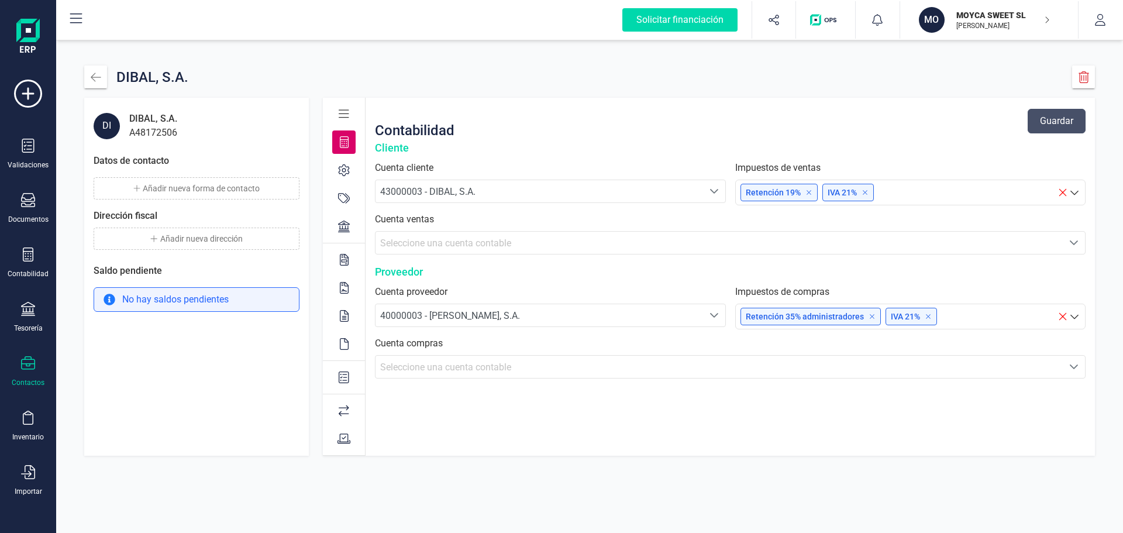
click at [1072, 242] on icon "Seleccione una cuenta" at bounding box center [1074, 242] width 8 height 5
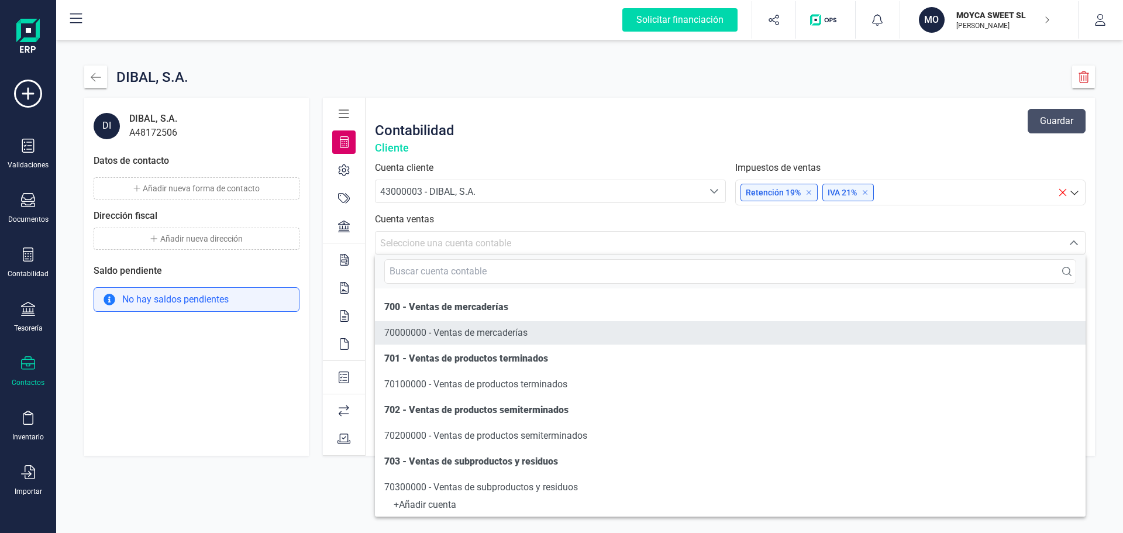
click at [471, 330] on span "70000000 - Ventas de mercaderías" at bounding box center [455, 332] width 143 height 11
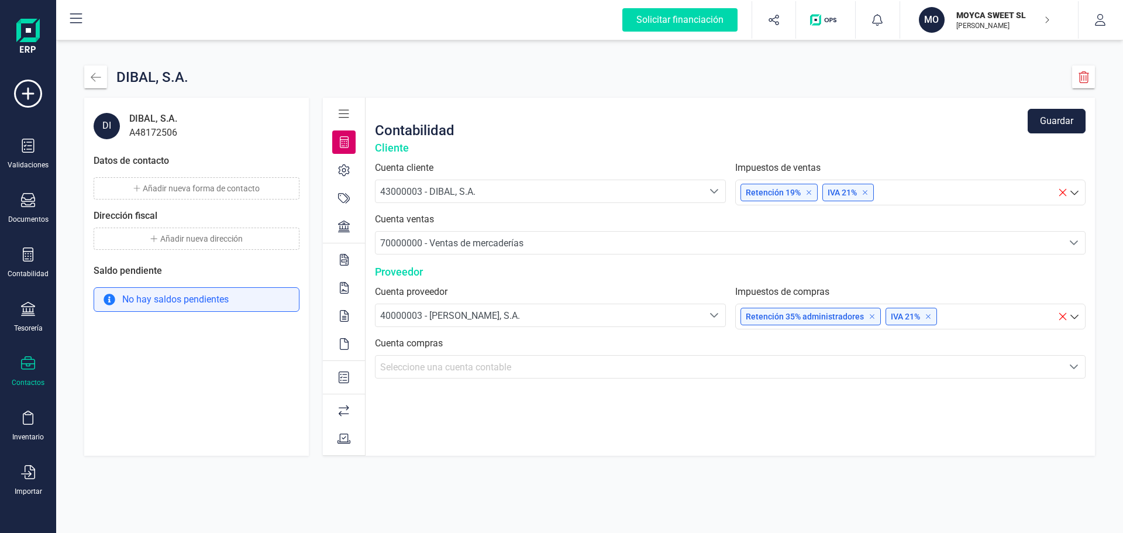
click at [1073, 368] on icon "Seleccione una cuenta" at bounding box center [1074, 366] width 9 height 9
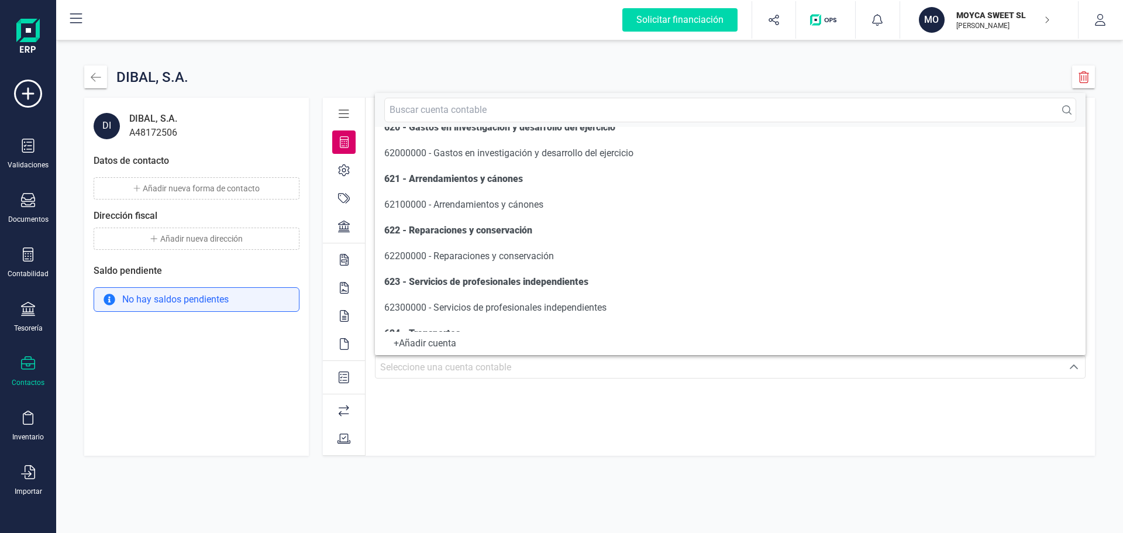
scroll to position [6429, 0]
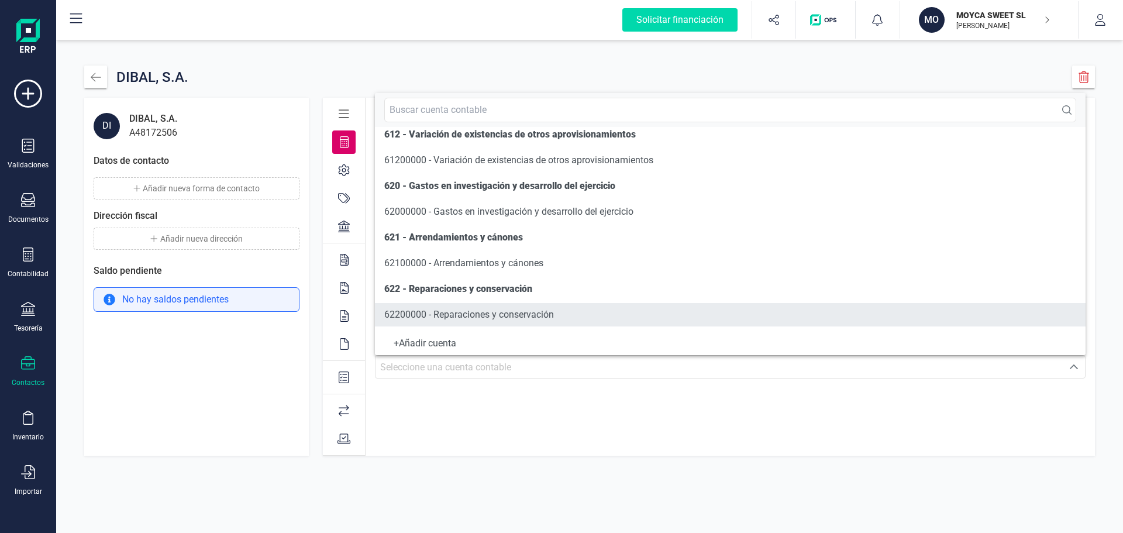
click at [437, 313] on span "62200000 - Reparaciones y conservación" at bounding box center [469, 314] width 170 height 11
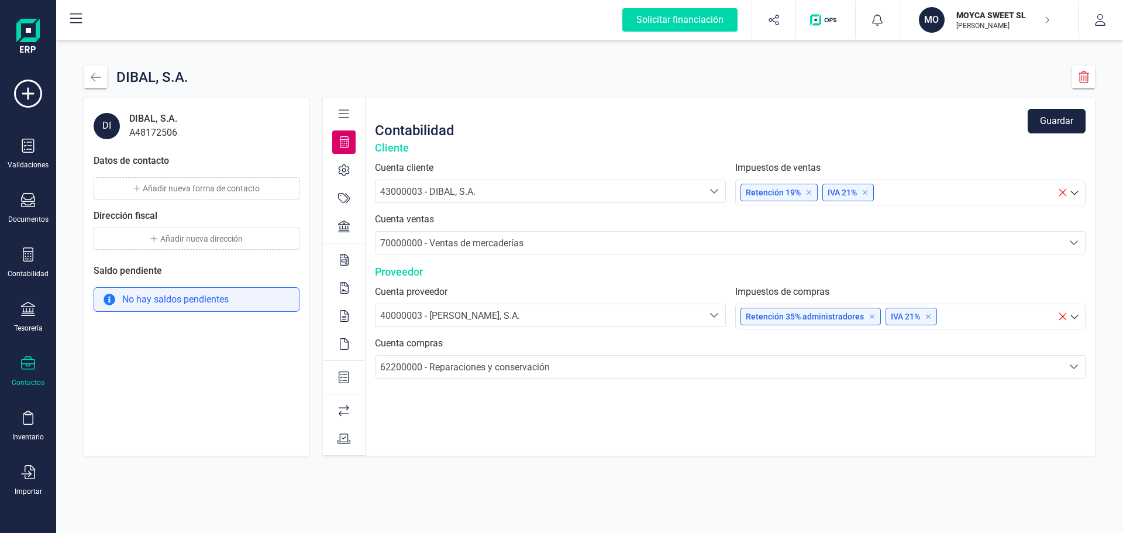
click at [1073, 122] on button "Guardar" at bounding box center [1057, 121] width 58 height 25
click at [342, 166] on icon at bounding box center [344, 170] width 12 height 12
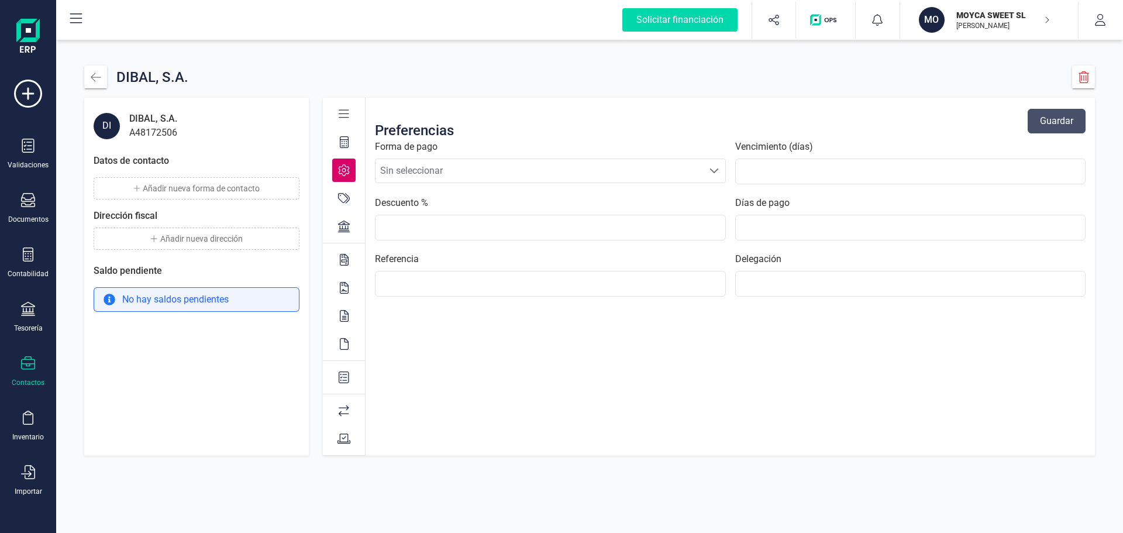
click at [711, 167] on span at bounding box center [714, 170] width 9 height 9
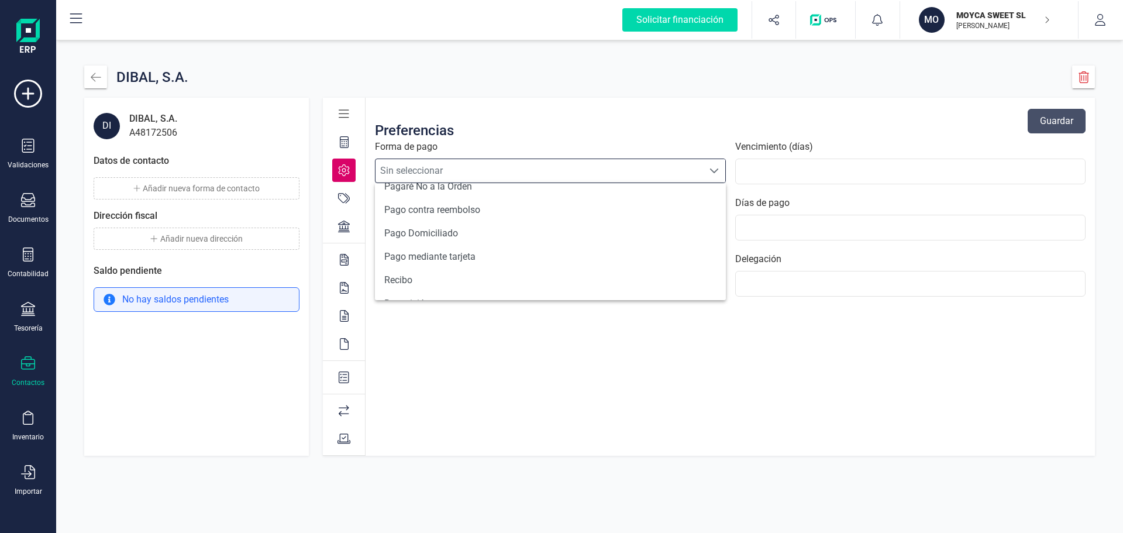
scroll to position [431, 0]
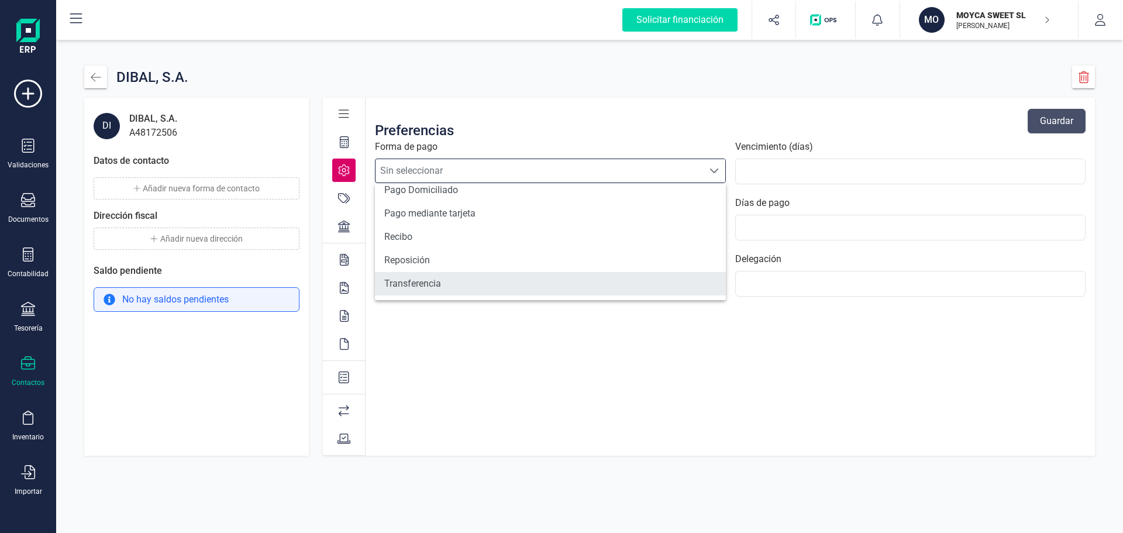
click at [420, 286] on li "Transferencia" at bounding box center [550, 283] width 351 height 23
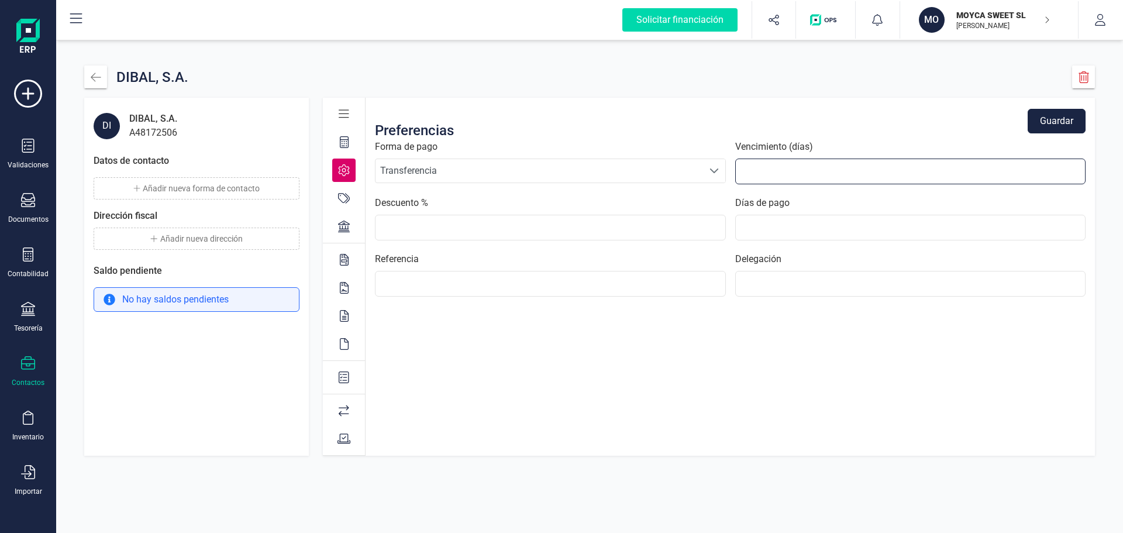
click at [765, 162] on input "text" at bounding box center [911, 172] width 351 height 26
type input "60"
click at [487, 370] on div "Preferencias Guardar Forma de pago Sin seleccionar Transferencia Transferencia …" at bounding box center [731, 277] width 730 height 358
click at [1076, 120] on button "Guardar" at bounding box center [1057, 121] width 58 height 25
click at [336, 197] on div at bounding box center [343, 198] width 23 height 23
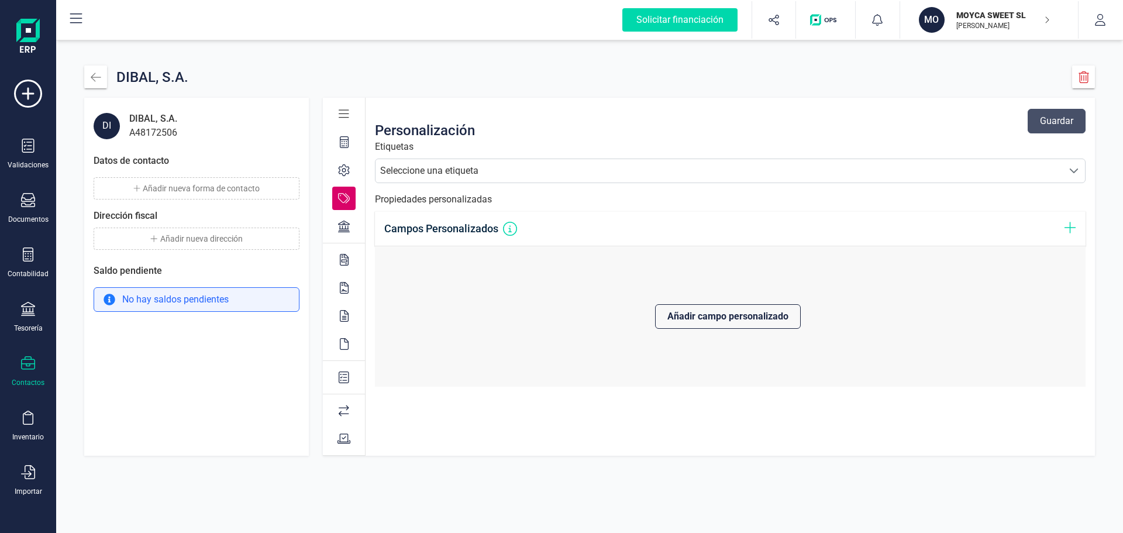
click at [341, 226] on icon at bounding box center [344, 227] width 12 height 12
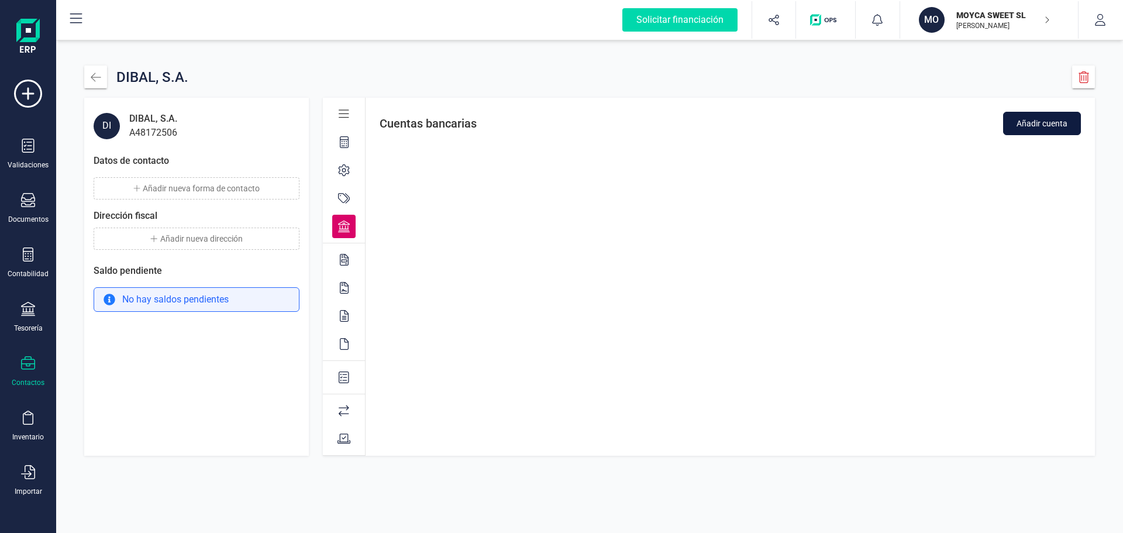
click at [1018, 124] on span "Añadir cuenta" at bounding box center [1042, 124] width 51 height 12
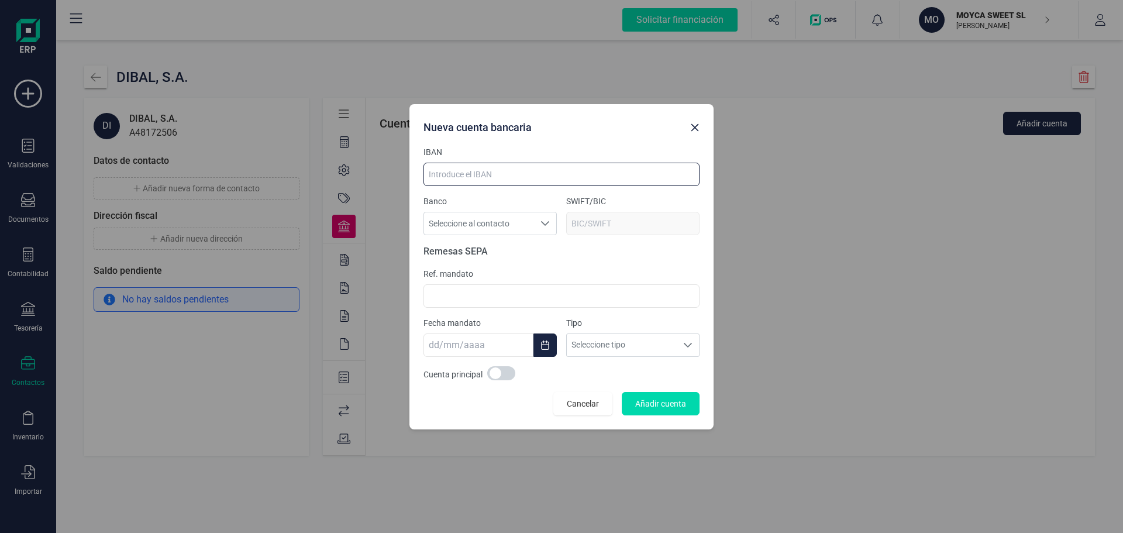
click at [539, 172] on input at bounding box center [562, 174] width 276 height 23
paste input "ES3501821299480101522776"
type input "ES3501821299480101522776"
type input "BBVAESMM"
type input "ES3501821299480101522776"
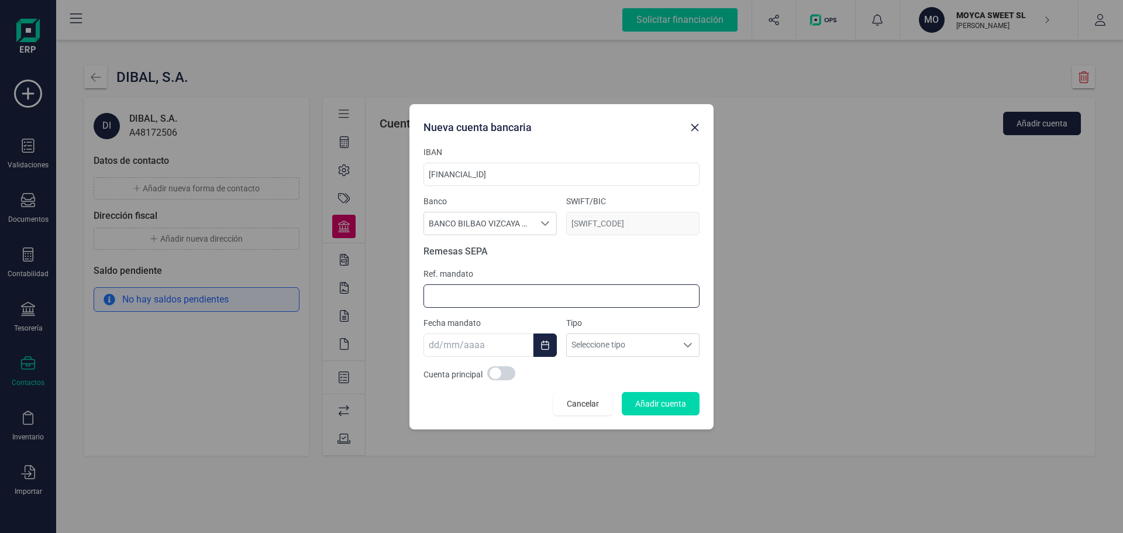
click at [508, 297] on input at bounding box center [562, 295] width 276 height 23
click at [683, 345] on div "Seleccione tipo" at bounding box center [688, 345] width 22 height 22
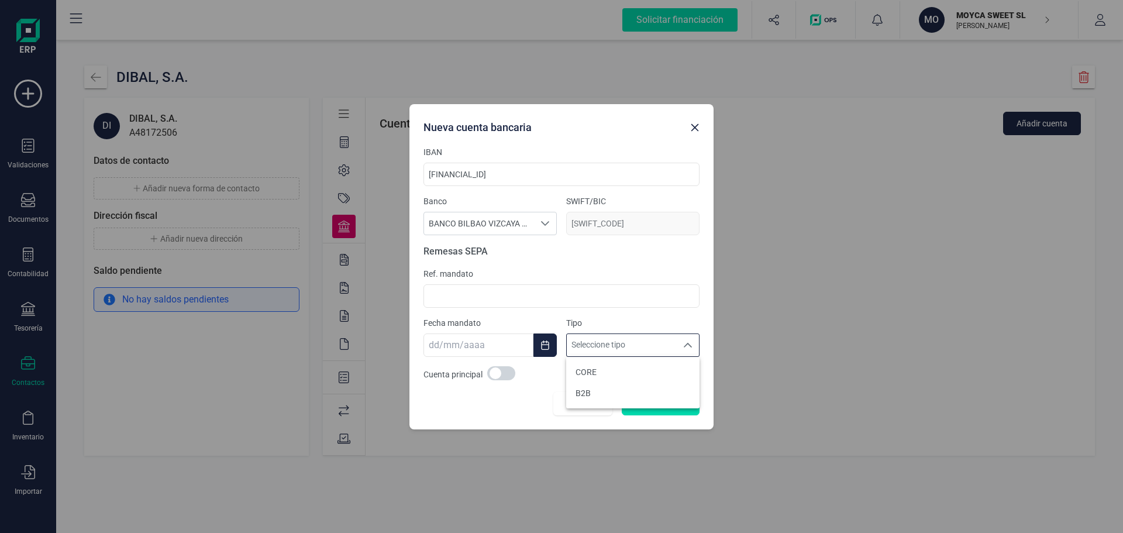
click at [683, 345] on icon "Seleccione tipo" at bounding box center [687, 345] width 9 height 9
click at [688, 405] on button "Añadir cuenta" at bounding box center [661, 403] width 78 height 23
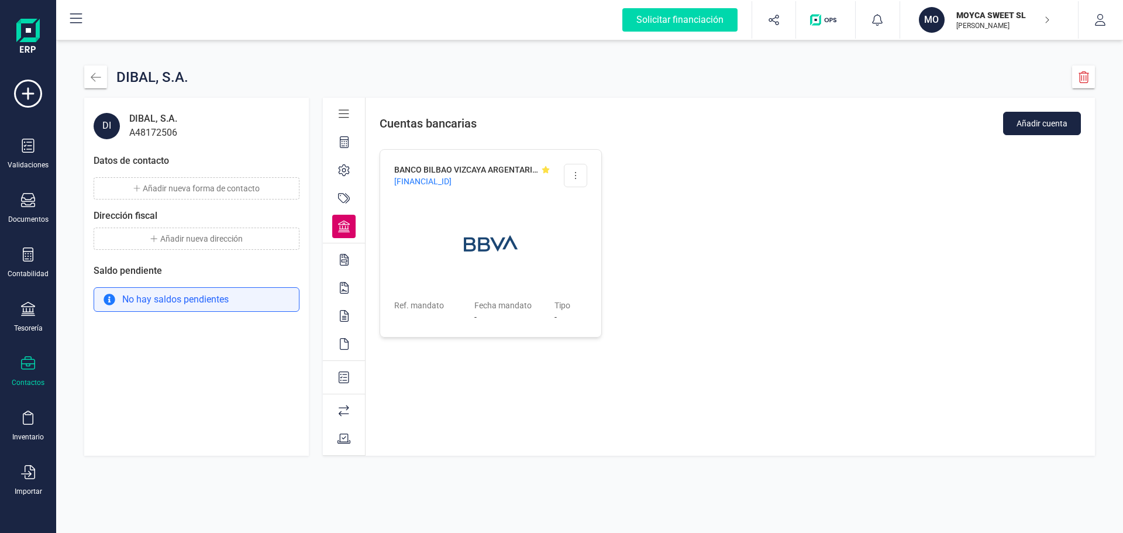
click at [348, 260] on icon at bounding box center [344, 260] width 9 height 12
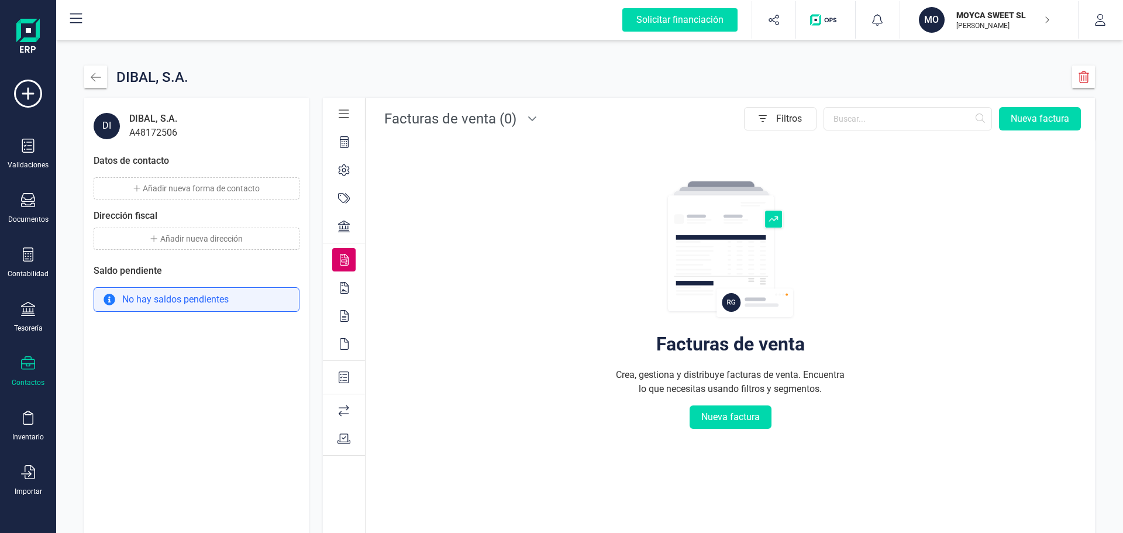
click at [342, 288] on icon at bounding box center [344, 288] width 9 height 12
click at [346, 312] on icon at bounding box center [344, 316] width 9 height 12
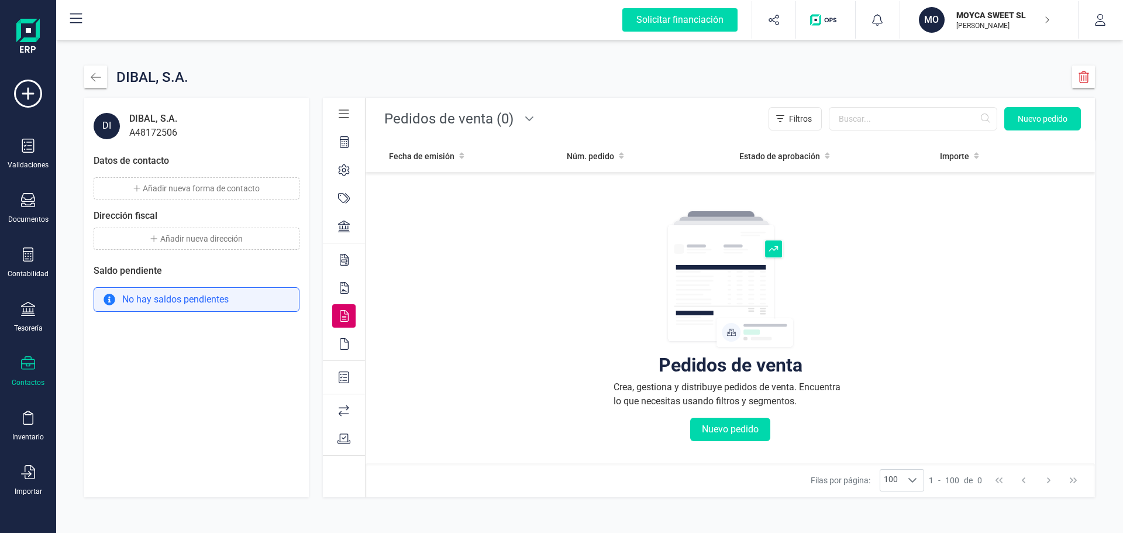
click at [346, 341] on icon at bounding box center [344, 344] width 9 height 12
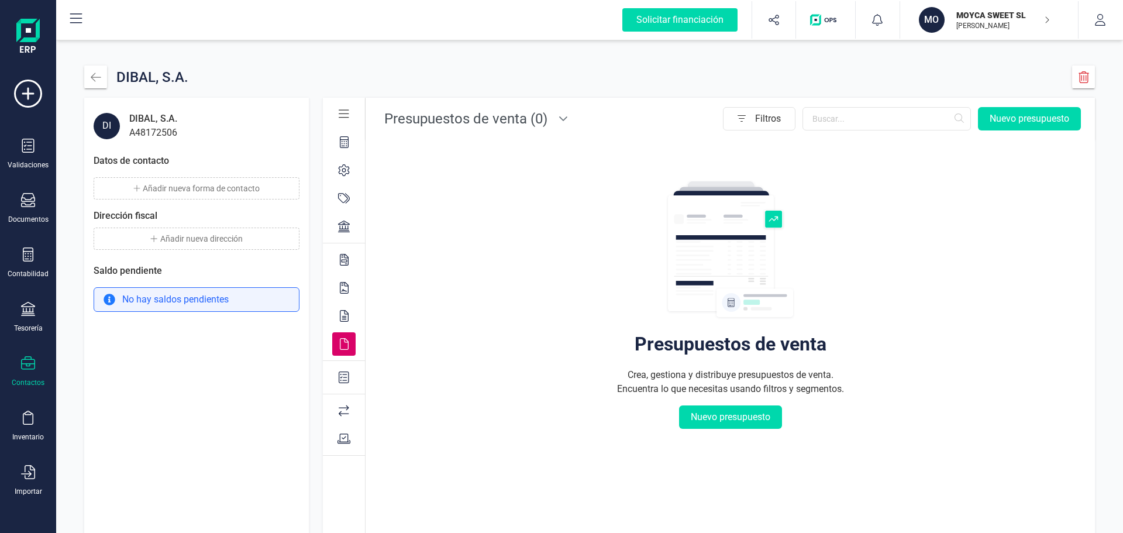
click at [344, 380] on icon at bounding box center [344, 378] width 11 height 12
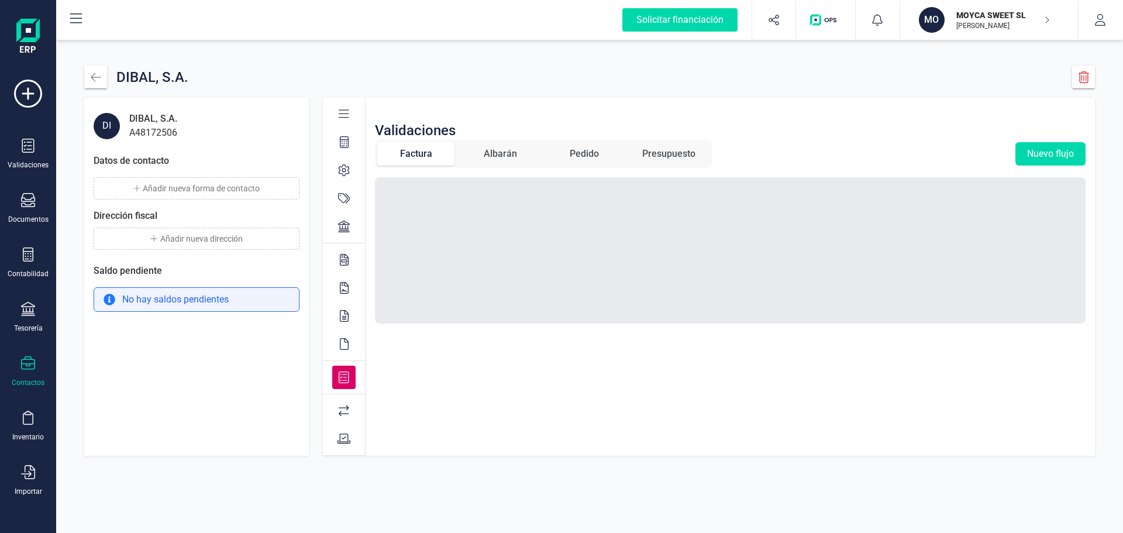
click at [345, 411] on icon at bounding box center [344, 411] width 11 height 12
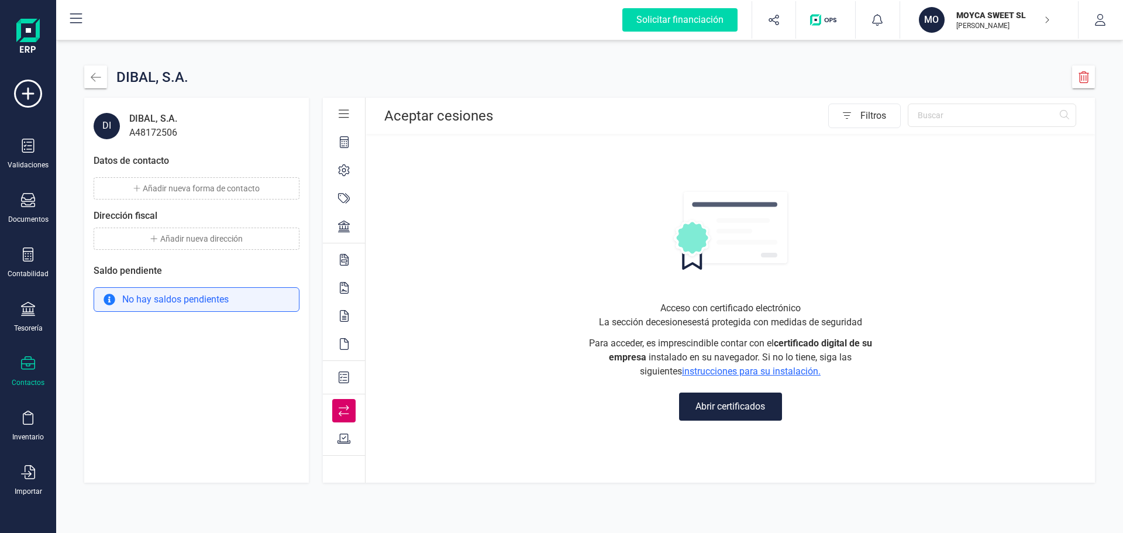
click at [345, 437] on icon at bounding box center [344, 439] width 13 height 12
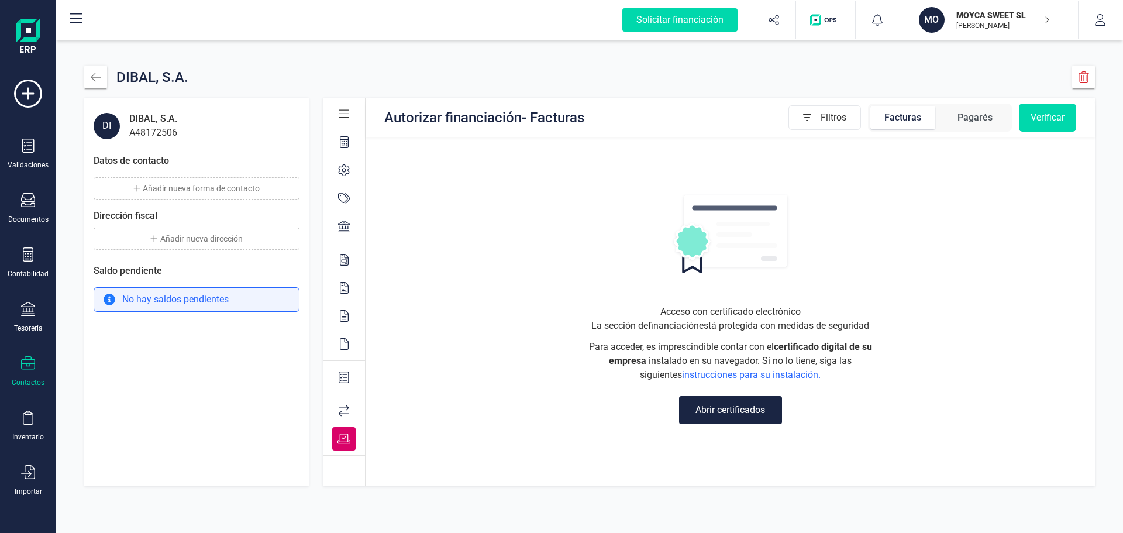
click at [223, 184] on button "Añadir nueva forma de contacto" at bounding box center [197, 188] width 206 height 22
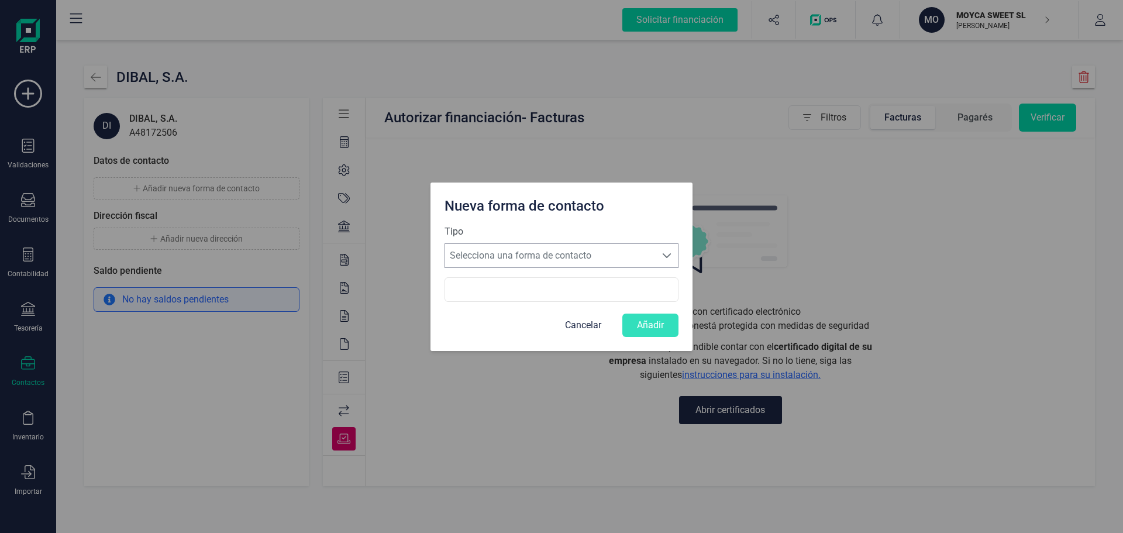
click at [670, 253] on span at bounding box center [666, 255] width 9 height 9
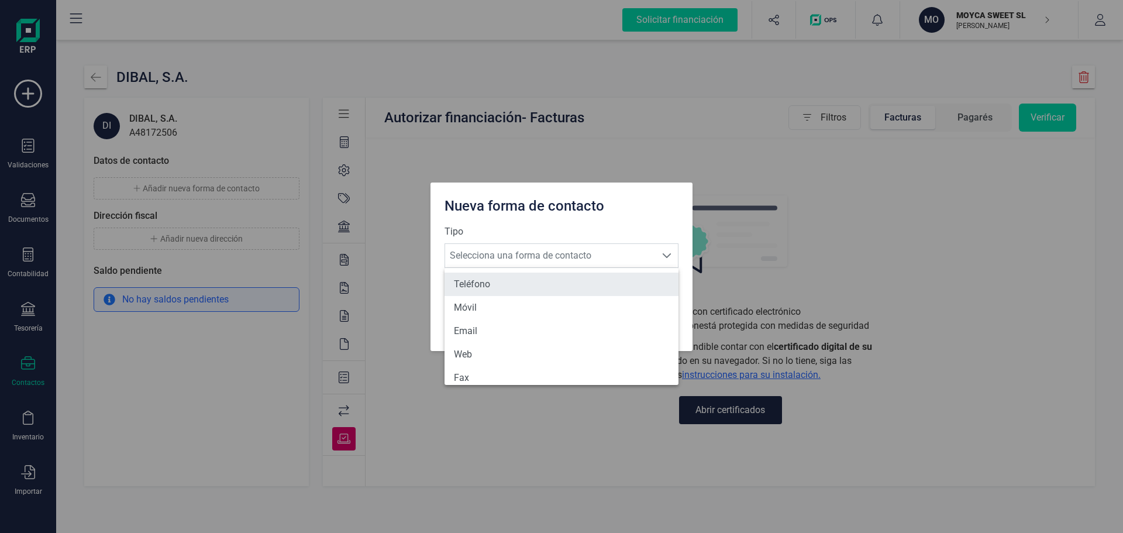
click at [496, 279] on li "Teléfono" at bounding box center [562, 284] width 234 height 23
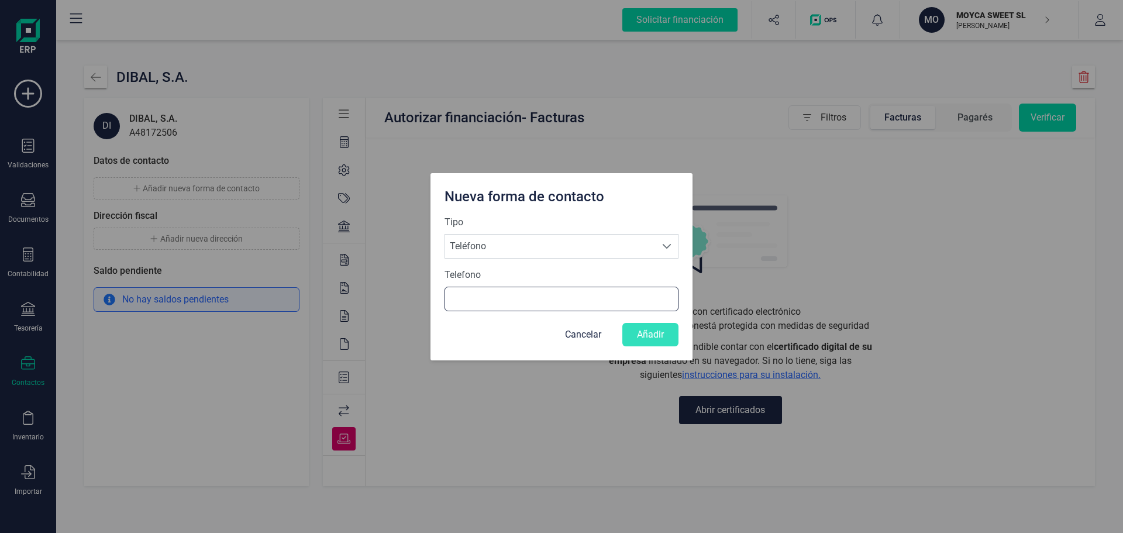
click at [502, 298] on input "Telefono" at bounding box center [562, 299] width 234 height 25
type input "619157018"
click at [659, 339] on button "Añadir" at bounding box center [651, 334] width 56 height 23
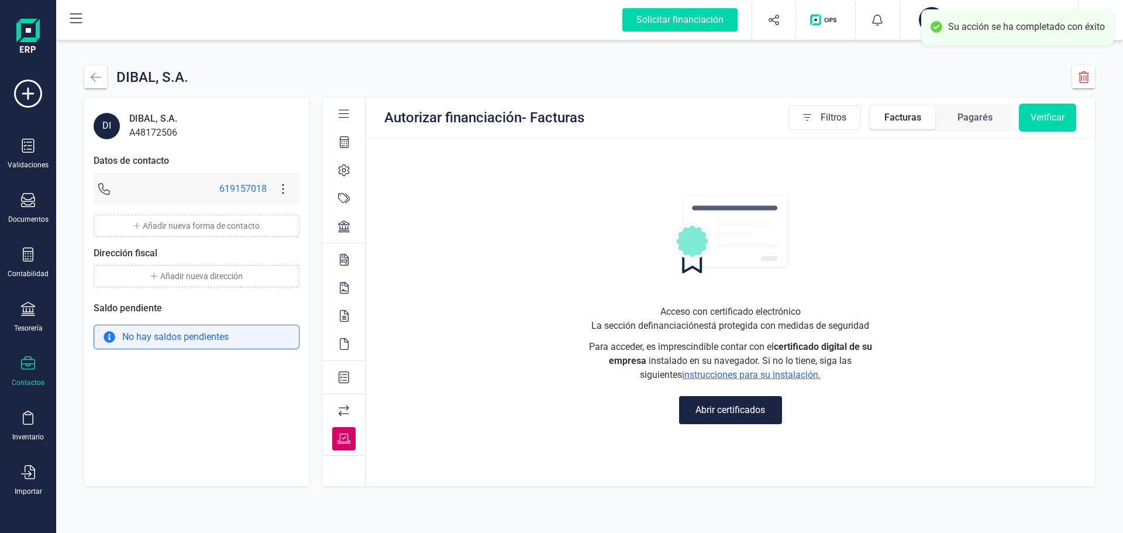
click at [190, 225] on button "Añadir nueva forma de contacto" at bounding box center [197, 226] width 206 height 22
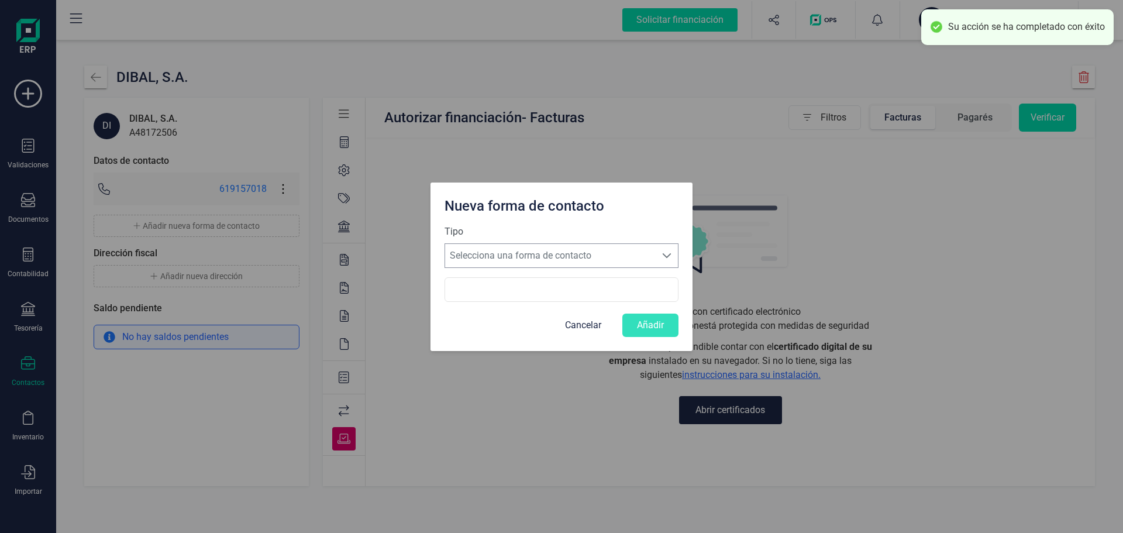
click at [665, 251] on span at bounding box center [666, 255] width 9 height 9
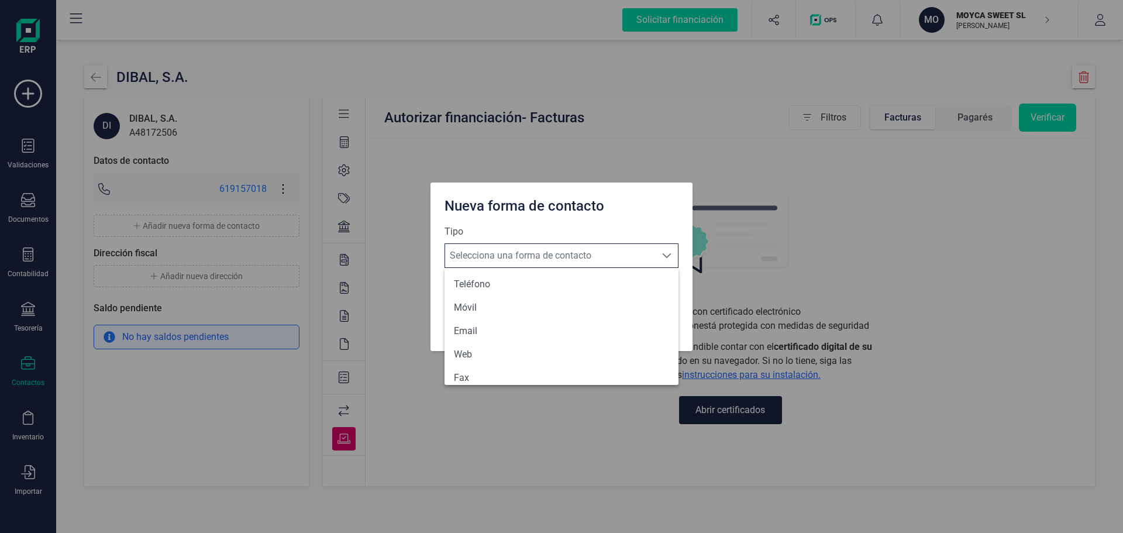
click at [665, 251] on span at bounding box center [666, 255] width 9 height 9
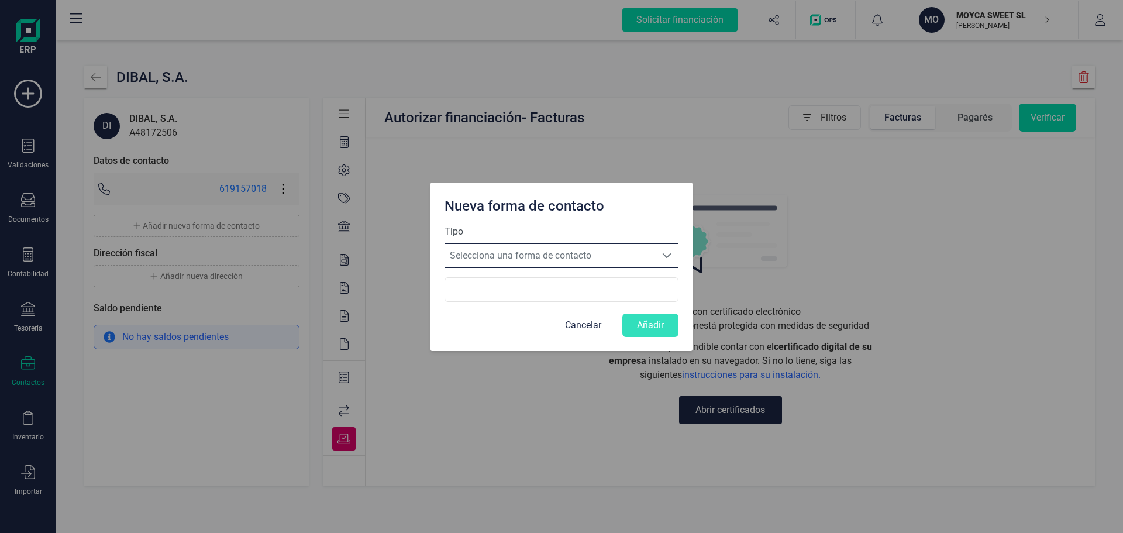
click at [592, 325] on button "Cancelar" at bounding box center [584, 325] width 60 height 23
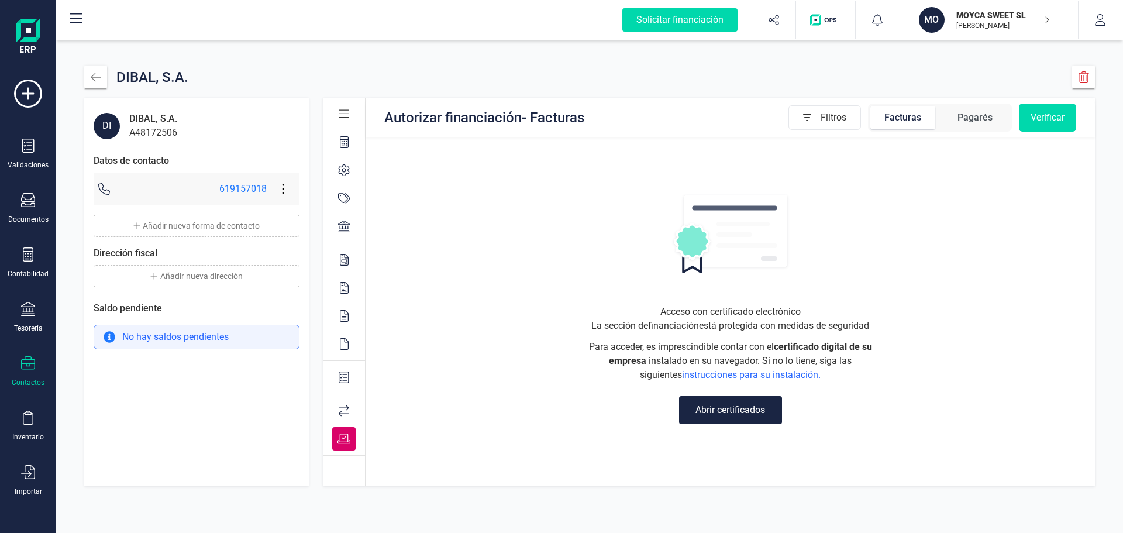
click at [163, 279] on button "Añadir nueva dirección" at bounding box center [197, 276] width 206 height 22
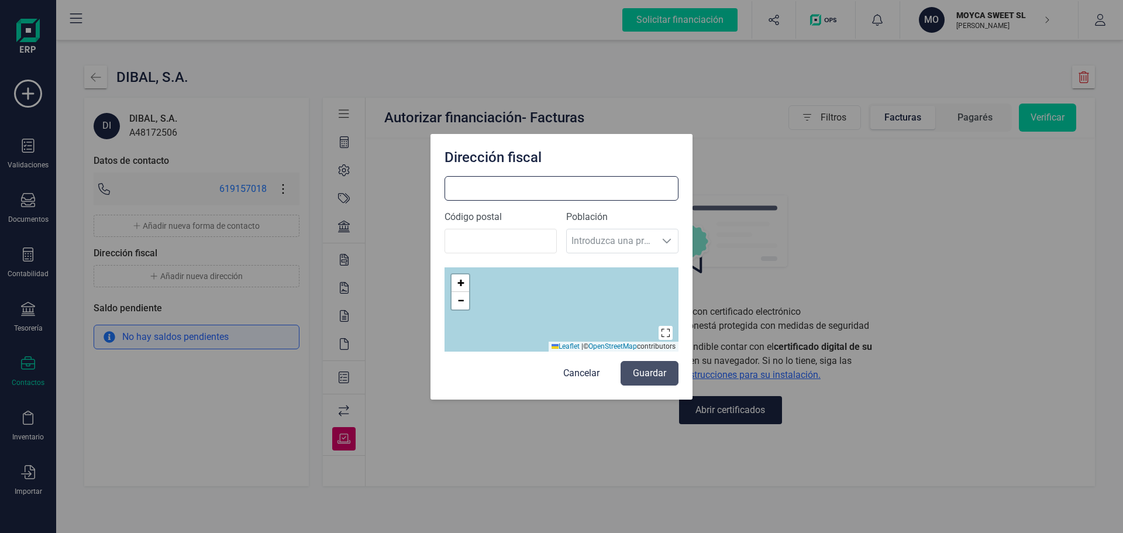
click at [517, 190] on input at bounding box center [562, 188] width 234 height 25
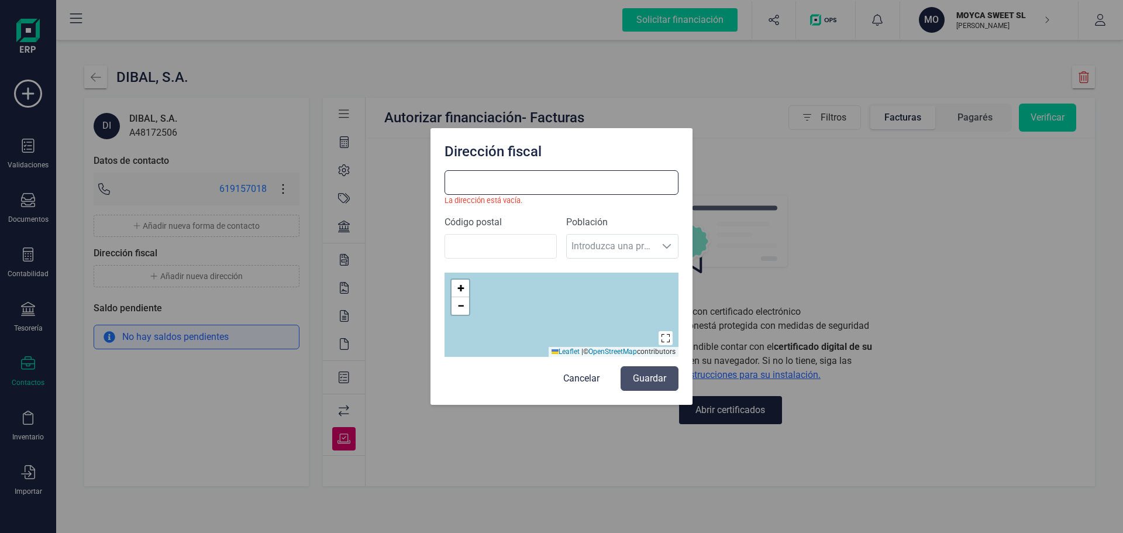
paste input "Astintze Kalea, 26 - Pol. Neinver"
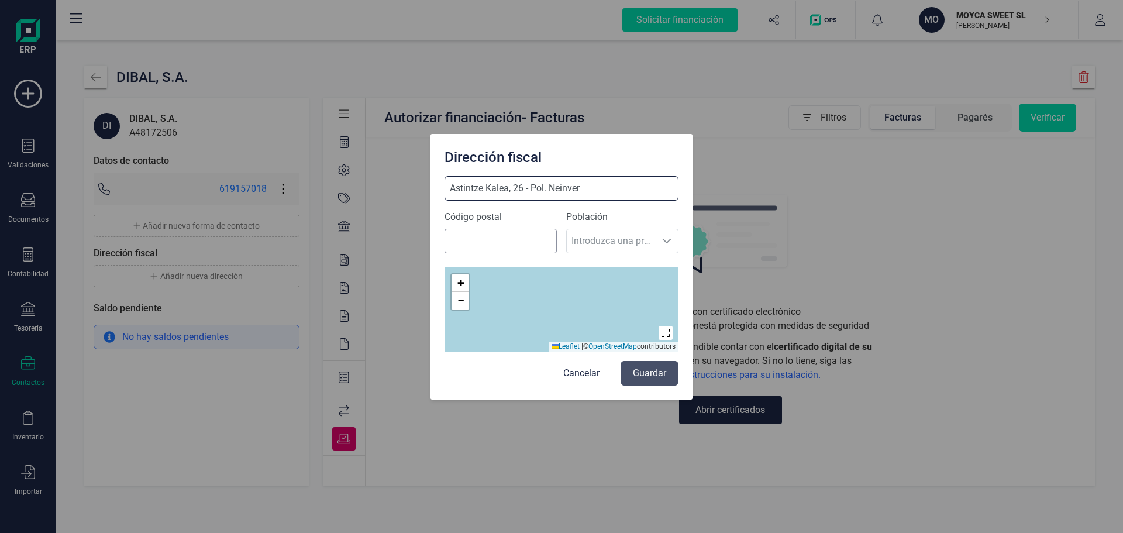
type input "Astintze Kalea, 26 - Pol. Neinver"
click at [518, 233] on input "Código postal" at bounding box center [501, 241] width 112 height 25
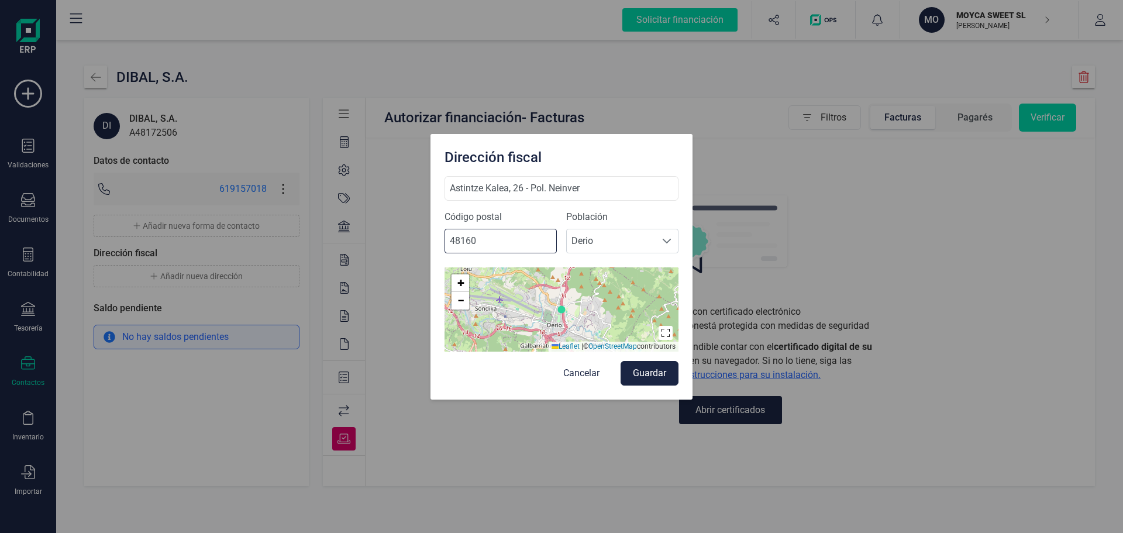
type input "48160"
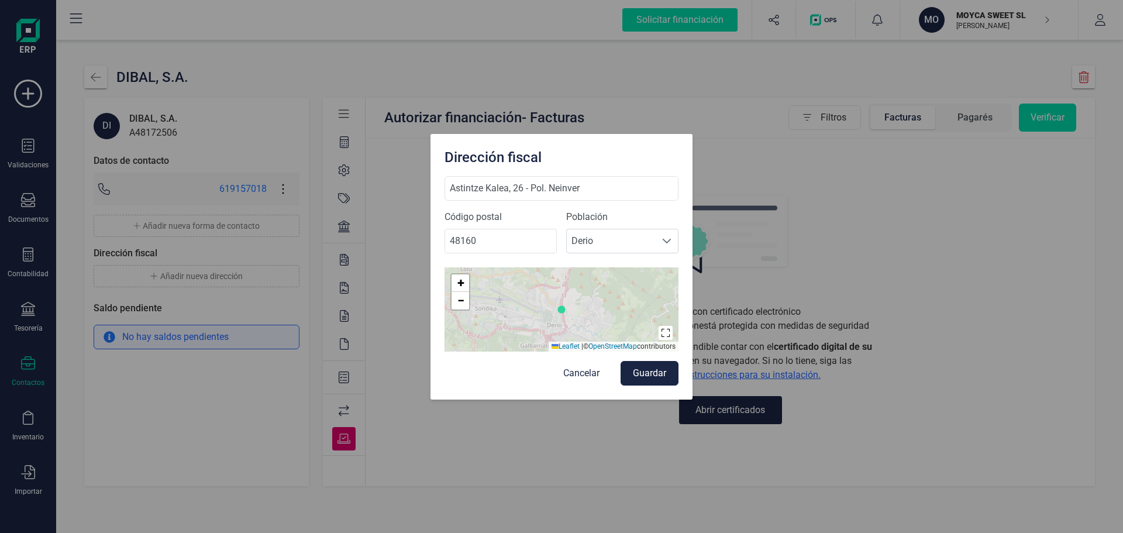
click at [672, 214] on label "Población" at bounding box center [622, 217] width 112 height 14
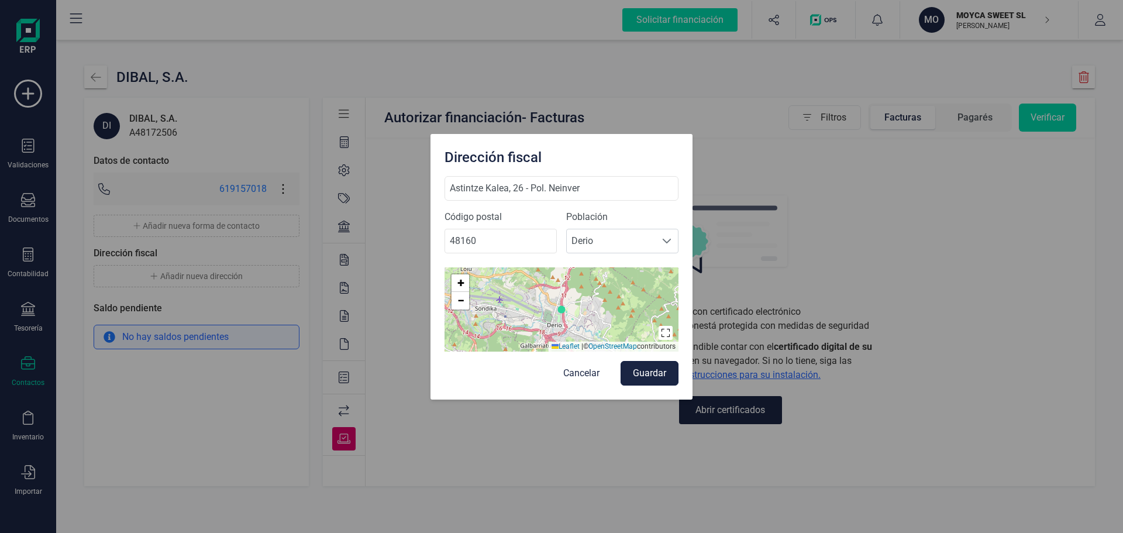
click at [665, 369] on button "Guardar" at bounding box center [650, 373] width 58 height 25
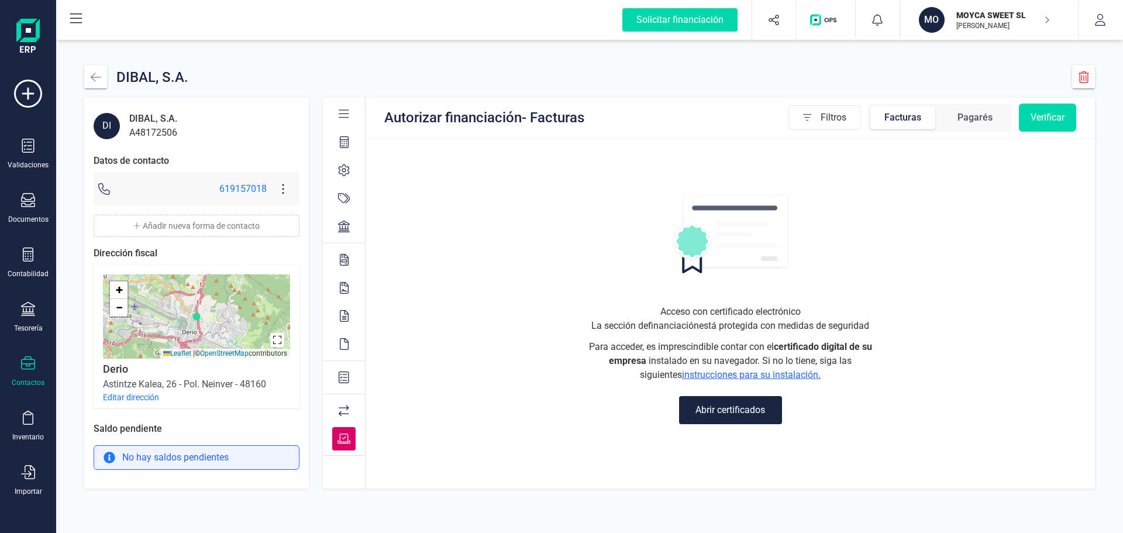
click at [910, 115] on div "Facturas" at bounding box center [903, 118] width 37 height 14
click at [971, 121] on div "Pagarés" at bounding box center [975, 118] width 35 height 14
click at [1034, 121] on button "Verificar" at bounding box center [1047, 118] width 57 height 28
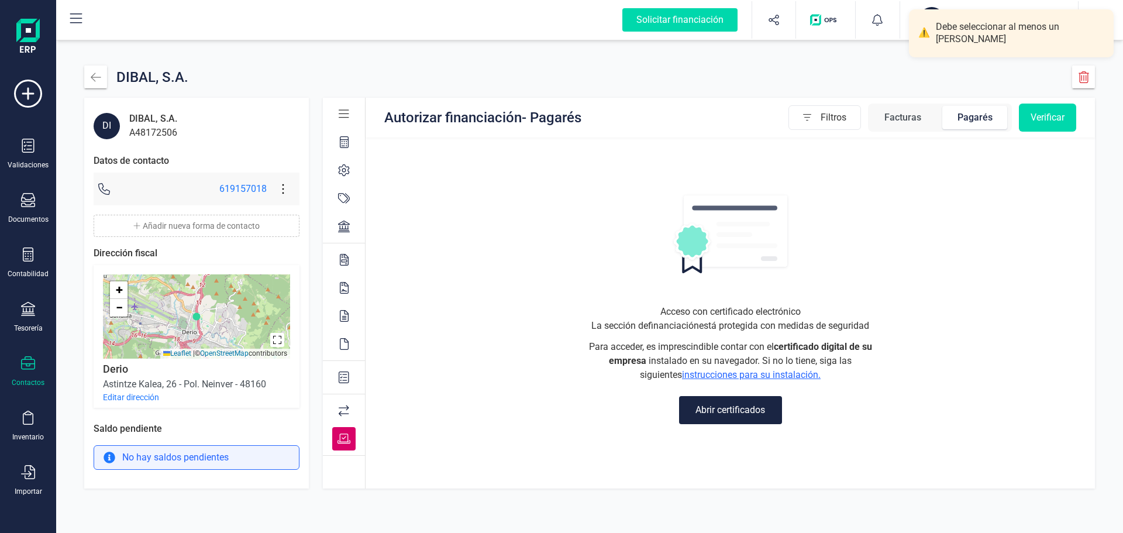
click at [824, 112] on span "Filtros" at bounding box center [841, 117] width 40 height 23
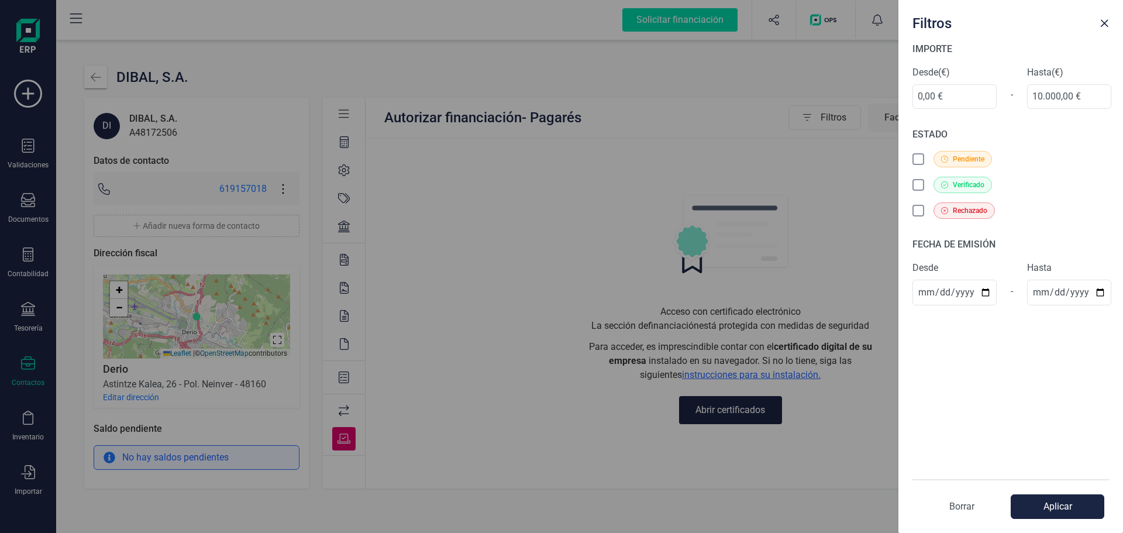
click at [976, 507] on p "Borrar" at bounding box center [962, 507] width 98 height 14
click at [1108, 27] on span "Close" at bounding box center [1104, 23] width 9 height 9
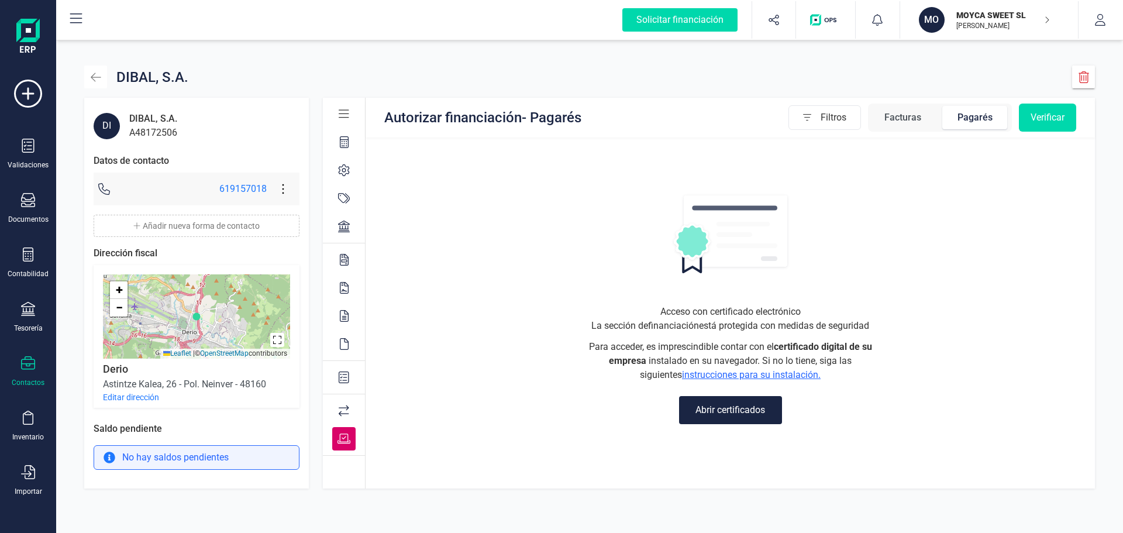
click at [91, 70] on button "button" at bounding box center [95, 77] width 23 height 23
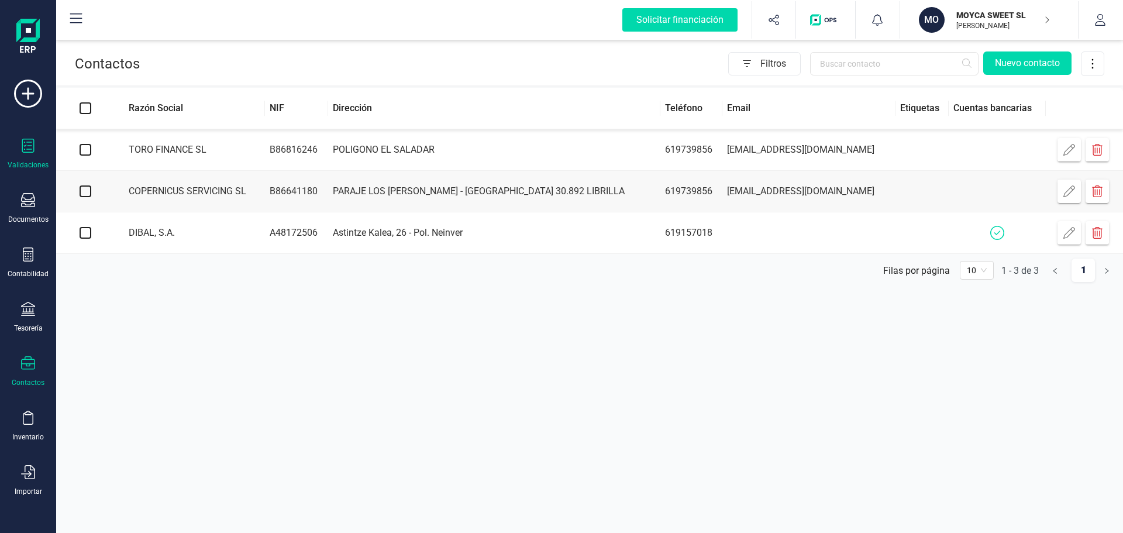
click at [29, 160] on div "Validaciones" at bounding box center [28, 164] width 41 height 9
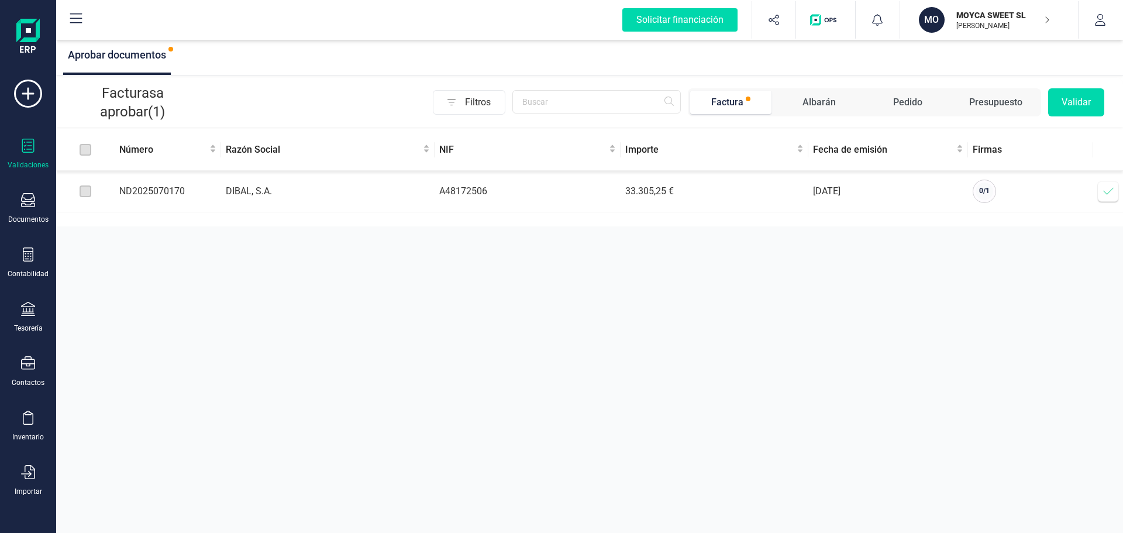
click at [1112, 195] on icon at bounding box center [1109, 191] width 12 height 12
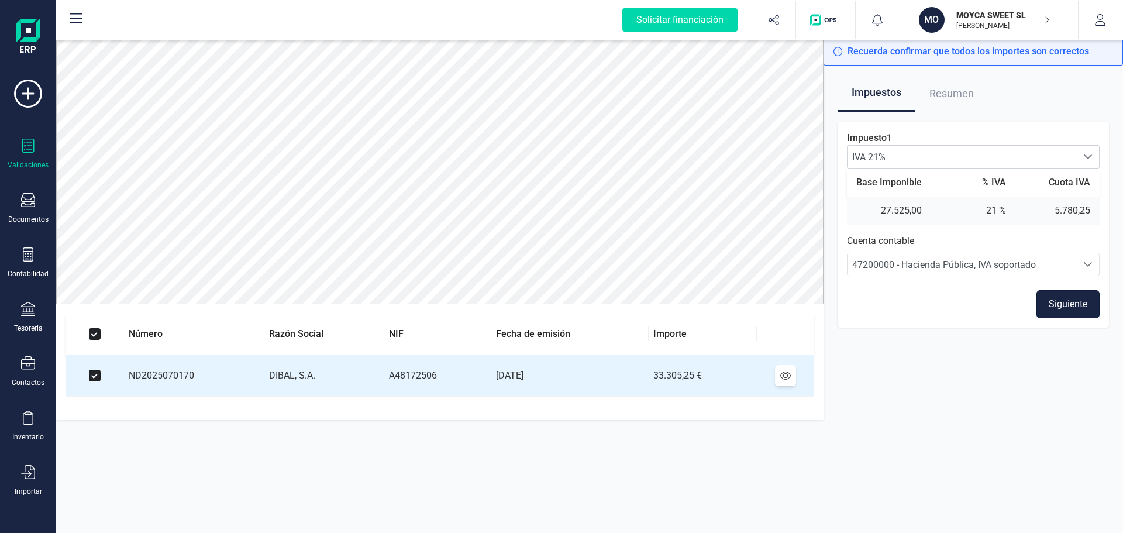
click at [1067, 302] on button "Siguiente" at bounding box center [1068, 304] width 63 height 28
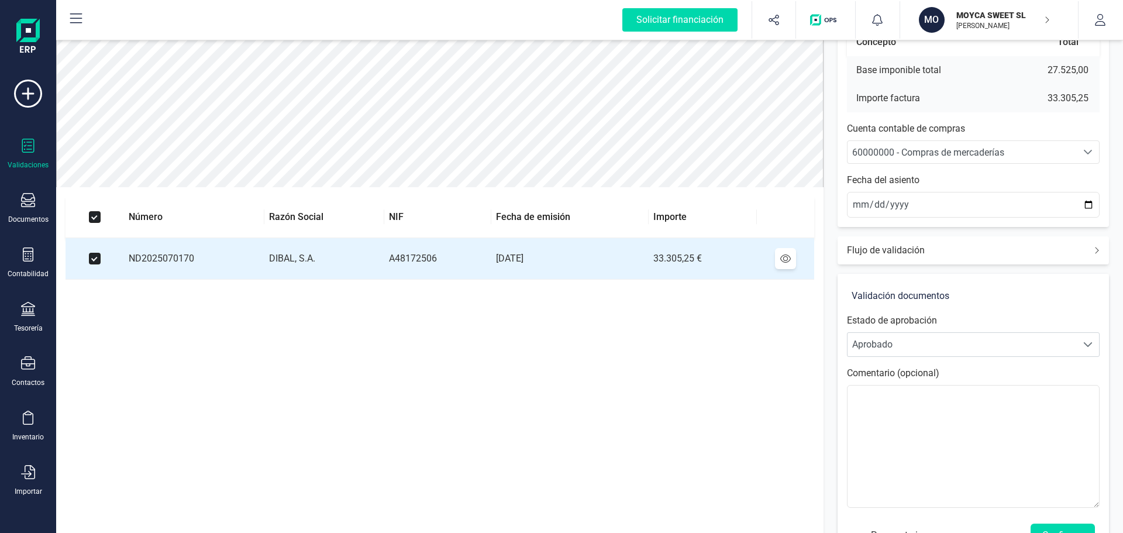
scroll to position [157, 0]
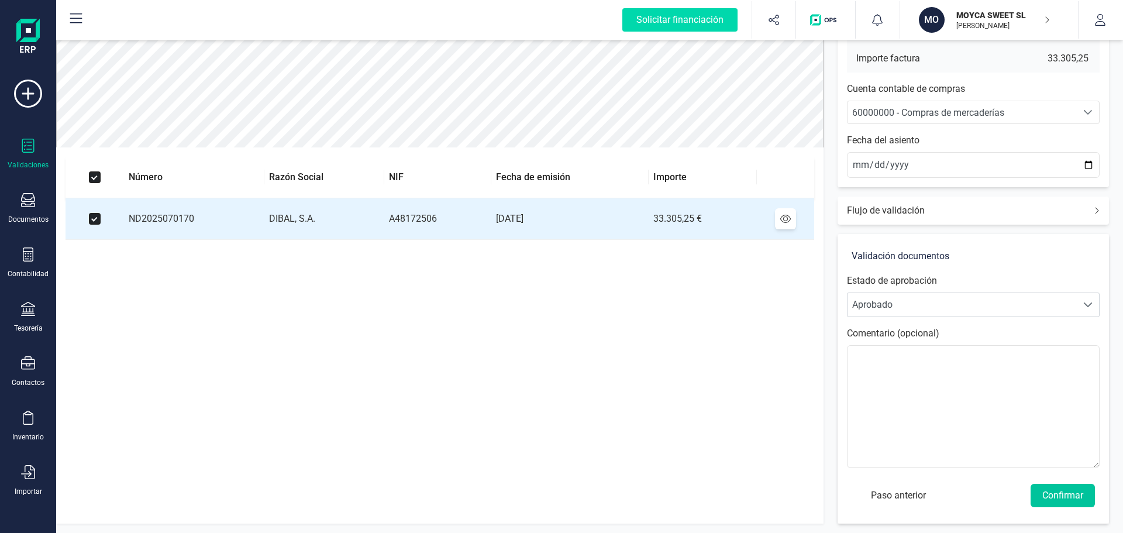
click at [1052, 496] on button "Confirmar" at bounding box center [1063, 495] width 64 height 23
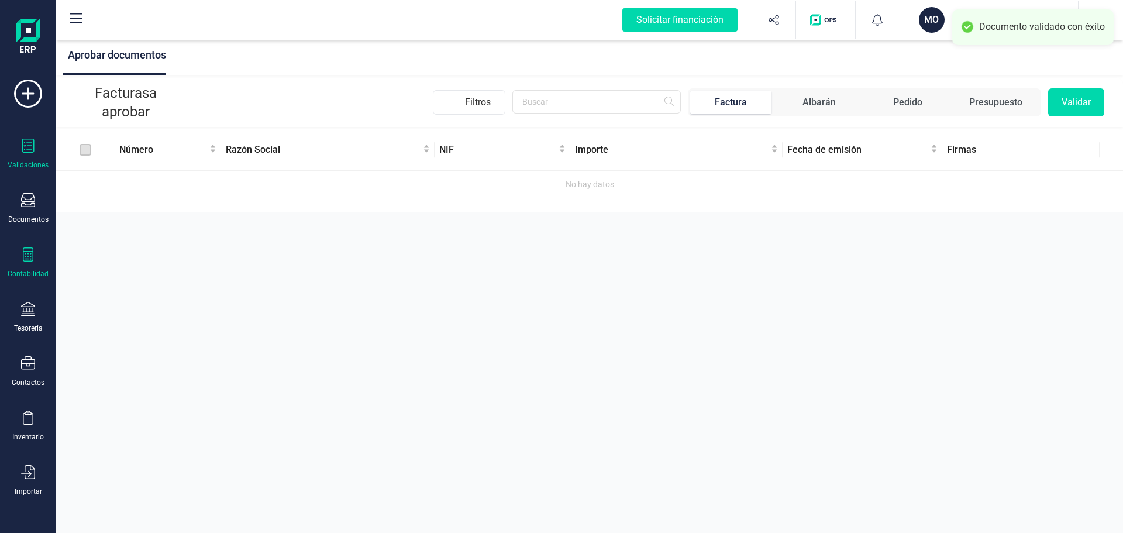
click at [42, 262] on div "Contabilidad" at bounding box center [28, 263] width 47 height 31
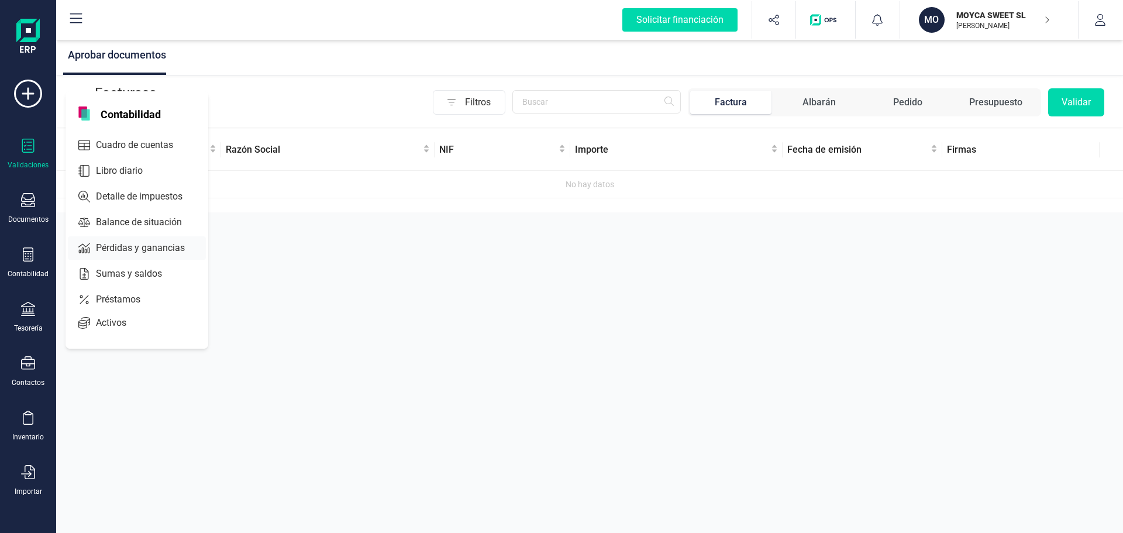
click at [139, 246] on span "Pérdidas y ganancias" at bounding box center [148, 248] width 115 height 14
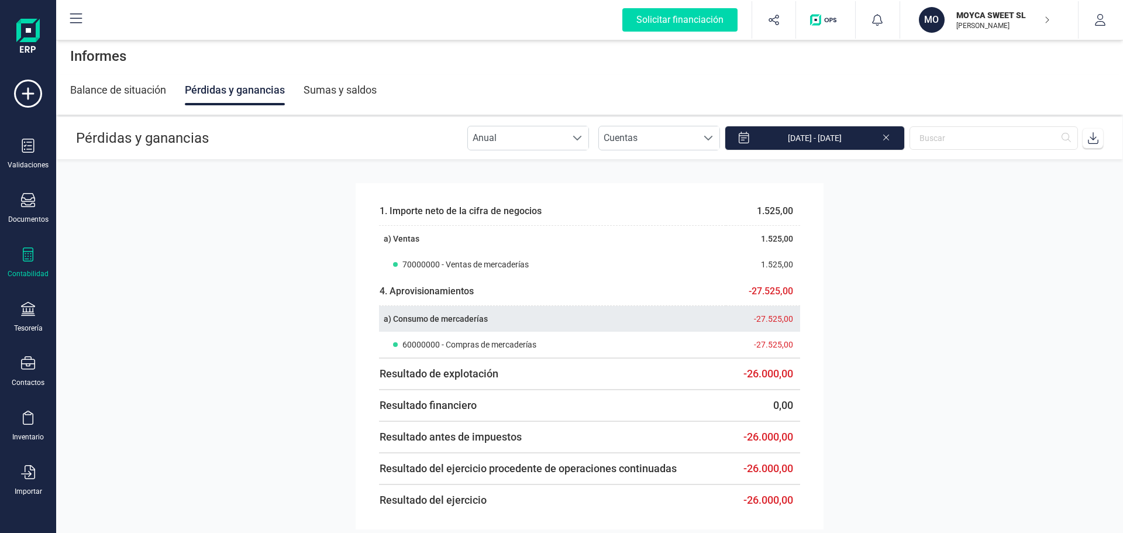
scroll to position [25, 0]
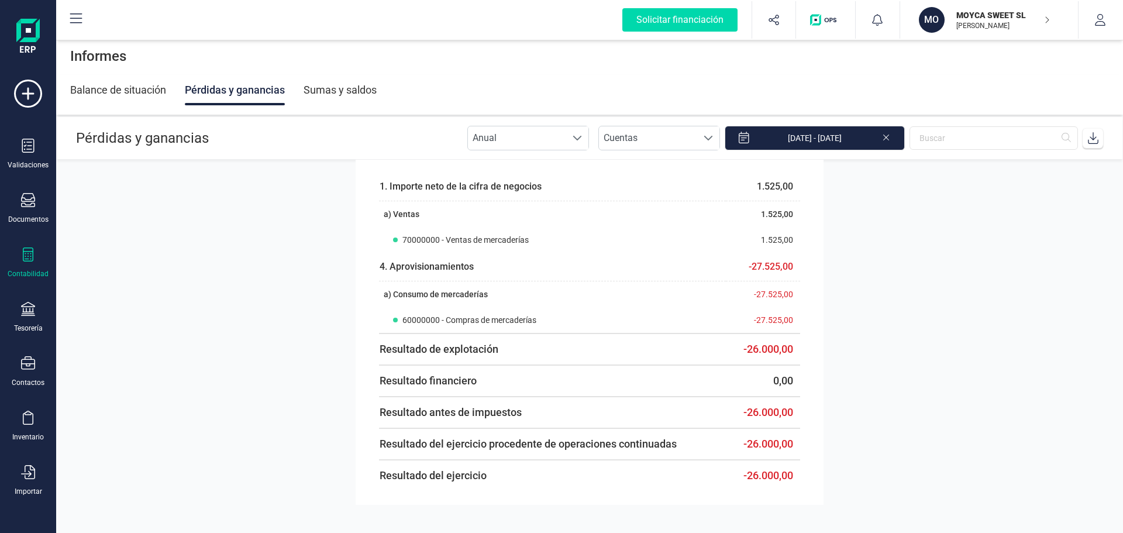
click at [40, 275] on div "Contabilidad" at bounding box center [28, 273] width 41 height 9
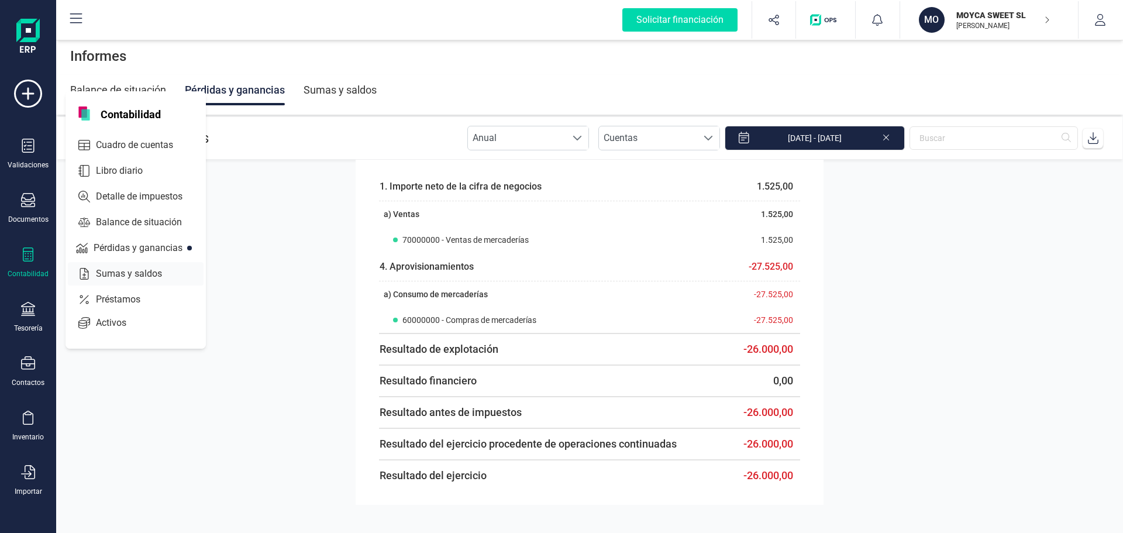
click at [134, 271] on span "Sumas y saldos" at bounding box center [137, 274] width 92 height 14
